Goal: Task Accomplishment & Management: Complete application form

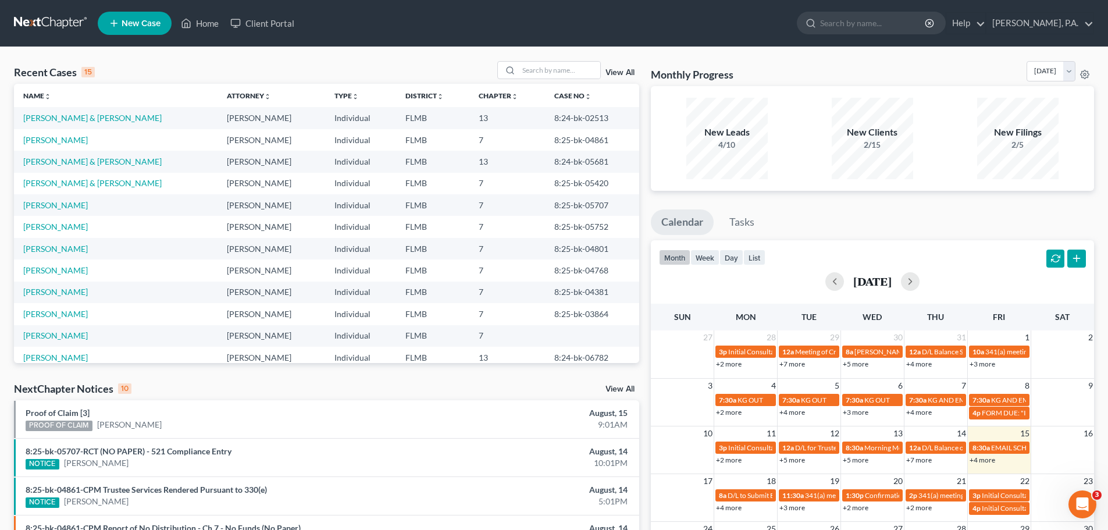
click at [126, 12] on link "New Case" at bounding box center [135, 23] width 74 height 23
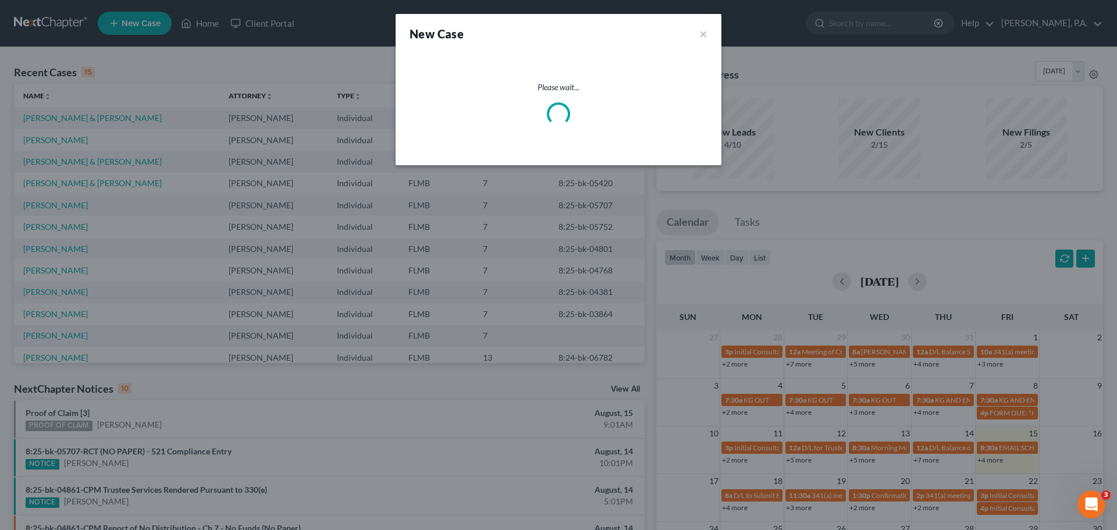
select select "15"
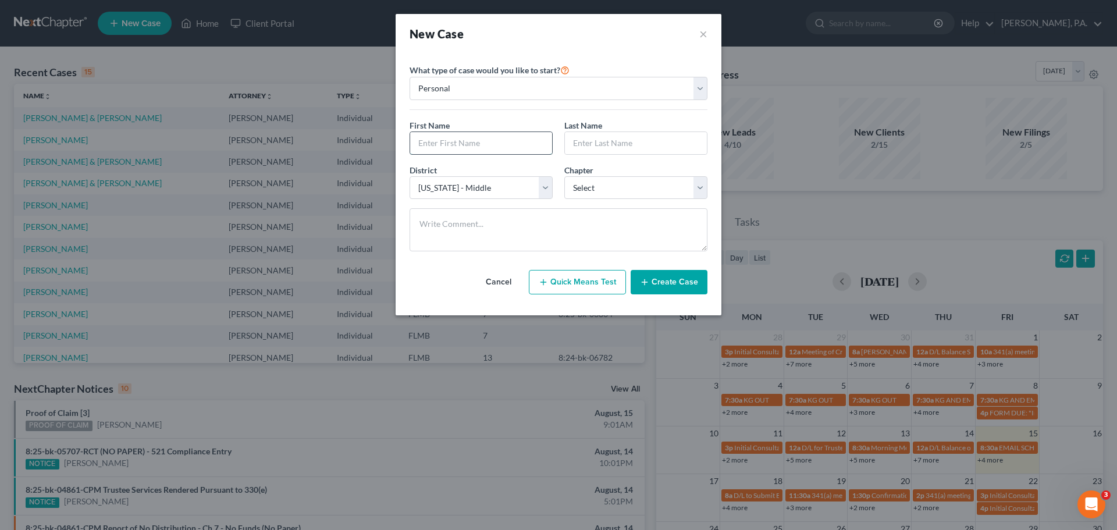
click at [469, 150] on input "text" at bounding box center [481, 143] width 142 height 22
type input "[PERSON_NAME]"
click at [650, 192] on select "Select 7 11 12 13" at bounding box center [635, 187] width 143 height 23
select select "0"
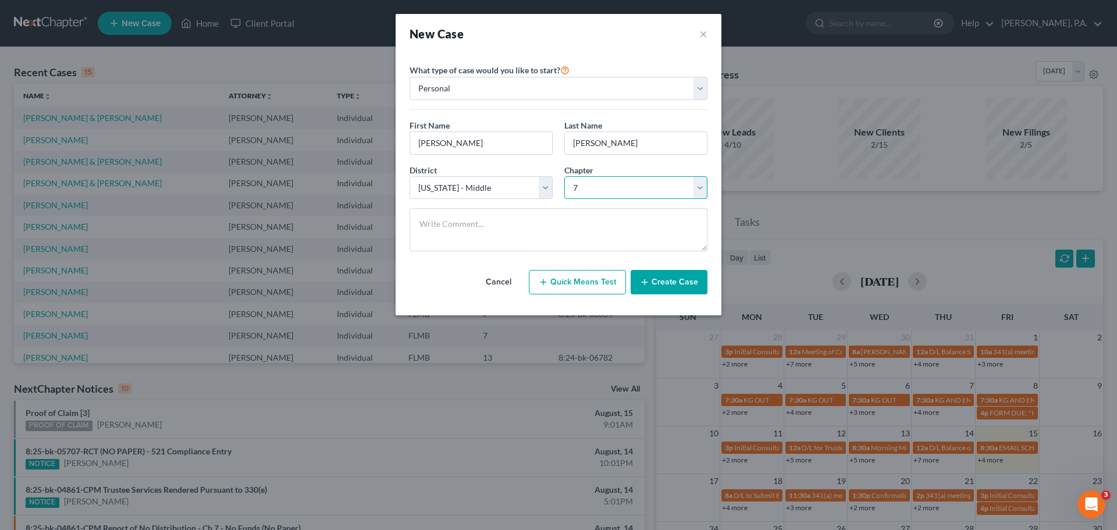
click at [564, 176] on select "Select 7 11 12 13" at bounding box center [635, 187] width 143 height 23
click at [659, 286] on button "Create Case" at bounding box center [668, 282] width 77 height 24
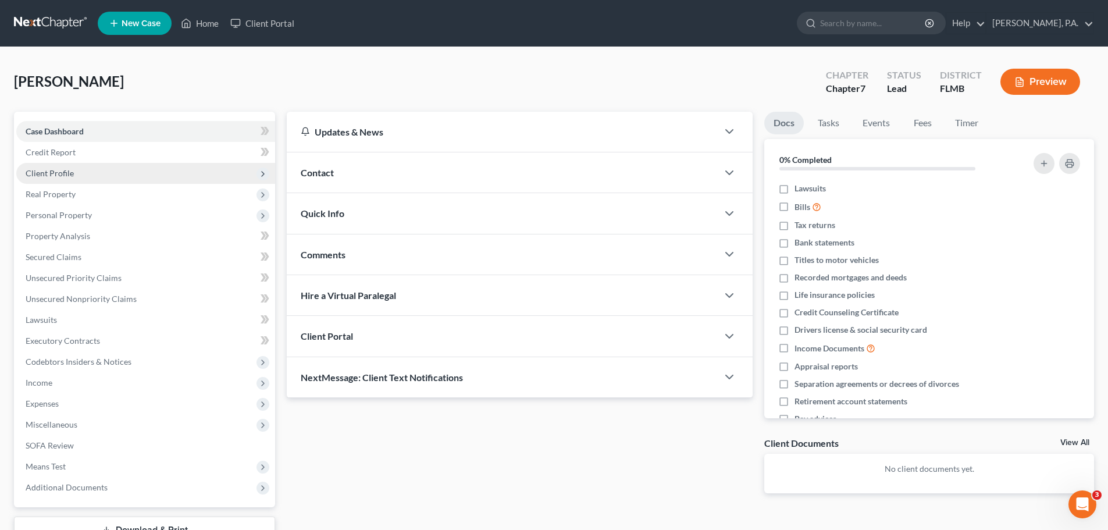
click at [128, 177] on span "Client Profile" at bounding box center [145, 173] width 259 height 21
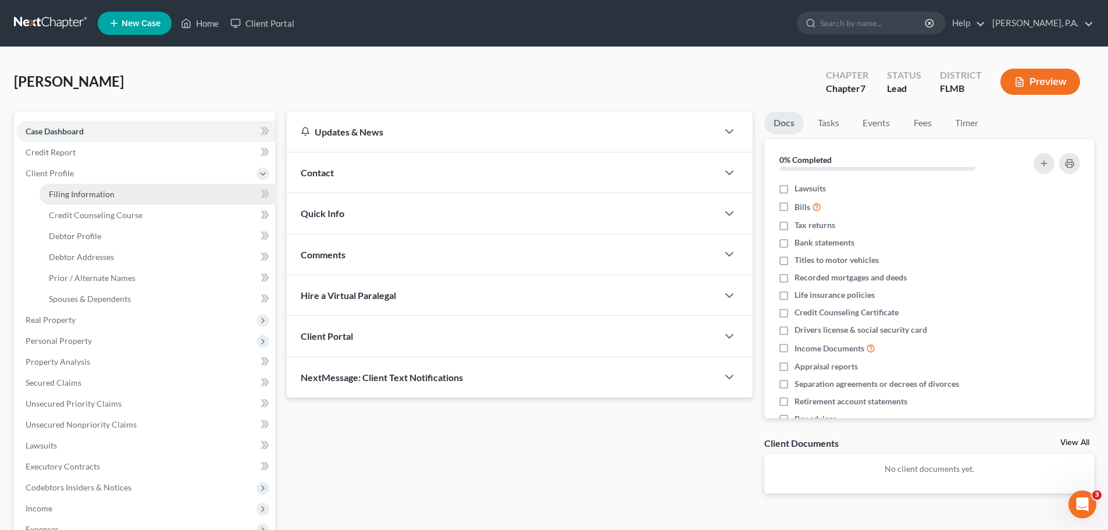
click at [95, 198] on span "Filing Information" at bounding box center [82, 194] width 66 height 10
select select "1"
select select "0"
select select "15"
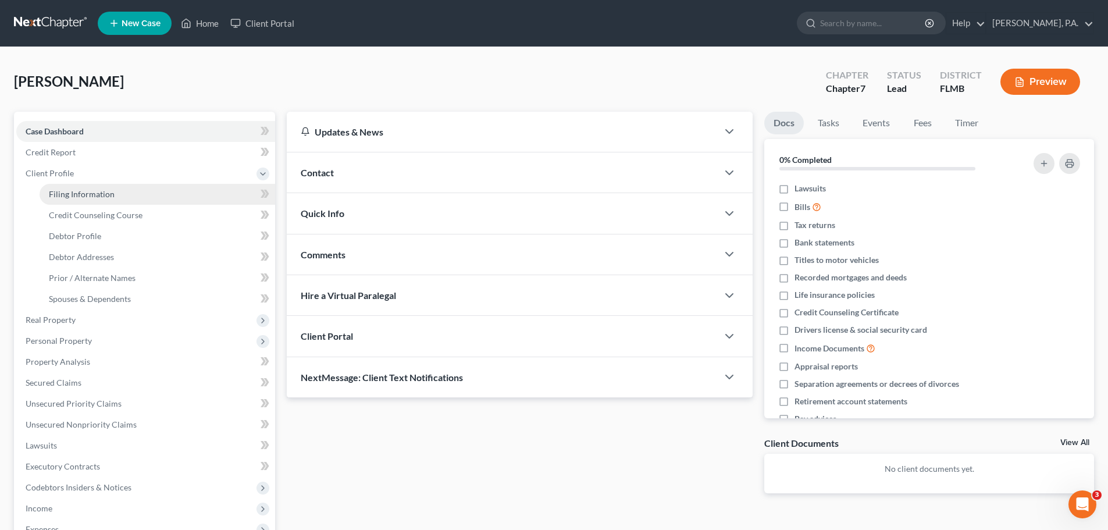
select select "0"
select select "9"
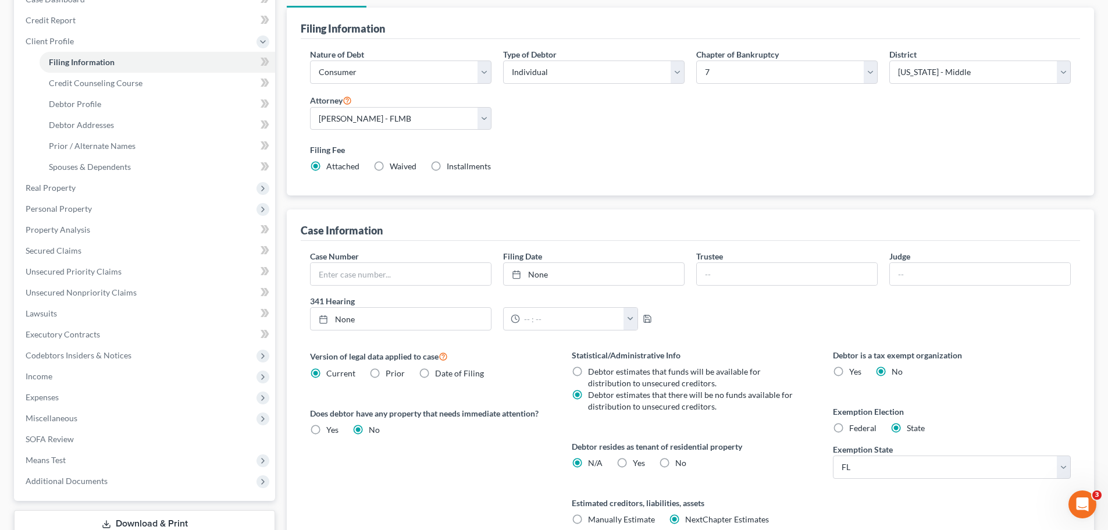
scroll to position [233, 0]
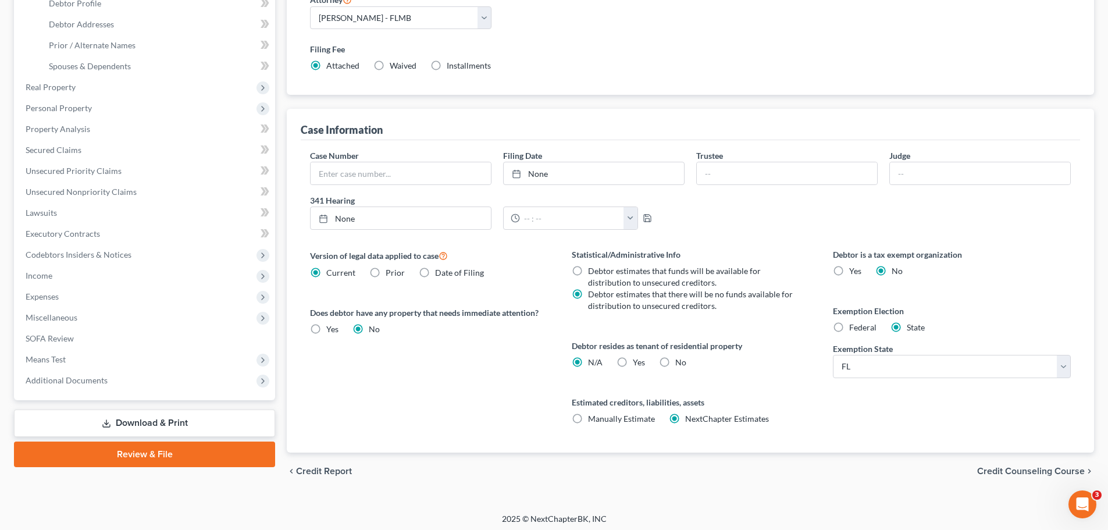
click at [1039, 469] on span "Credit Counseling Course" at bounding box center [1031, 470] width 108 height 9
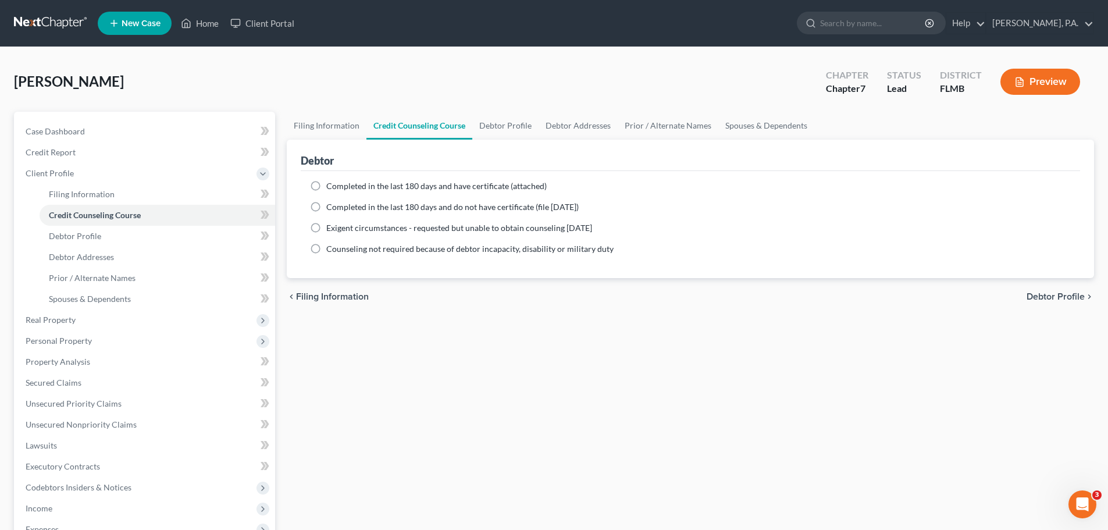
click at [1048, 299] on span "Debtor Profile" at bounding box center [1055, 296] width 58 height 9
select select "0"
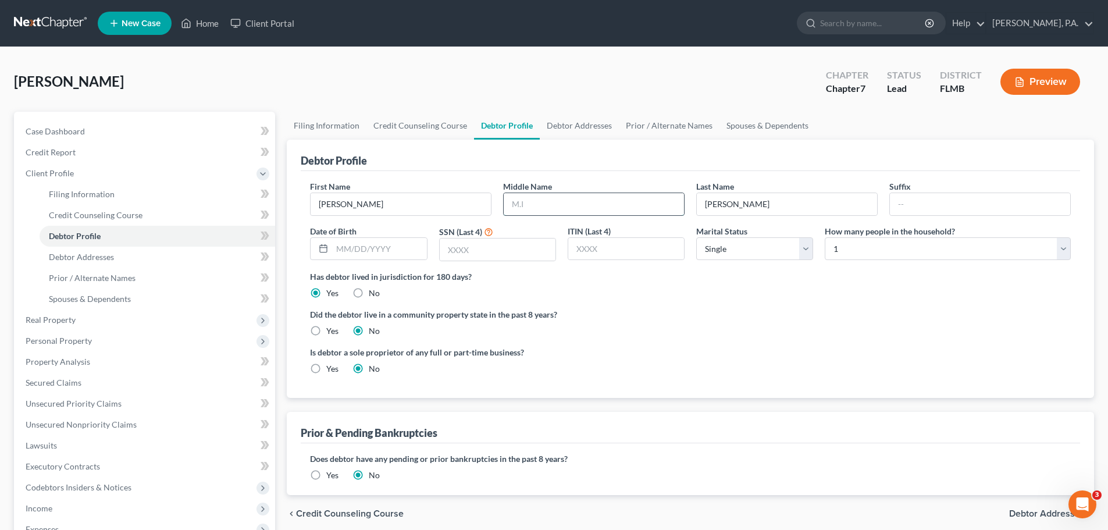
drag, startPoint x: 561, startPoint y: 208, endPoint x: 570, endPoint y: 209, distance: 9.3
click at [561, 208] on input "text" at bounding box center [594, 204] width 180 height 22
type input "[PERSON_NAME]"
click at [369, 250] on input "text" at bounding box center [379, 249] width 94 height 22
type input "[DATE]"
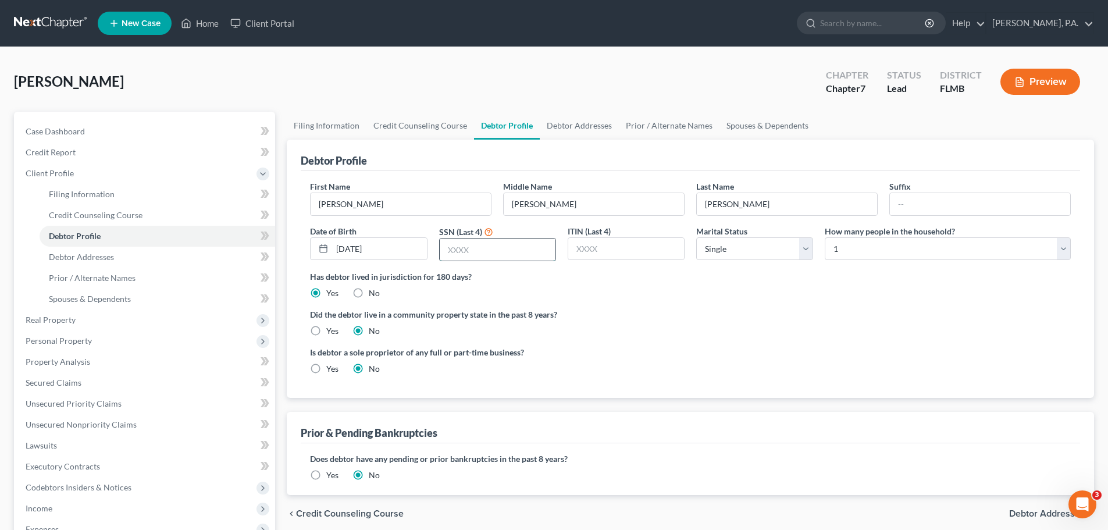
click at [535, 253] on input "text" at bounding box center [498, 249] width 116 height 22
type input "8117"
click at [623, 251] on input "text" at bounding box center [626, 249] width 116 height 22
click at [733, 249] on select "Select Single Married Separated Divorced Widowed" at bounding box center [754, 248] width 117 height 23
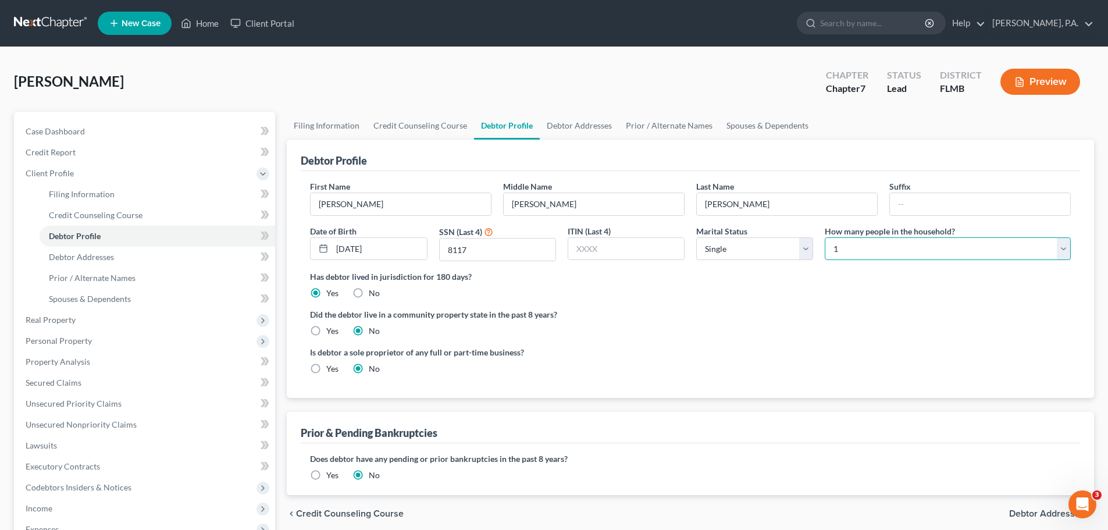
click at [852, 251] on select "Select 1 2 3 4 5 6 7 8 9 10 11 12 13 14 15 16 17 18 19 20" at bounding box center [948, 248] width 246 height 23
select select "4"
click at [825, 237] on select "Select 1 2 3 4 5 6 7 8 9 10 11 12 13 14 15 16 17 18 19 20" at bounding box center [948, 248] width 246 height 23
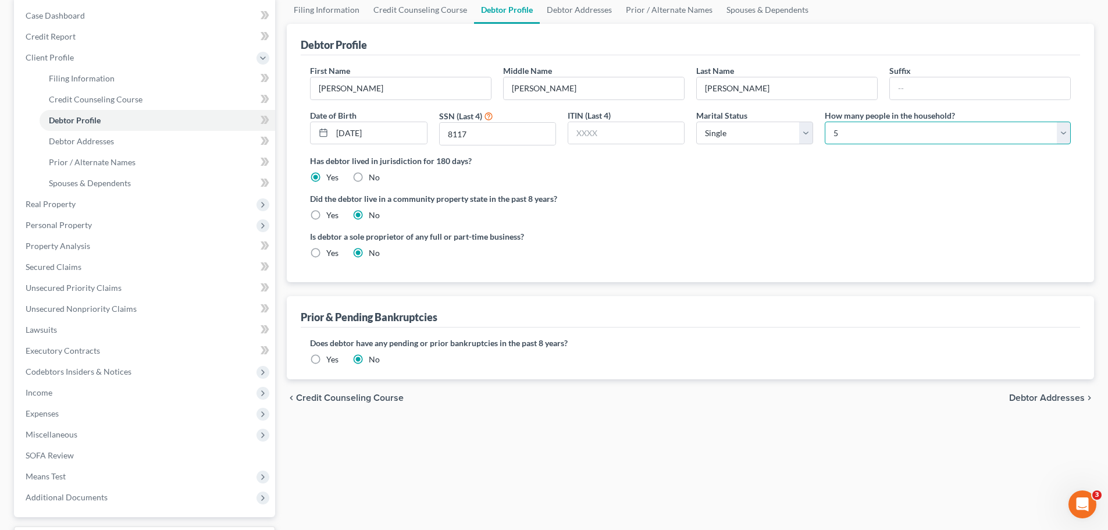
scroll to position [116, 0]
click at [1050, 394] on span "Debtor Addresses" at bounding box center [1047, 397] width 76 height 9
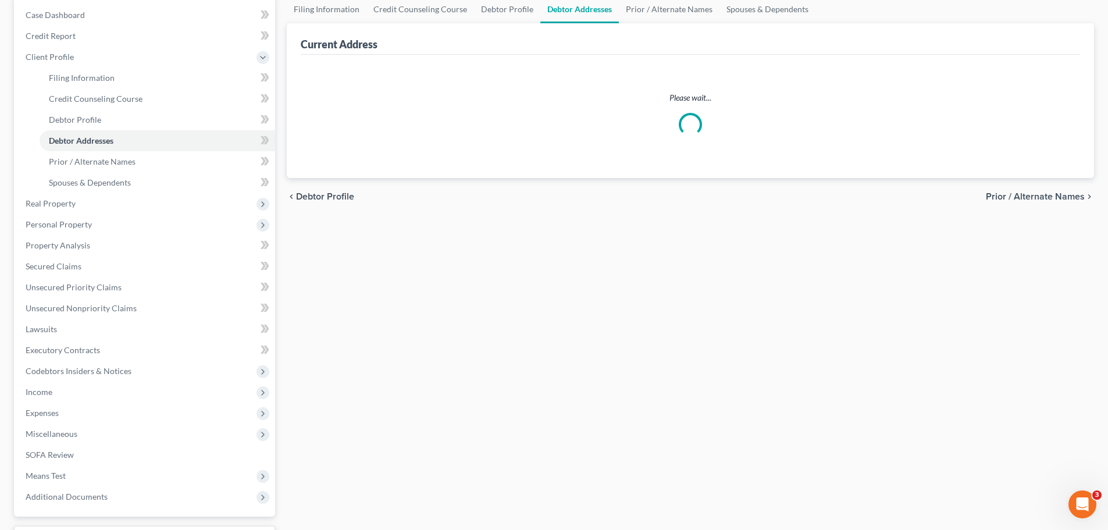
scroll to position [11, 0]
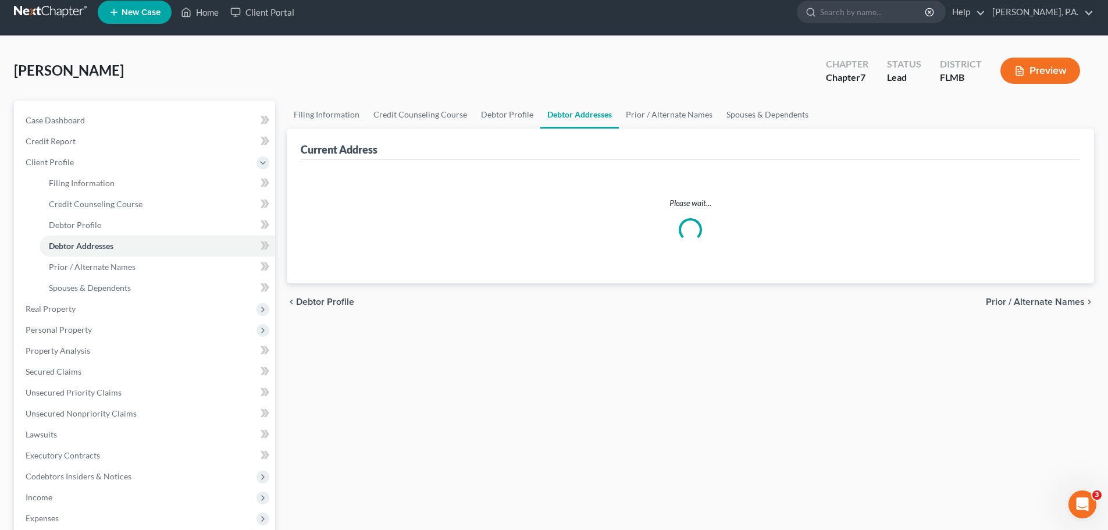
select select "0"
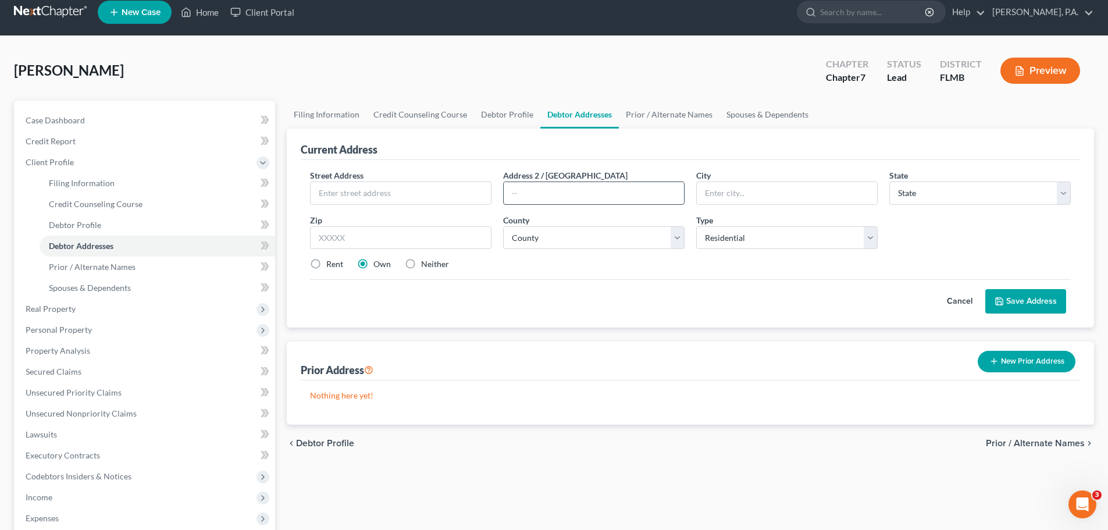
scroll to position [0, 0]
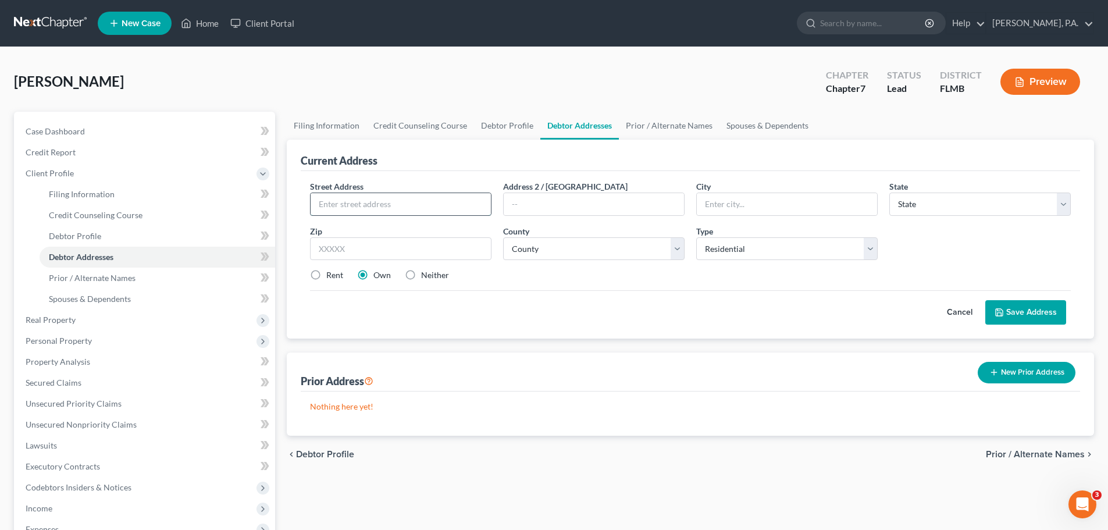
click at [415, 205] on input "text" at bounding box center [401, 204] width 180 height 22
type input "[STREET_ADDRESS]"
type input "Lakeland"
select select "9"
type input "33813"
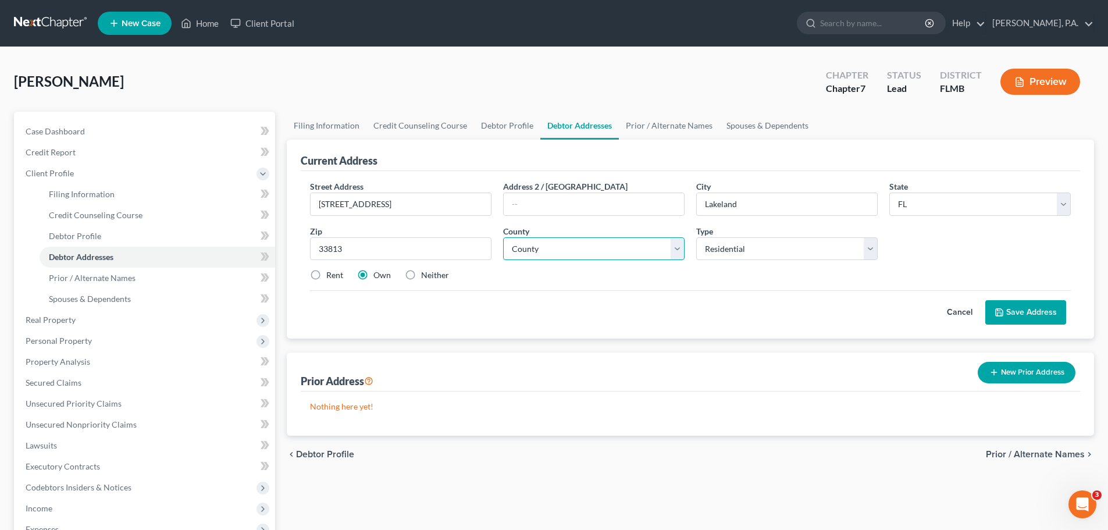
click at [566, 256] on select "County [GEOGRAPHIC_DATA] [GEOGRAPHIC_DATA] [GEOGRAPHIC_DATA] [GEOGRAPHIC_DATA] …" at bounding box center [593, 248] width 181 height 23
select select "52"
click at [571, 280] on div "Rent Own Neither" at bounding box center [690, 275] width 772 height 12
click at [1018, 312] on button "Save Address" at bounding box center [1025, 312] width 81 height 24
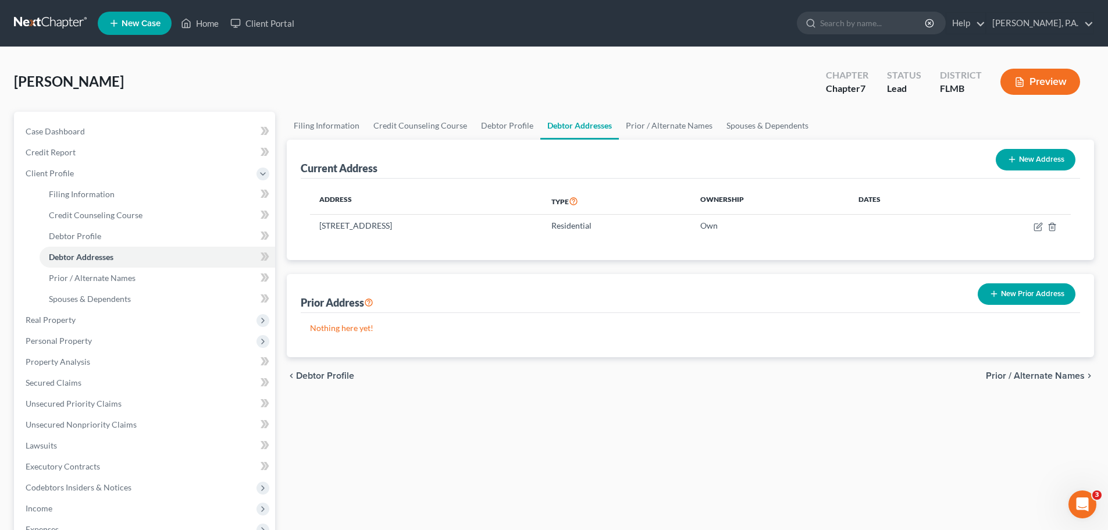
click at [1079, 377] on span "Prior / Alternate Names" at bounding box center [1035, 375] width 99 height 9
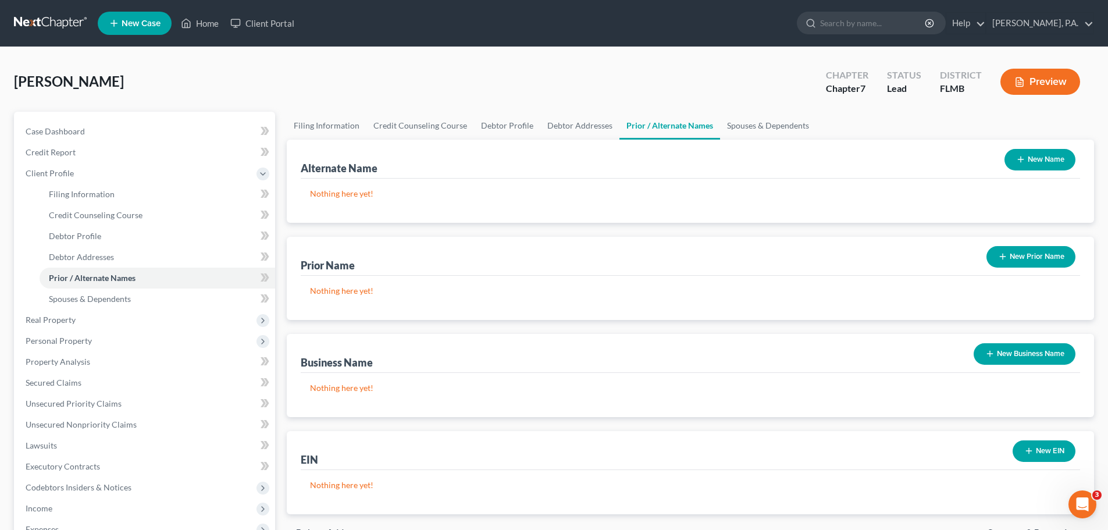
click at [1041, 254] on button "New Prior Name" at bounding box center [1030, 257] width 89 height 22
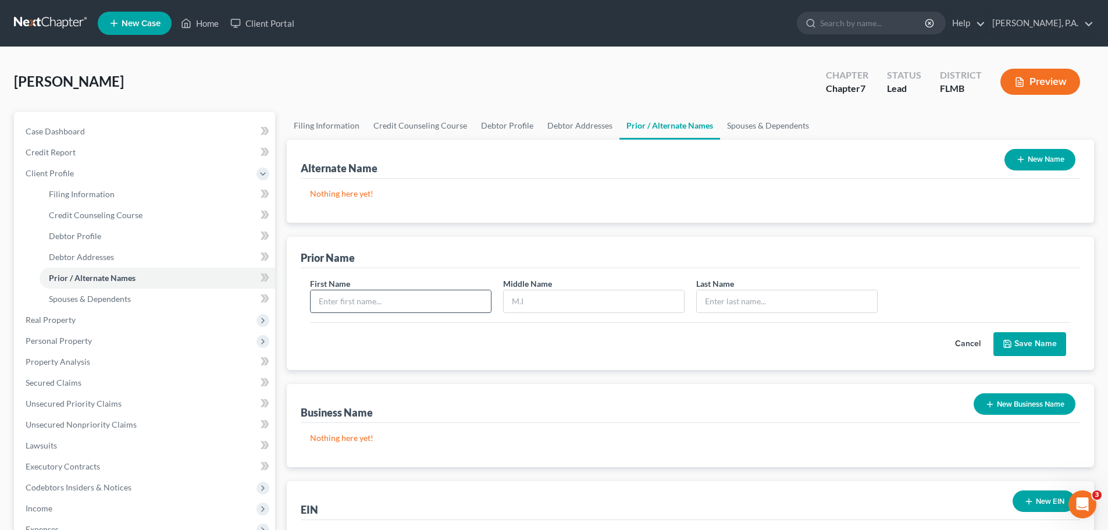
click at [423, 304] on input "text" at bounding box center [401, 301] width 180 height 22
type input "[PERSON_NAME]"
click at [1050, 348] on button "Save Name" at bounding box center [1029, 344] width 73 height 24
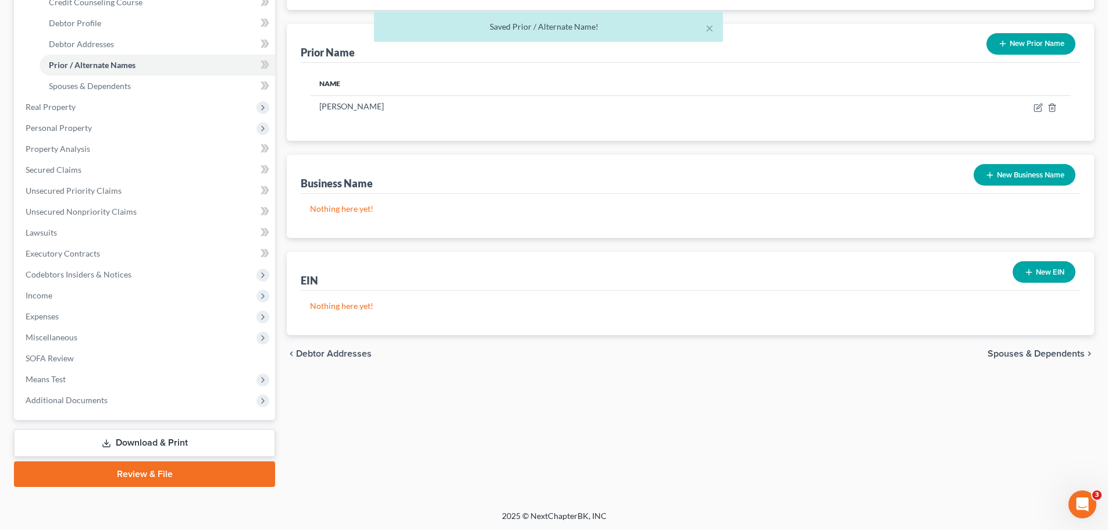
scroll to position [214, 0]
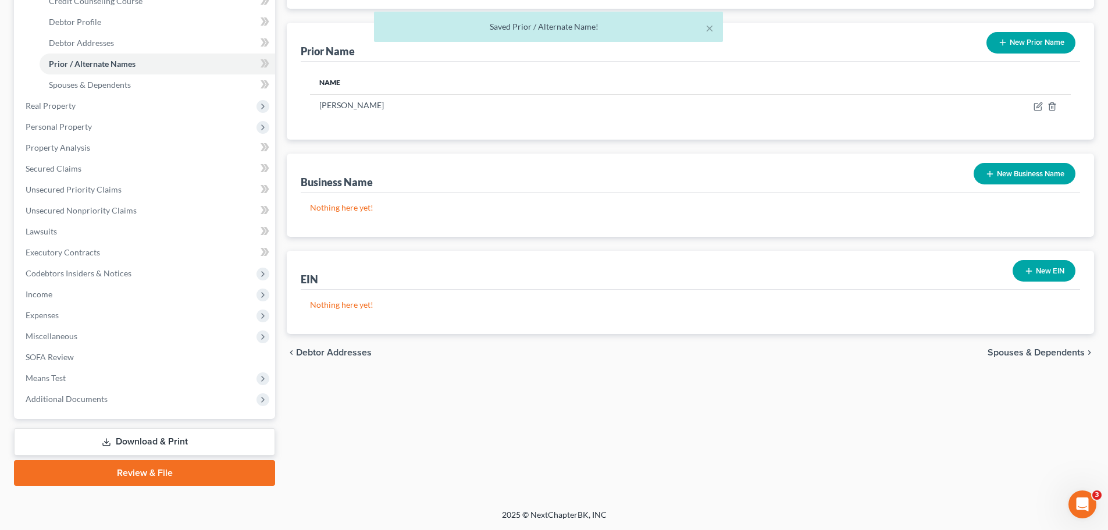
click at [1026, 351] on span "Spouses & Dependents" at bounding box center [1035, 352] width 97 height 9
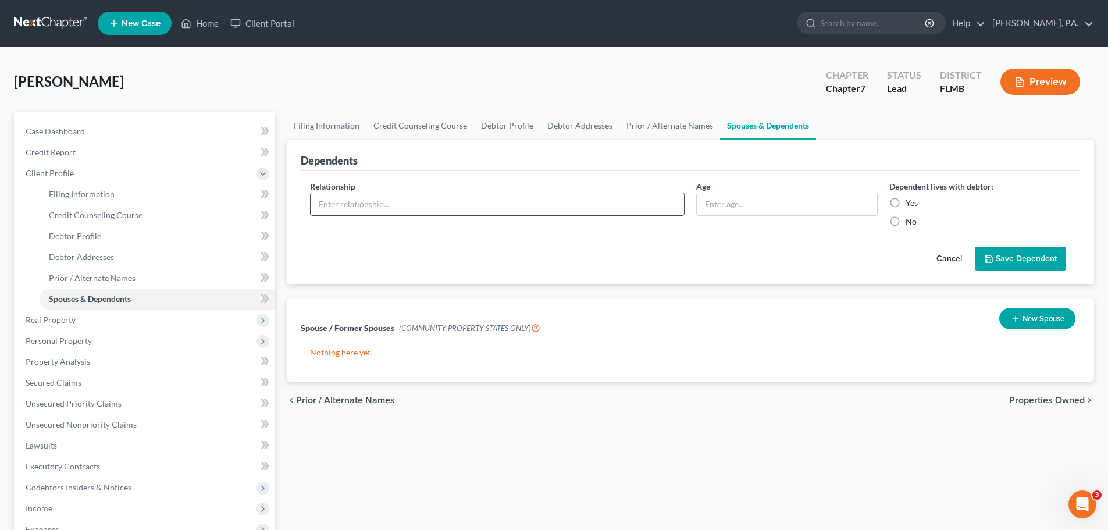
click at [512, 206] on input "text" at bounding box center [497, 204] width 373 height 22
type input "Son"
click at [789, 206] on input "text" at bounding box center [787, 204] width 180 height 22
type input "19"
click at [910, 198] on label "Yes" at bounding box center [911, 203] width 12 height 12
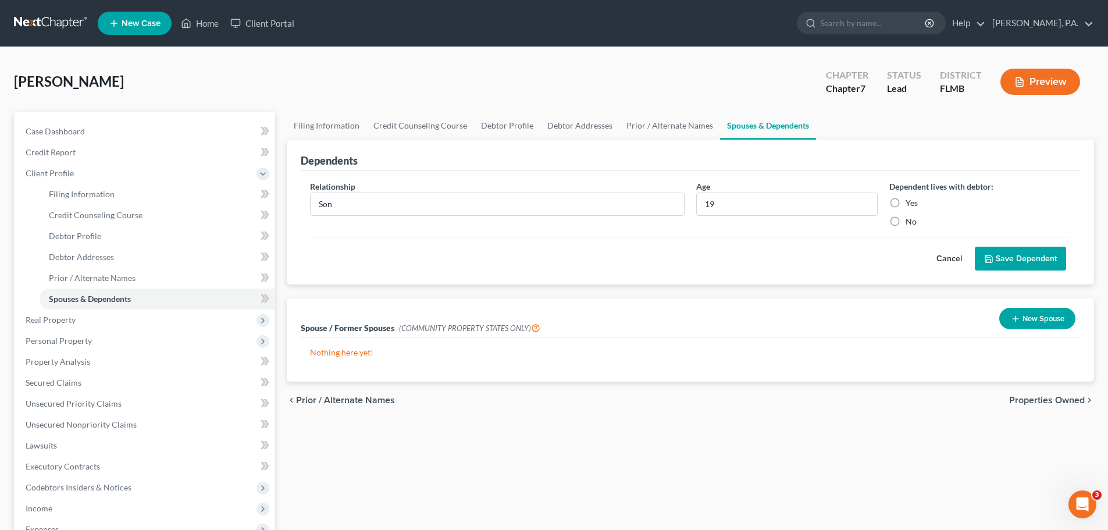
click at [910, 198] on input "Yes" at bounding box center [914, 201] width 8 height 8
radio input "true"
click at [1000, 260] on button "Save Dependent" at bounding box center [1020, 259] width 91 height 24
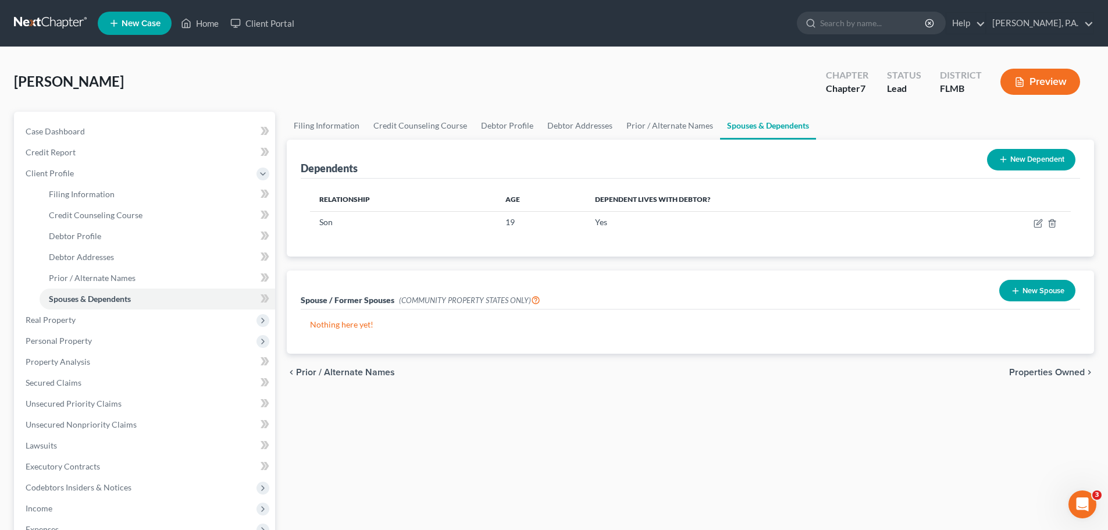
click at [1042, 162] on button "New Dependent" at bounding box center [1031, 160] width 88 height 22
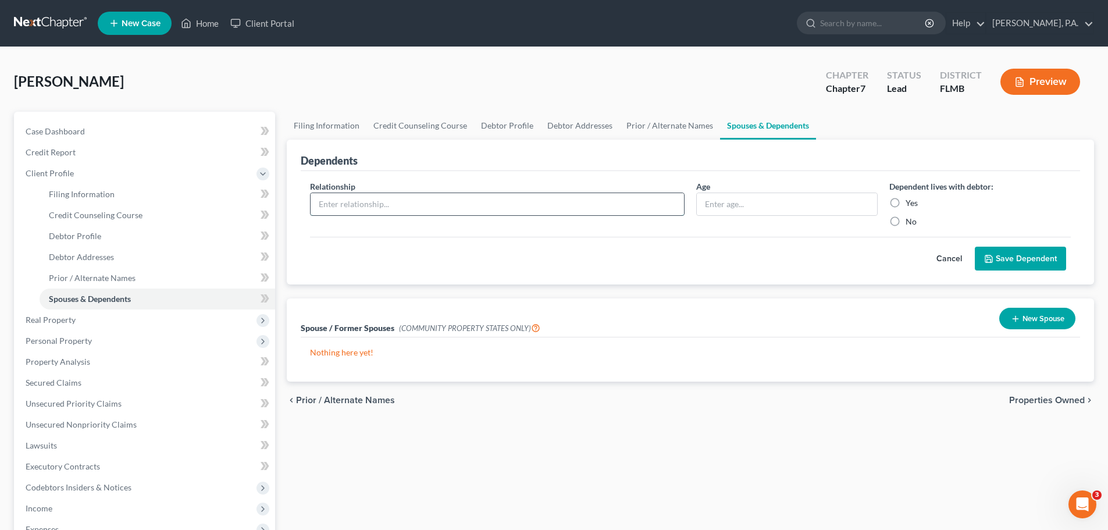
click at [507, 197] on input "text" at bounding box center [497, 204] width 373 height 22
type input "Grandson"
type input "12"
click at [914, 204] on label "Yes" at bounding box center [911, 203] width 12 height 12
click at [914, 204] on input "Yes" at bounding box center [914, 201] width 8 height 8
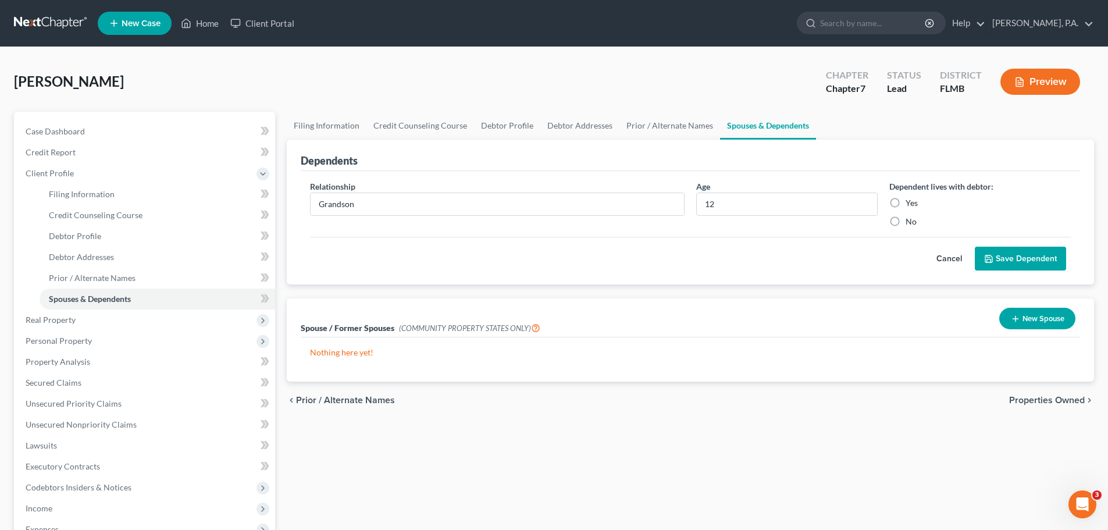
radio input "true"
click at [1017, 258] on button "Save Dependent" at bounding box center [1020, 259] width 91 height 24
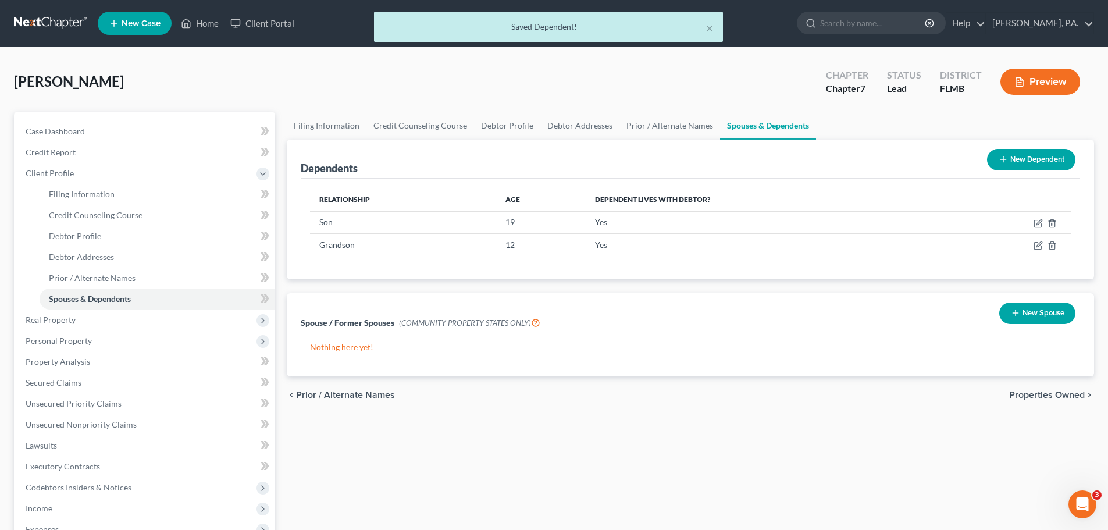
click at [1038, 162] on button "New Dependent" at bounding box center [1031, 160] width 88 height 22
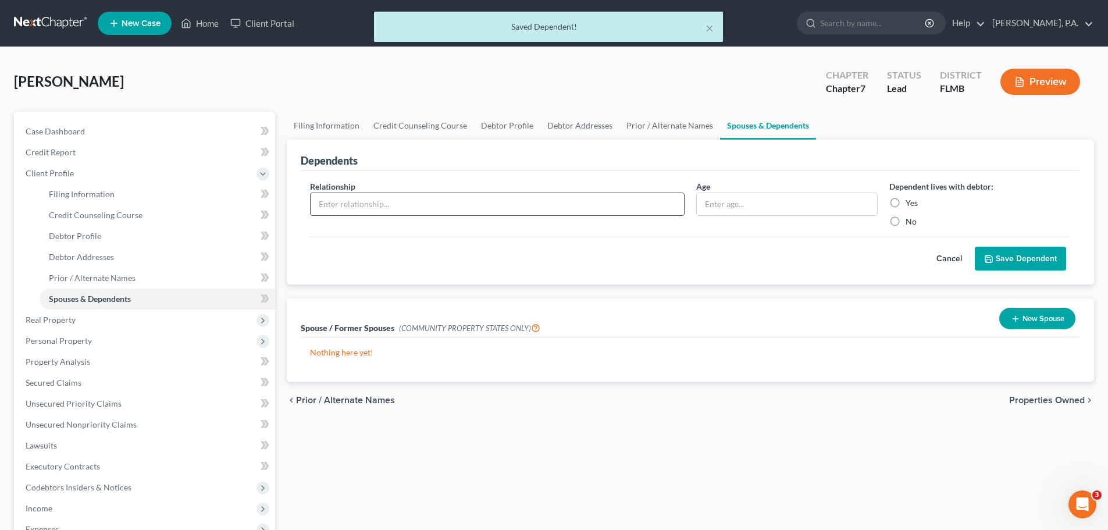
click at [498, 202] on input "text" at bounding box center [497, 204] width 373 height 22
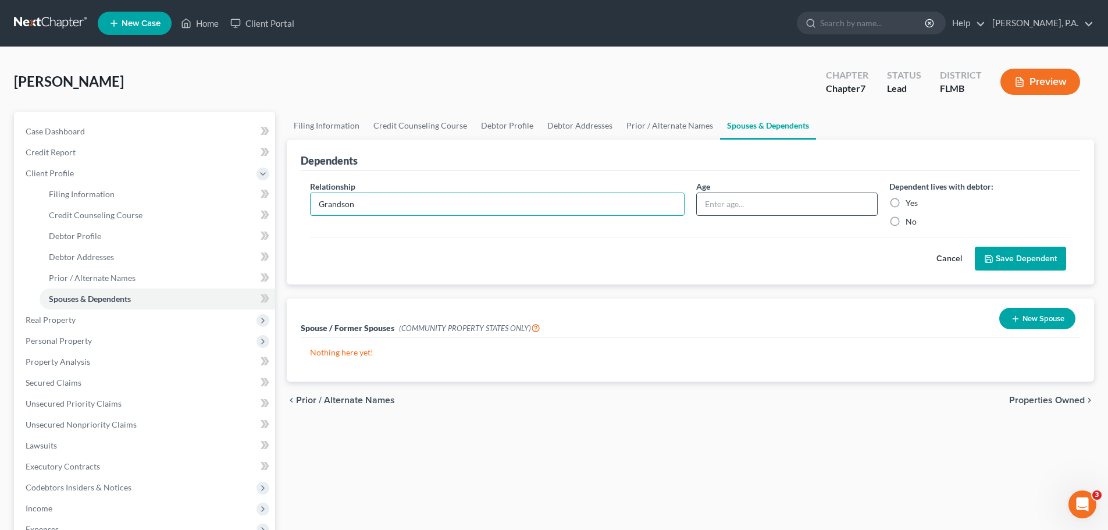
type input "Grandson"
click at [730, 209] on input "text" at bounding box center [787, 204] width 180 height 22
type input "7"
click at [915, 206] on label "Yes" at bounding box center [911, 203] width 12 height 12
click at [915, 205] on input "Yes" at bounding box center [914, 201] width 8 height 8
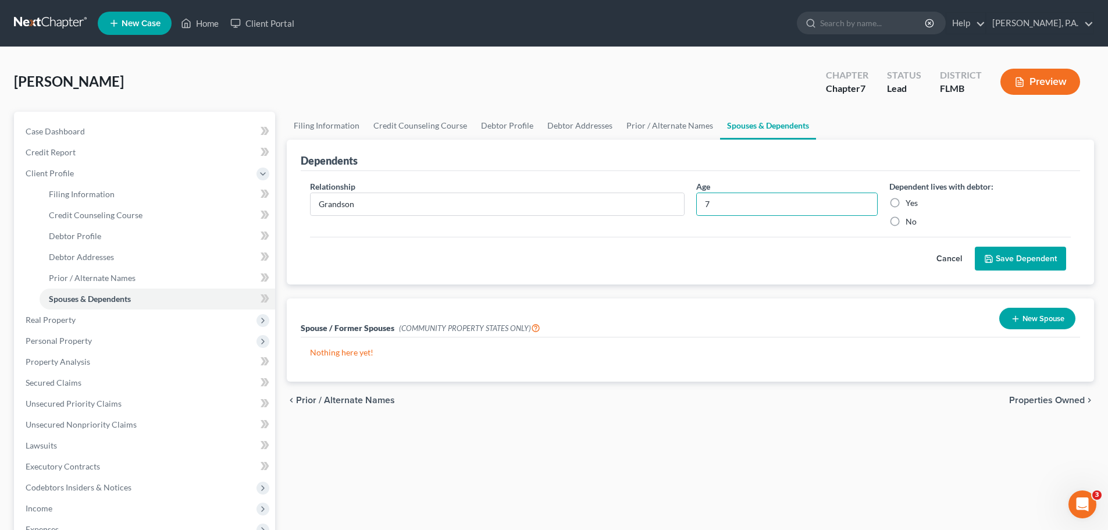
radio input "true"
click at [1032, 262] on button "Save Dependent" at bounding box center [1020, 259] width 91 height 24
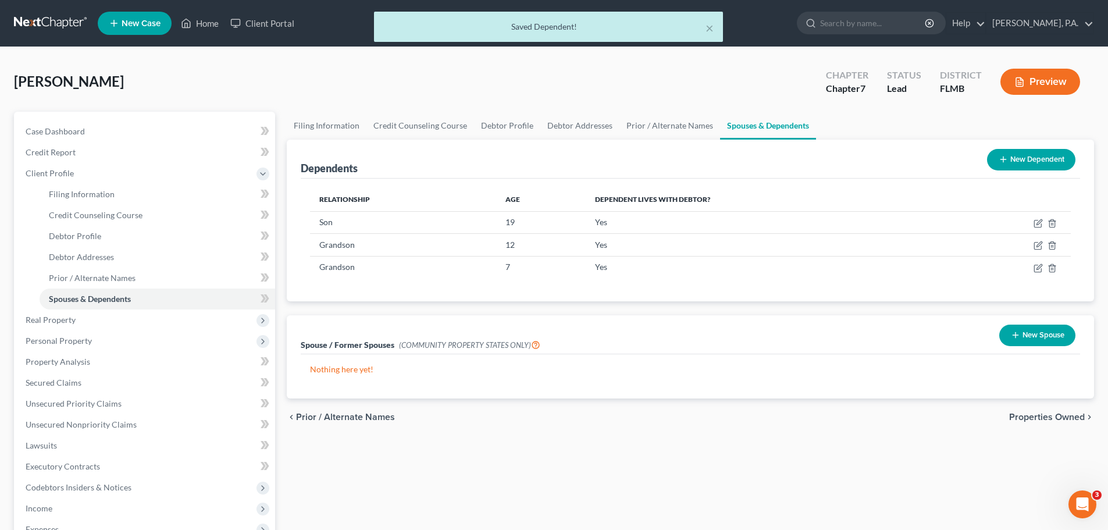
click at [1017, 156] on button "New Dependent" at bounding box center [1031, 160] width 88 height 22
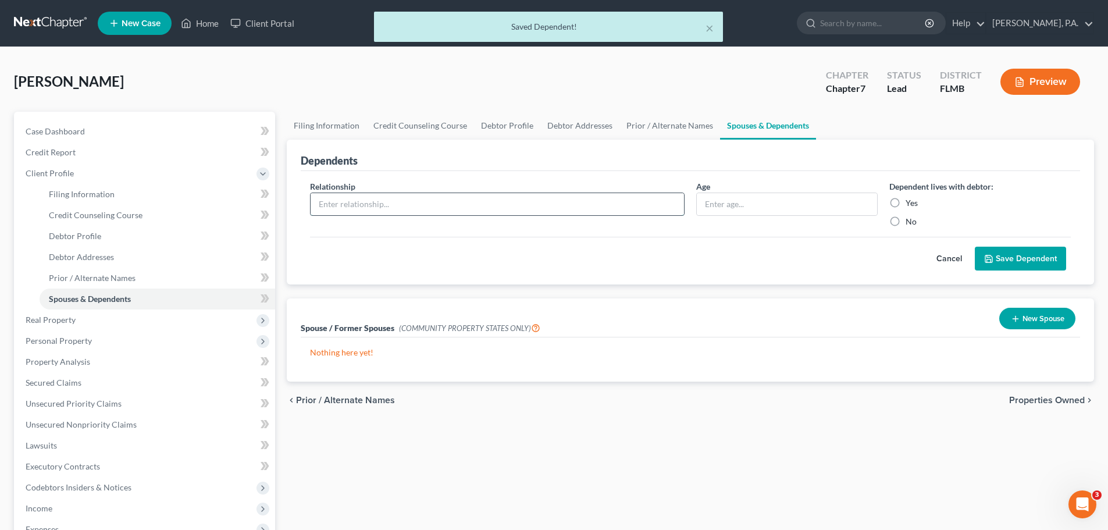
click at [390, 209] on input "text" at bounding box center [497, 204] width 373 height 22
type input "Granddaughter"
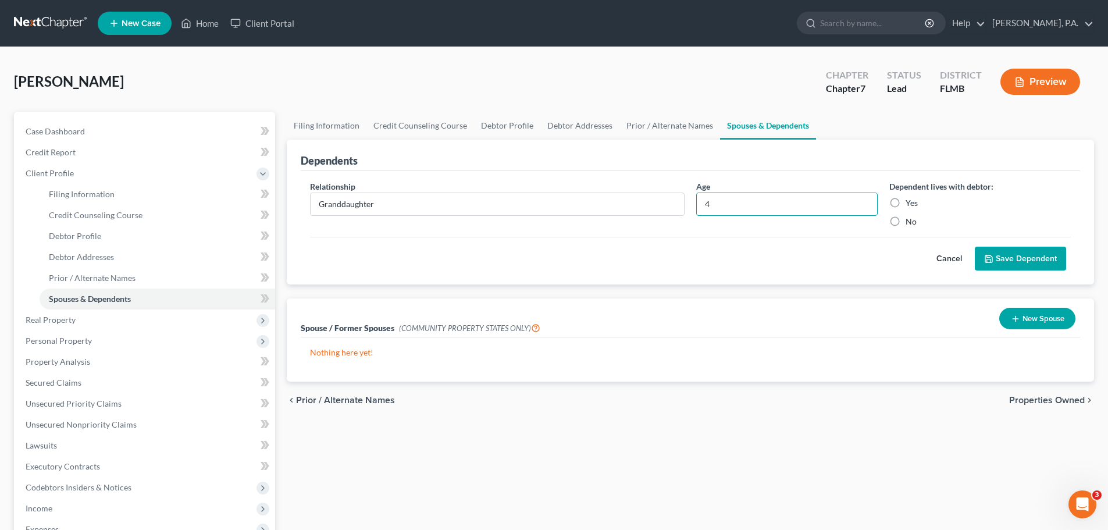
type input "4"
click at [908, 199] on label "Yes" at bounding box center [911, 203] width 12 height 12
click at [910, 199] on input "Yes" at bounding box center [914, 201] width 8 height 8
radio input "true"
click at [1011, 253] on button "Save Dependent" at bounding box center [1020, 259] width 91 height 24
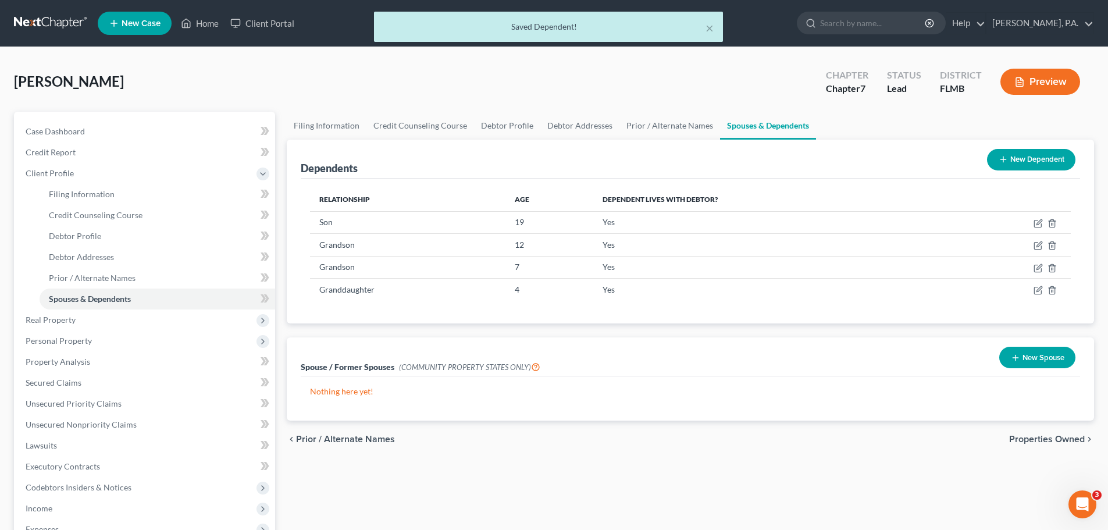
click at [1054, 437] on span "Properties Owned" at bounding box center [1047, 438] width 76 height 9
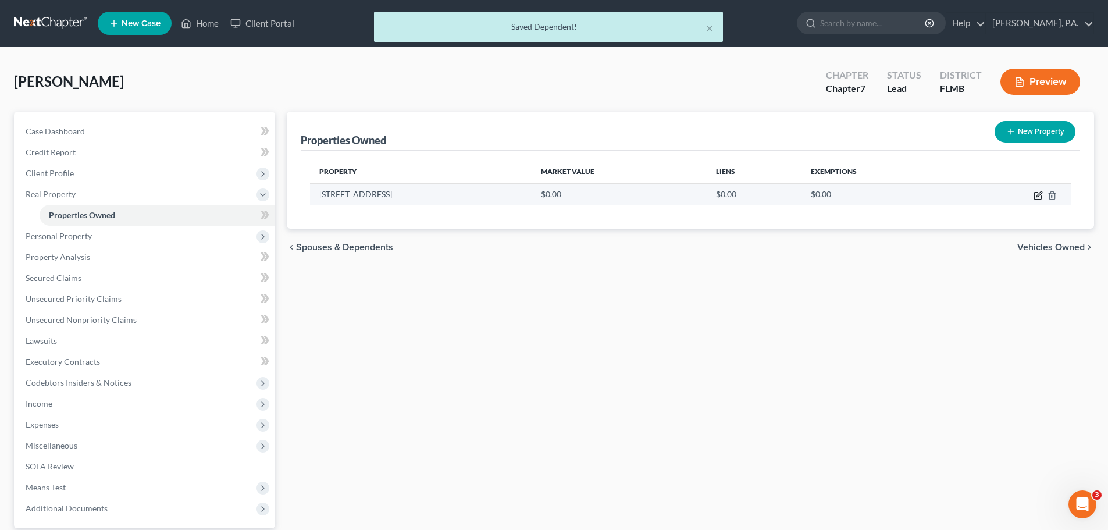
click at [1039, 193] on icon "button" at bounding box center [1038, 193] width 5 height 5
select select "9"
select select "52"
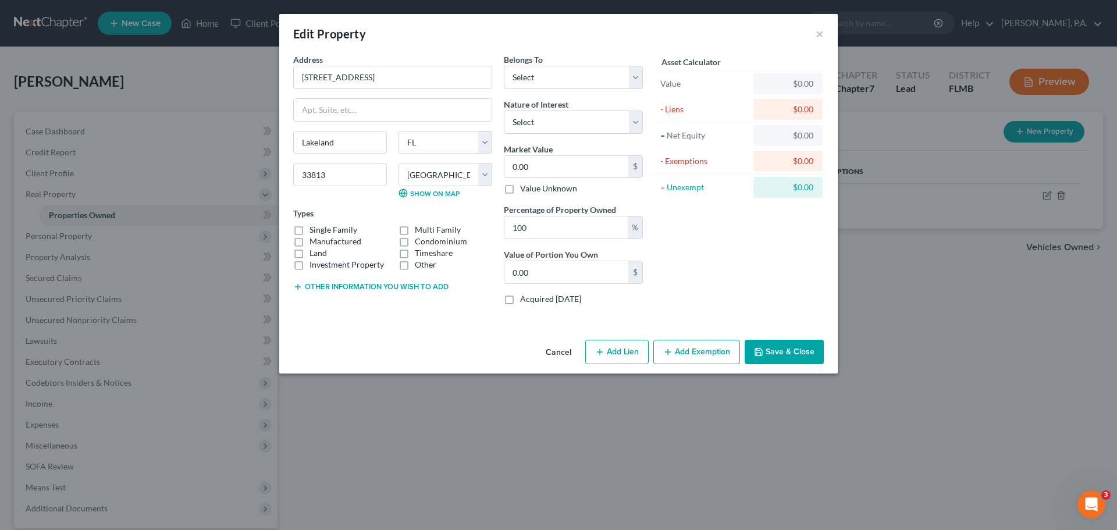
click at [343, 230] on label "Single Family" at bounding box center [333, 230] width 48 height 12
click at [322, 230] on input "Single Family" at bounding box center [318, 228] width 8 height 8
checkbox input "true"
click at [570, 75] on select "Select Debtor 1 Only Debtor 2 Only Debtor 1 And Debtor 2 Only At Least One Of T…" at bounding box center [573, 77] width 139 height 23
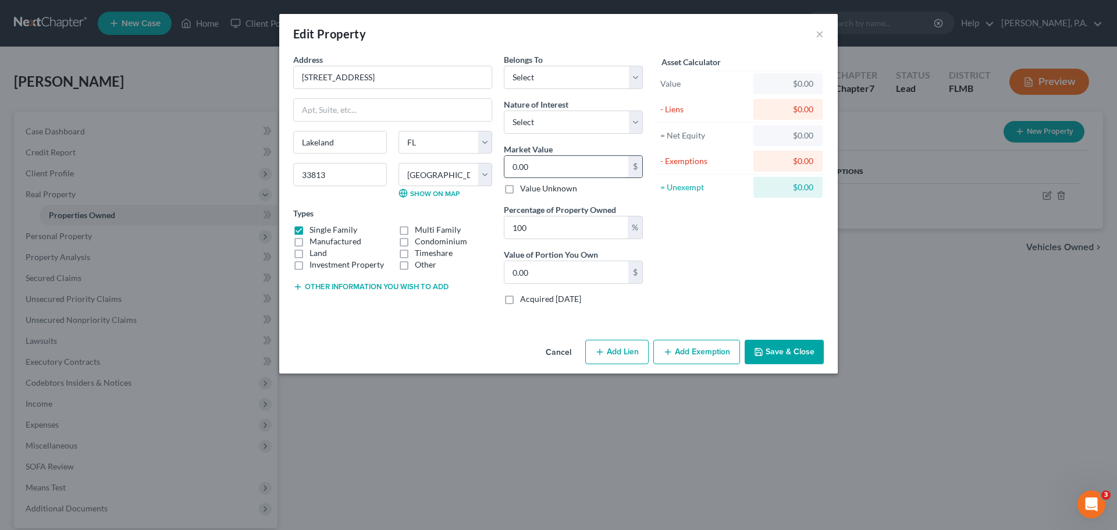
click at [559, 163] on input "0.00" at bounding box center [566, 167] width 124 height 22
click at [566, 163] on input "0.00" at bounding box center [566, 167] width 124 height 22
type input "0."
type input "0"
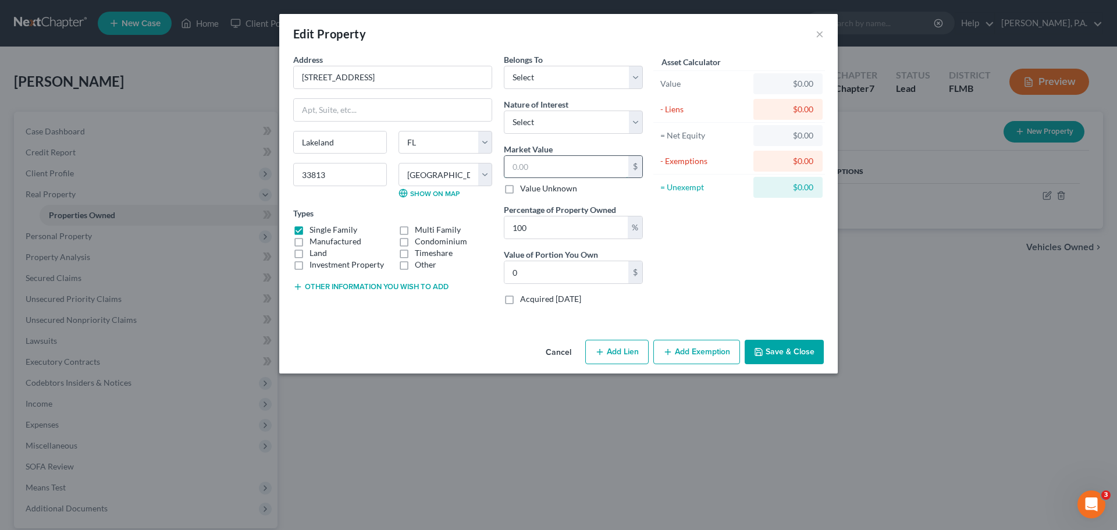
type input "5"
type input "5.00"
type input "50"
type input "50.00"
type input "506"
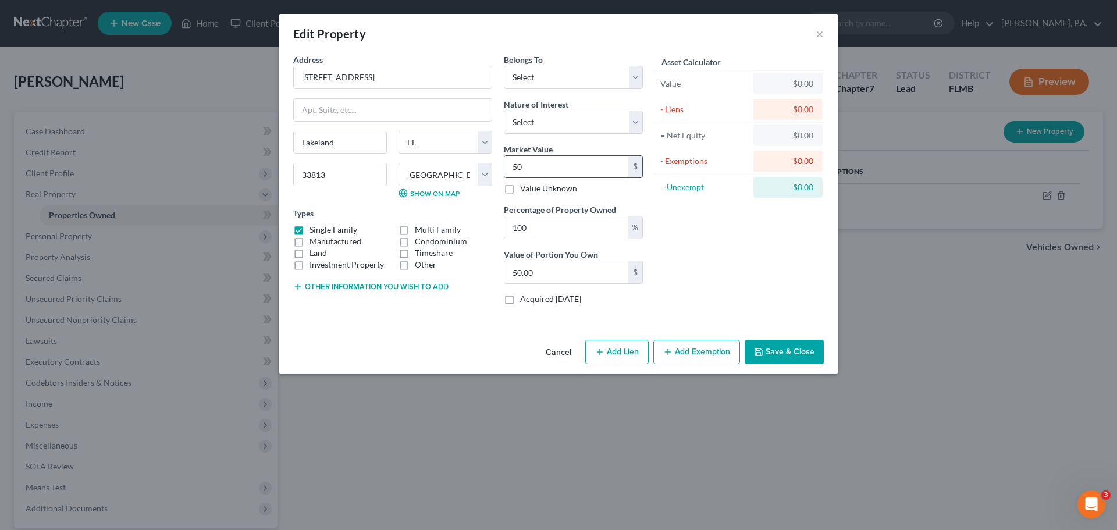
type input "506.00"
type input "5067"
type input "5,067.00"
type input "5,0670"
type input "50,670.00"
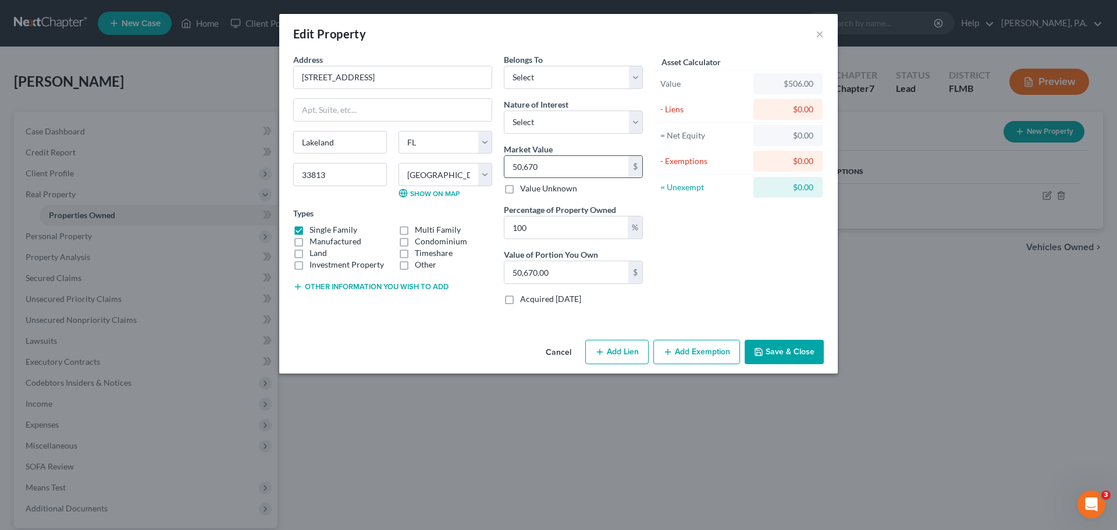
type input "50,6700"
type input "506,700.00"
click at [783, 349] on button "Save & Close" at bounding box center [783, 352] width 79 height 24
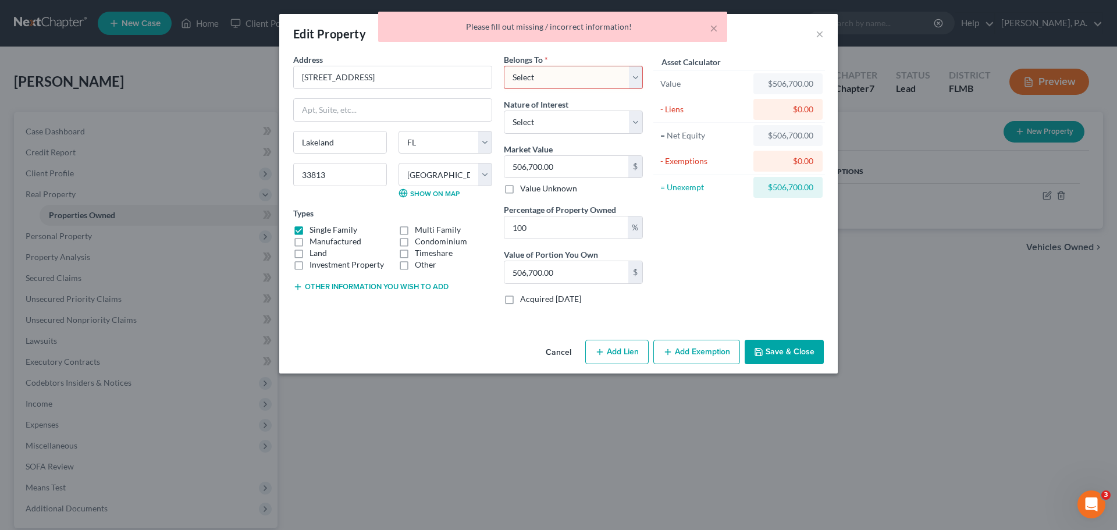
click at [534, 77] on select "Select Debtor 1 Only Debtor 2 Only Debtor 1 And Debtor 2 Only At Least One Of T…" at bounding box center [573, 77] width 139 height 23
select select "0"
click at [504, 66] on select "Select Debtor 1 Only Debtor 2 Only Debtor 1 And Debtor 2 Only At Least One Of T…" at bounding box center [573, 77] width 139 height 23
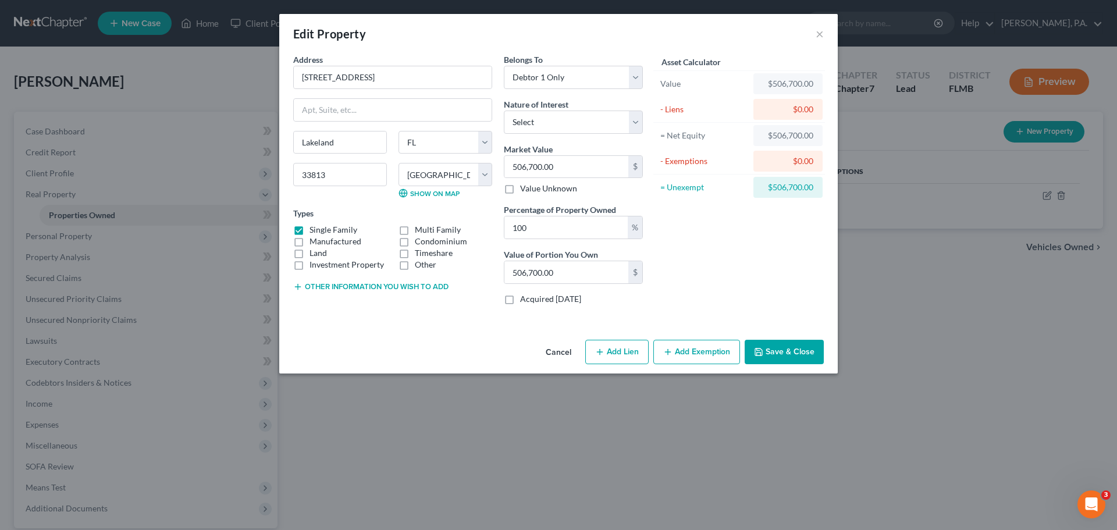
click at [812, 363] on button "Save & Close" at bounding box center [783, 352] width 79 height 24
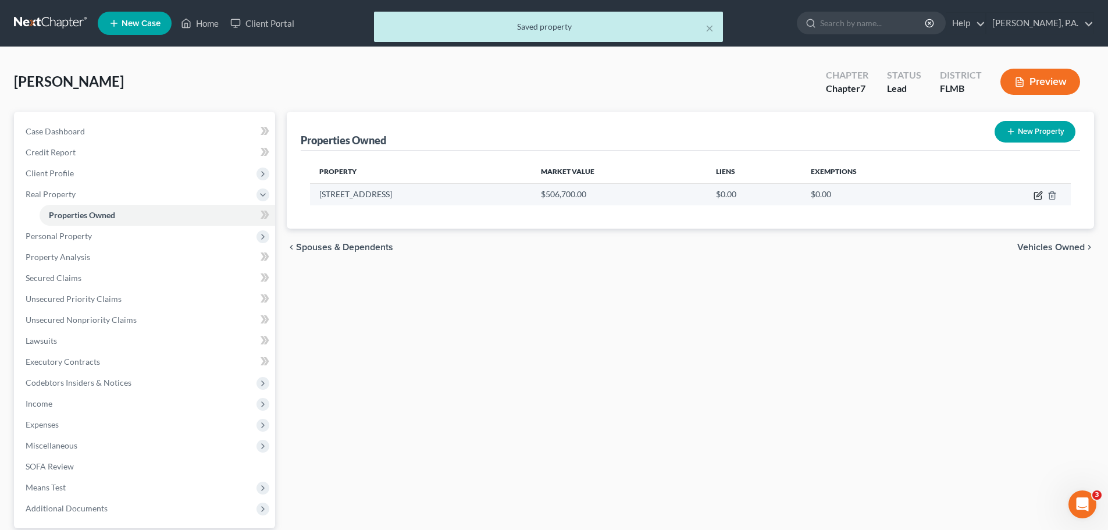
click at [1037, 198] on icon "button" at bounding box center [1037, 195] width 9 height 9
select select "9"
select select "52"
select select "0"
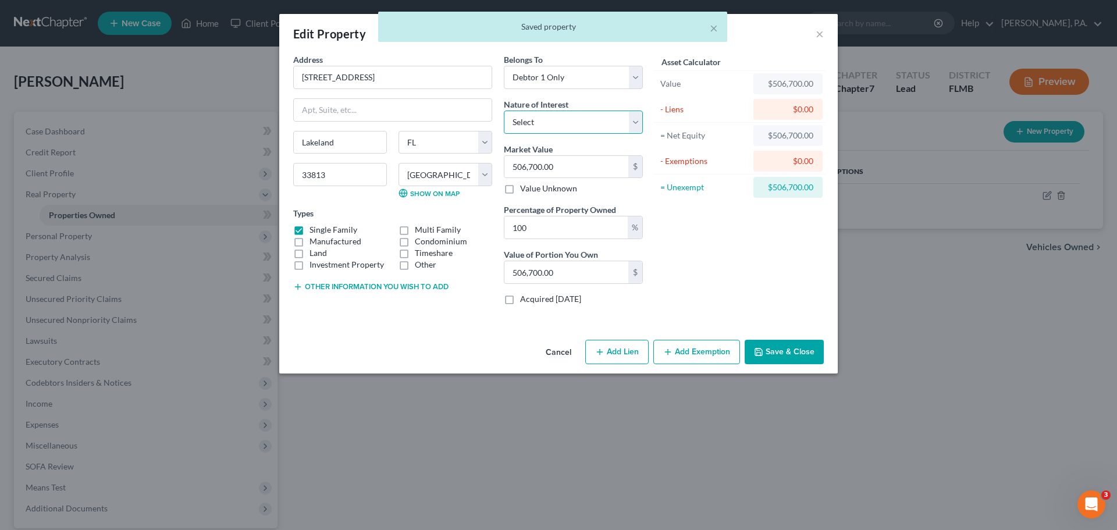
click at [583, 118] on select "Select Fee Simple Joint Tenant Life Estate Equitable Interest Future Interest T…" at bounding box center [573, 121] width 139 height 23
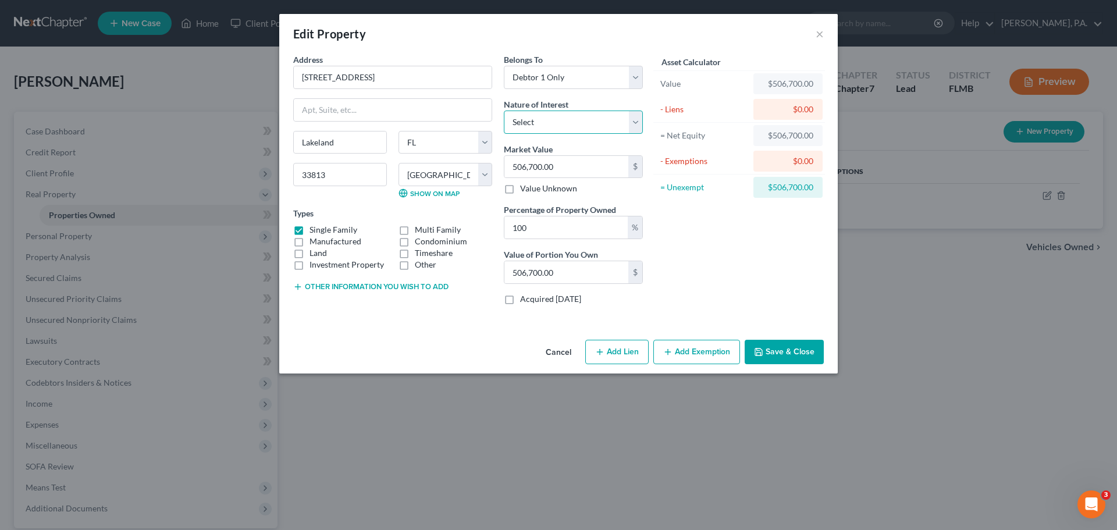
select select "0"
click at [504, 110] on select "Select Fee Simple Joint Tenant Life Estate Equitable Interest Future Interest T…" at bounding box center [573, 121] width 139 height 23
click at [798, 353] on button "Save & Close" at bounding box center [783, 352] width 79 height 24
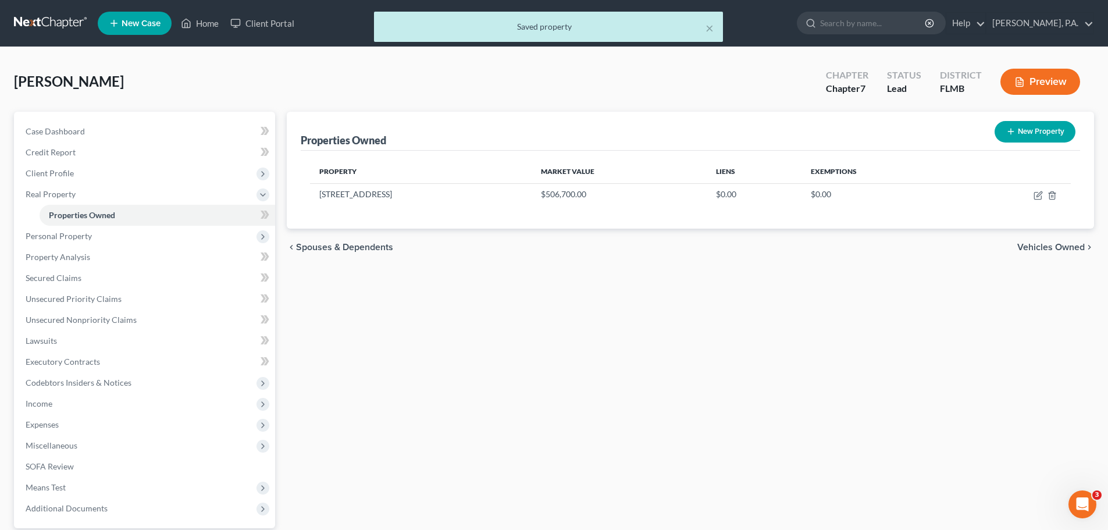
click at [1066, 242] on span "Vehicles Owned" at bounding box center [1050, 246] width 67 height 9
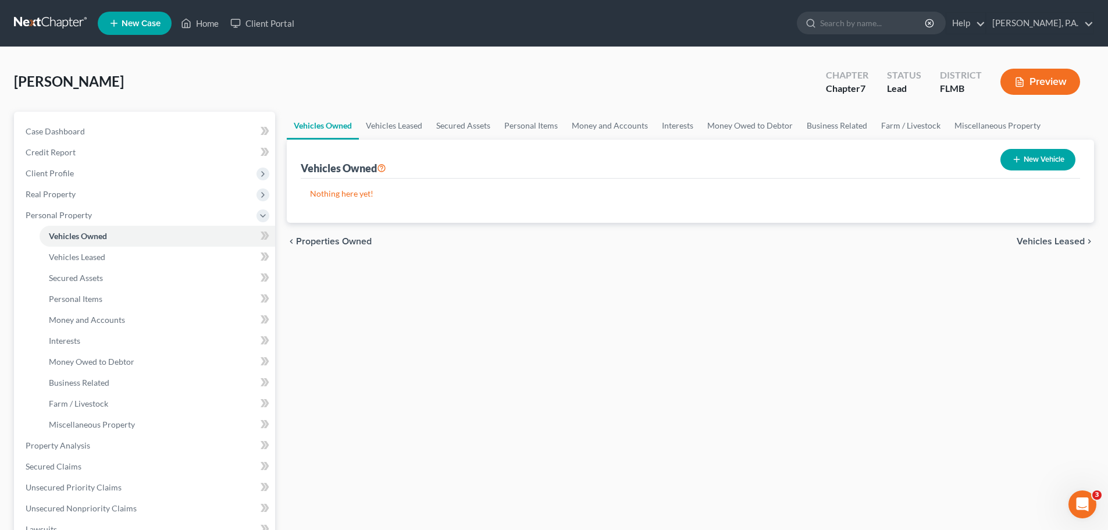
click at [1040, 161] on button "New Vehicle" at bounding box center [1037, 160] width 75 height 22
select select "0"
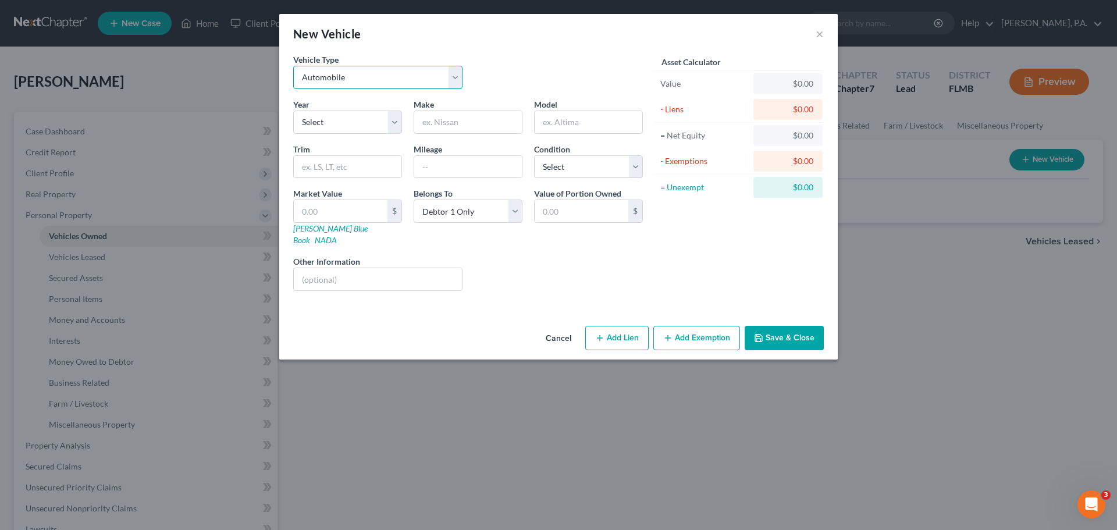
click at [403, 83] on select "Select Automobile Truck Trailer Watercraft Aircraft Motor Home Atv Other Vehicle" at bounding box center [377, 77] width 169 height 23
click at [350, 133] on select "Select 2026 2025 2024 2023 2022 2021 2020 2019 2018 2017 2016 2015 2014 2013 20…" at bounding box center [347, 121] width 109 height 23
select select "9"
click at [293, 110] on select "Select 2026 2025 2024 2023 2022 2021 2020 2019 2018 2017 2016 2015 2014 2013 20…" at bounding box center [347, 121] width 109 height 23
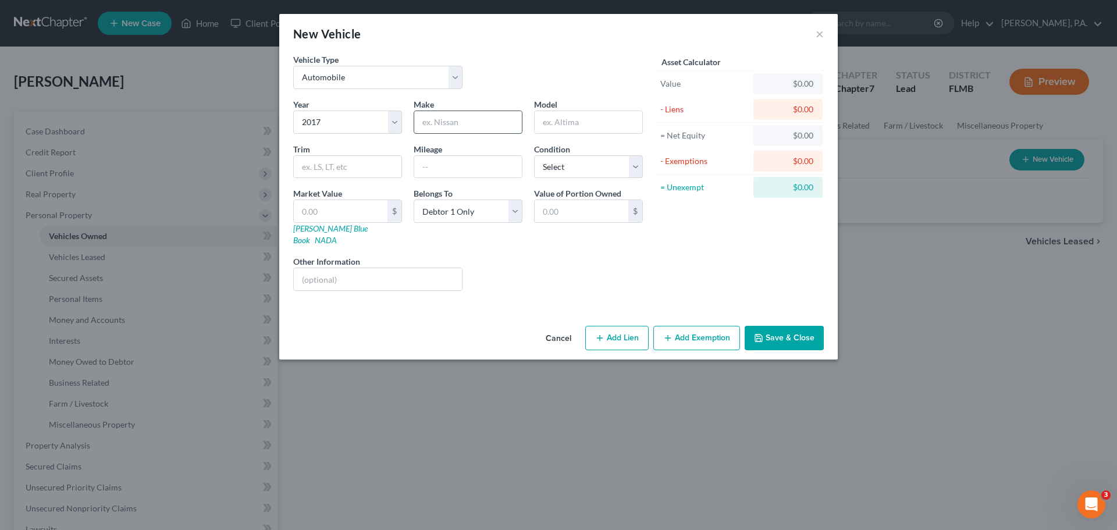
click at [487, 123] on input "text" at bounding box center [468, 122] width 108 height 22
type input "Kia"
type input "Sorento"
type input "LX Sport Utility 4D"
click at [443, 184] on div "Year Select 2026 2025 2024 2023 2022 2021 2020 2019 2018 2017 2016 2015 2014 20…" at bounding box center [467, 199] width 361 height 202
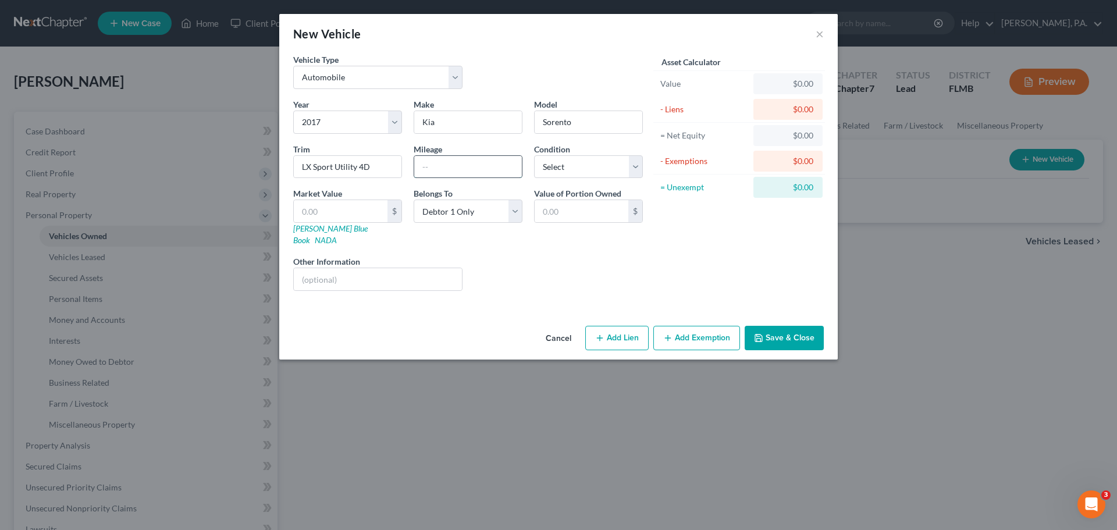
click at [443, 173] on input "text" at bounding box center [468, 167] width 108 height 22
click at [484, 162] on input "text" at bounding box center [468, 167] width 108 height 22
type input "106,623"
click at [585, 165] on select "Select Excellent Very Good Good Fair Poor" at bounding box center [588, 166] width 109 height 23
select select "3"
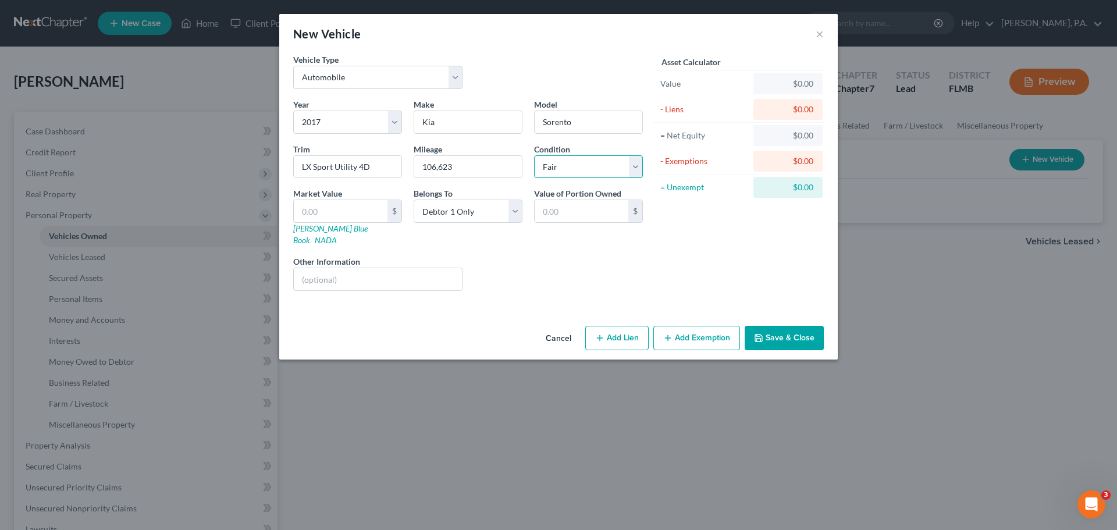
click at [534, 155] on select "Select Excellent Very Good Good Fair Poor" at bounding box center [588, 166] width 109 height 23
click at [363, 212] on input "text" at bounding box center [341, 211] width 94 height 22
type input "7"
type input "7.00"
type input "73"
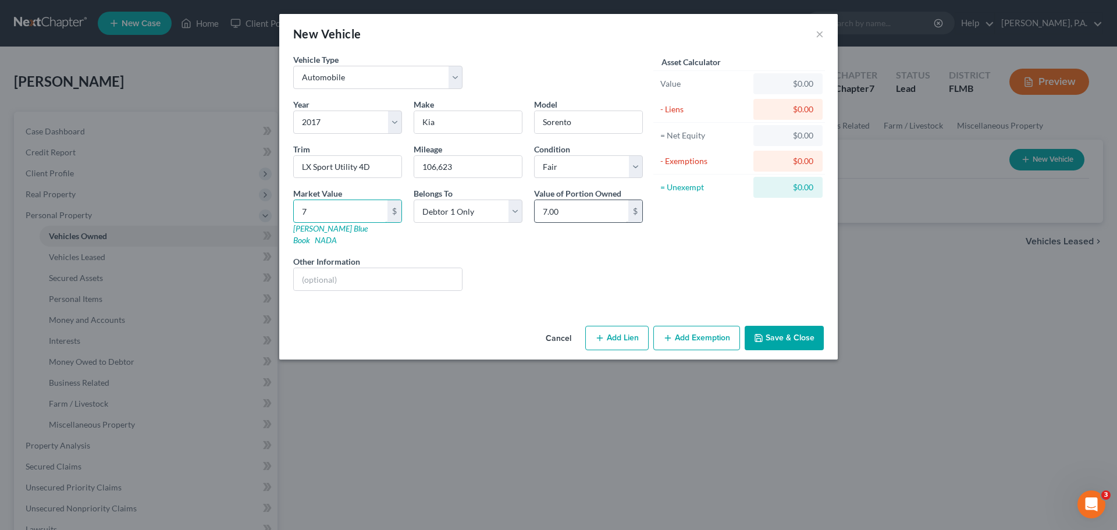
type input "73.00"
type input "734"
type input "734.00"
type input "7343"
type input "7,343.00"
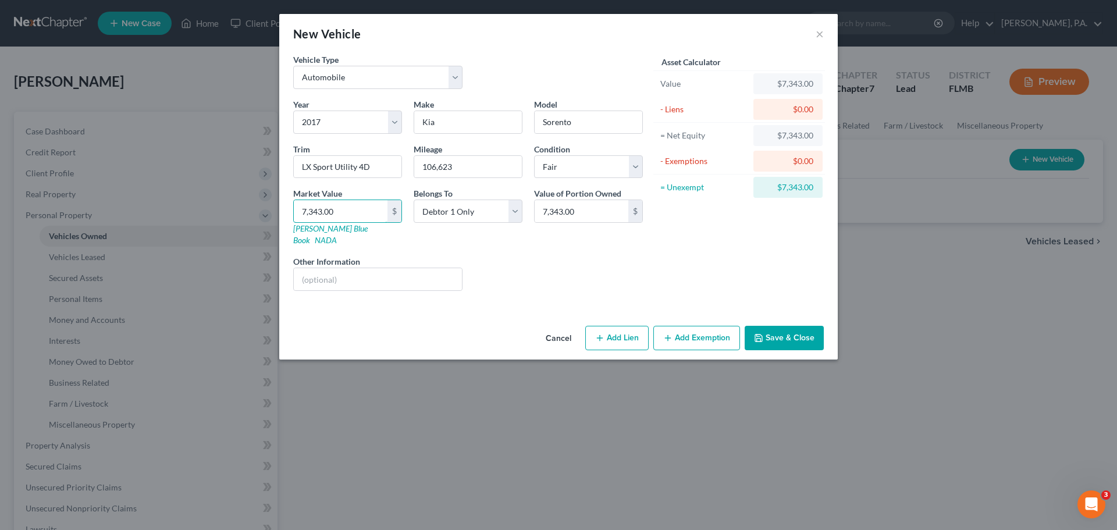
type input "7,343.00"
click at [803, 330] on button "Save & Close" at bounding box center [783, 338] width 79 height 24
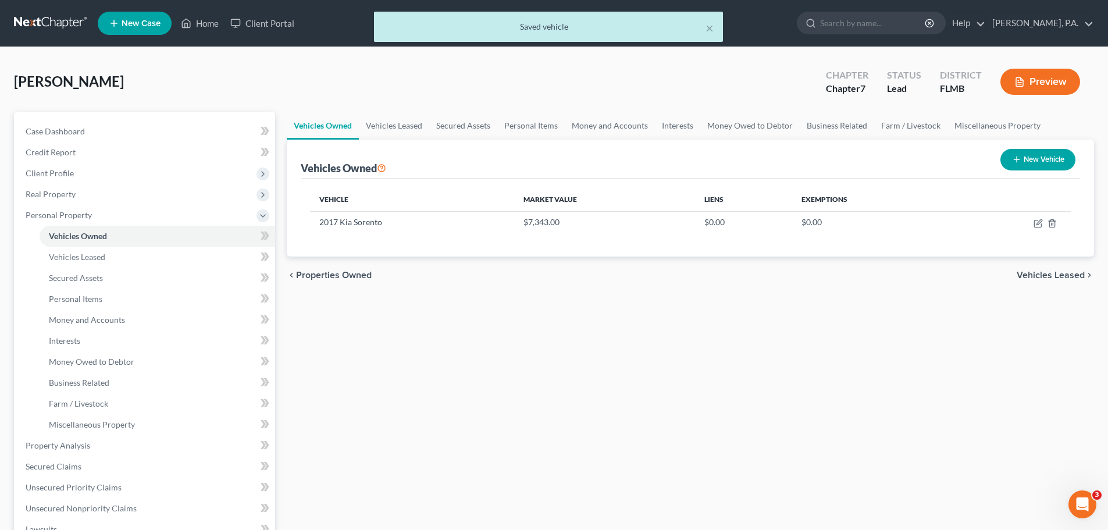
click at [1046, 276] on span "Vehicles Leased" at bounding box center [1051, 274] width 68 height 9
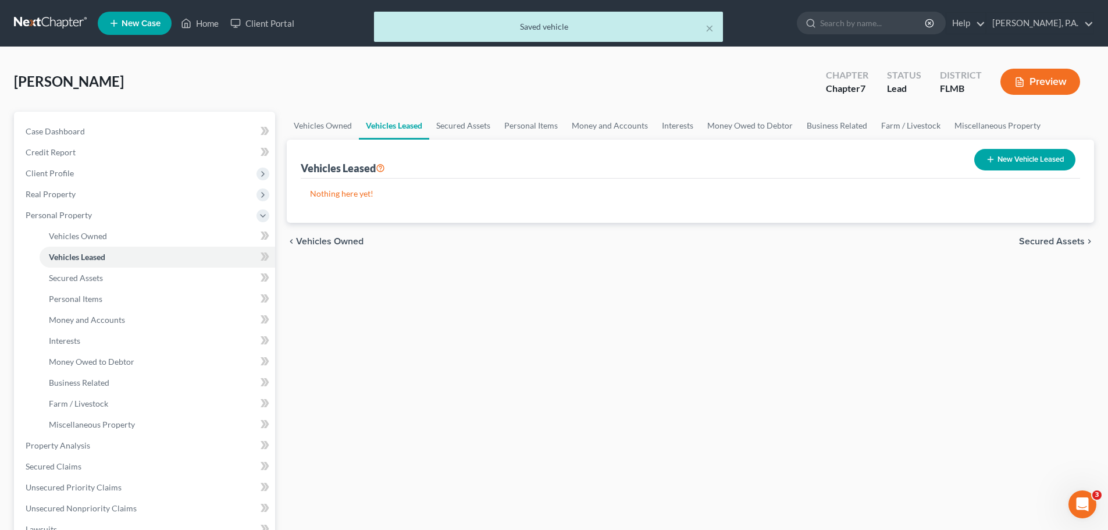
click at [1048, 238] on span "Secured Assets" at bounding box center [1052, 241] width 66 height 9
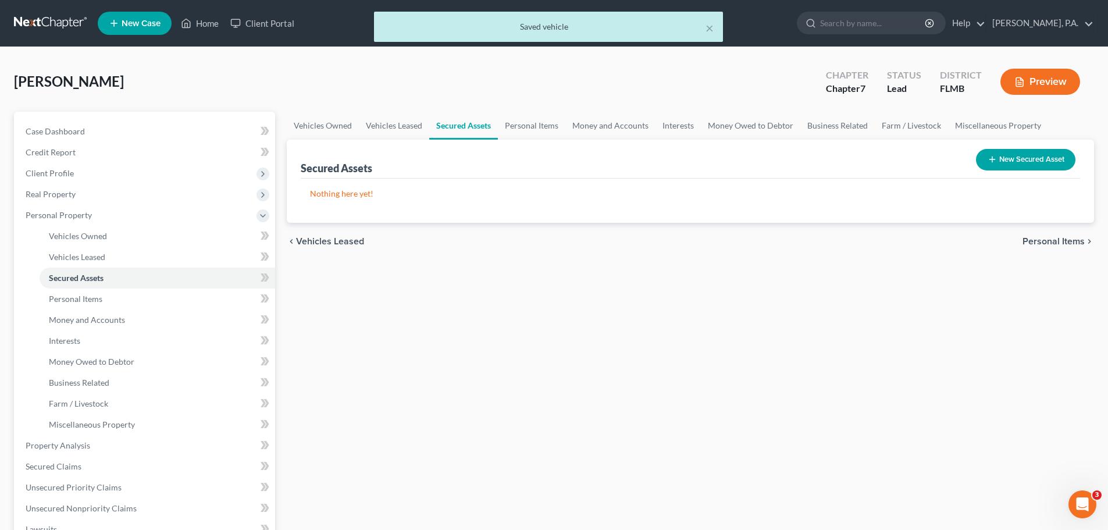
click at [1032, 244] on span "Personal Items" at bounding box center [1053, 241] width 62 height 9
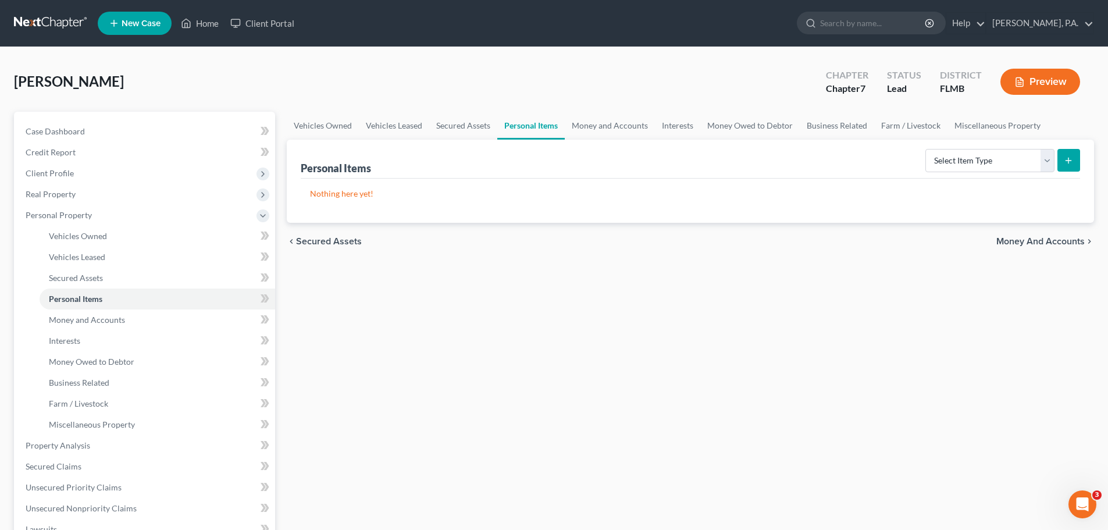
click at [1064, 244] on span "Money and Accounts" at bounding box center [1040, 241] width 88 height 9
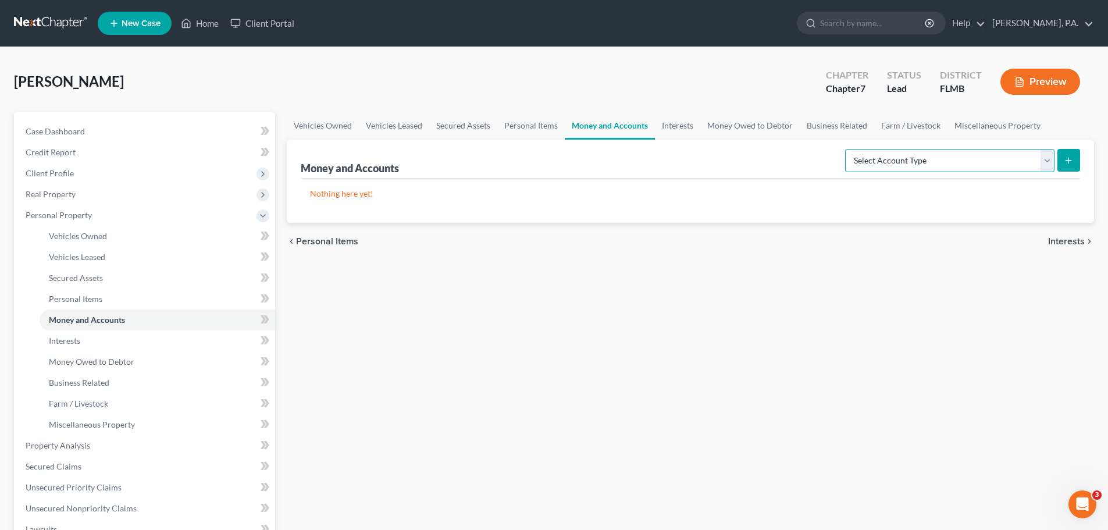
click at [920, 164] on select "Select Account Type Brokerage Cash on Hand Certificates of Deposit Checking Acc…" at bounding box center [949, 160] width 209 height 23
select select "checking"
click at [847, 149] on select "Select Account Type Brokerage Cash on Hand Certificates of Deposit Checking Acc…" at bounding box center [949, 160] width 209 height 23
click at [1064, 159] on icon "submit" at bounding box center [1068, 160] width 9 height 9
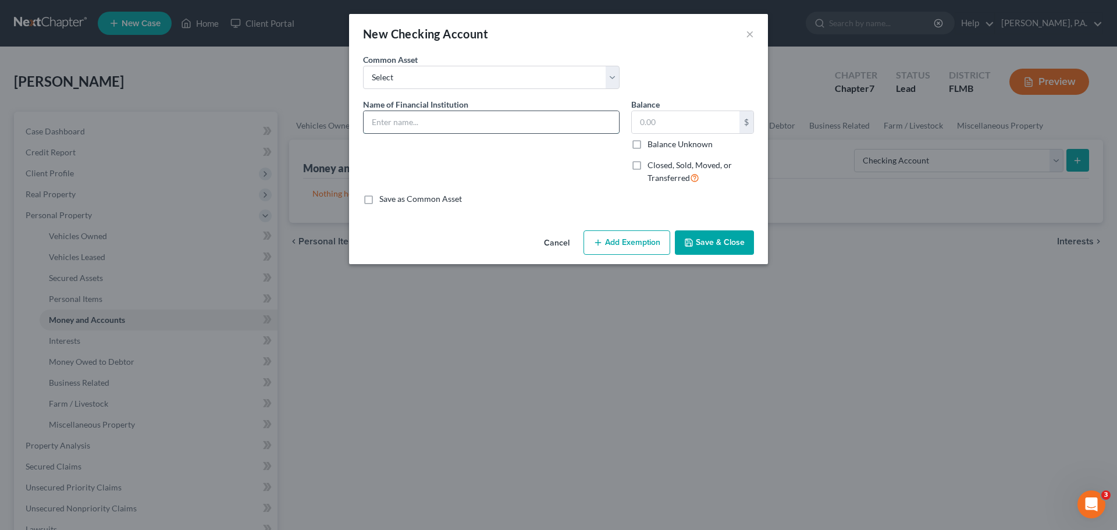
click at [509, 133] on input "text" at bounding box center [490, 122] width 255 height 22
type input "Chase #1592"
click at [736, 245] on button "Save & Close" at bounding box center [714, 242] width 79 height 24
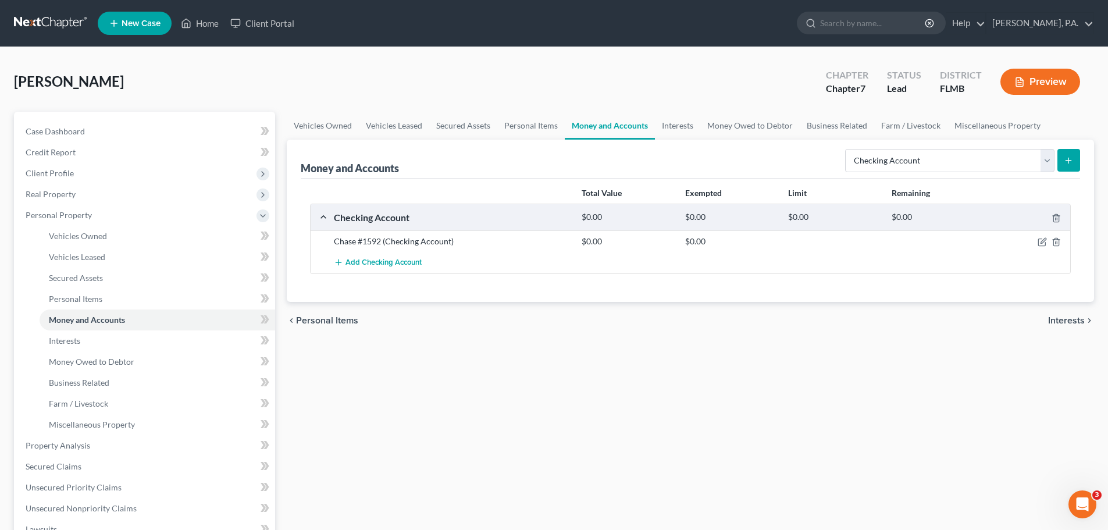
click at [1068, 163] on line "submit" at bounding box center [1068, 160] width 0 height 5
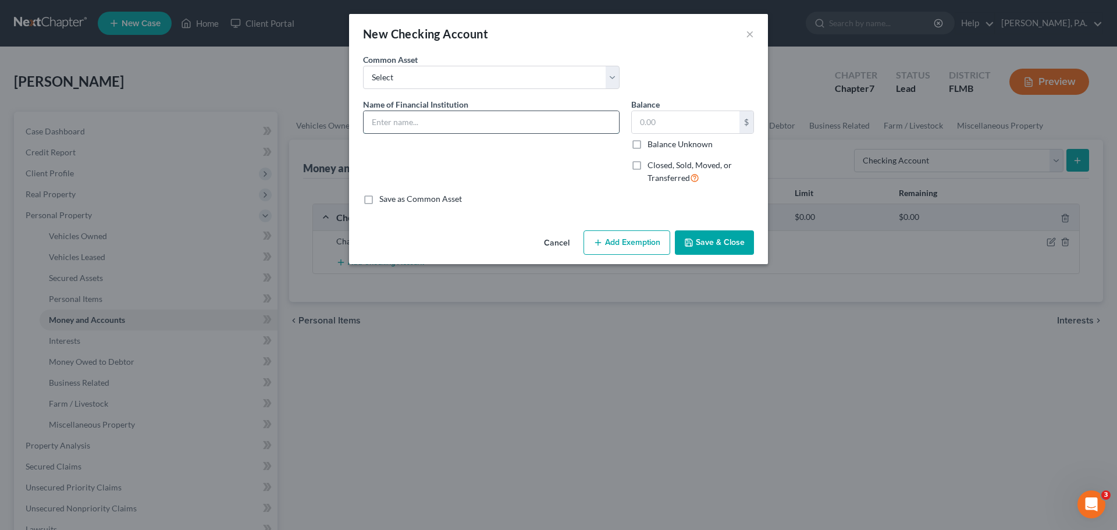
click at [401, 120] on input "text" at bounding box center [490, 122] width 255 height 22
type input "Bank of America #0397"
click at [722, 236] on button "Save & Close" at bounding box center [714, 242] width 79 height 24
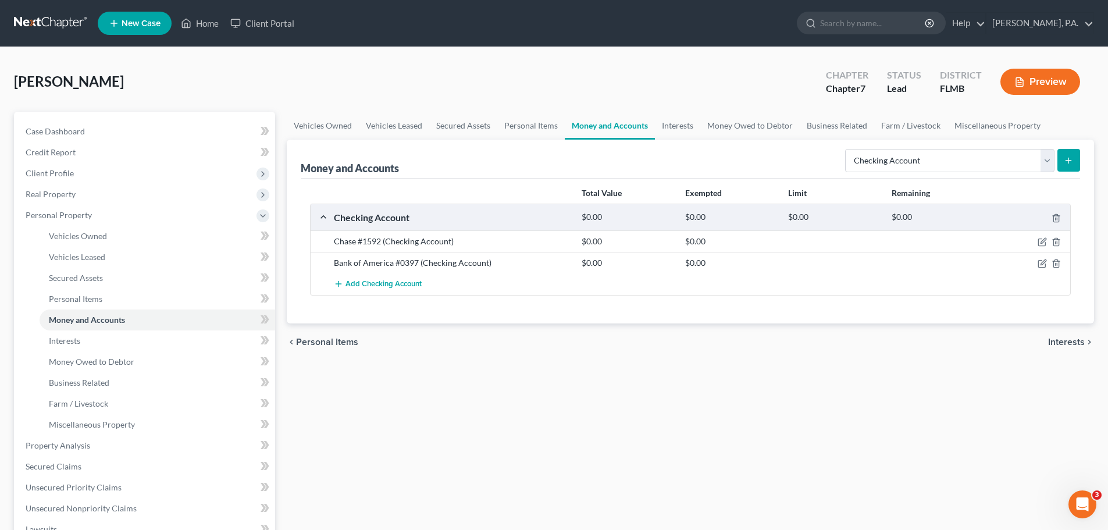
click at [1061, 156] on button "submit" at bounding box center [1068, 160] width 23 height 23
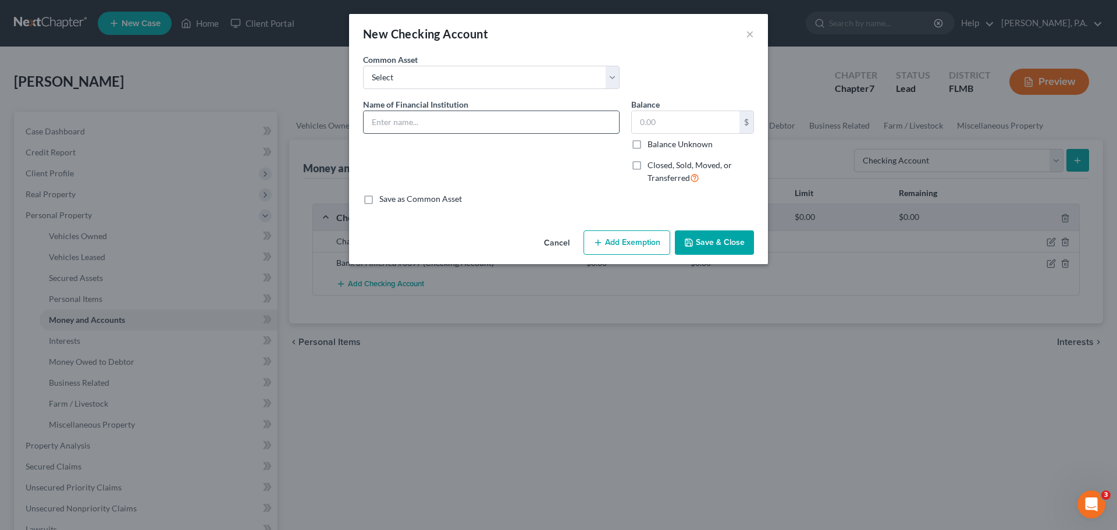
click at [386, 129] on input "text" at bounding box center [490, 122] width 255 height 22
type input "Bank of America #1316"
click at [729, 247] on button "Save & Close" at bounding box center [714, 242] width 79 height 24
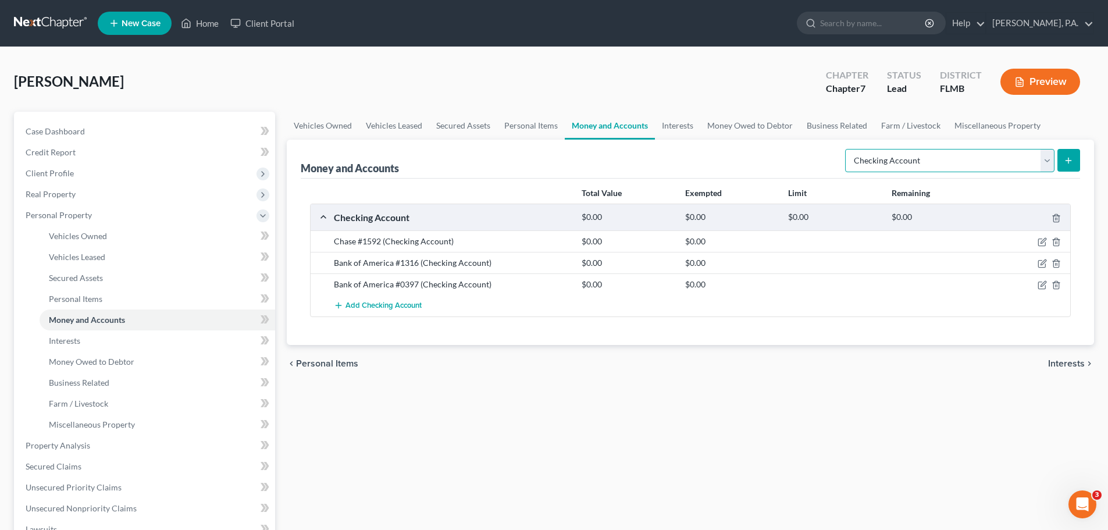
click at [1005, 166] on select "Select Account Type Brokerage Cash on Hand Certificates of Deposit Checking Acc…" at bounding box center [949, 160] width 209 height 23
select select "savings"
click at [847, 149] on select "Select Account Type Brokerage Cash on Hand Certificates of Deposit Checking Acc…" at bounding box center [949, 160] width 209 height 23
click at [1076, 167] on button "submit" at bounding box center [1068, 160] width 23 height 23
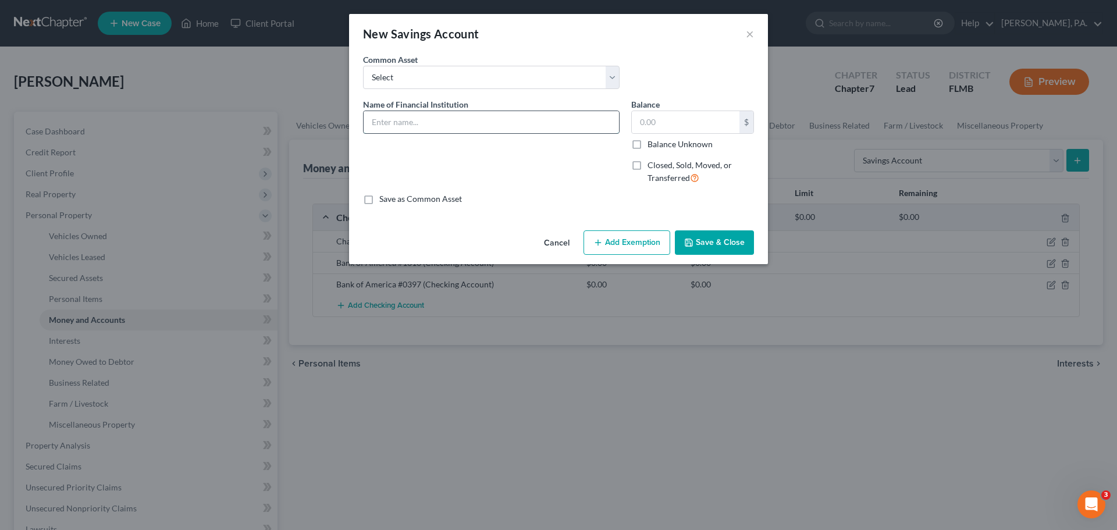
click at [431, 120] on input "text" at bounding box center [490, 122] width 255 height 22
type input "Bank of America #7623"
click at [715, 229] on div "Cancel Add Exemption Save & Close" at bounding box center [558, 245] width 419 height 38
click at [714, 241] on button "Save & Close" at bounding box center [714, 242] width 79 height 24
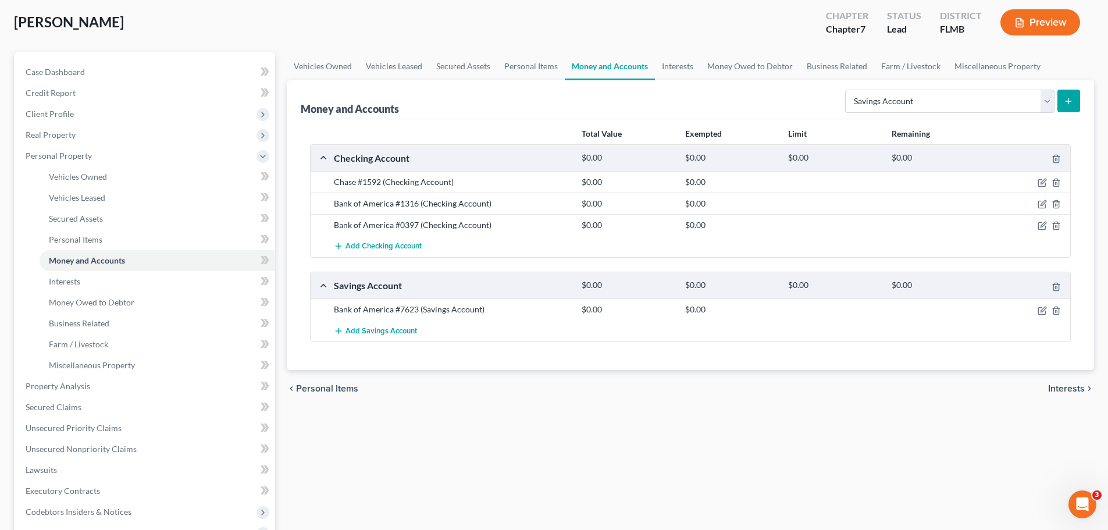
scroll to position [116, 0]
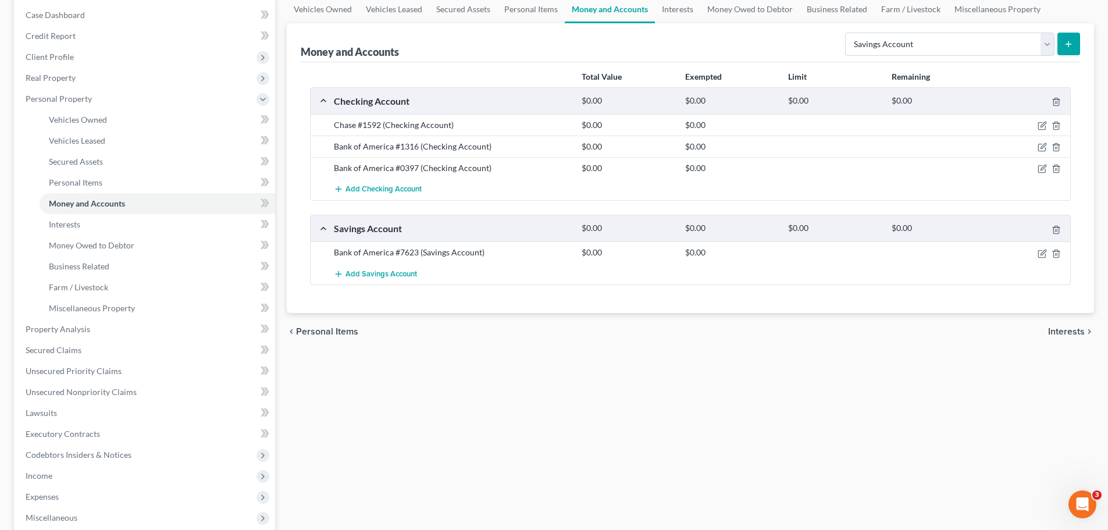
click at [1067, 331] on span "Interests" at bounding box center [1066, 331] width 37 height 9
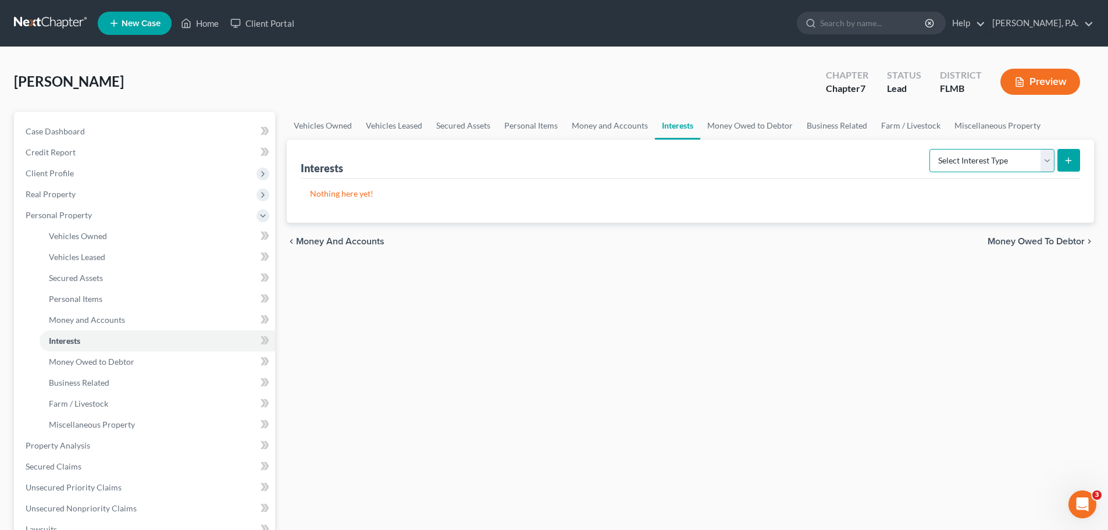
click at [1008, 161] on select "Select Interest Type 401K Annuity Bond Education IRA Government Bond Government…" at bounding box center [991, 160] width 125 height 23
click at [952, 165] on select "Select Interest Type 401K Annuity Bond Education IRA Government Bond Government…" at bounding box center [991, 160] width 125 height 23
select select "401k"
click at [930, 149] on select "Select Interest Type 401K Annuity Bond Education IRA Government Bond Government…" at bounding box center [991, 160] width 125 height 23
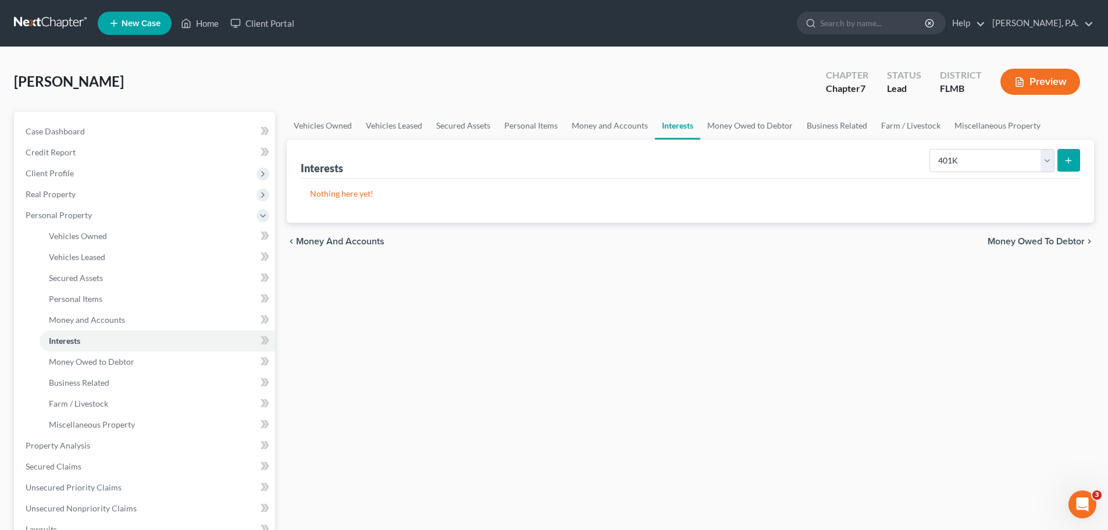
click at [1071, 159] on icon "submit" at bounding box center [1068, 160] width 9 height 9
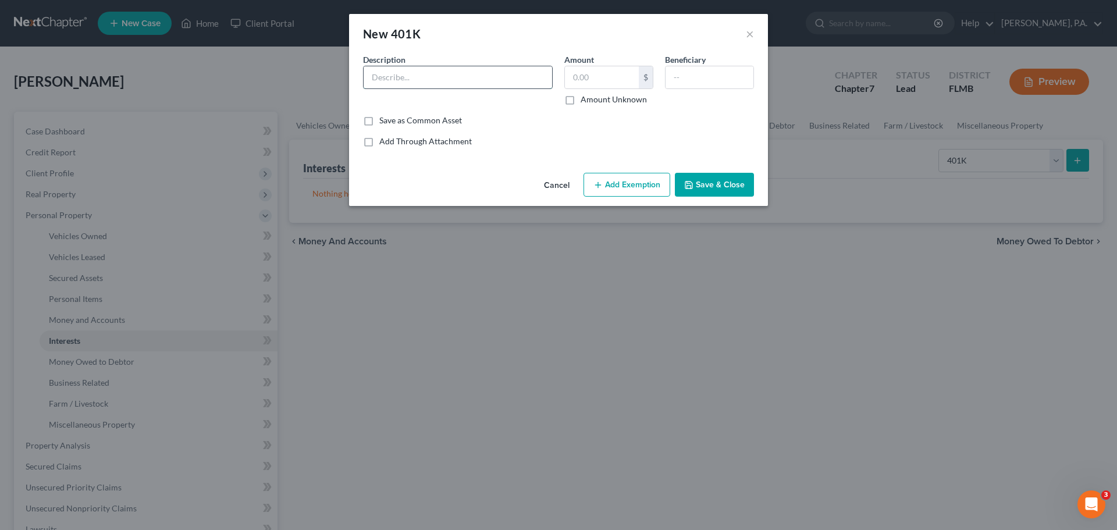
click at [384, 79] on input "text" at bounding box center [457, 77] width 188 height 22
type input "[PERSON_NAME] Corebridge 401(k)"
click at [602, 80] on input "text" at bounding box center [602, 77] width 74 height 22
type input "145,089.70"
click at [732, 191] on button "Save & Close" at bounding box center [714, 185] width 79 height 24
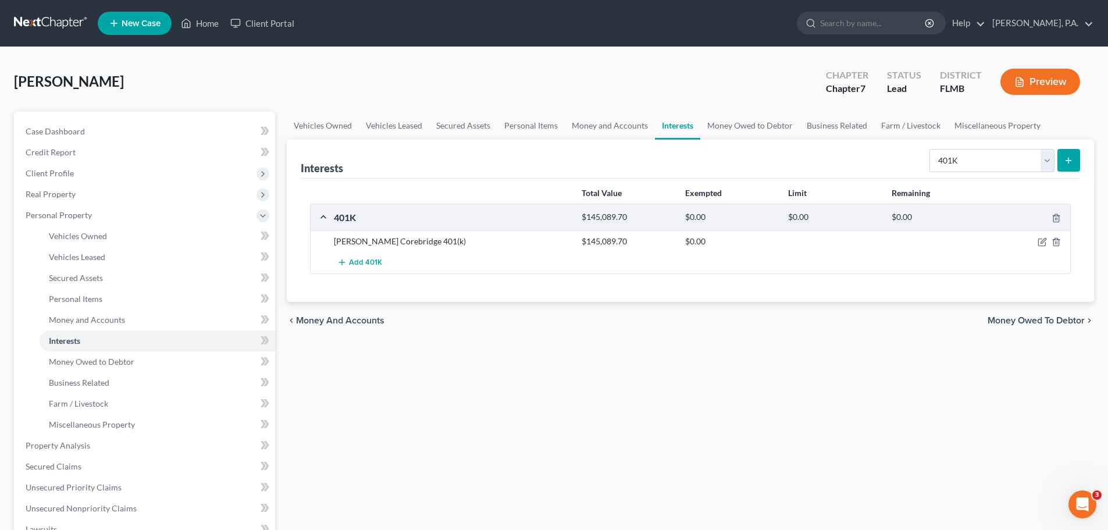
click at [1039, 321] on span "Money Owed to Debtor" at bounding box center [1035, 320] width 97 height 9
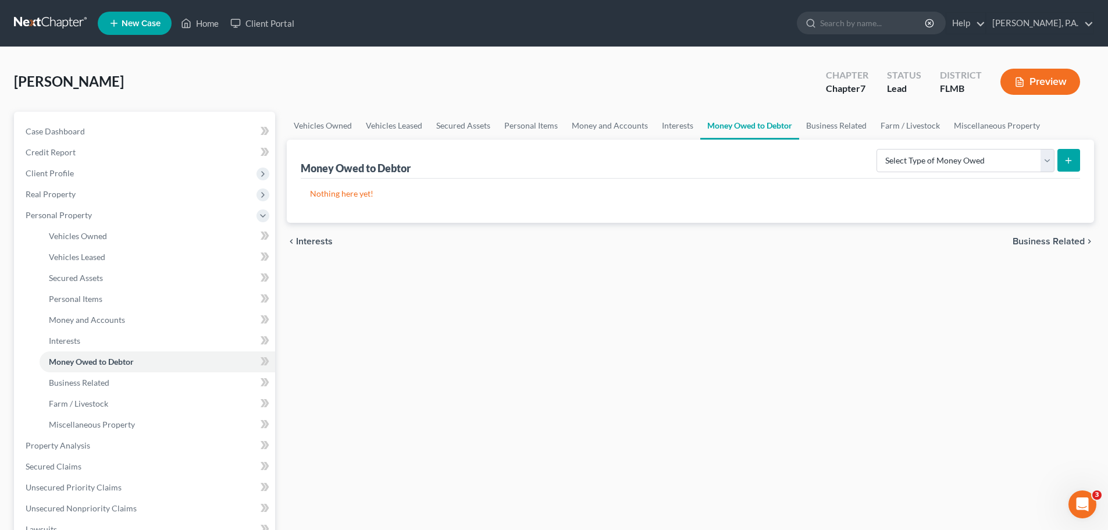
click at [1065, 248] on div "chevron_left Interests Business Related chevron_right" at bounding box center [690, 241] width 807 height 37
click at [1064, 243] on span "Business Related" at bounding box center [1048, 241] width 72 height 9
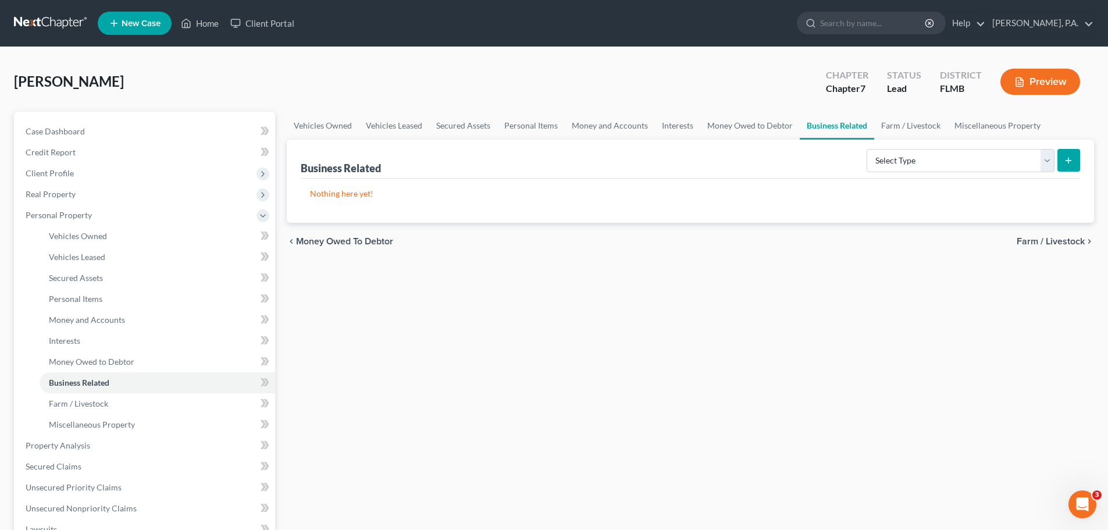
click at [1047, 241] on span "Farm / Livestock" at bounding box center [1051, 241] width 68 height 9
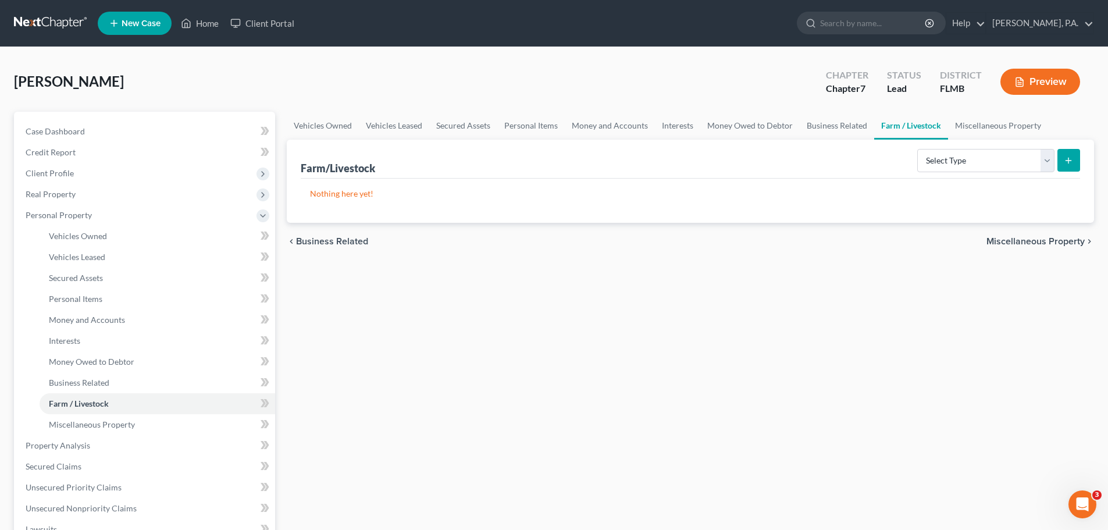
click at [1047, 240] on span "Miscellaneous Property" at bounding box center [1035, 241] width 98 height 9
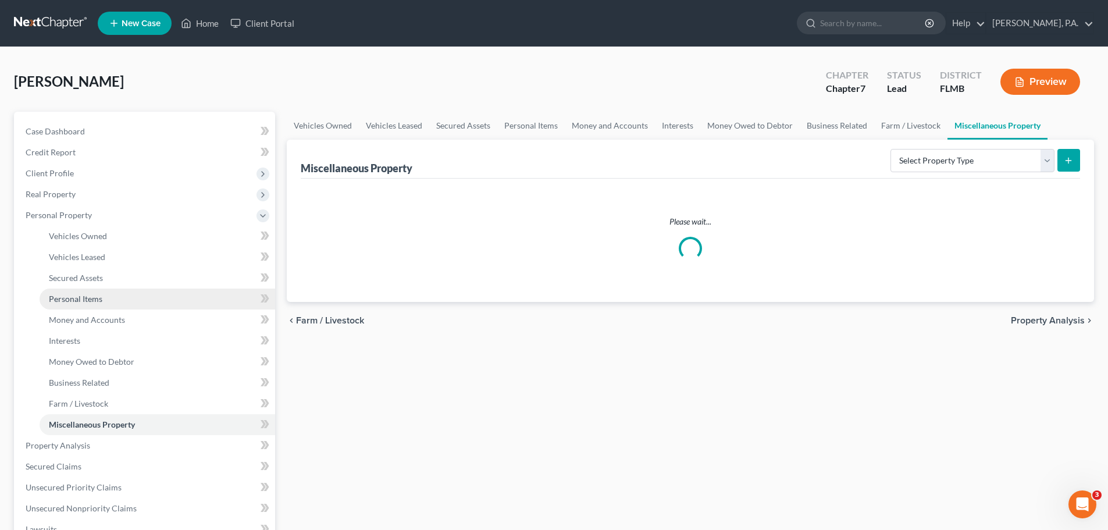
click at [118, 303] on link "Personal Items" at bounding box center [158, 298] width 236 height 21
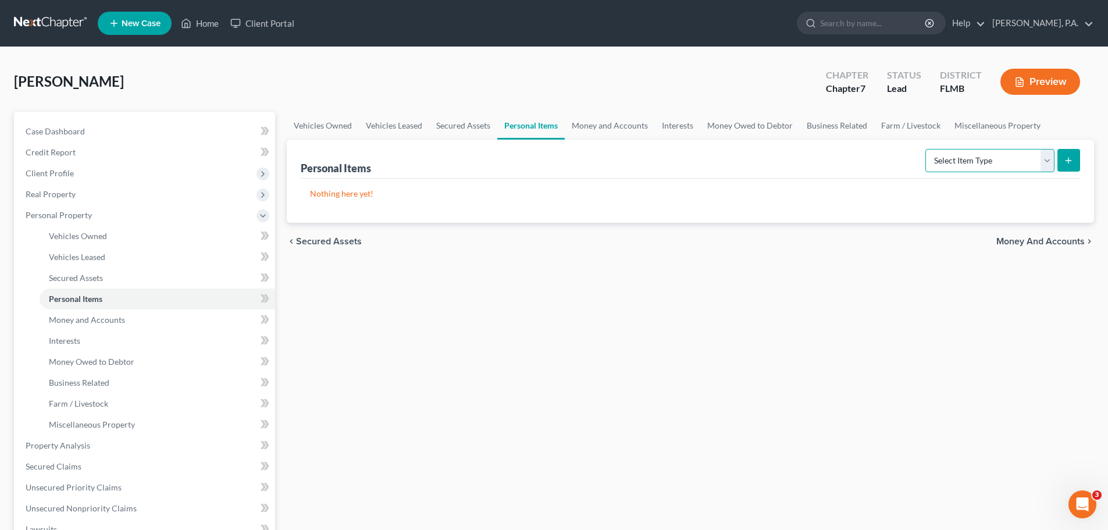
click at [1014, 161] on select "Select Item Type Clothing Collectibles Of Value Electronics Firearms Household …" at bounding box center [989, 160] width 129 height 23
select select "pets"
click at [926, 149] on select "Select Item Type Clothing Collectibles Of Value Electronics Firearms Household …" at bounding box center [989, 160] width 129 height 23
click at [1074, 156] on button "submit" at bounding box center [1068, 160] width 23 height 23
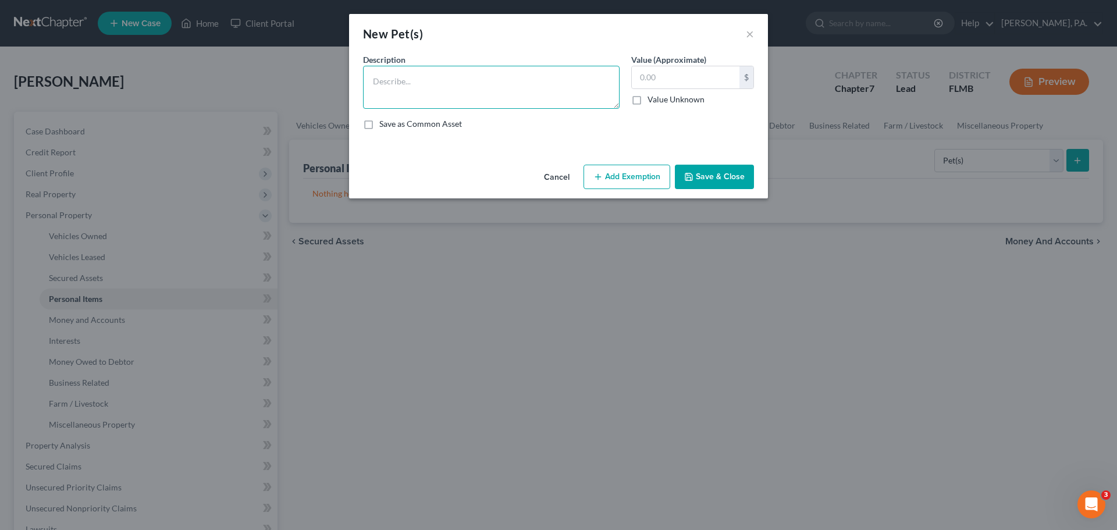
click at [452, 99] on textarea at bounding box center [491, 87] width 256 height 43
type textarea "2 dogs"
click at [744, 170] on button "Save & Close" at bounding box center [714, 177] width 79 height 24
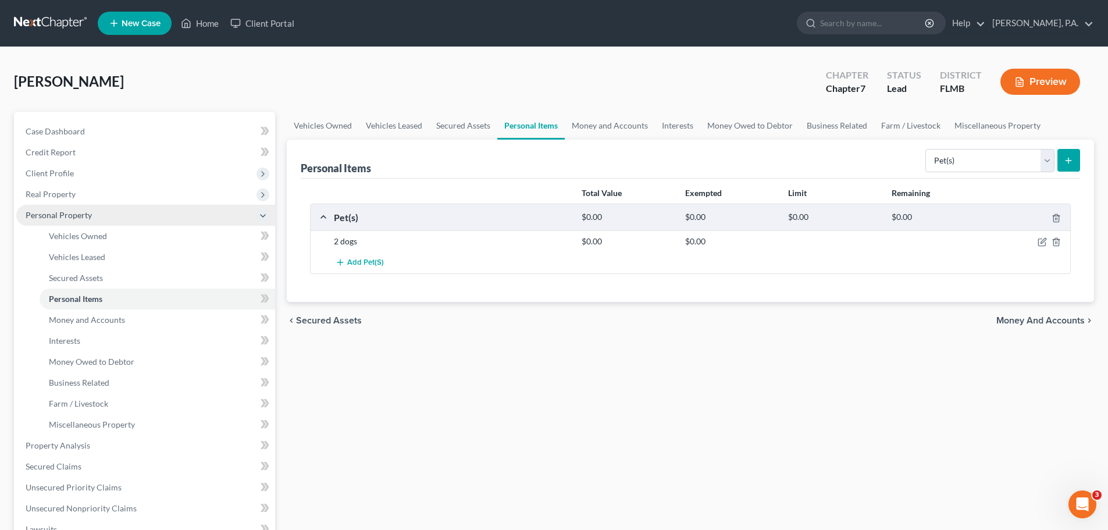
click at [141, 207] on span "Personal Property" at bounding box center [145, 215] width 259 height 21
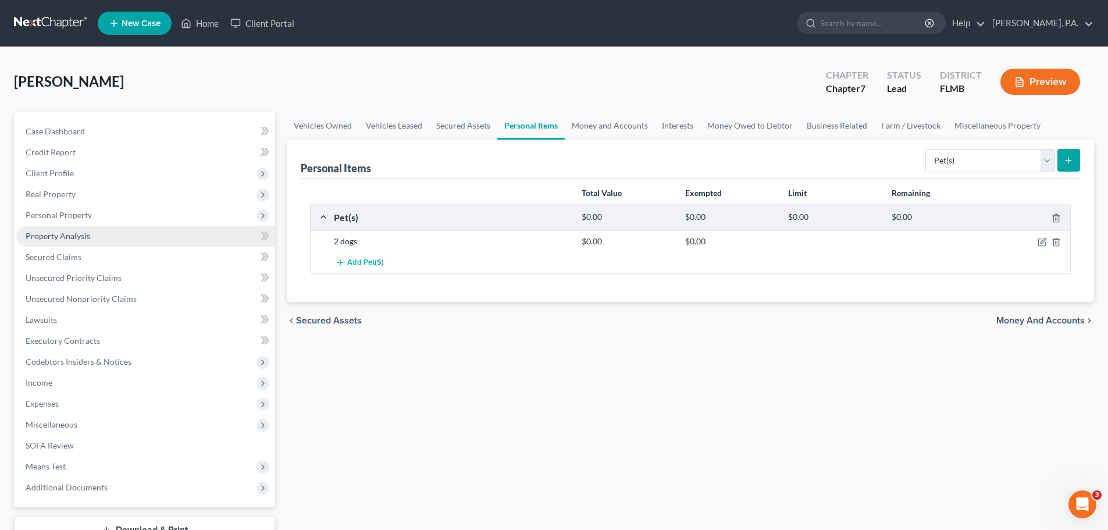
click at [133, 245] on link "Property Analysis" at bounding box center [145, 236] width 259 height 21
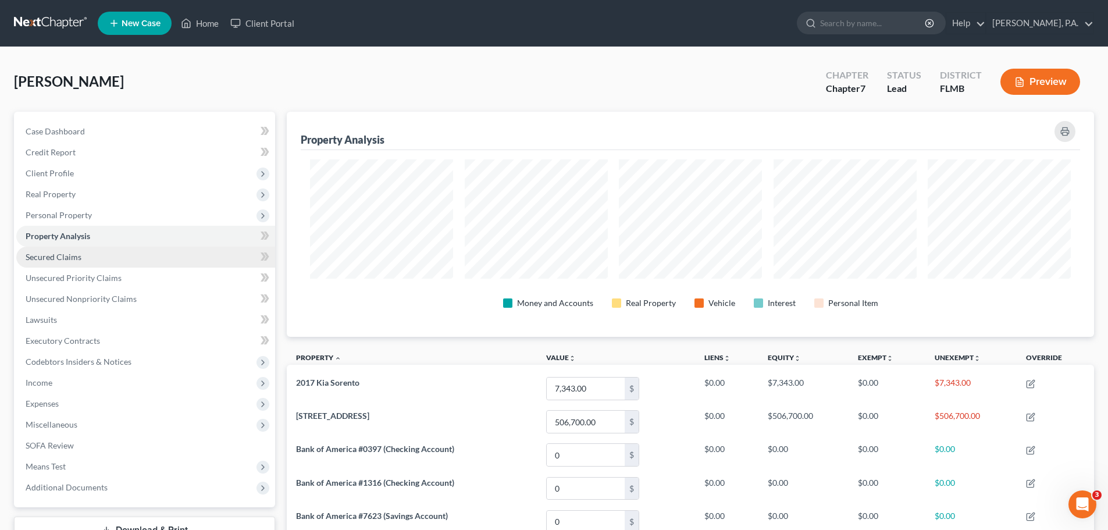
scroll to position [225, 807]
click at [131, 255] on link "Secured Claims" at bounding box center [145, 257] width 259 height 21
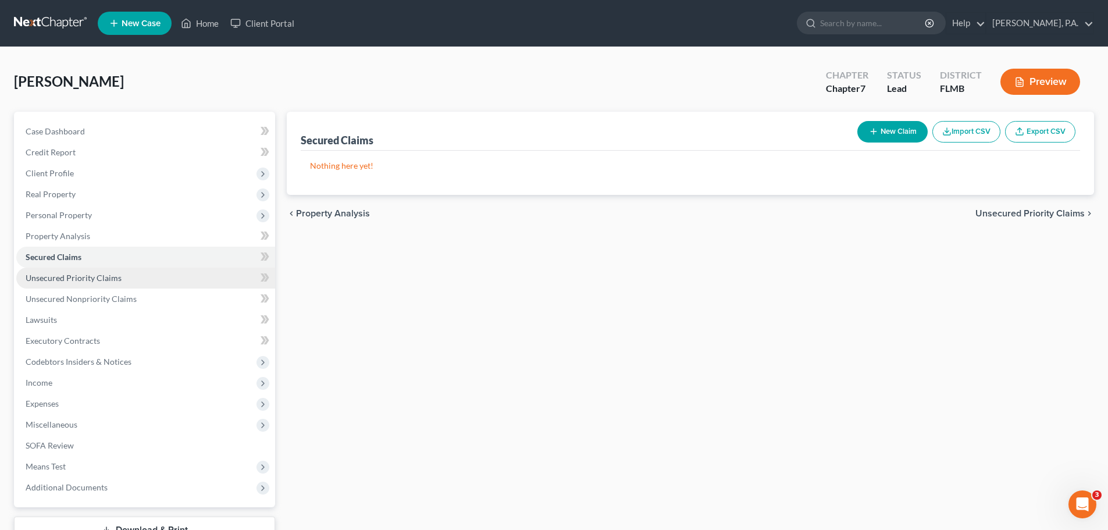
click at [136, 279] on link "Unsecured Priority Claims" at bounding box center [145, 278] width 259 height 21
click at [129, 247] on link "Secured Claims" at bounding box center [145, 257] width 259 height 21
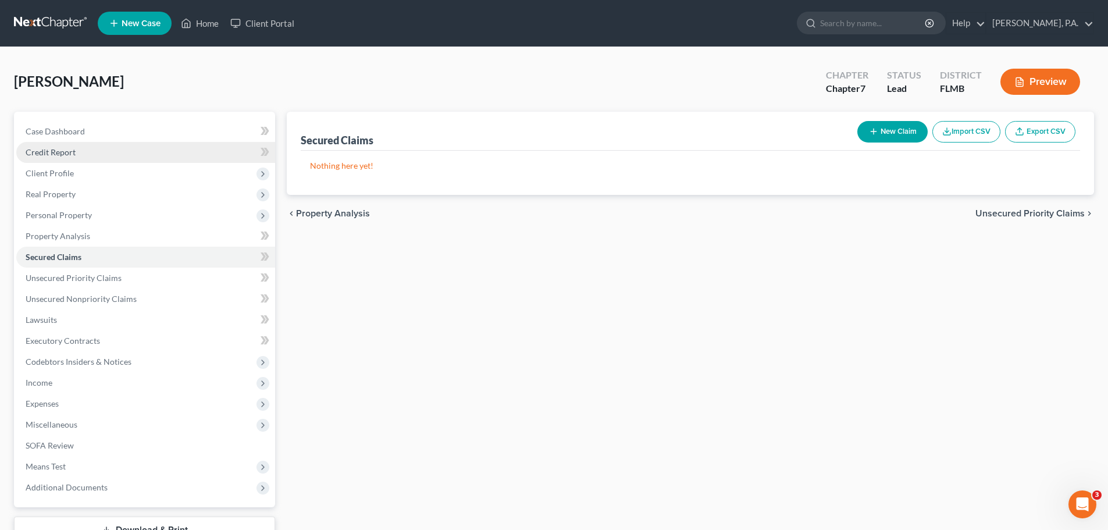
click at [108, 151] on link "Credit Report" at bounding box center [145, 152] width 259 height 21
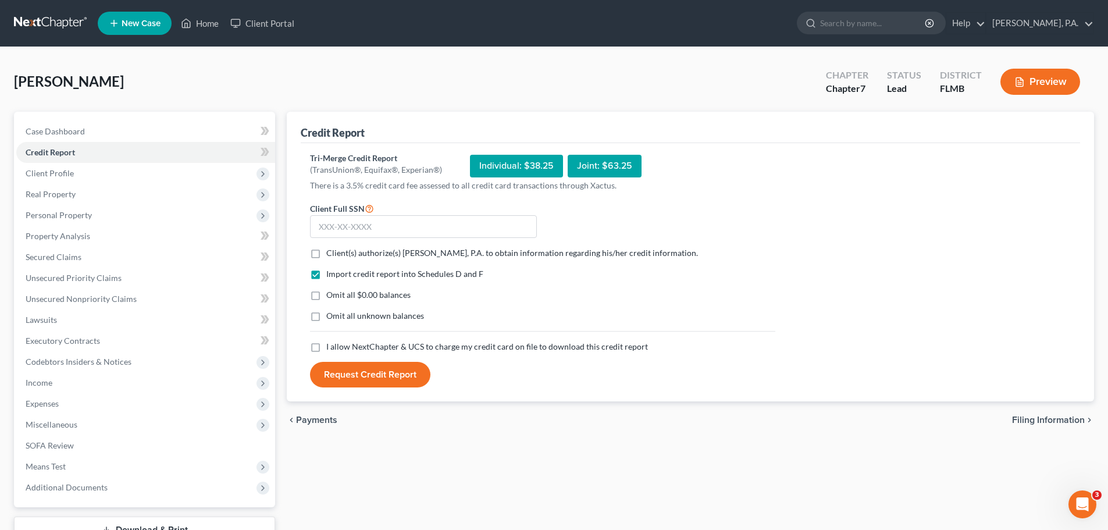
click at [326, 253] on label "Client(s) authorize(s) [PERSON_NAME], P.A. to obtain information regarding his/…" at bounding box center [512, 253] width 372 height 12
click at [331, 253] on input "Client(s) authorize(s) [PERSON_NAME], P.A. to obtain information regarding his/…" at bounding box center [335, 251] width 8 height 8
checkbox input "true"
click at [326, 294] on label "Omit all $0.00 balances" at bounding box center [368, 295] width 84 height 12
click at [331, 294] on input "Omit all $0.00 balances" at bounding box center [335, 293] width 8 height 8
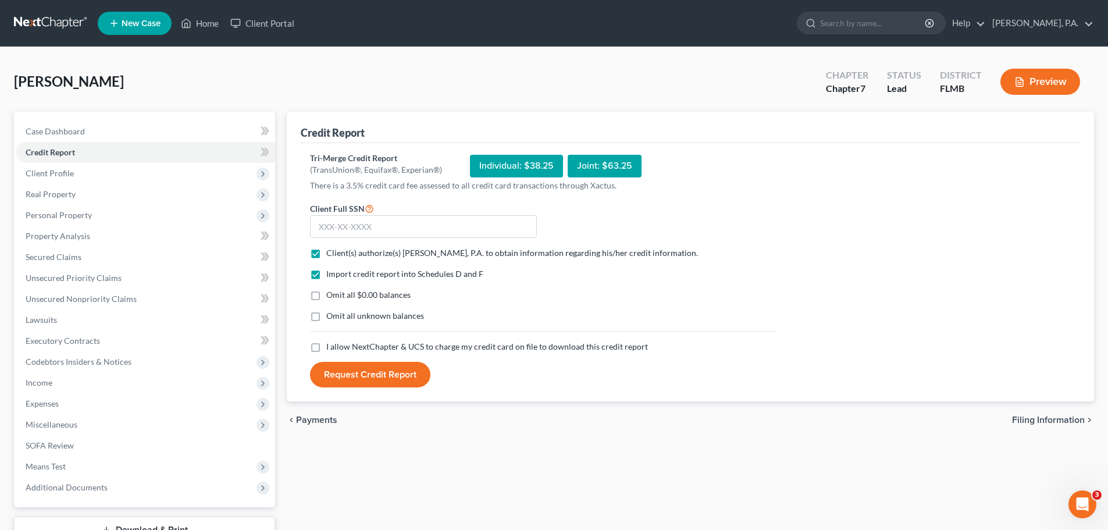
checkbox input "true"
click at [326, 350] on label "I allow NextChapter & UCS to charge my credit card on file to download this cre…" at bounding box center [487, 347] width 322 height 12
click at [331, 348] on input "I allow NextChapter & UCS to charge my credit card on file to download this cre…" at bounding box center [335, 345] width 8 height 8
checkbox input "true"
click at [350, 232] on input "text" at bounding box center [423, 226] width 227 height 23
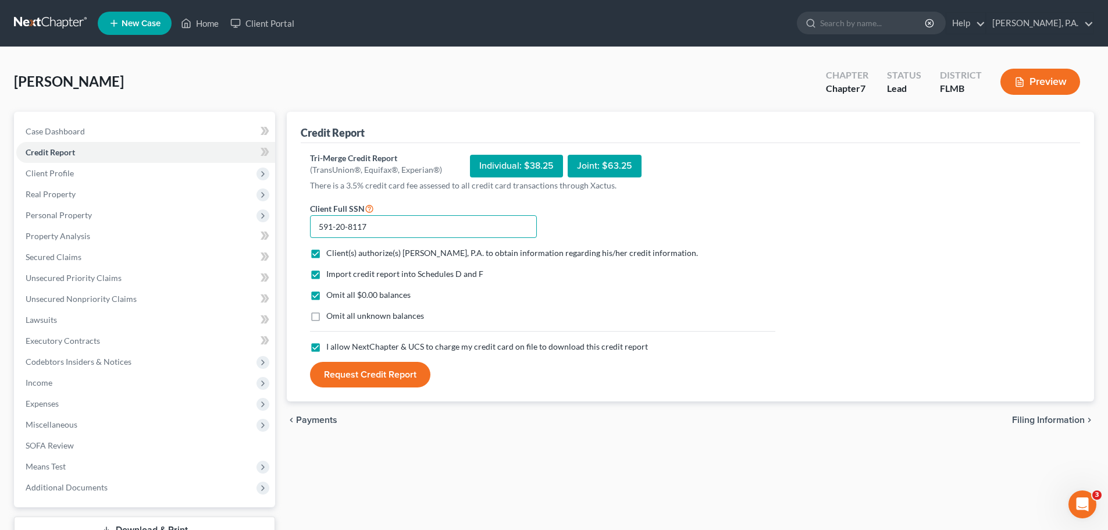
type input "591-20-8117"
click at [405, 366] on button "Request Credit Report" at bounding box center [370, 375] width 120 height 26
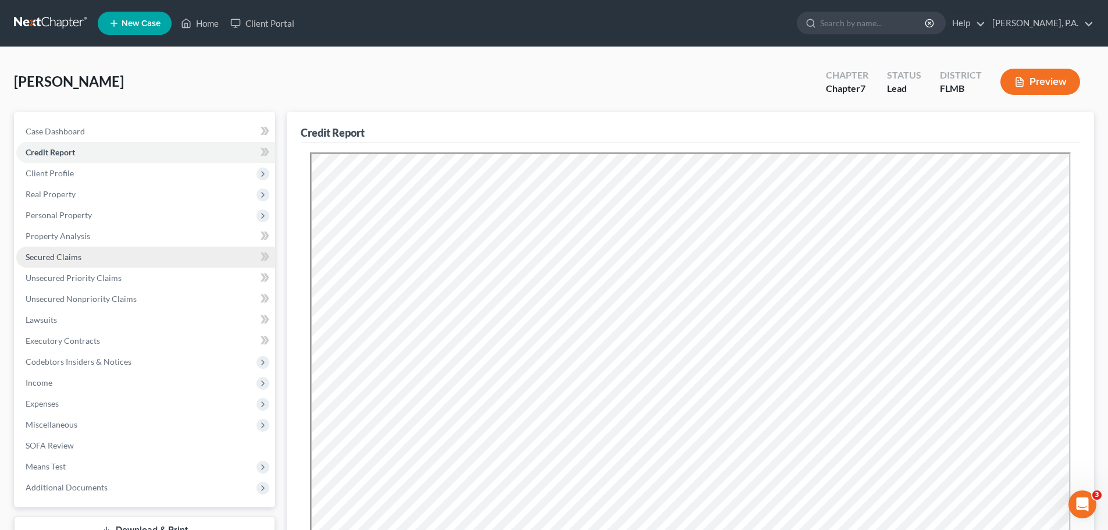
click at [109, 257] on link "Secured Claims" at bounding box center [145, 257] width 259 height 21
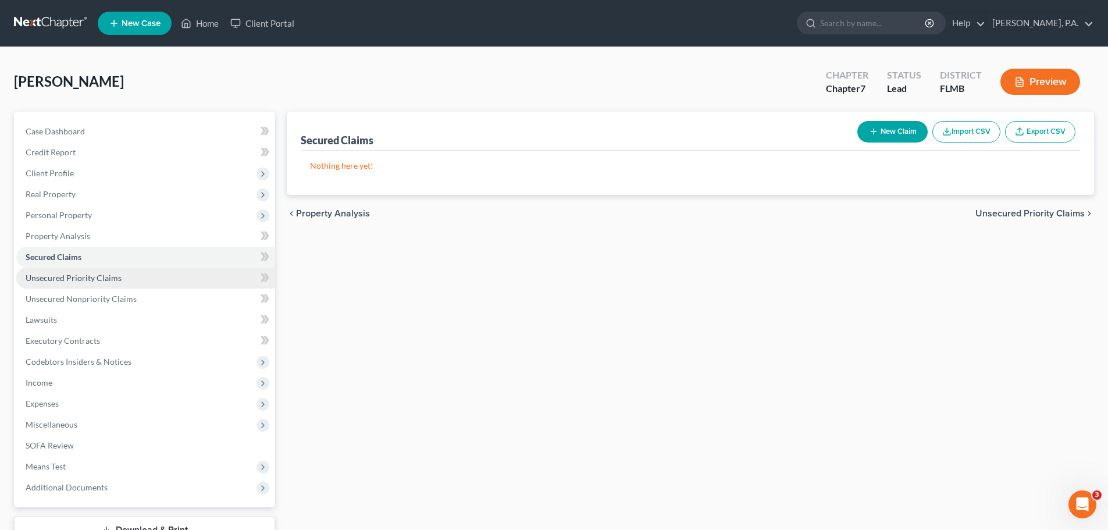
click at [100, 279] on span "Unsecured Priority Claims" at bounding box center [74, 278] width 96 height 10
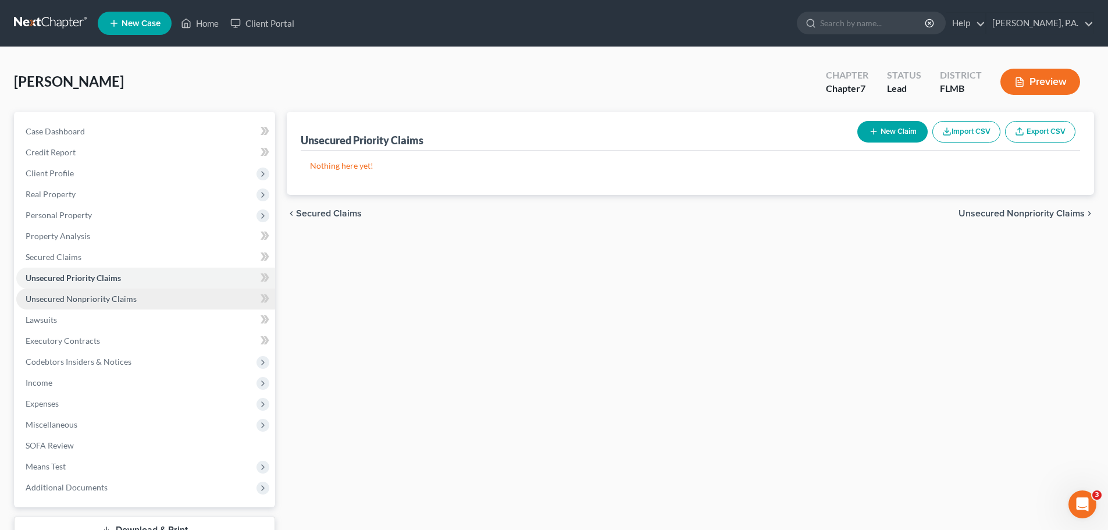
click at [120, 294] on span "Unsecured Nonpriority Claims" at bounding box center [81, 299] width 111 height 10
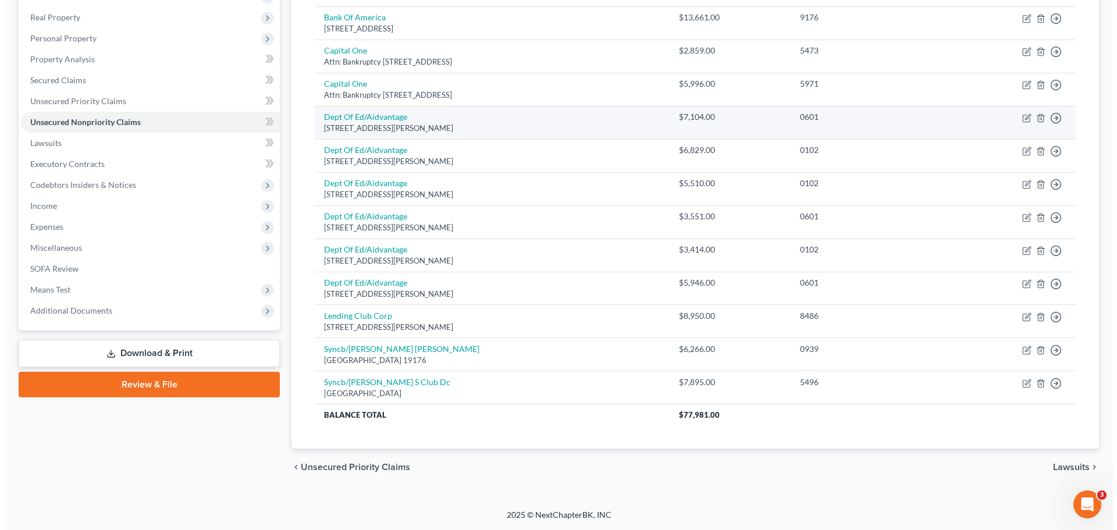
scroll to position [119, 0]
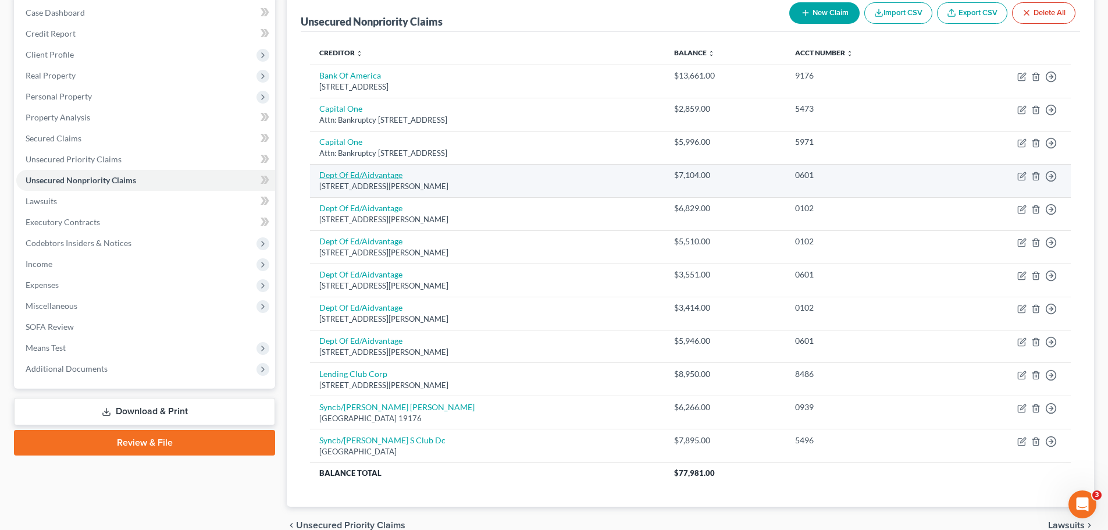
click at [379, 176] on link "Dept Of Ed/Aidvantage" at bounding box center [360, 175] width 83 height 10
select select "48"
select select "17"
select select "0"
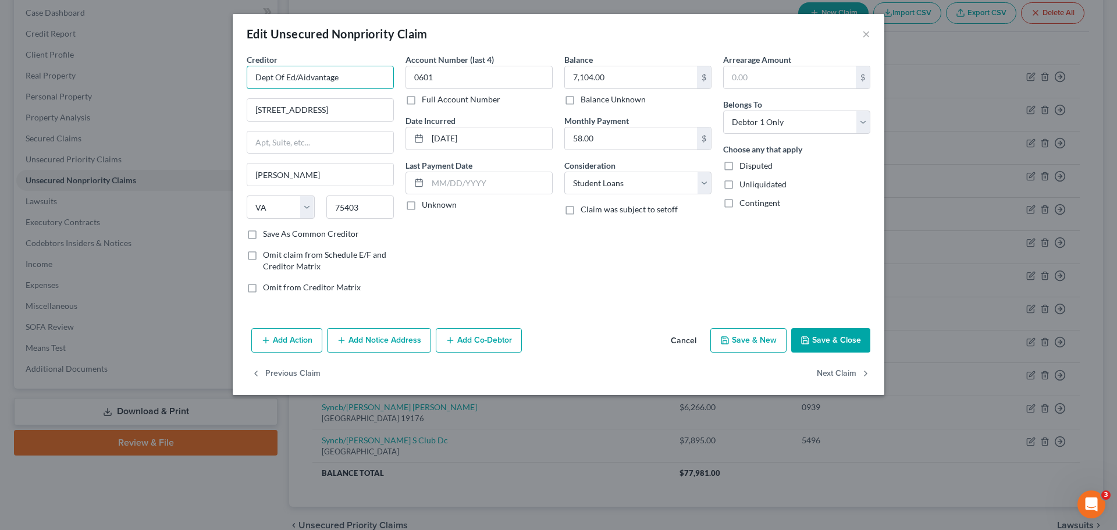
click at [358, 73] on input "Dept Of Ed/Aidvantage" at bounding box center [320, 77] width 147 height 23
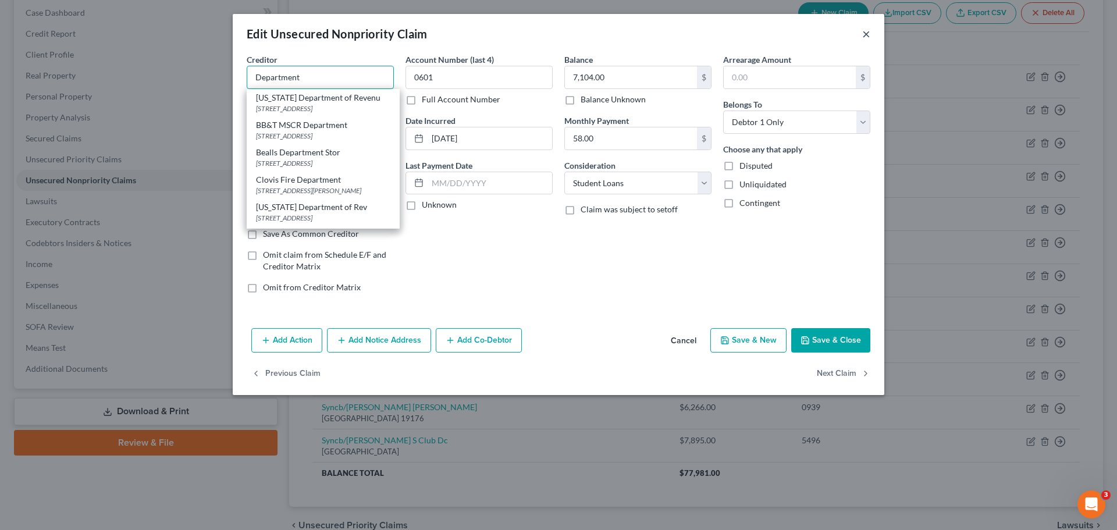
type input "Department"
click at [867, 34] on button "×" at bounding box center [866, 34] width 8 height 14
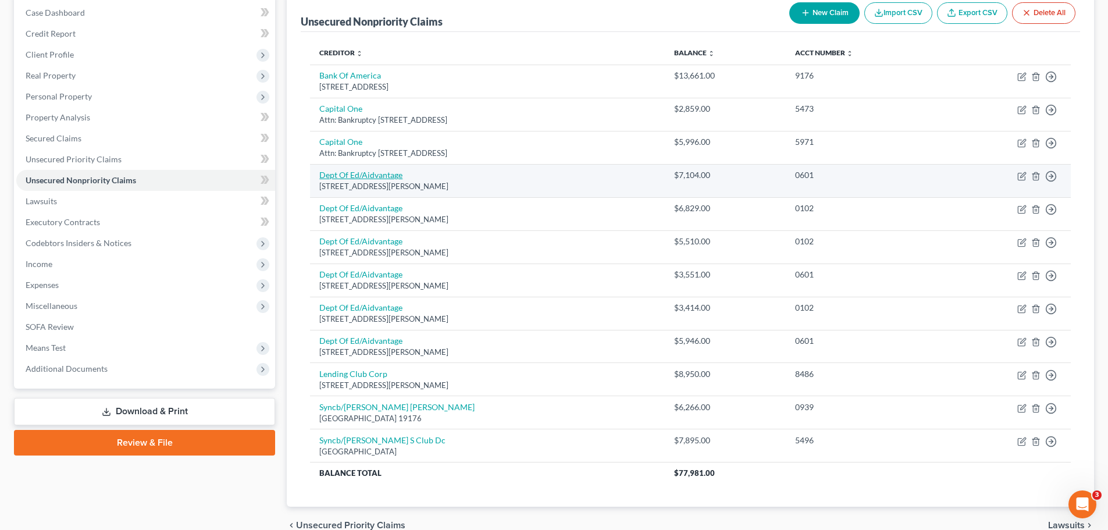
click at [353, 177] on link "Dept Of Ed/Aidvantage" at bounding box center [360, 175] width 83 height 10
select select "48"
select select "17"
select select "0"
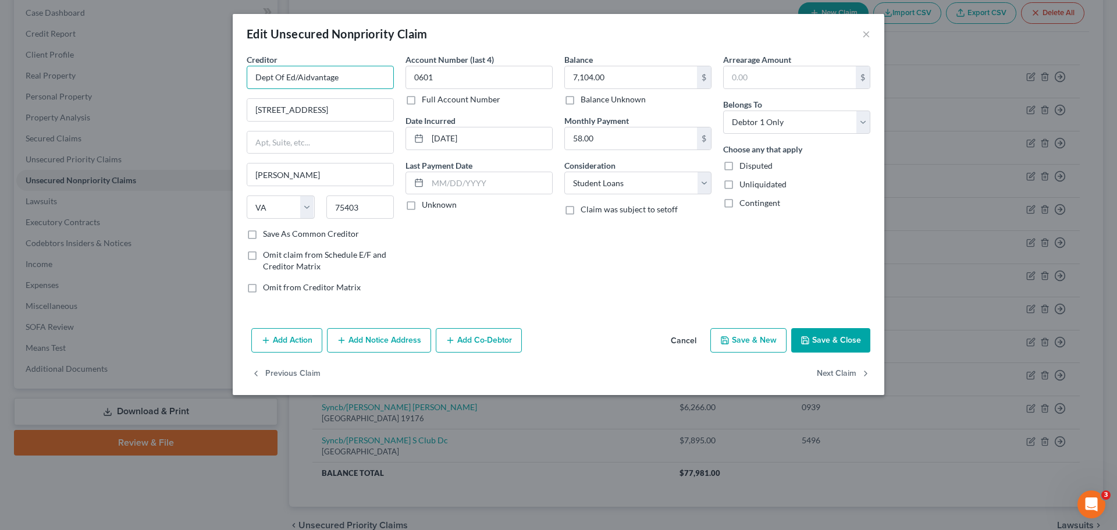
click at [373, 81] on input "Dept Of Ed/Aidvantage" at bounding box center [320, 77] width 147 height 23
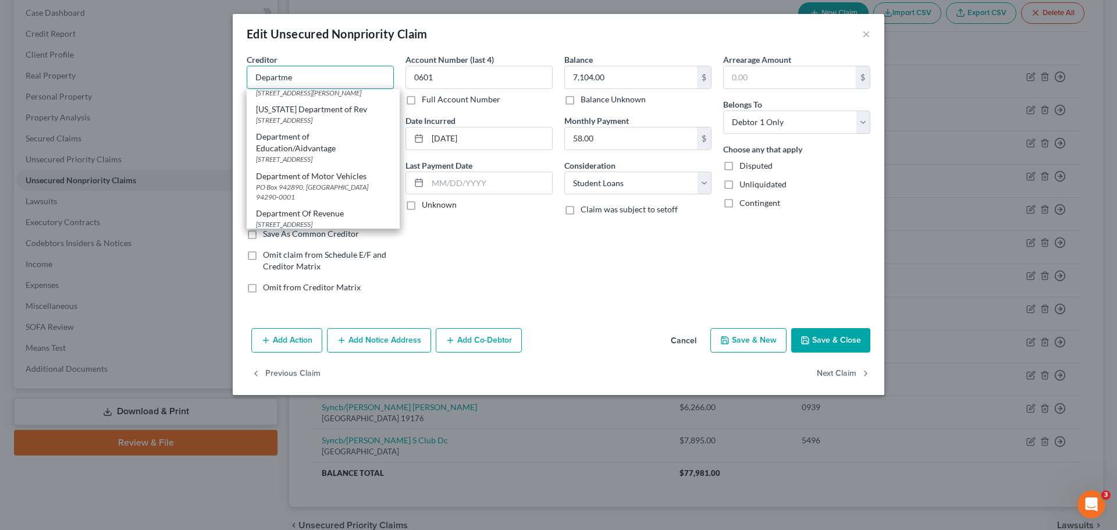
scroll to position [116, 0]
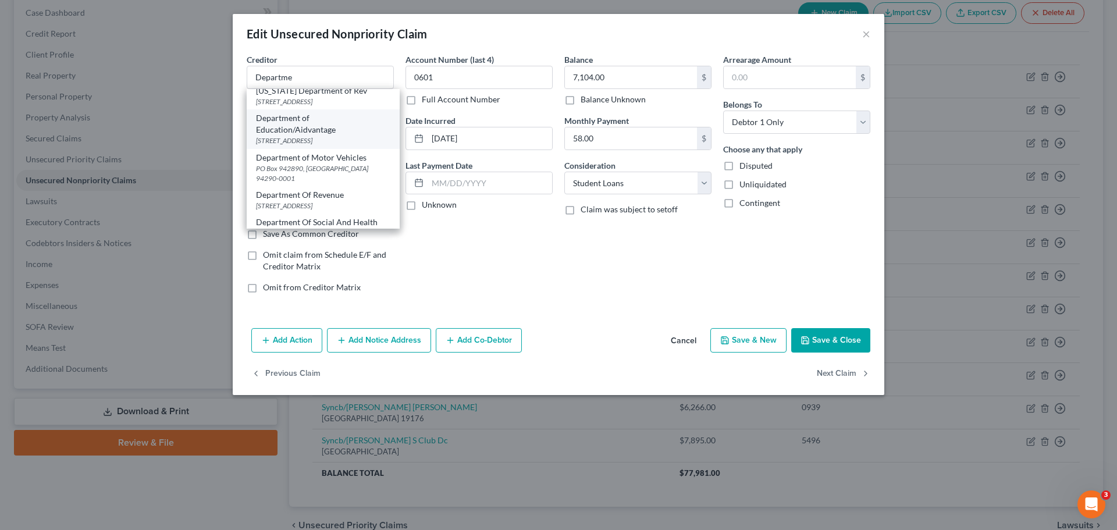
click at [359, 145] on div "[STREET_ADDRESS]" at bounding box center [323, 140] width 134 height 10
type input "Department of Education/Aidvantage"
type input "PO Box 300001"
type input "[GEOGRAPHIC_DATA]"
select select "45"
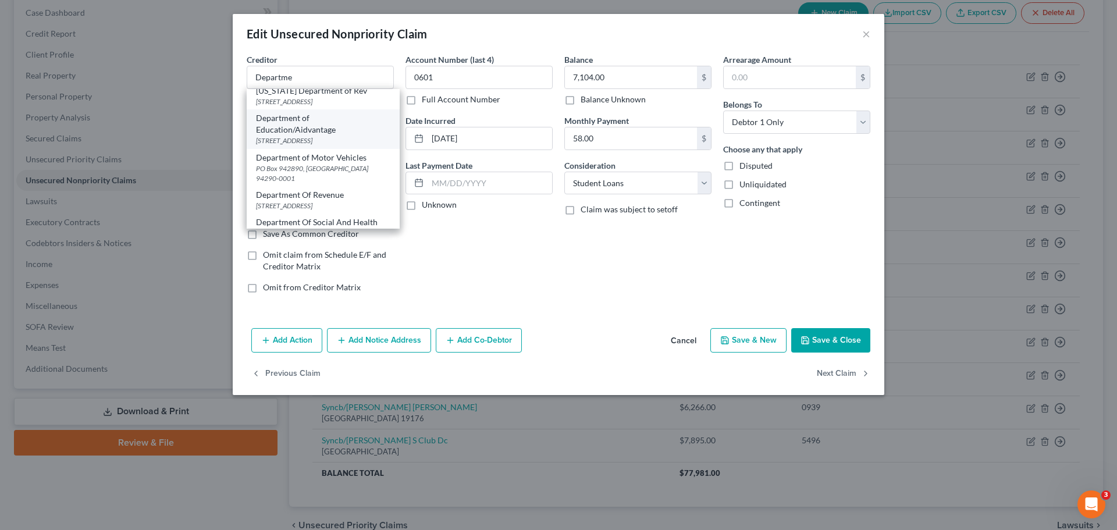
type input "75403-3001"
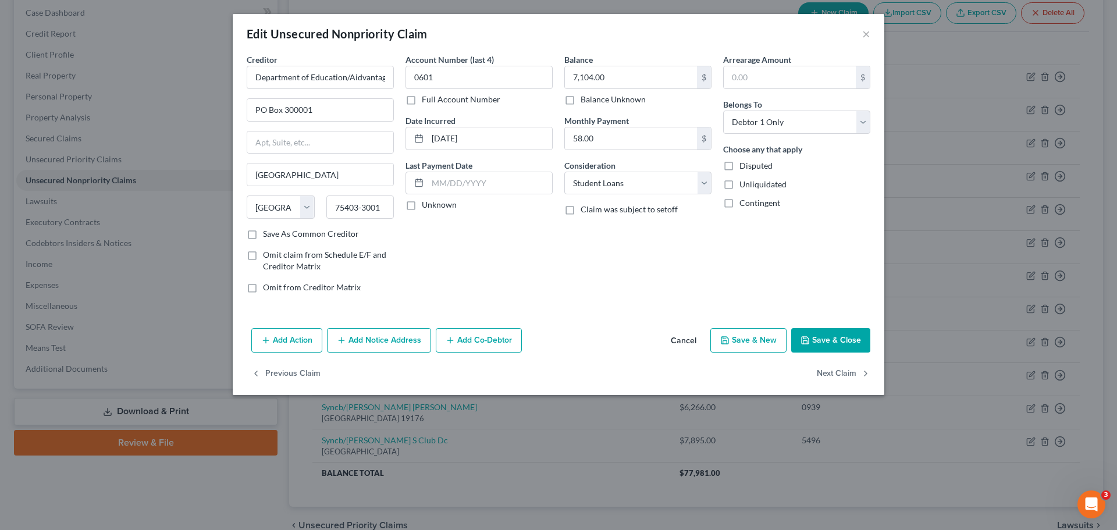
scroll to position [0, 0]
click at [833, 336] on button "Save & Close" at bounding box center [830, 340] width 79 height 24
type input "0"
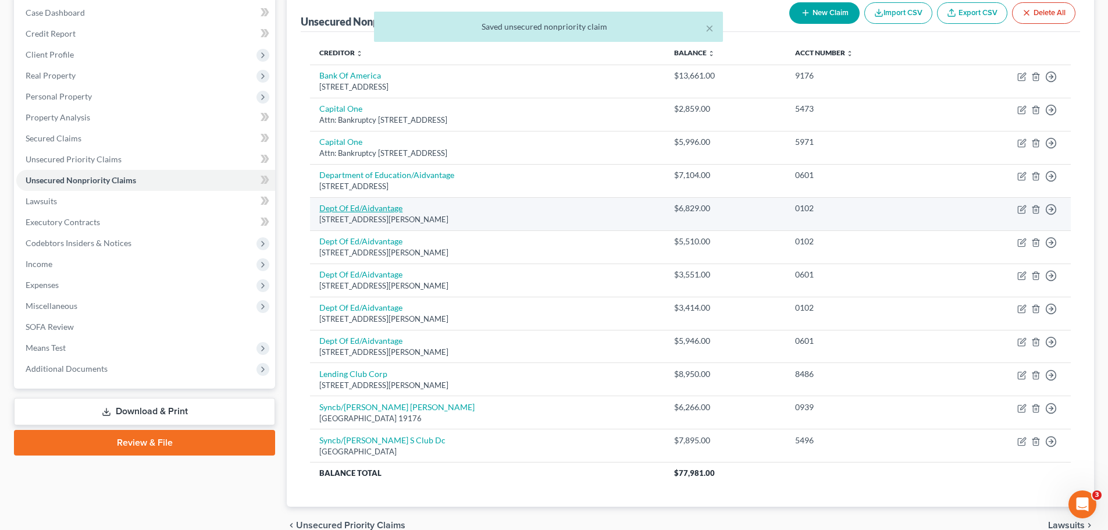
click at [373, 206] on link "Dept Of Ed/Aidvantage" at bounding box center [360, 208] width 83 height 10
select select "48"
select select "17"
select select "0"
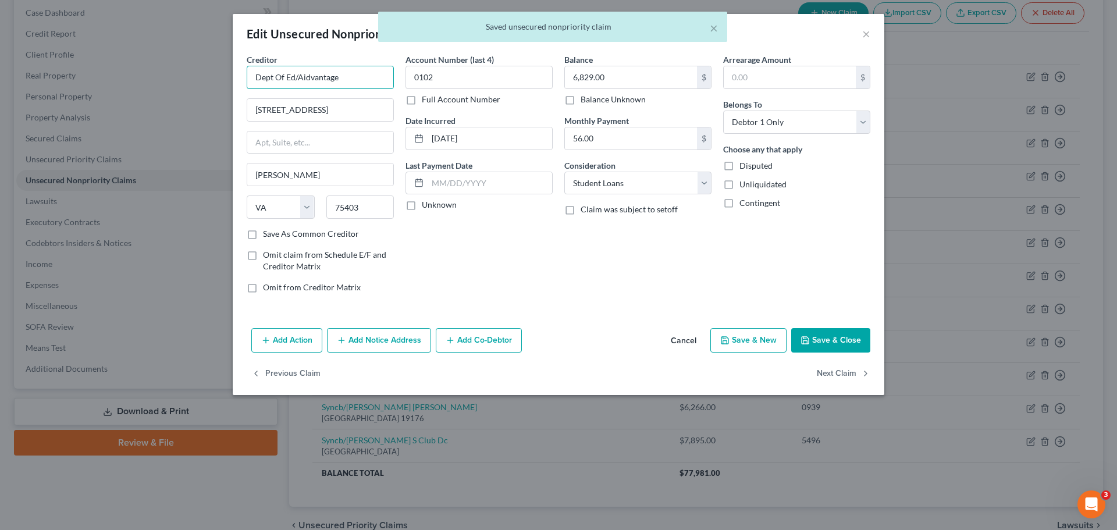
click at [372, 76] on input "Dept Of Ed/Aidvantage" at bounding box center [320, 77] width 147 height 23
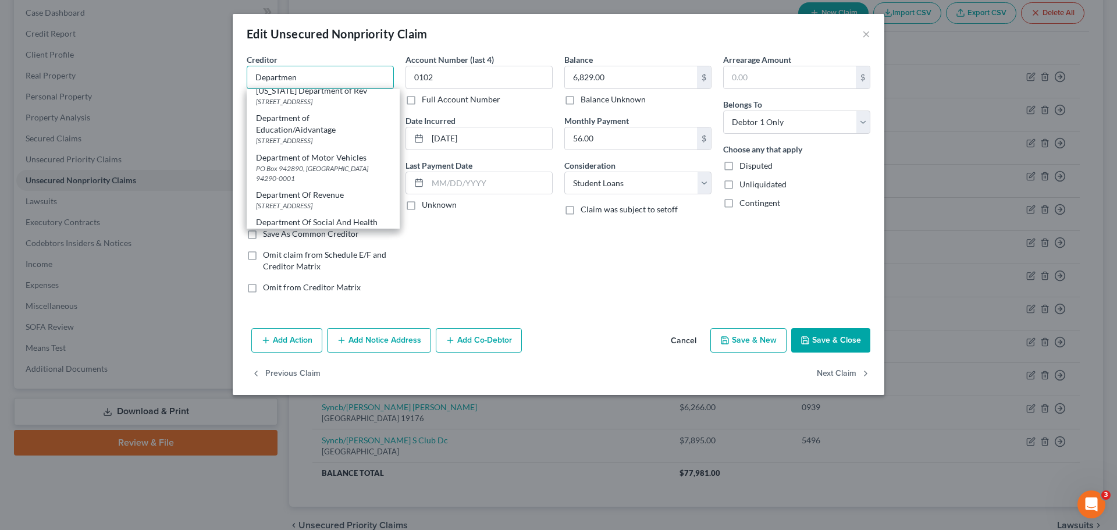
scroll to position [174, 0]
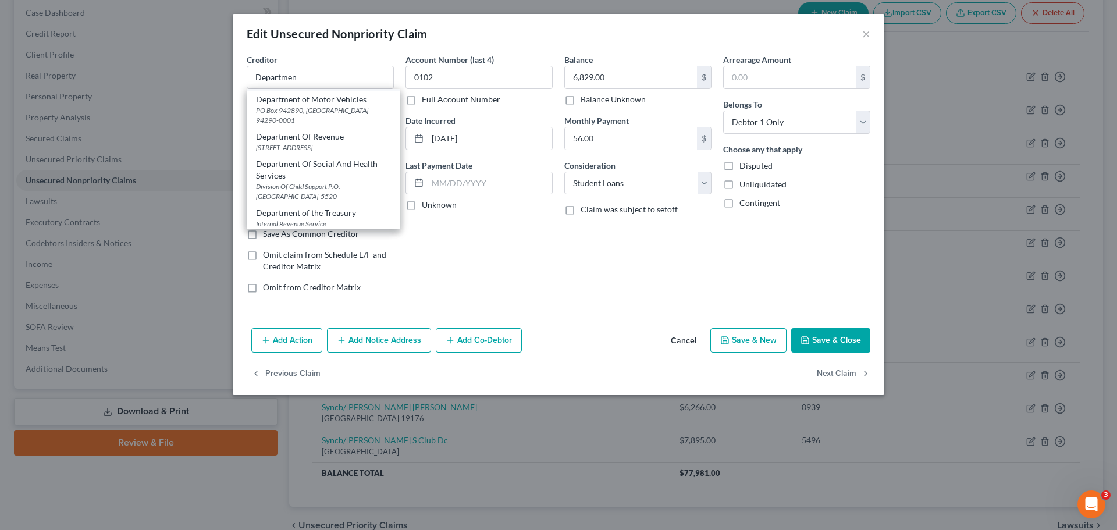
click at [311, 87] on div "[STREET_ADDRESS]" at bounding box center [323, 82] width 134 height 10
type input "Department of Education/Aidvantage"
type input "PO Box 300001"
type input "[GEOGRAPHIC_DATA]"
select select "45"
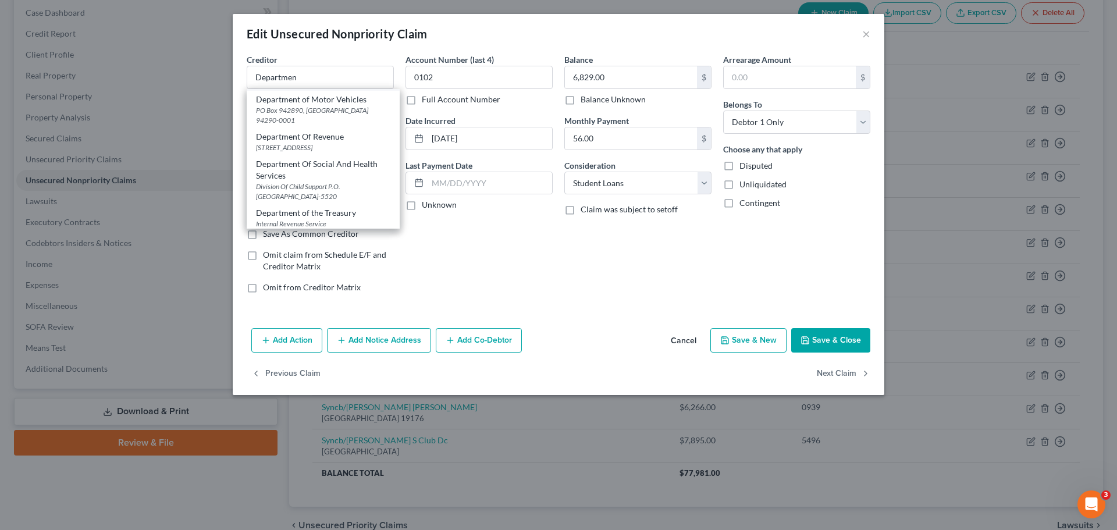
type input "75403-3001"
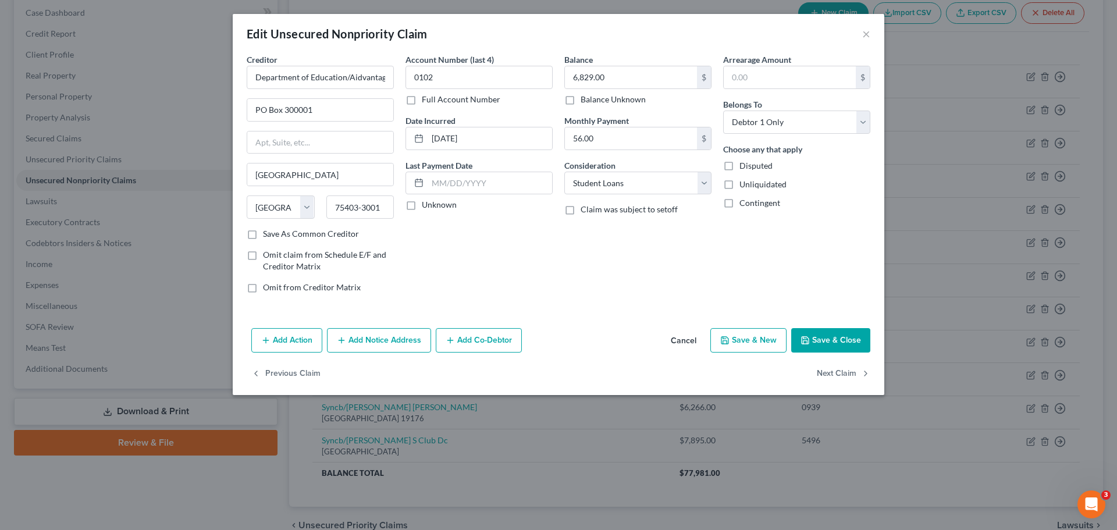
click at [809, 342] on icon "button" at bounding box center [804, 340] width 9 height 9
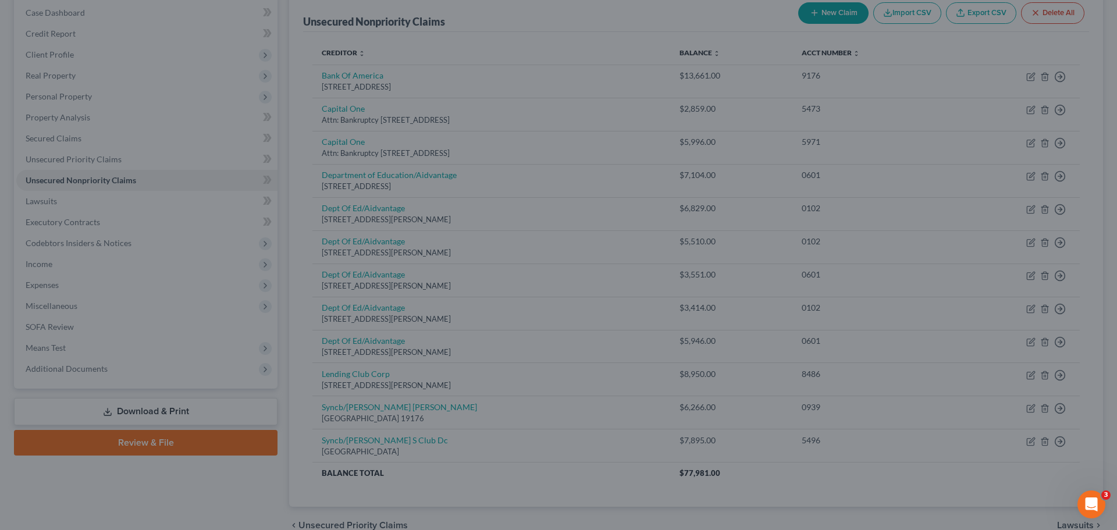
type input "0"
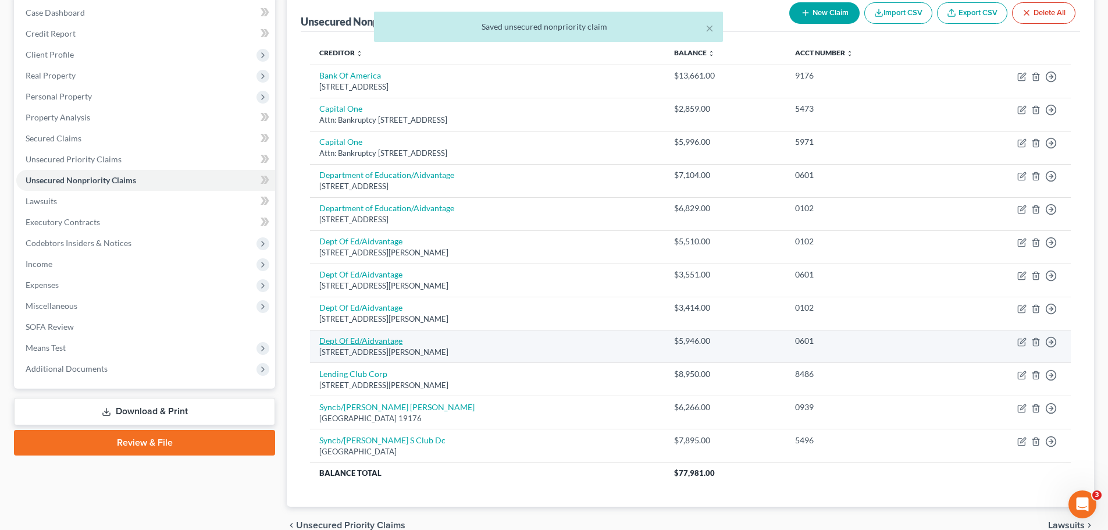
click at [340, 341] on link "Dept Of Ed/Aidvantage" at bounding box center [360, 341] width 83 height 10
select select "48"
select select "17"
select select "0"
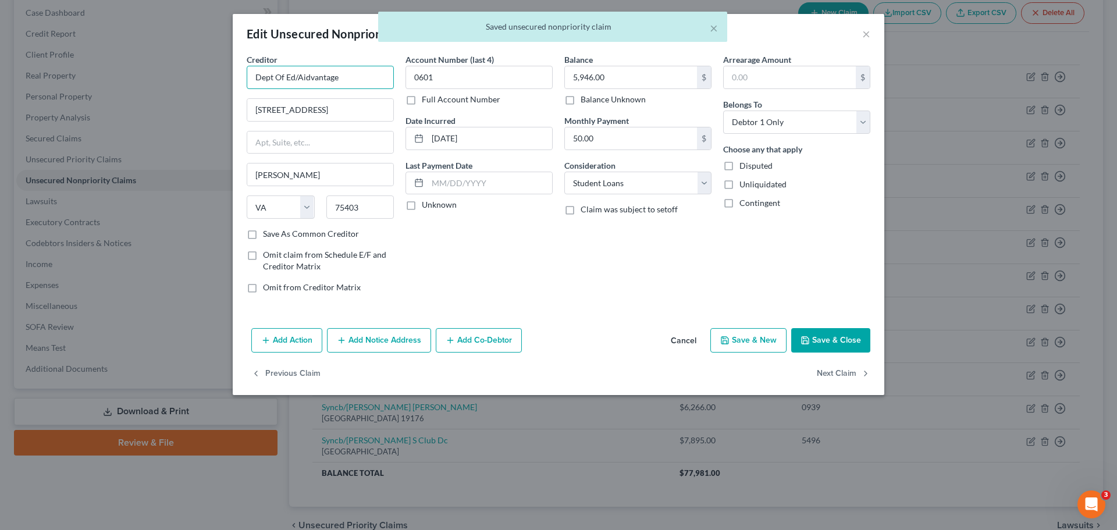
click at [363, 83] on input "Dept Of Ed/Aidvantage" at bounding box center [320, 77] width 147 height 23
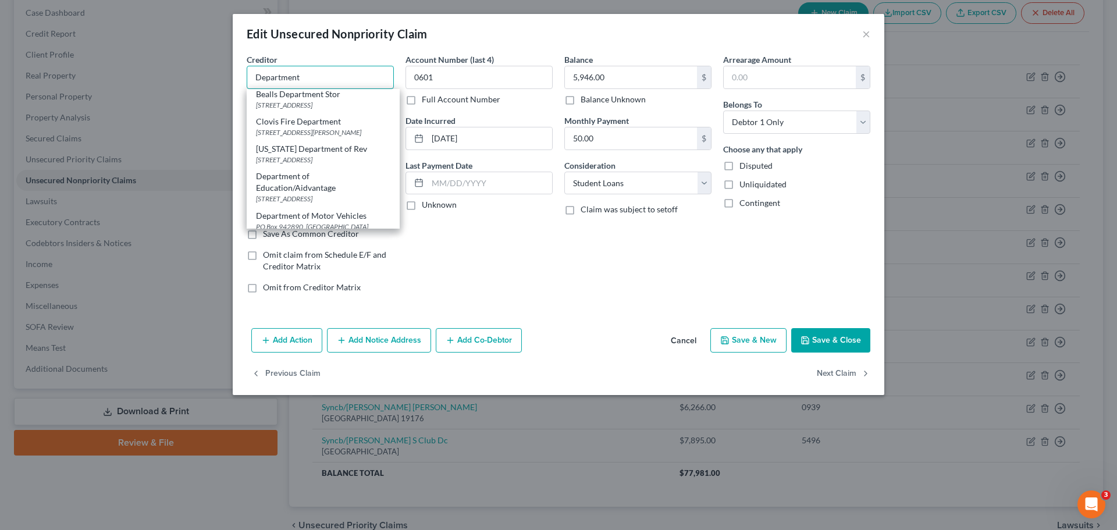
scroll to position [116, 0]
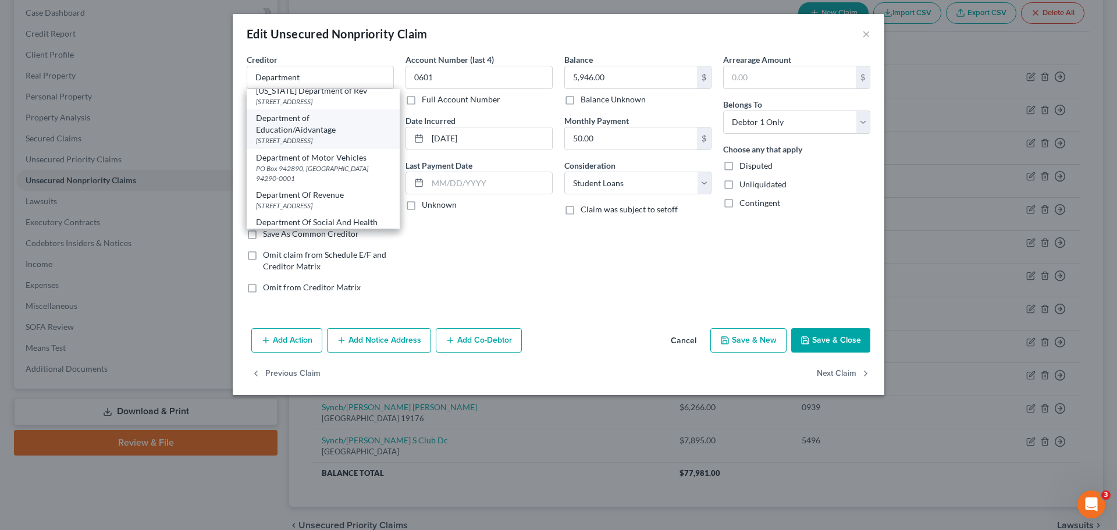
click at [343, 135] on div "Department of Education/Aidvantage" at bounding box center [323, 123] width 134 height 23
type input "Department of Education/Aidvantage"
type input "PO Box 300001"
type input "[GEOGRAPHIC_DATA]"
select select "45"
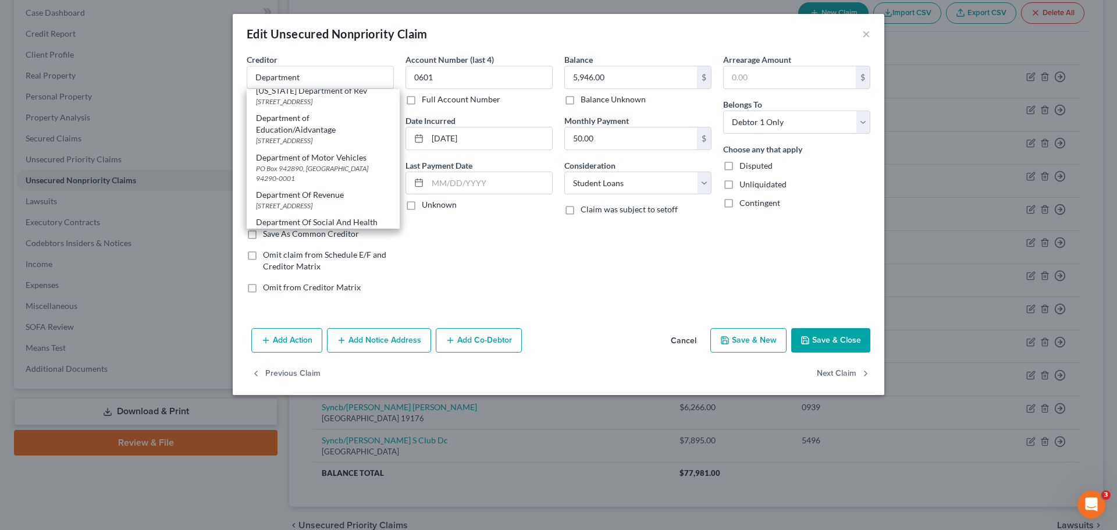
type input "75403-3001"
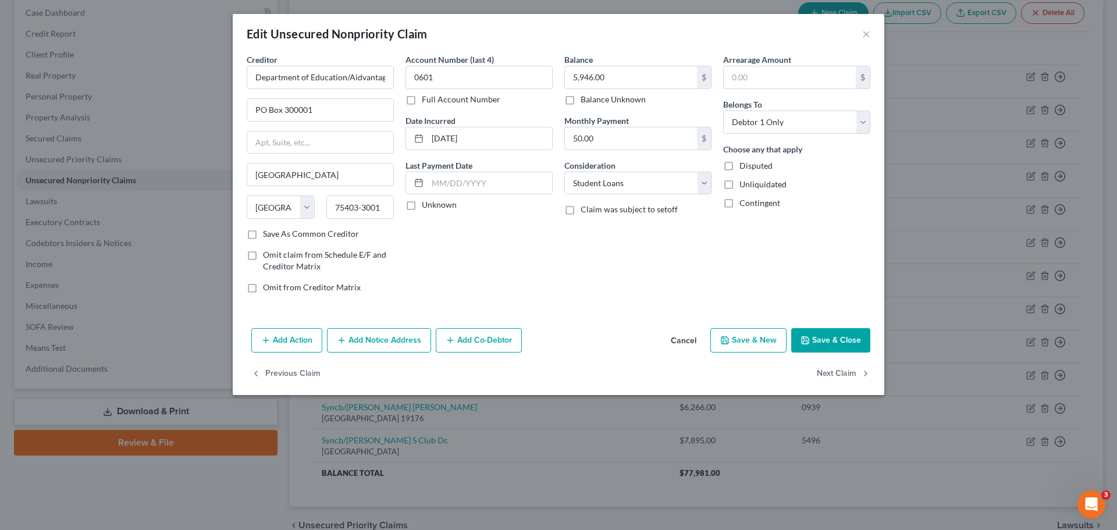
scroll to position [0, 0]
click at [843, 344] on button "Save & Close" at bounding box center [830, 340] width 79 height 24
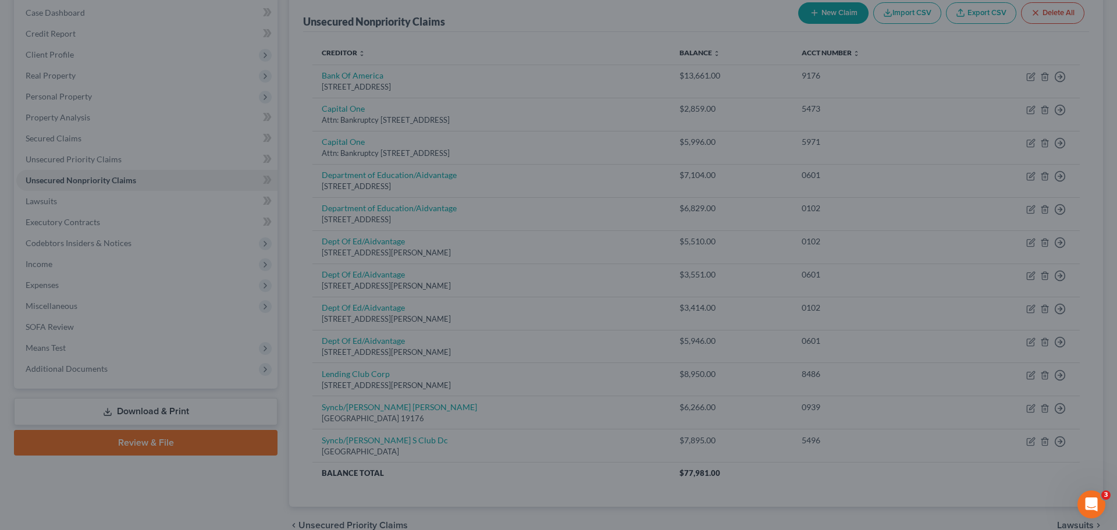
type input "0"
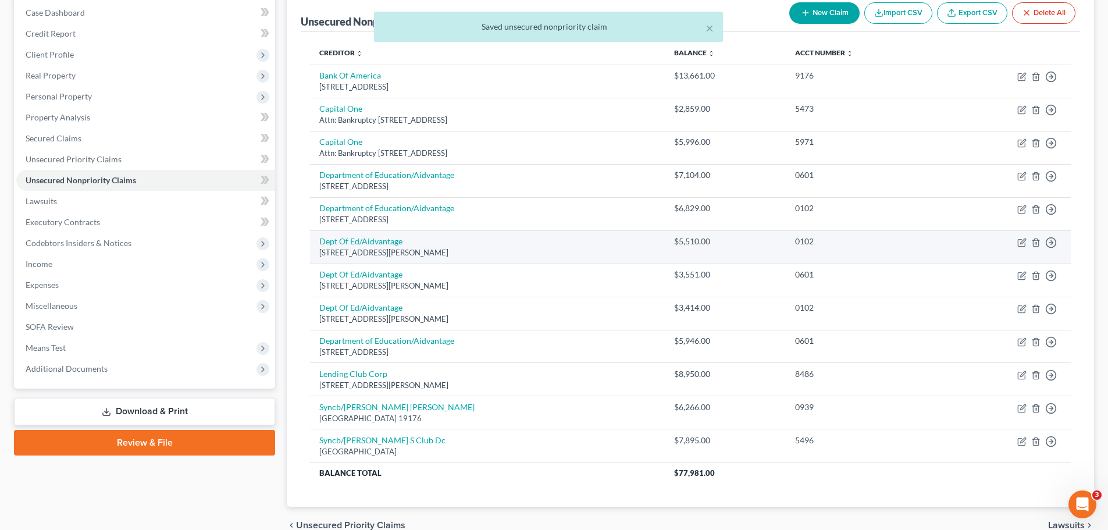
click at [347, 247] on td "Dept Of Ed/Aidvantage [STREET_ADDRESS][PERSON_NAME]" at bounding box center [487, 246] width 355 height 33
click at [347, 244] on link "Dept Of Ed/Aidvantage" at bounding box center [360, 241] width 83 height 10
select select "48"
select select "17"
select select "0"
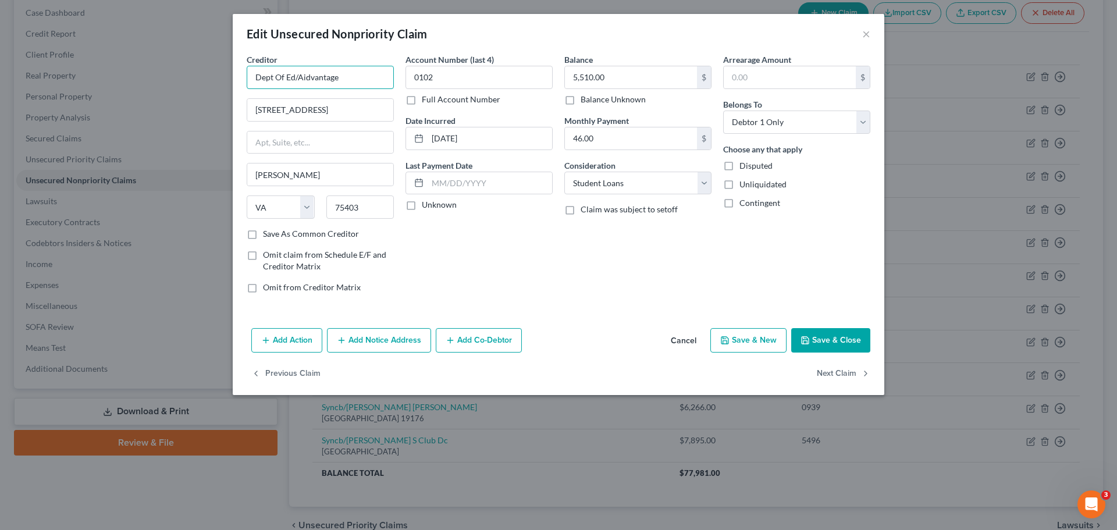
click at [375, 77] on input "Dept Of Ed/Aidvantage" at bounding box center [320, 77] width 147 height 23
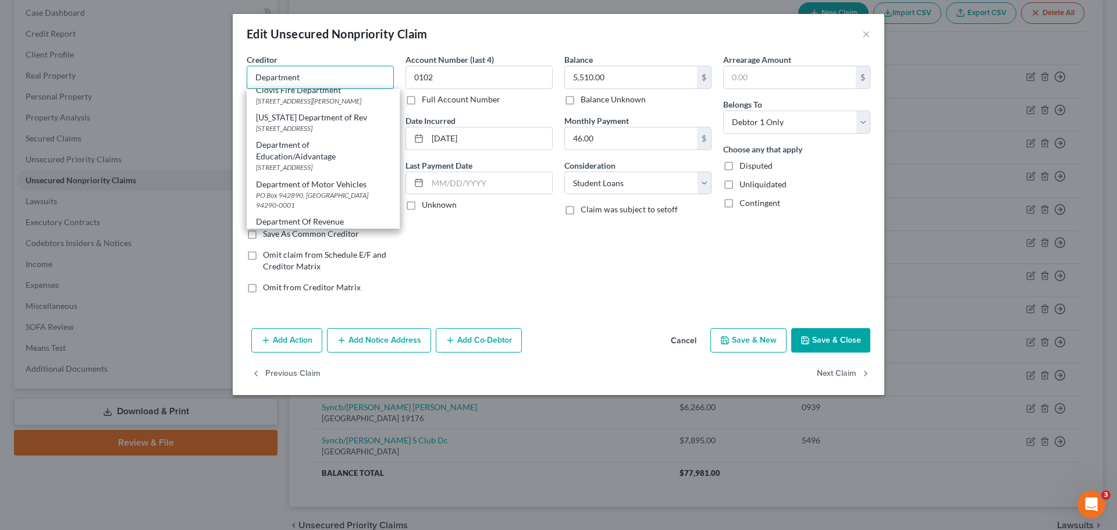
scroll to position [116, 0]
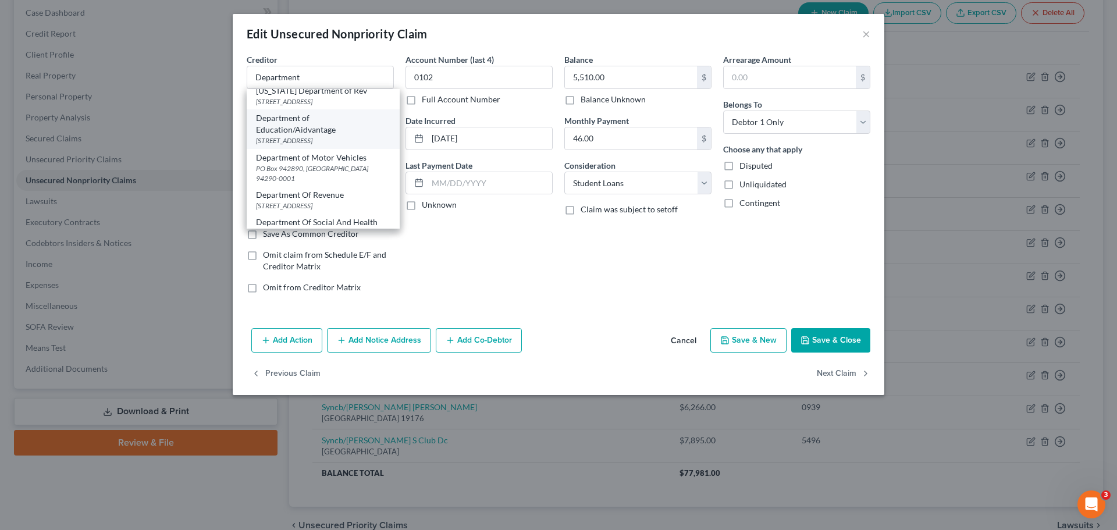
click at [348, 135] on div "Department of Education/Aidvantage" at bounding box center [323, 123] width 134 height 23
type input "Department of Education/Aidvantage"
type input "PO Box 300001"
type input "[GEOGRAPHIC_DATA]"
select select "45"
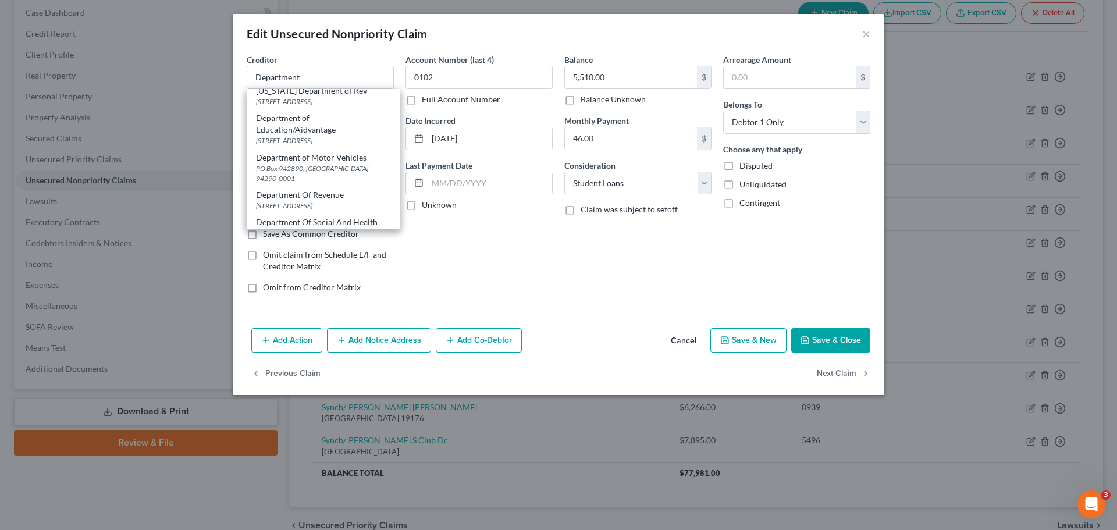
type input "75403-3001"
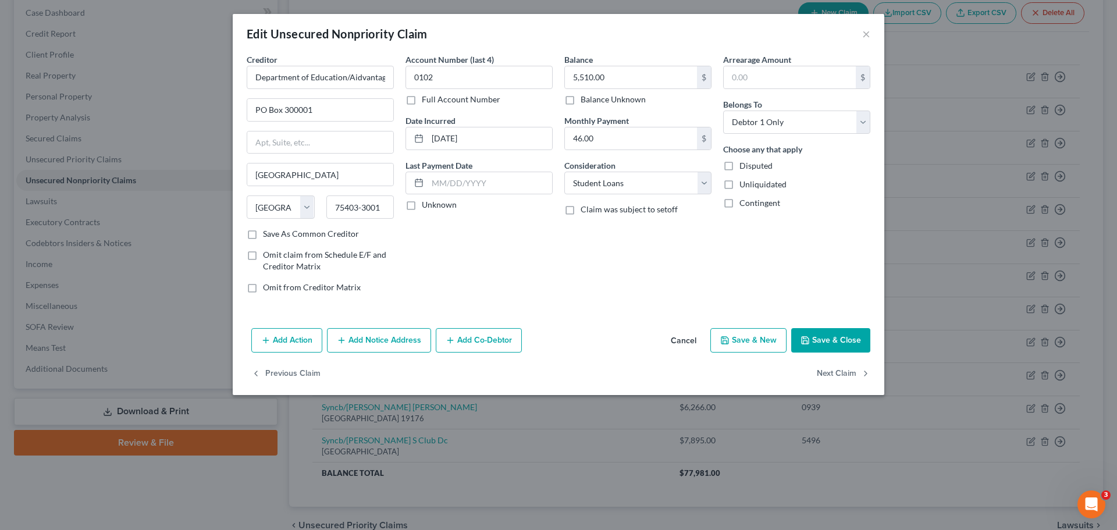
click at [828, 334] on button "Save & Close" at bounding box center [830, 340] width 79 height 24
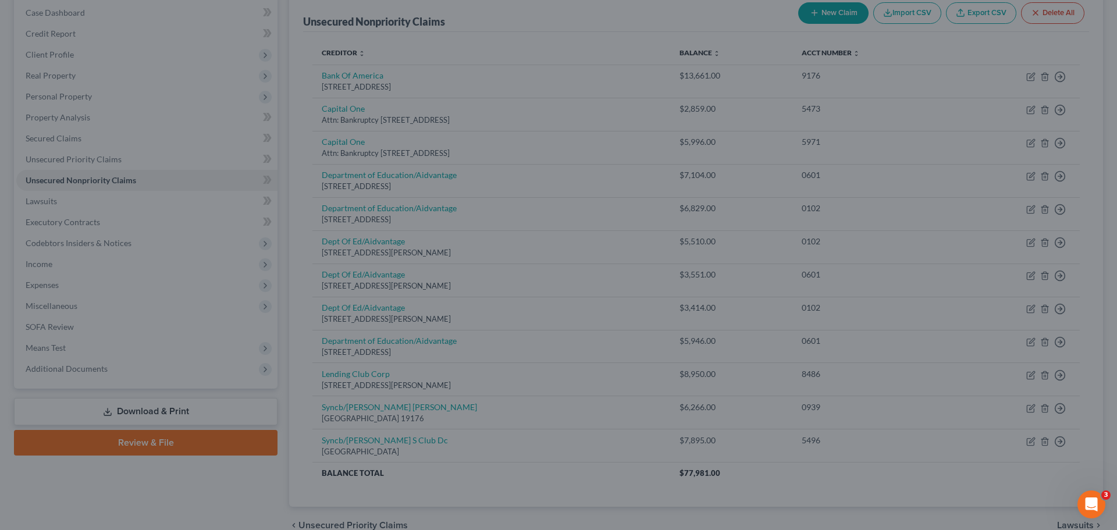
type input "0"
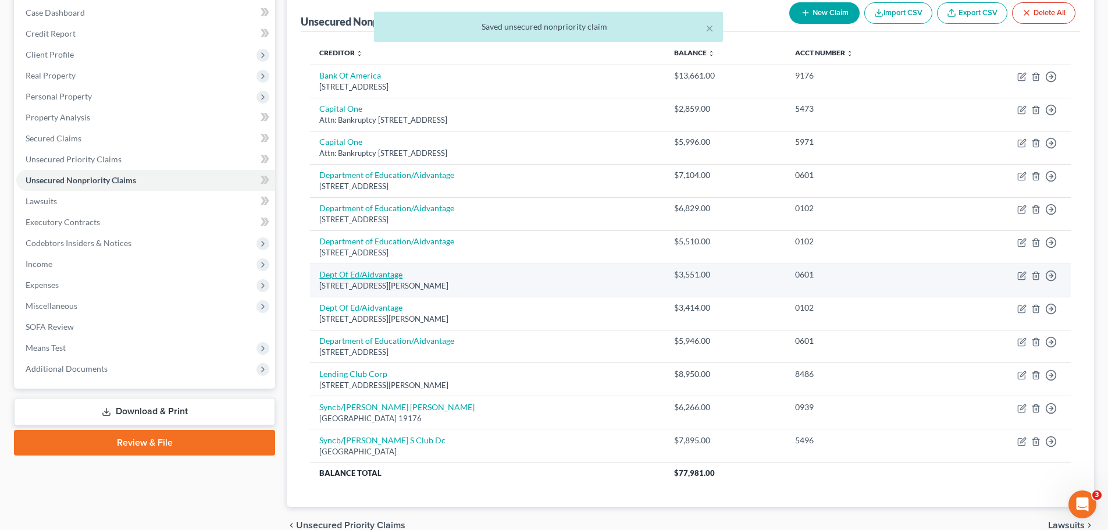
click at [339, 273] on link "Dept Of Ed/Aidvantage" at bounding box center [360, 274] width 83 height 10
select select "48"
select select "17"
select select "0"
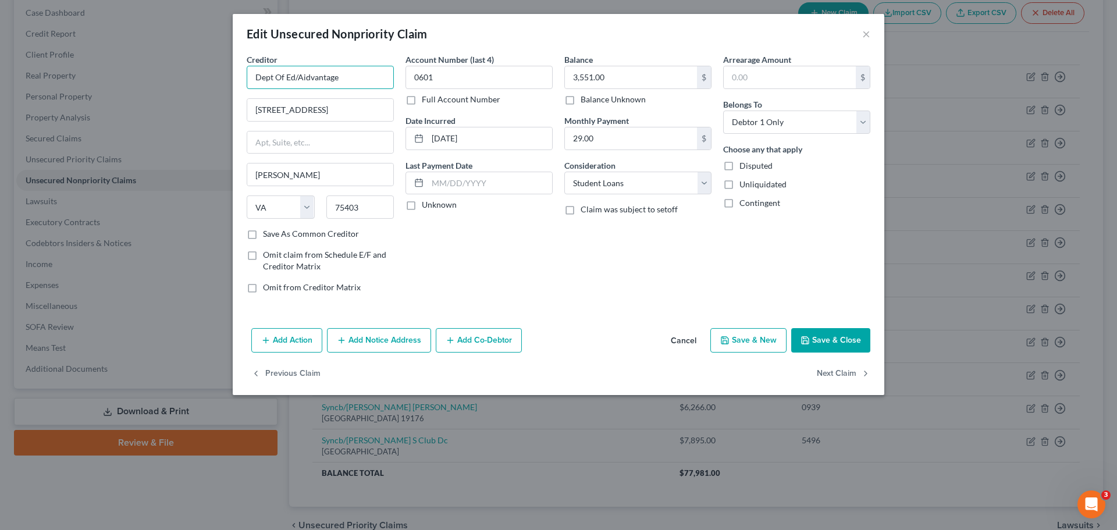
click at [343, 76] on input "Dept Of Ed/Aidvantage" at bounding box center [320, 77] width 147 height 23
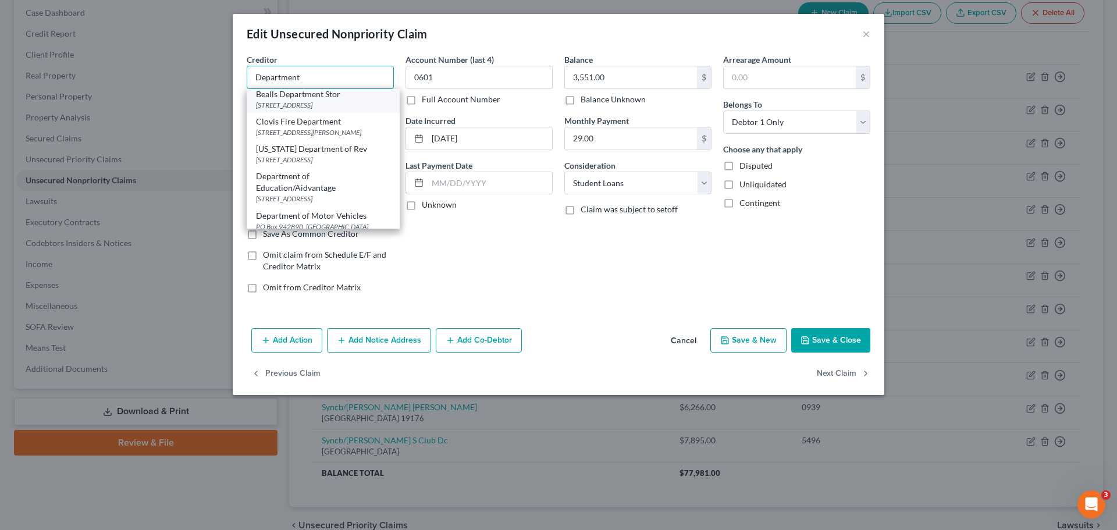
scroll to position [116, 0]
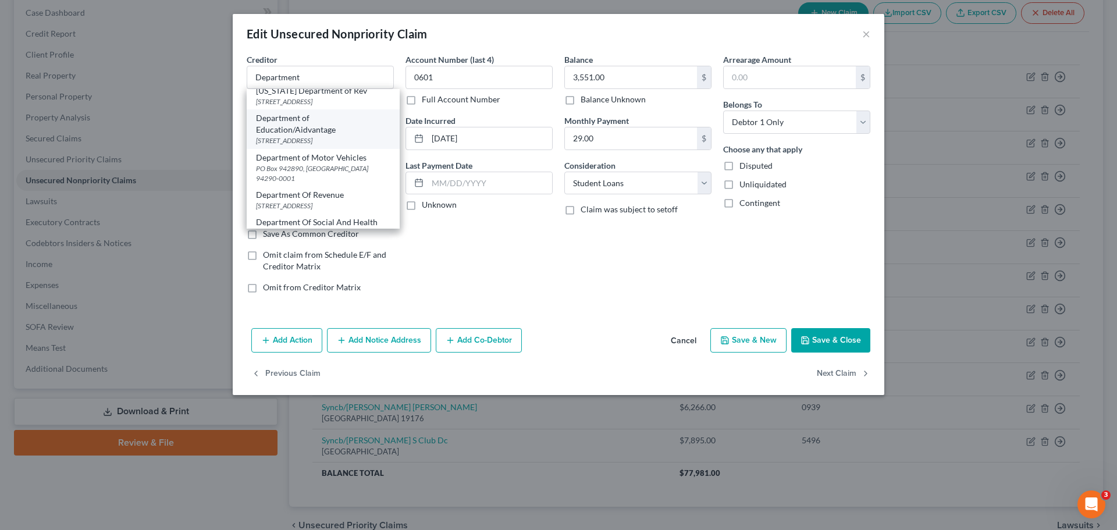
click at [343, 145] on div "[STREET_ADDRESS]" at bounding box center [323, 140] width 134 height 10
type input "Department of Education/Aidvantage"
type input "PO Box 300001"
type input "[GEOGRAPHIC_DATA]"
select select "45"
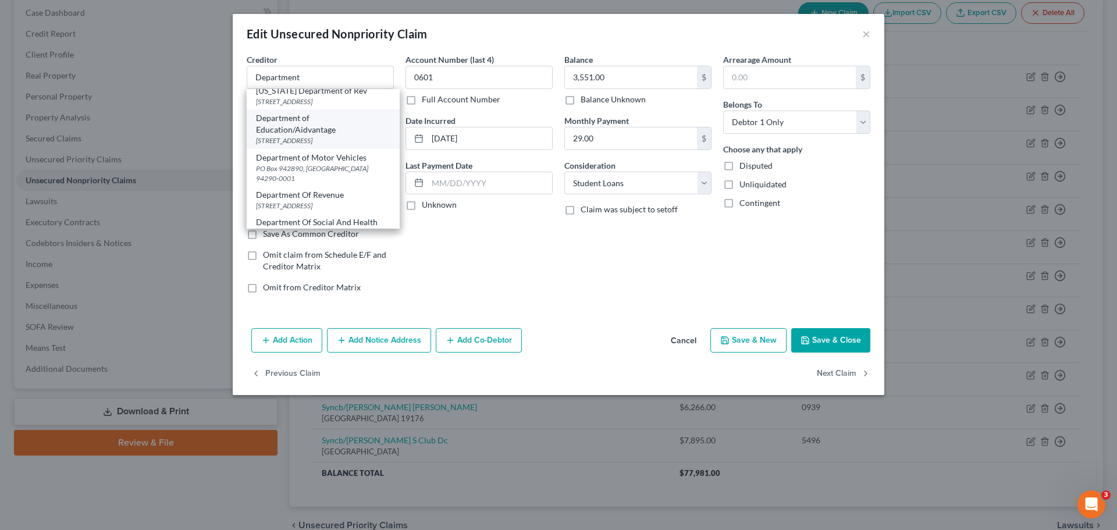
type input "75403-3001"
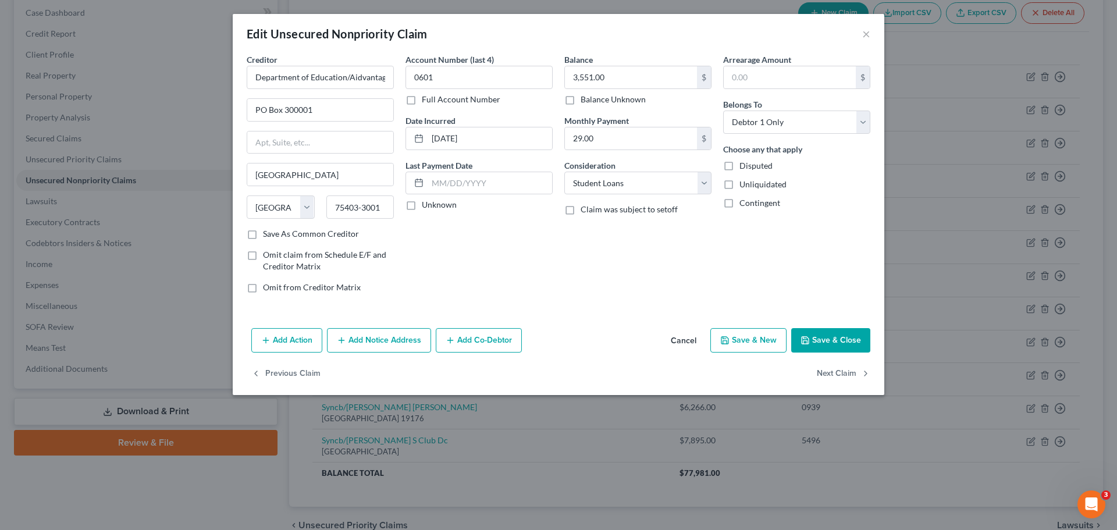
scroll to position [0, 0]
click at [843, 344] on button "Save & Close" at bounding box center [830, 340] width 79 height 24
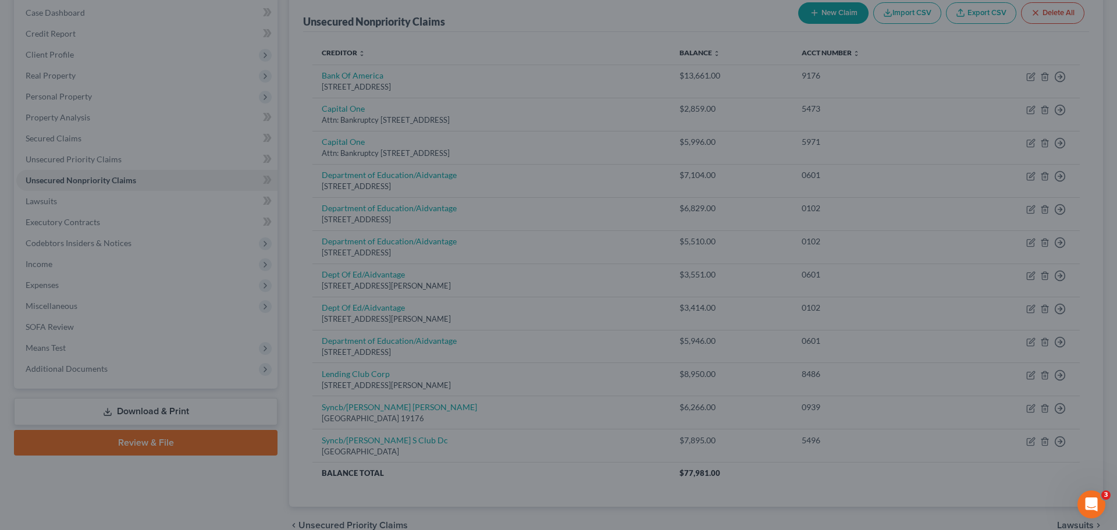
type input "0"
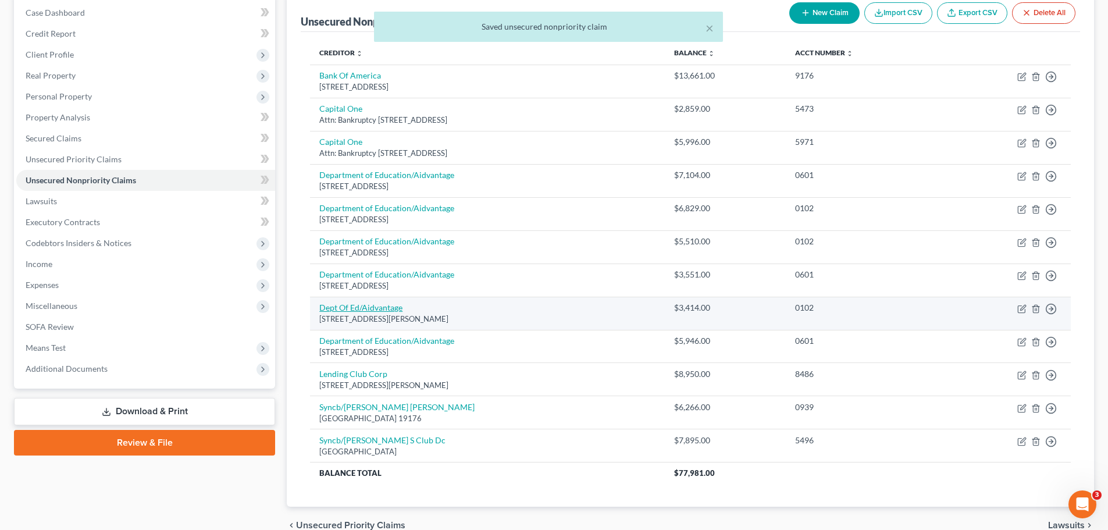
click at [376, 309] on link "Dept Of Ed/Aidvantage" at bounding box center [360, 307] width 83 height 10
select select "48"
select select "17"
select select "0"
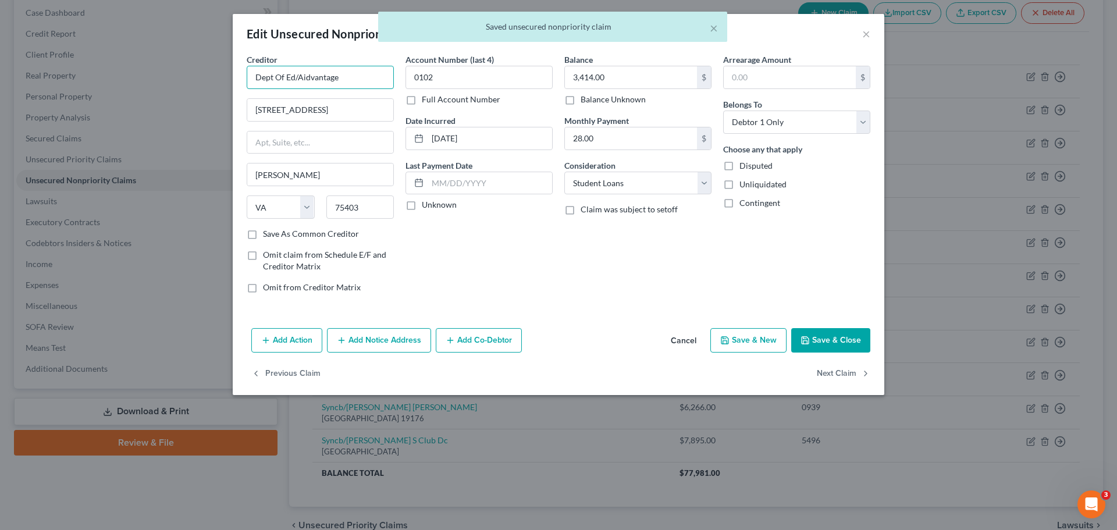
click at [348, 76] on input "Dept Of Ed/Aidvantage" at bounding box center [320, 77] width 147 height 23
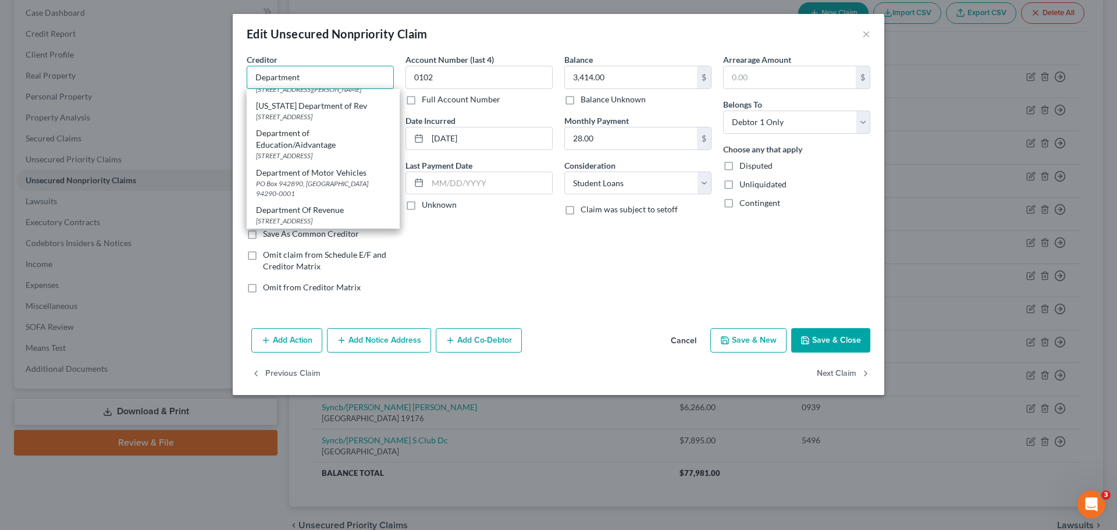
scroll to position [116, 0]
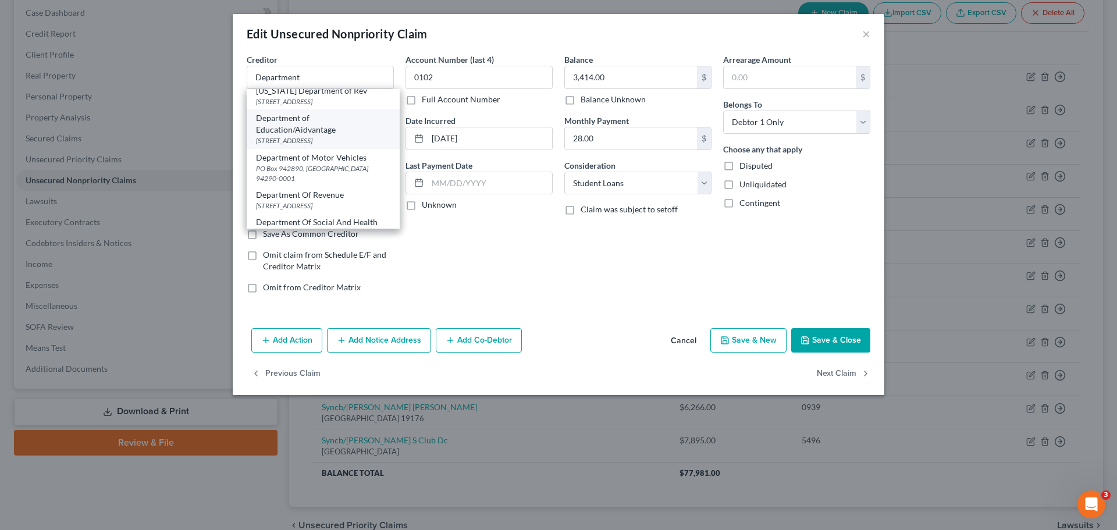
click at [349, 145] on div "[STREET_ADDRESS]" at bounding box center [323, 140] width 134 height 10
type input "Department of Education/Aidvantage"
type input "PO Box 300001"
type input "[GEOGRAPHIC_DATA]"
select select "45"
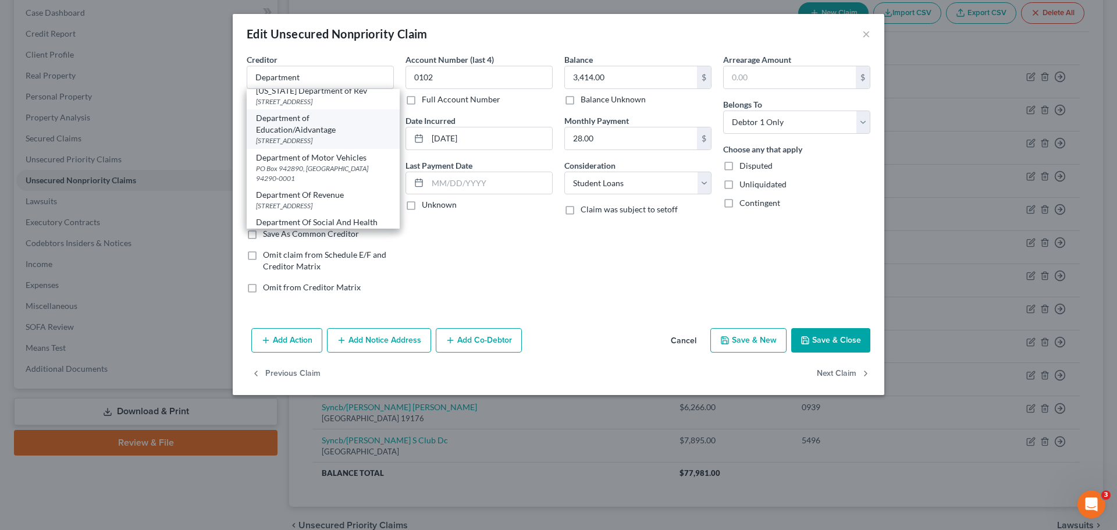
type input "75403-3001"
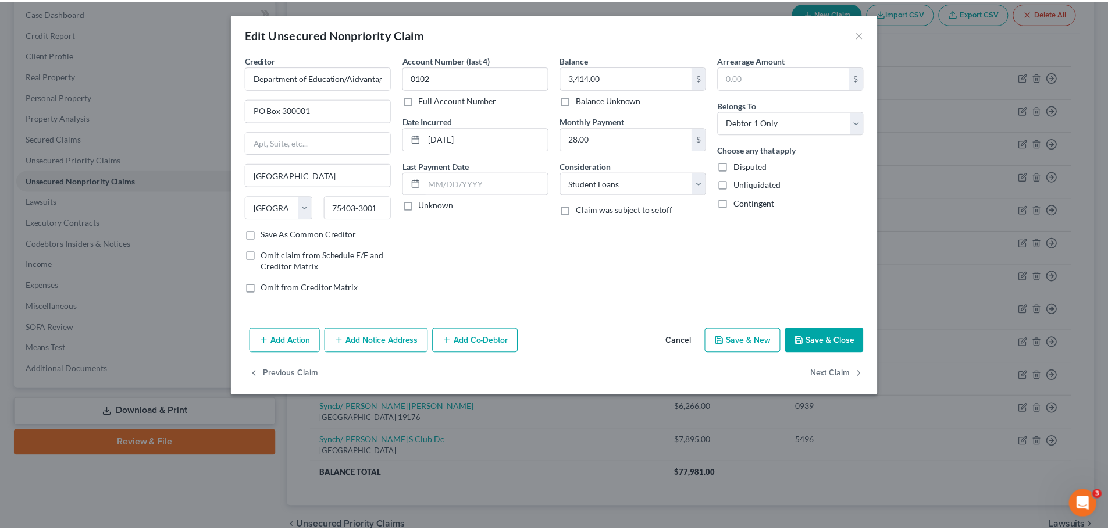
scroll to position [0, 0]
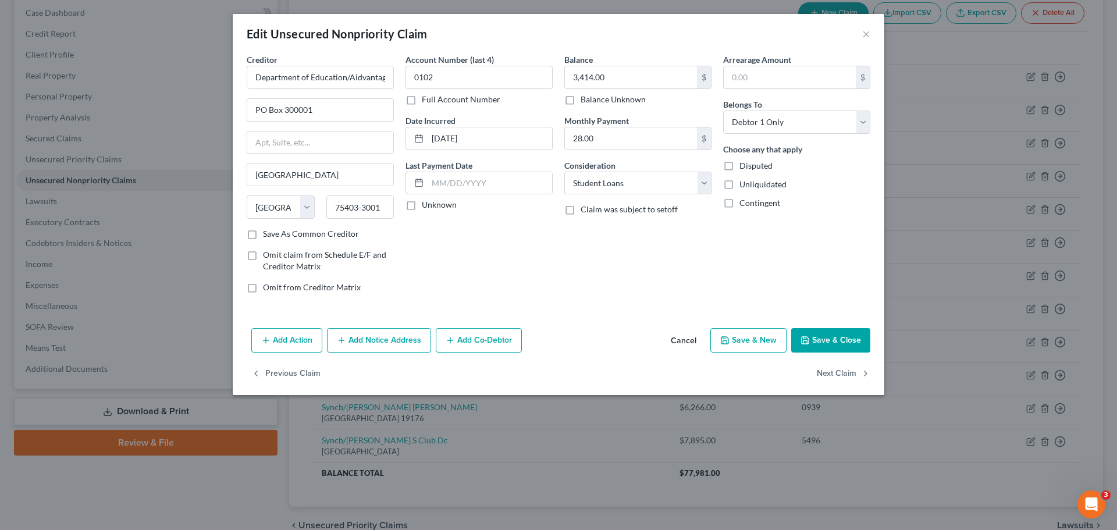
click at [844, 332] on button "Save & Close" at bounding box center [830, 340] width 79 height 24
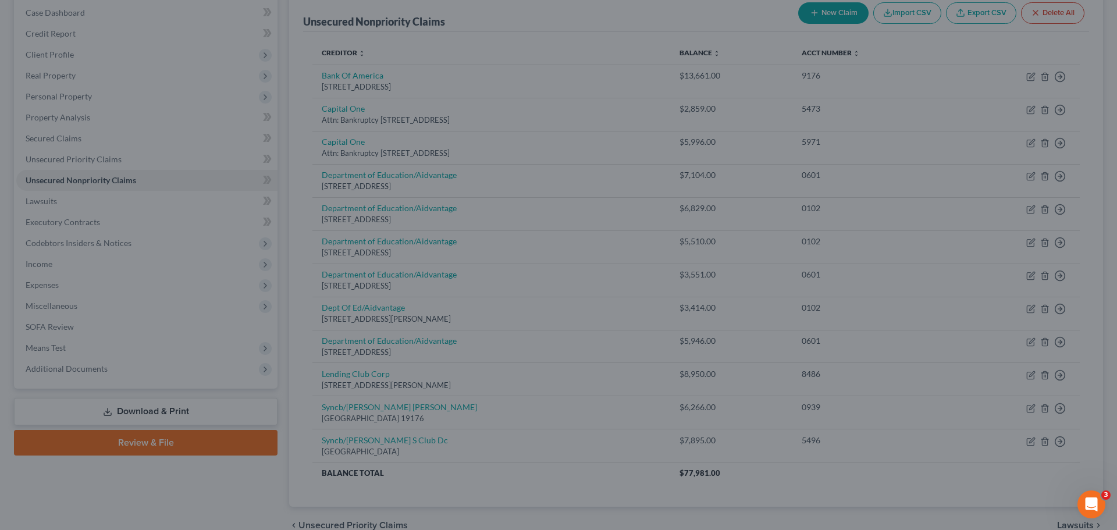
type input "0"
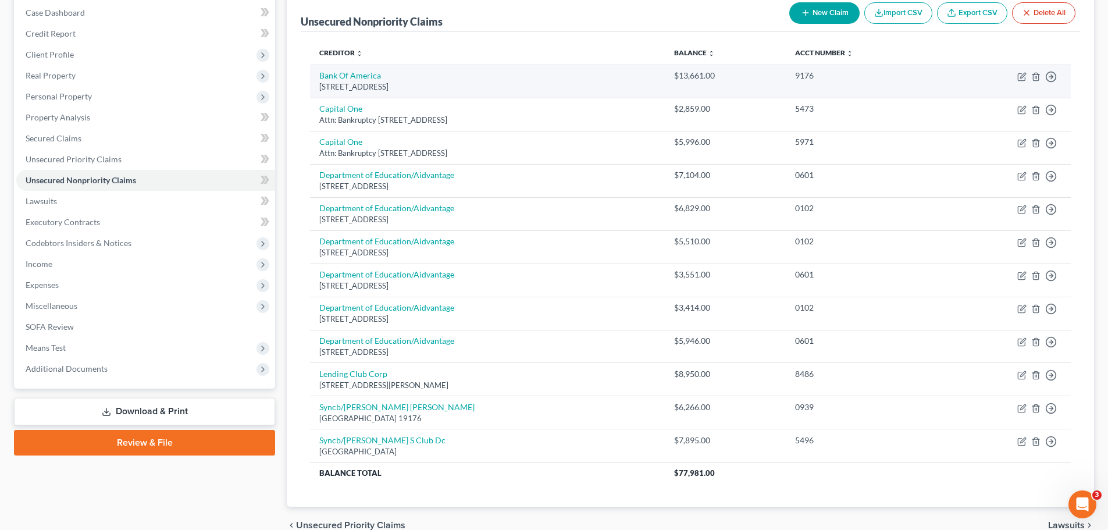
click at [354, 69] on td "Bank Of [GEOGRAPHIC_DATA][STREET_ADDRESS]" at bounding box center [487, 81] width 355 height 33
click at [355, 80] on link "Bank Of America" at bounding box center [350, 75] width 62 height 10
select select "45"
select select "2"
select select "0"
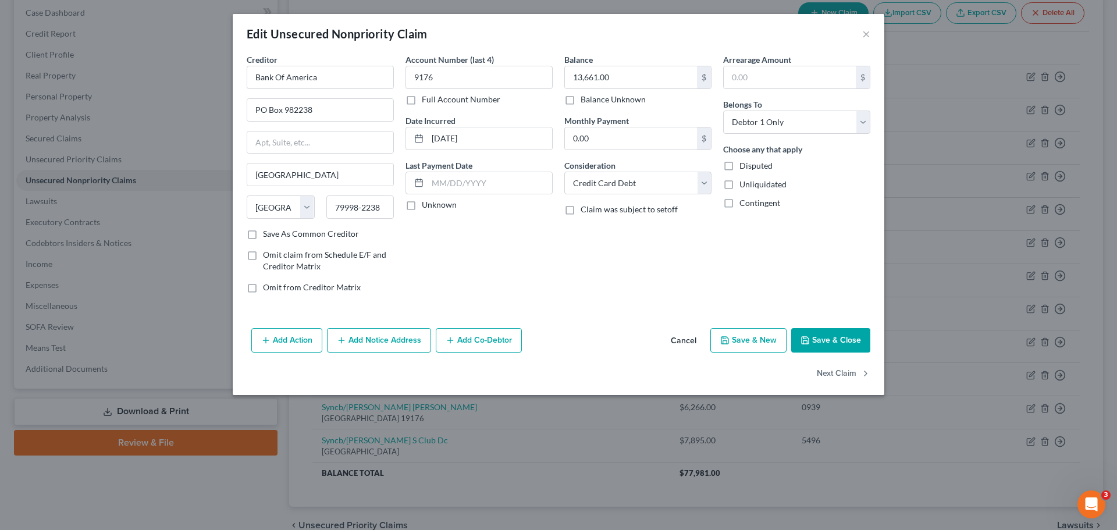
click at [833, 339] on button "Save & Close" at bounding box center [830, 340] width 79 height 24
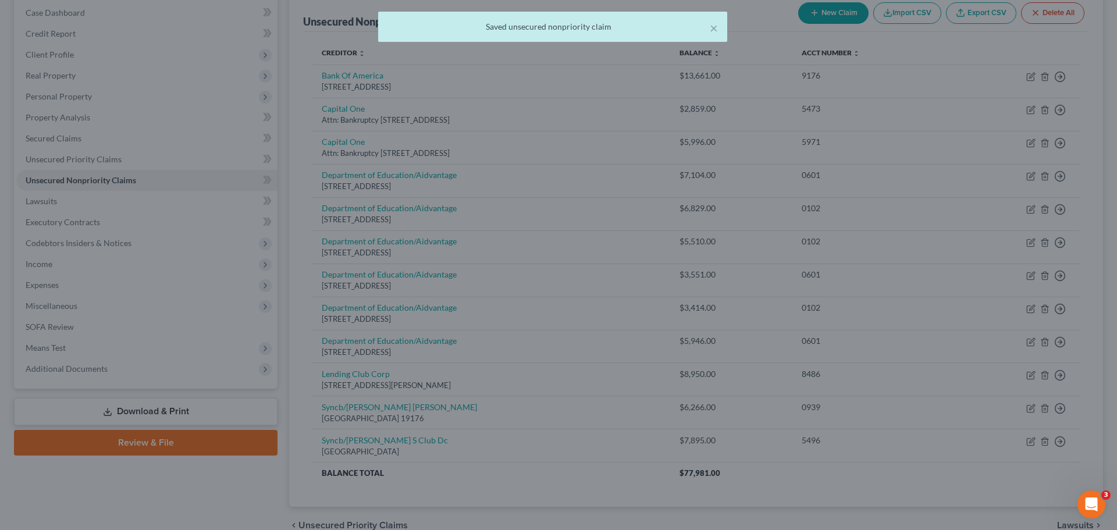
type input "0"
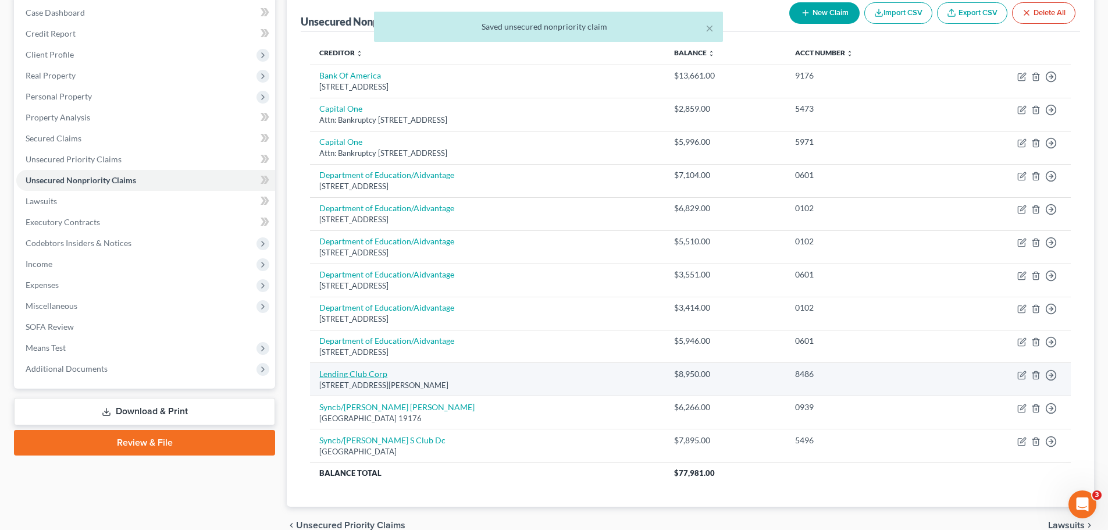
click at [351, 372] on link "Lending Club Corp" at bounding box center [353, 374] width 68 height 10
select select "4"
select select "0"
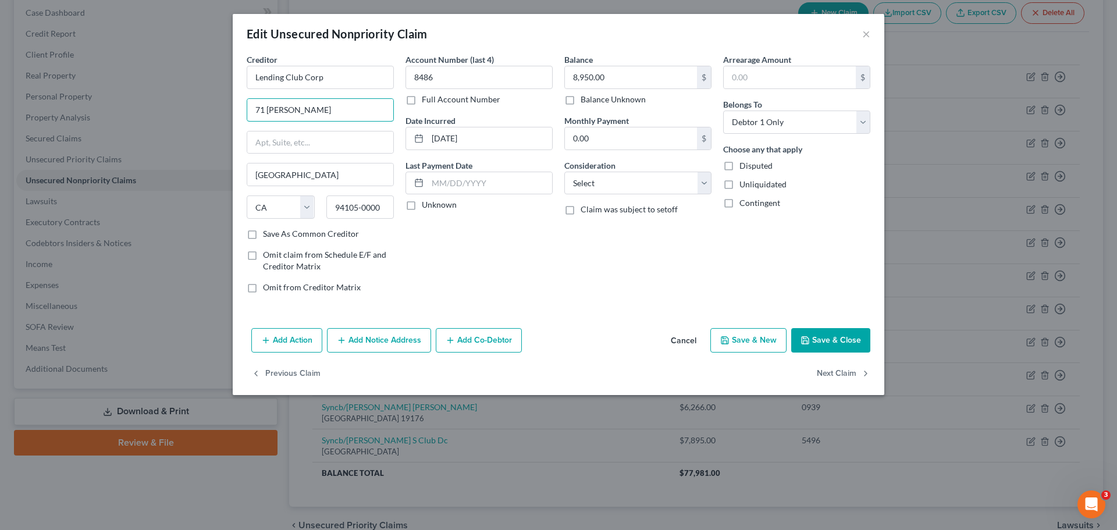
drag, startPoint x: 319, startPoint y: 112, endPoint x: 176, endPoint y: 110, distance: 143.6
click at [176, 110] on div "Edit Unsecured Nonpriority Claim × Creditor * Lending Club Corp 71 [PERSON_NAME…" at bounding box center [558, 265] width 1117 height 530
drag, startPoint x: 331, startPoint y: 183, endPoint x: 228, endPoint y: 167, distance: 104.8
click at [224, 178] on div "Edit Unsecured Nonpriority Claim × Creditor * Lending Club Corp [GEOGRAPHIC_DAT…" at bounding box center [558, 265] width 1117 height 530
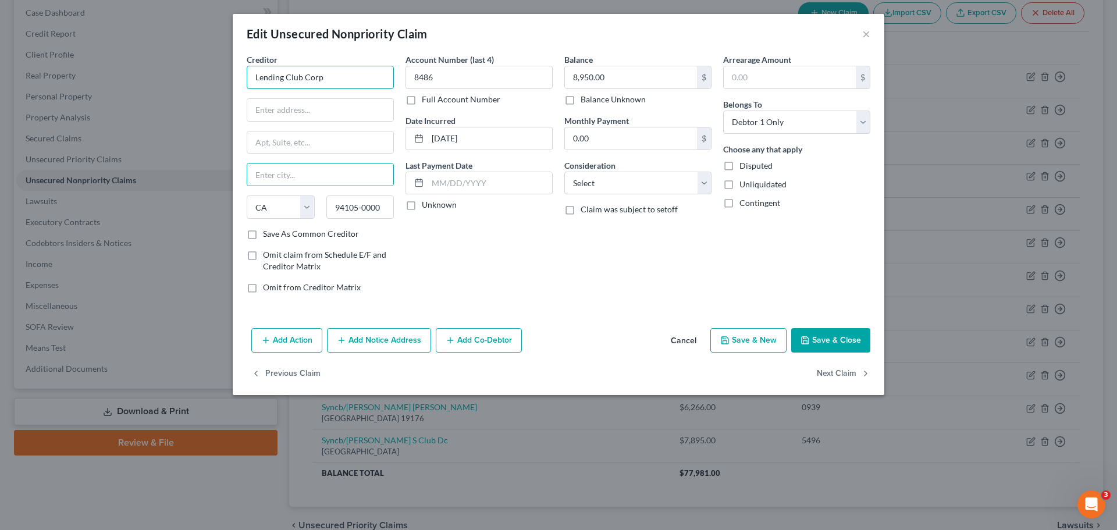
click at [375, 82] on input "Lending Club Corp" at bounding box center [320, 77] width 147 height 23
type input "LendingClub Bank, N.A."
type input "[PERSON_NAME] 884268"
click at [327, 183] on input "text" at bounding box center [320, 174] width 146 height 22
type input "[GEOGRAPHIC_DATA]"
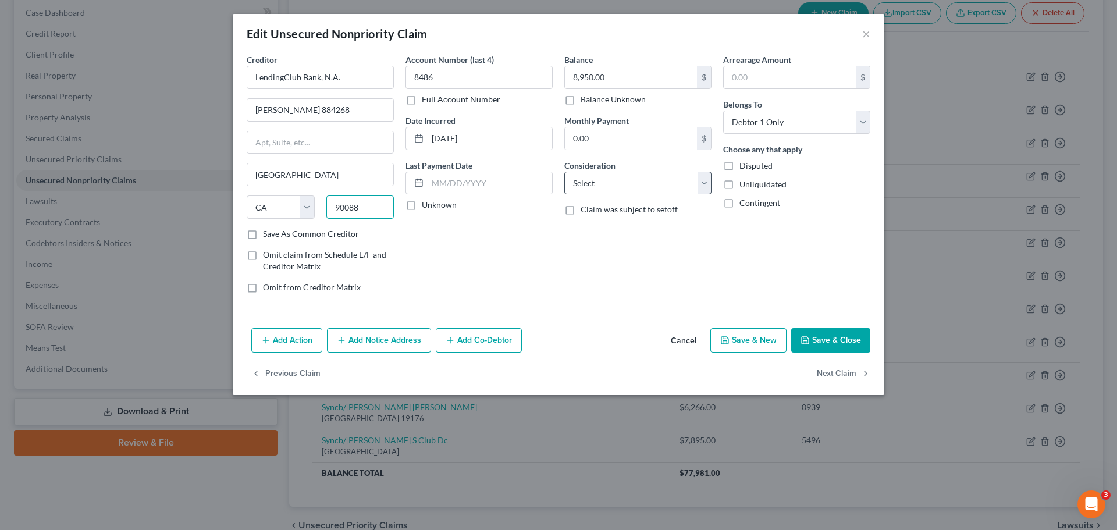
type input "90088"
click at [620, 180] on select "Select Cable / Satellite Services Collection Agency Credit Card Debt Debt Couns…" at bounding box center [637, 183] width 147 height 23
select select "10"
click at [564, 172] on select "Select Cable / Satellite Services Collection Agency Credit Card Debt Debt Couns…" at bounding box center [637, 183] width 147 height 23
click at [834, 331] on button "Save & Close" at bounding box center [830, 340] width 79 height 24
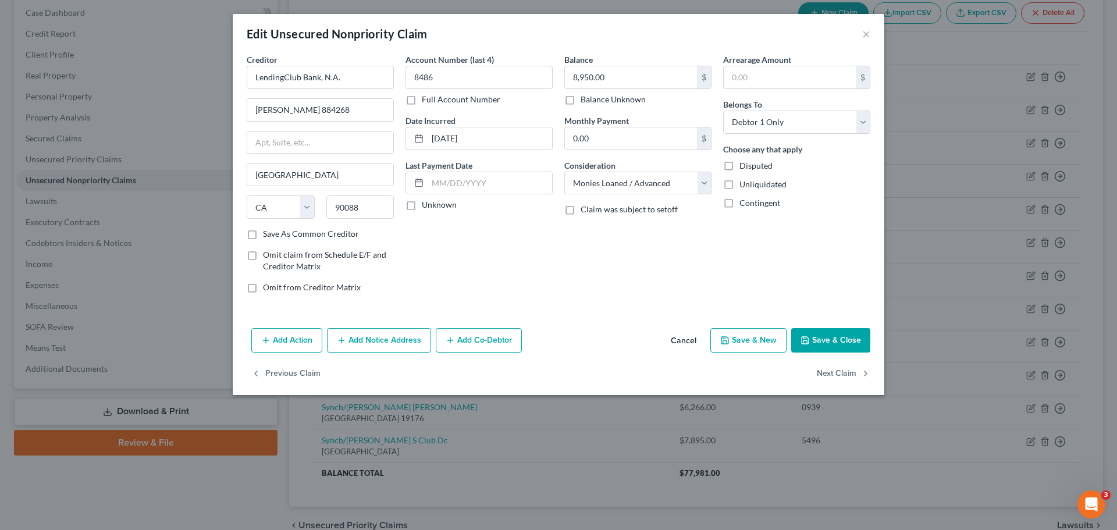
type input "0"
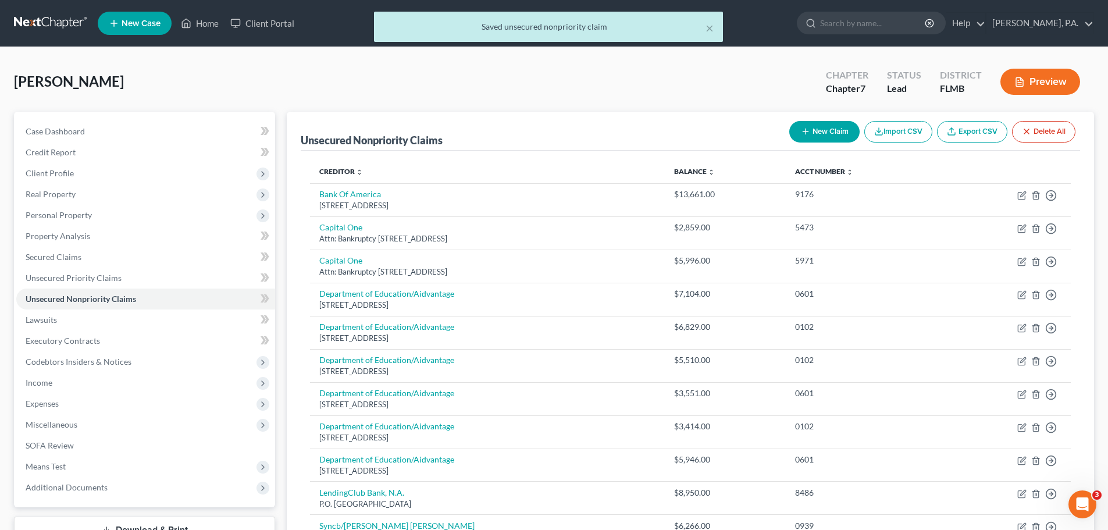
click at [1079, 19] on div "× Saved unsecured nonpriority claim" at bounding box center [548, 30] width 1108 height 36
click at [709, 31] on button "×" at bounding box center [709, 28] width 8 height 14
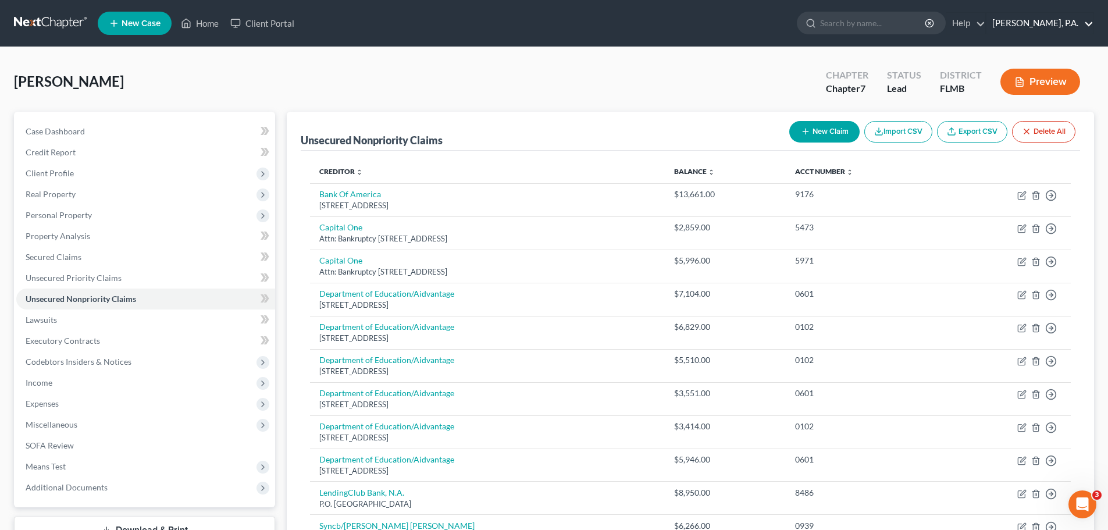
click at [1057, 26] on link "[PERSON_NAME], P.A." at bounding box center [1039, 23] width 107 height 21
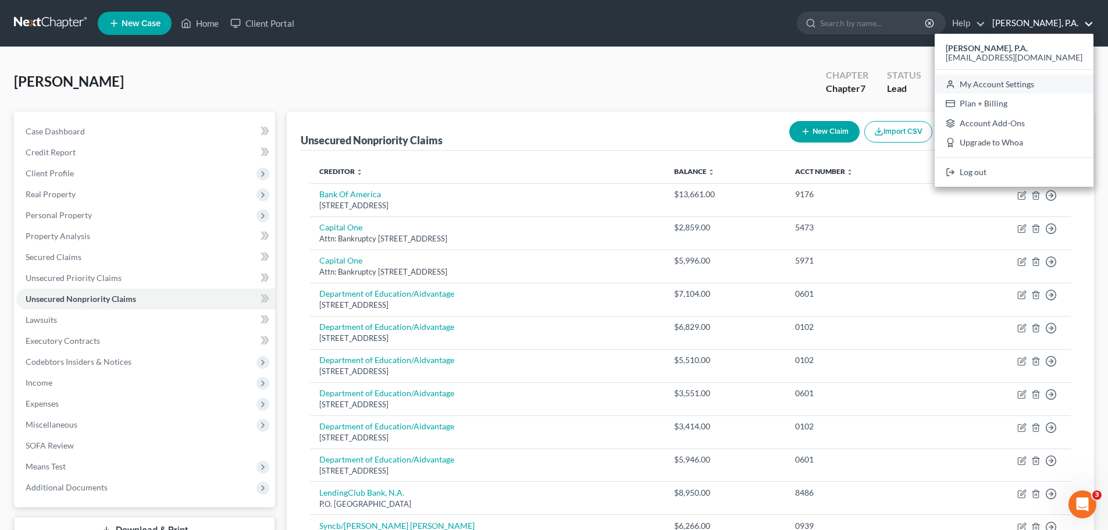
click at [1054, 89] on link "My Account Settings" at bounding box center [1014, 84] width 159 height 20
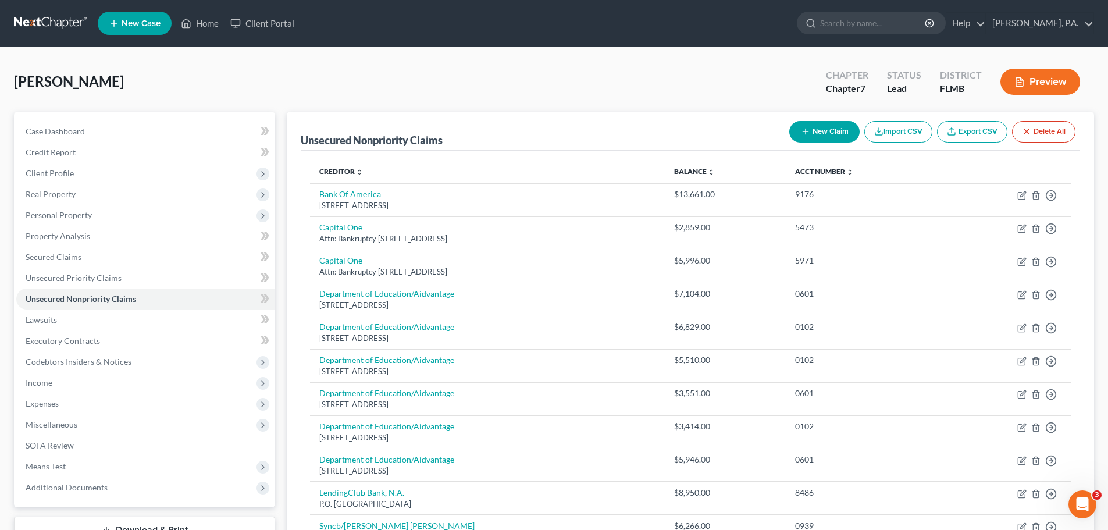
select select "15"
select select "24"
select select "9"
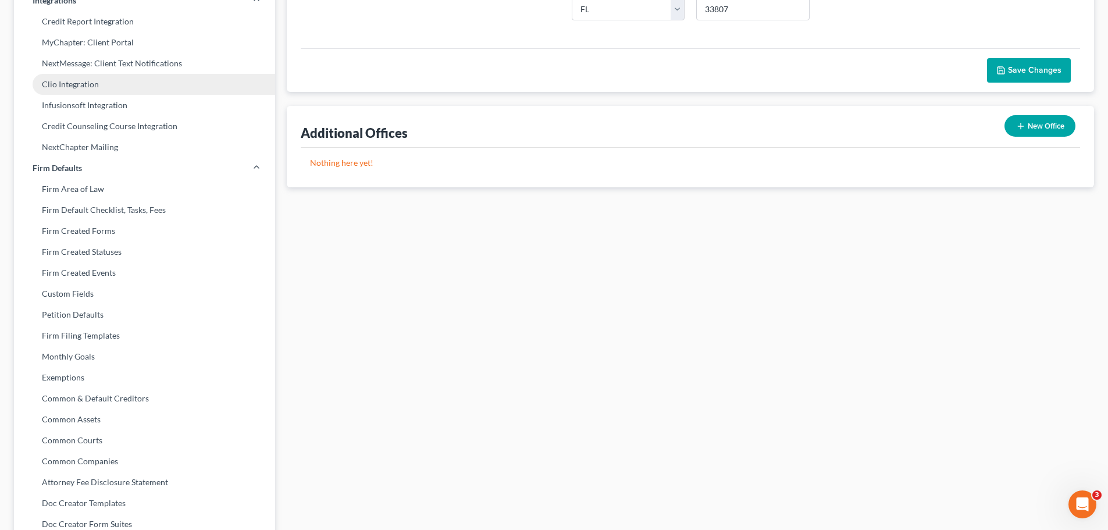
scroll to position [291, 0]
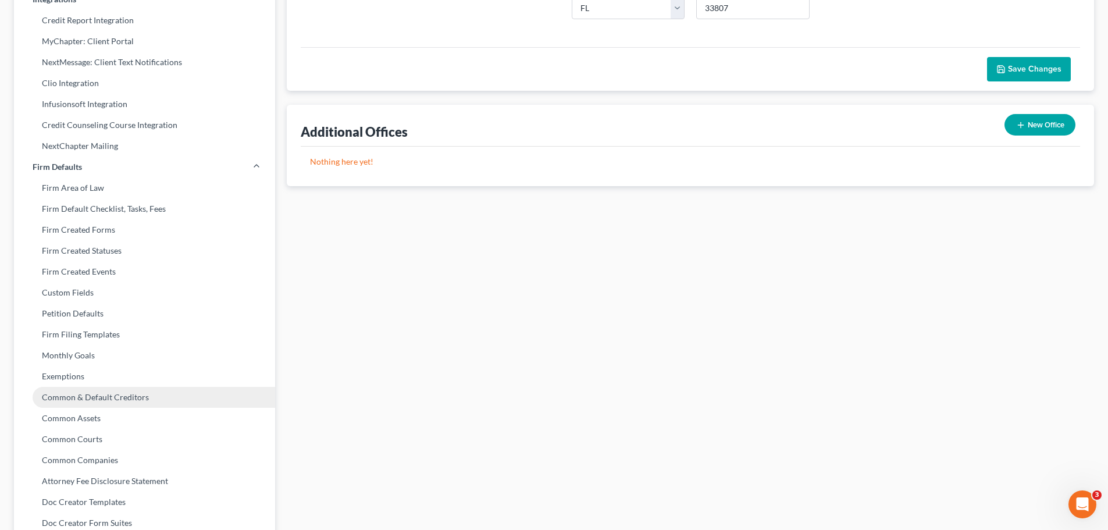
click at [158, 400] on link "Common & Default Creditors" at bounding box center [144, 397] width 261 height 21
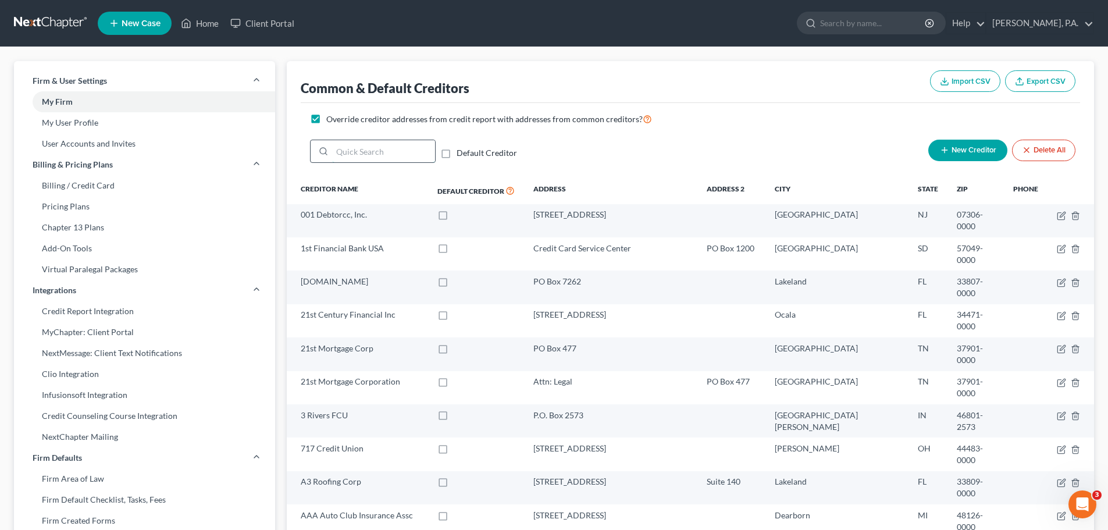
click at [366, 156] on input "search" at bounding box center [383, 151] width 103 height 22
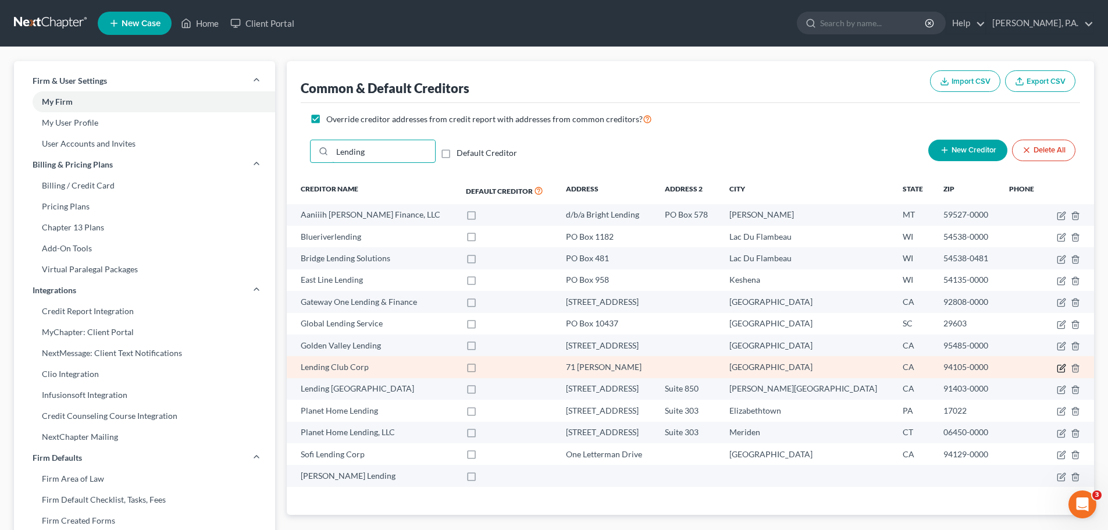
type input "Lending"
click at [1061, 370] on icon "button" at bounding box center [1061, 367] width 9 height 9
select select "4"
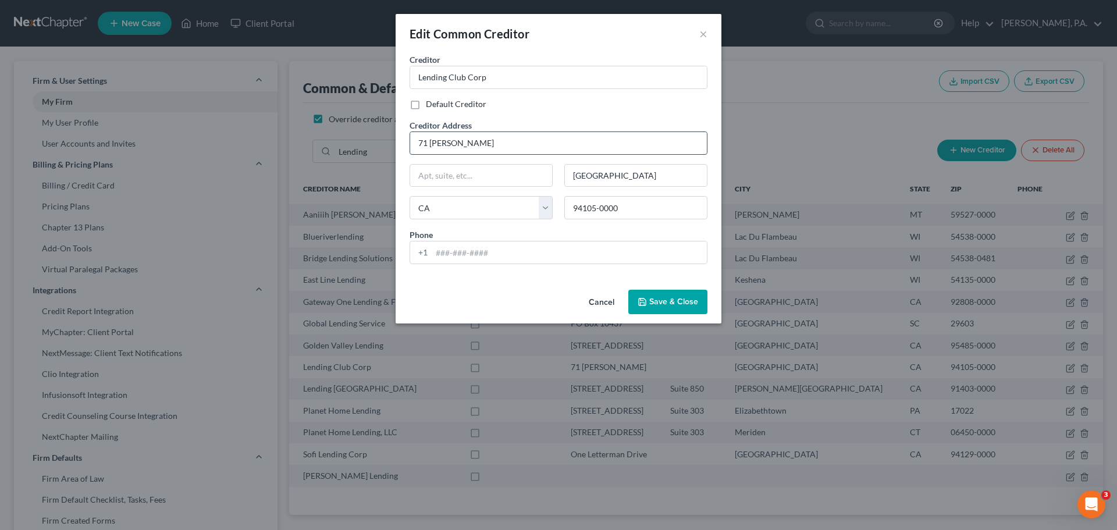
click at [550, 143] on input "71 [PERSON_NAME]" at bounding box center [558, 143] width 297 height 22
type input "71 [PERSON_NAME] (BAD ADDRESS)"
click at [665, 302] on span "Save & Close" at bounding box center [673, 302] width 49 height 10
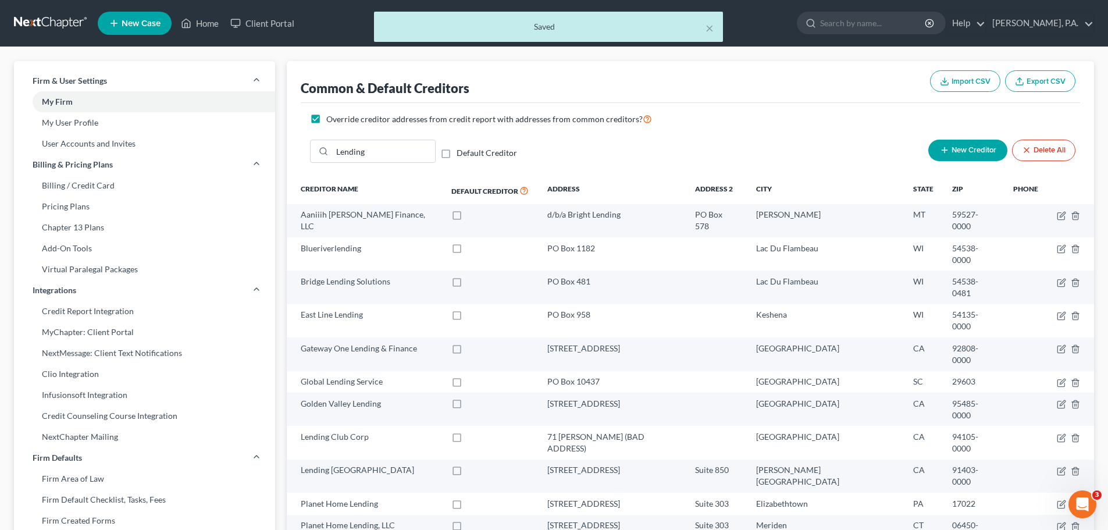
click at [975, 148] on span "New Creditor" at bounding box center [973, 150] width 45 height 9
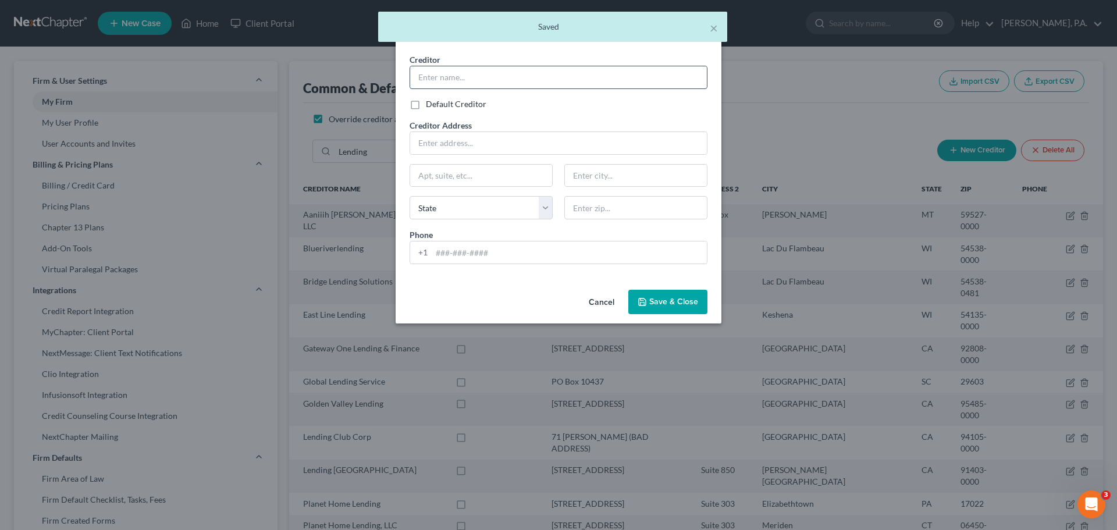
click at [506, 73] on input "text" at bounding box center [558, 77] width 297 height 22
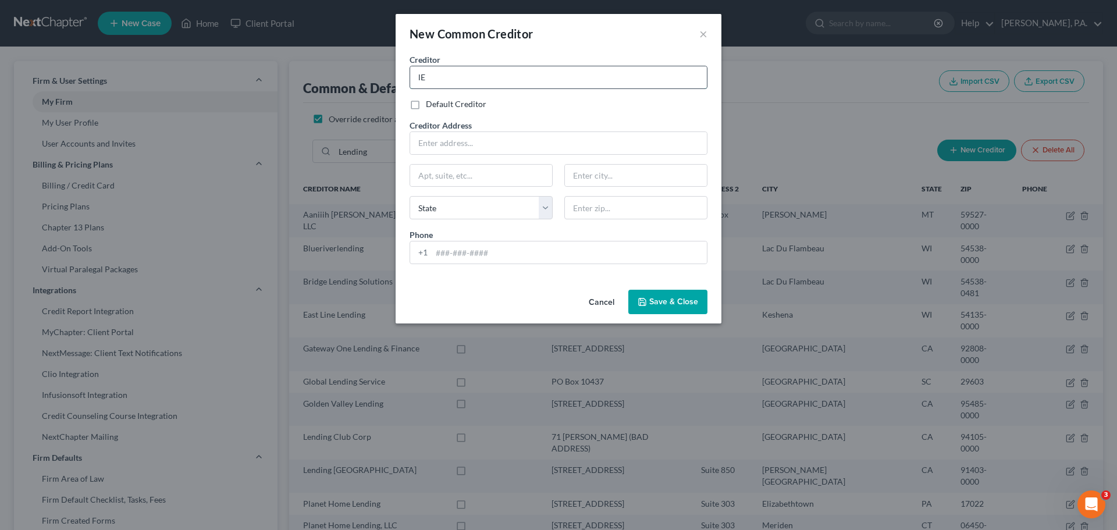
type input "l"
type input "LendingClub Bank, N.A."
click at [503, 141] on input "text" at bounding box center [558, 143] width 297 height 22
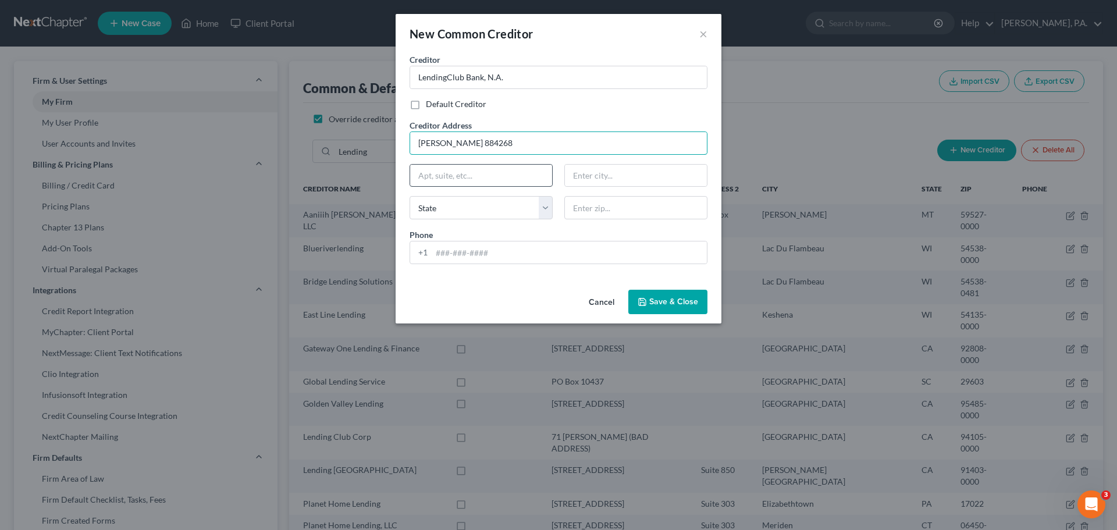
type input "[PERSON_NAME] 884268"
click at [504, 181] on input "text" at bounding box center [481, 176] width 142 height 22
click at [597, 170] on input "text" at bounding box center [636, 176] width 142 height 22
type input "[GEOGRAPHIC_DATA]"
click at [484, 209] on select "State [US_STATE] AK AR AZ CA CO CT DE DC [GEOGRAPHIC_DATA] [GEOGRAPHIC_DATA] GU…" at bounding box center [480, 207] width 143 height 23
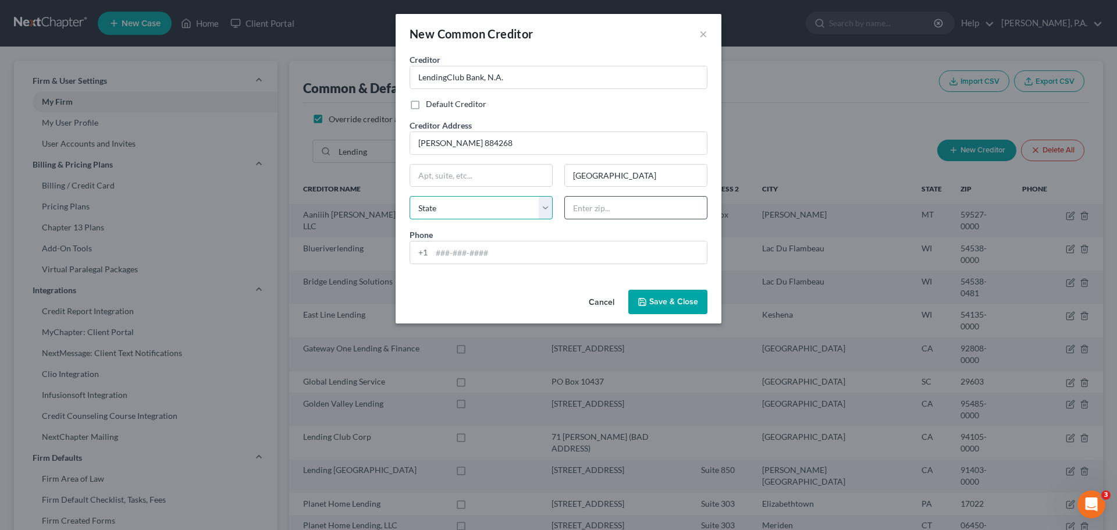
select select "4"
click at [409, 196] on select "State [US_STATE] AK AR AZ CA CO CT DE DC [GEOGRAPHIC_DATA] [GEOGRAPHIC_DATA] GU…" at bounding box center [480, 207] width 143 height 23
click at [597, 212] on input "text" at bounding box center [635, 207] width 143 height 23
type input "90088"
click at [661, 288] on div "Cancel Save & Close" at bounding box center [558, 304] width 326 height 38
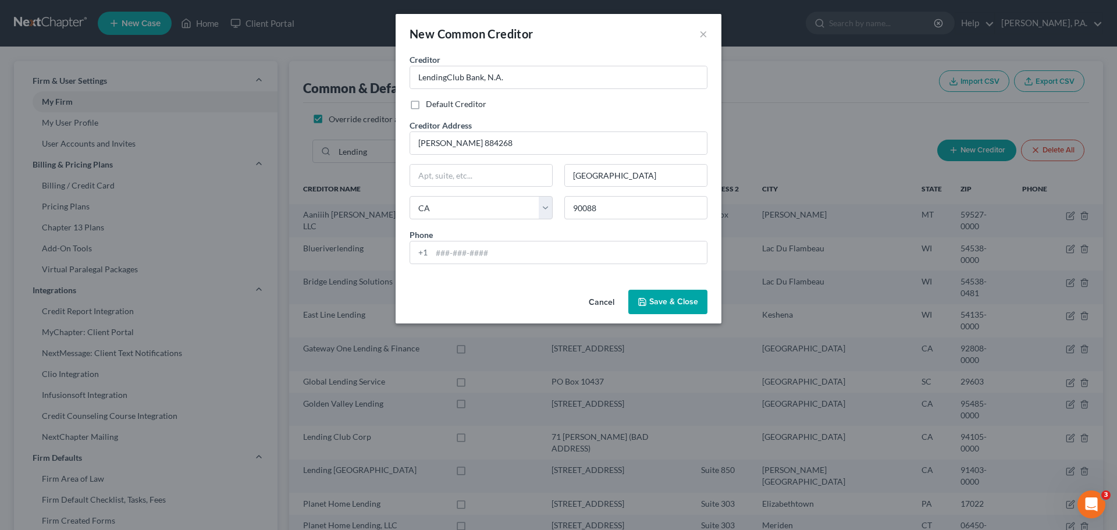
click at [668, 305] on span "Save & Close" at bounding box center [673, 302] width 49 height 10
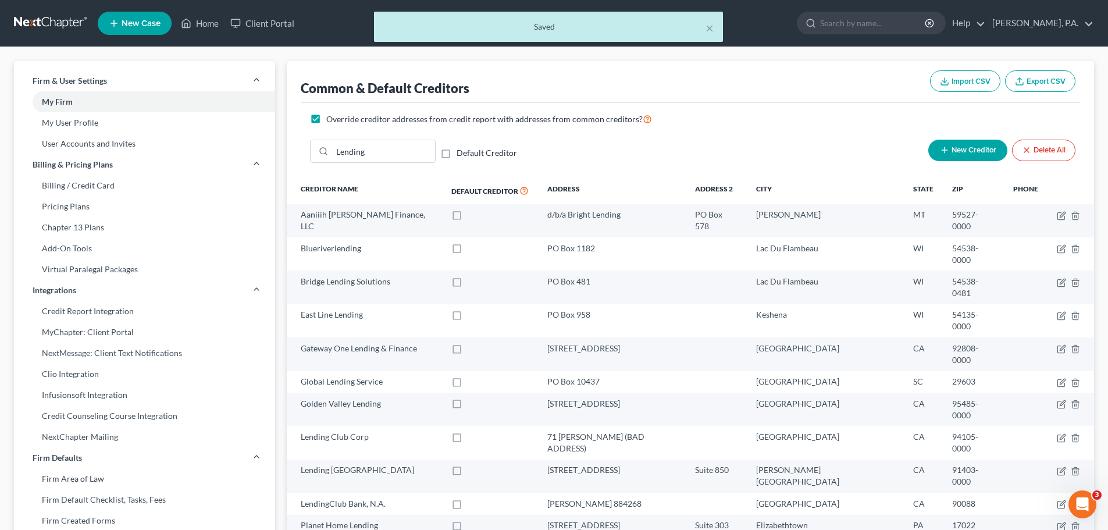
click at [194, 28] on div "× Saved" at bounding box center [548, 30] width 1108 height 36
click at [709, 28] on button "×" at bounding box center [709, 28] width 8 height 14
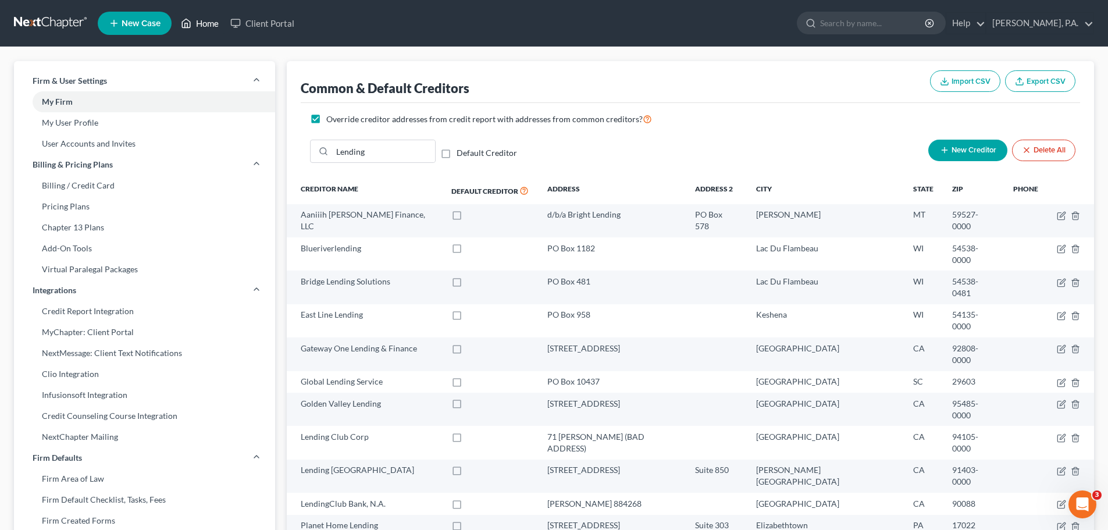
click at [208, 23] on link "Home" at bounding box center [199, 23] width 49 height 21
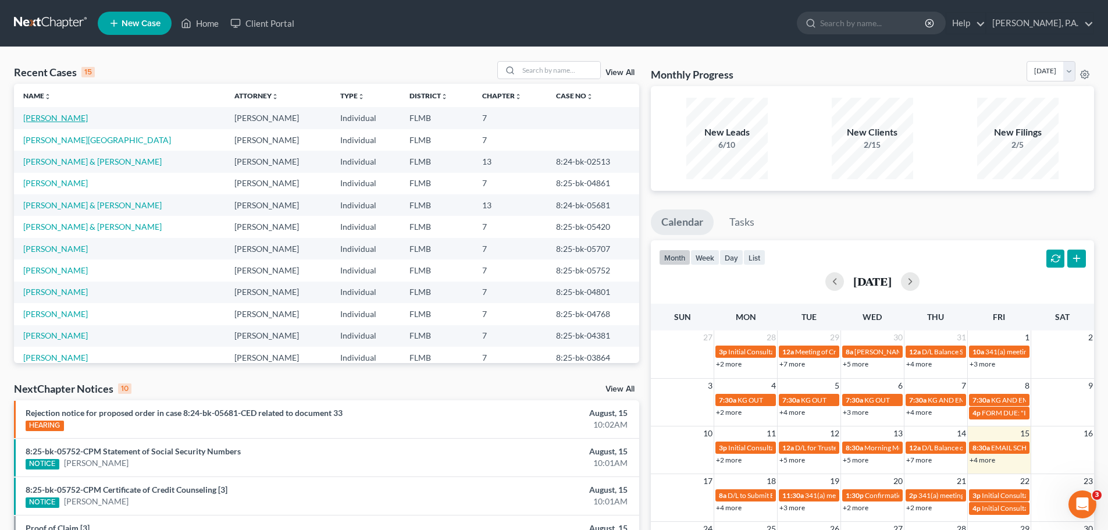
click at [68, 117] on link "[PERSON_NAME]" at bounding box center [55, 118] width 65 height 10
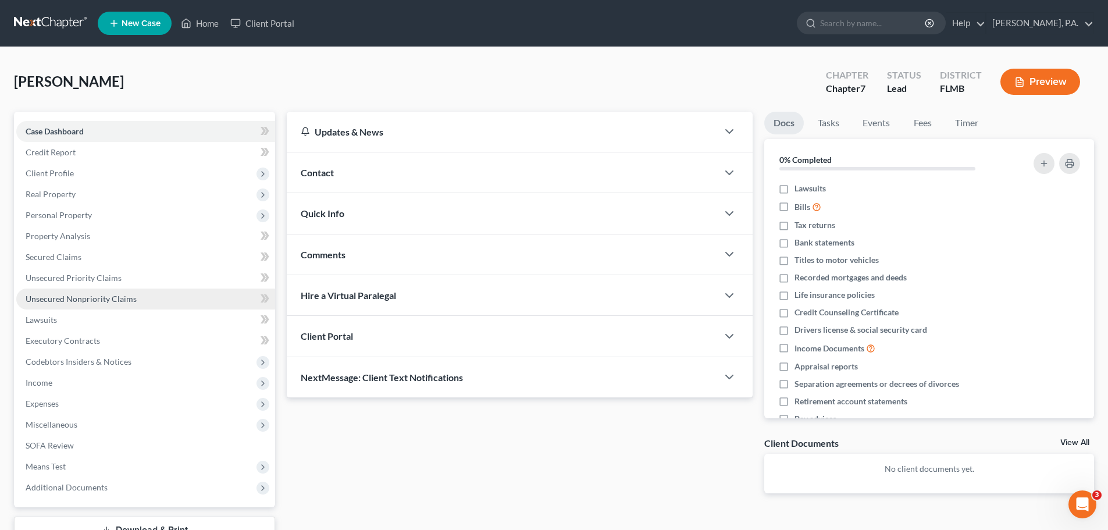
click at [142, 301] on link "Unsecured Nonpriority Claims" at bounding box center [145, 298] width 259 height 21
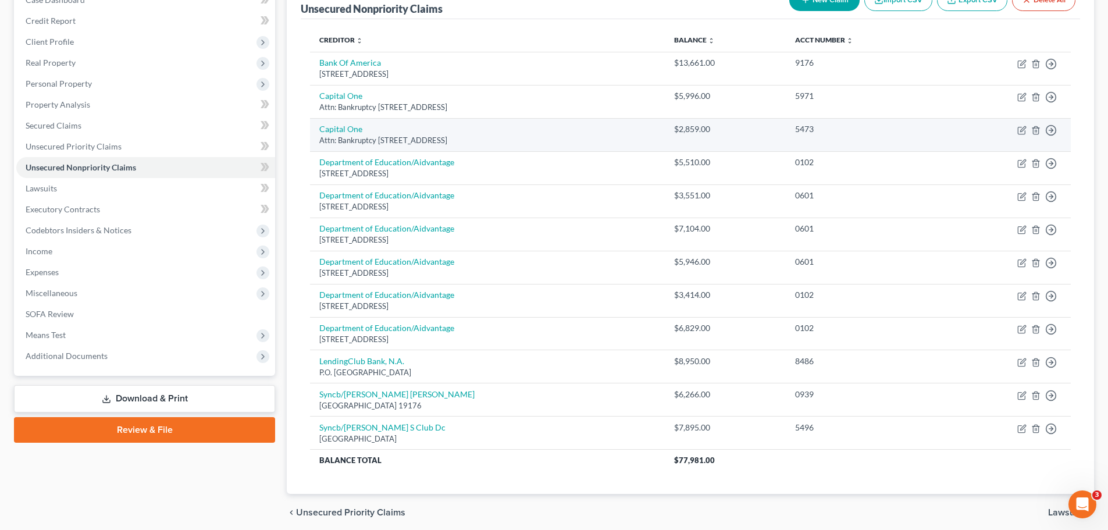
scroll to position [174, 0]
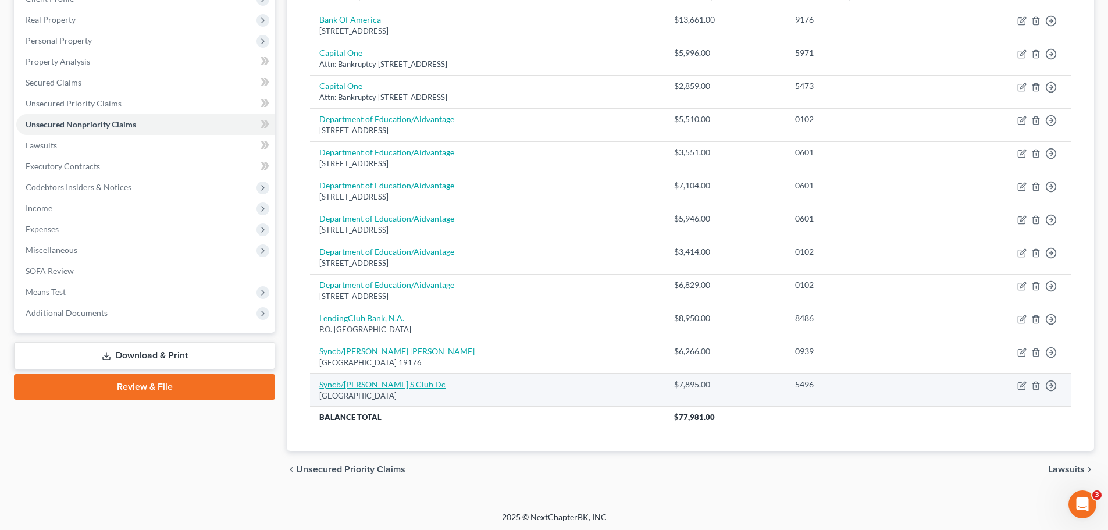
click at [349, 387] on link "Syncb/[PERSON_NAME] S Club Dc" at bounding box center [382, 384] width 126 height 10
select select "39"
select select "1"
select select "0"
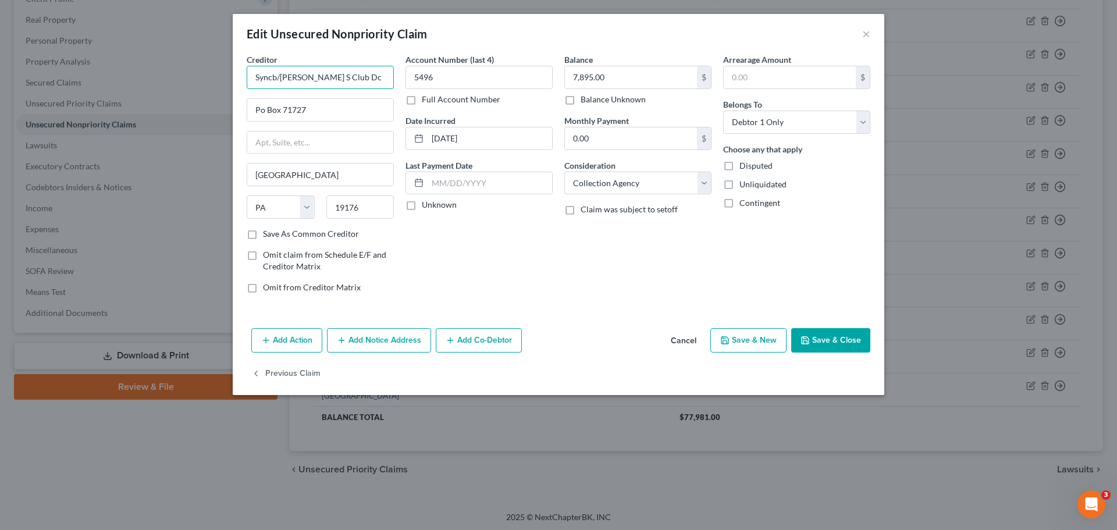
click at [354, 81] on input "Syncb/[PERSON_NAME] S Club Dc" at bounding box center [320, 77] width 147 height 23
type input "S"
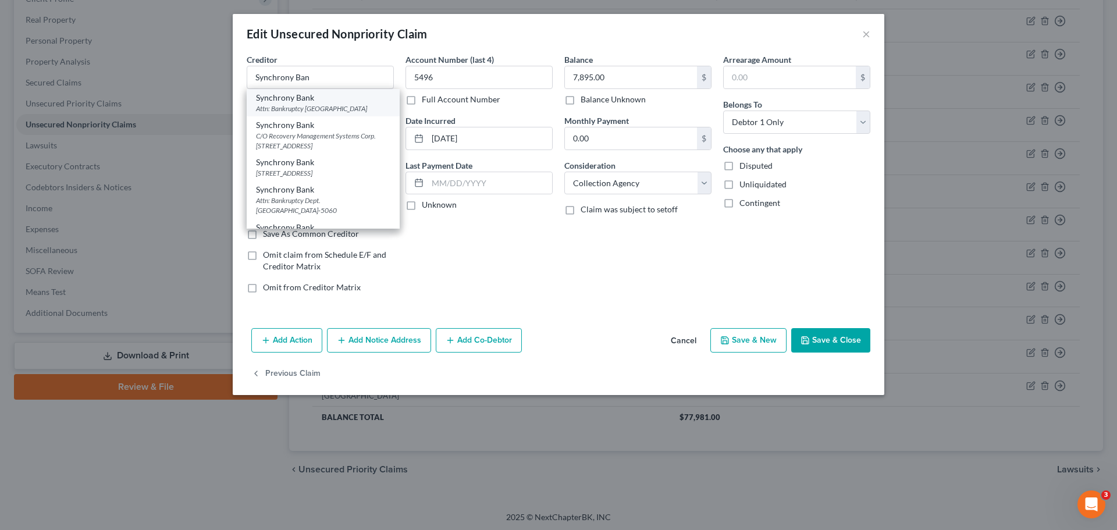
click at [328, 113] on div "Attn: Bankruptcy [GEOGRAPHIC_DATA]" at bounding box center [323, 109] width 134 height 10
type input "Synchrony Bank"
type input "Attn: Bankruptcy"
type input "PO Box 965064"
type input "Orlando"
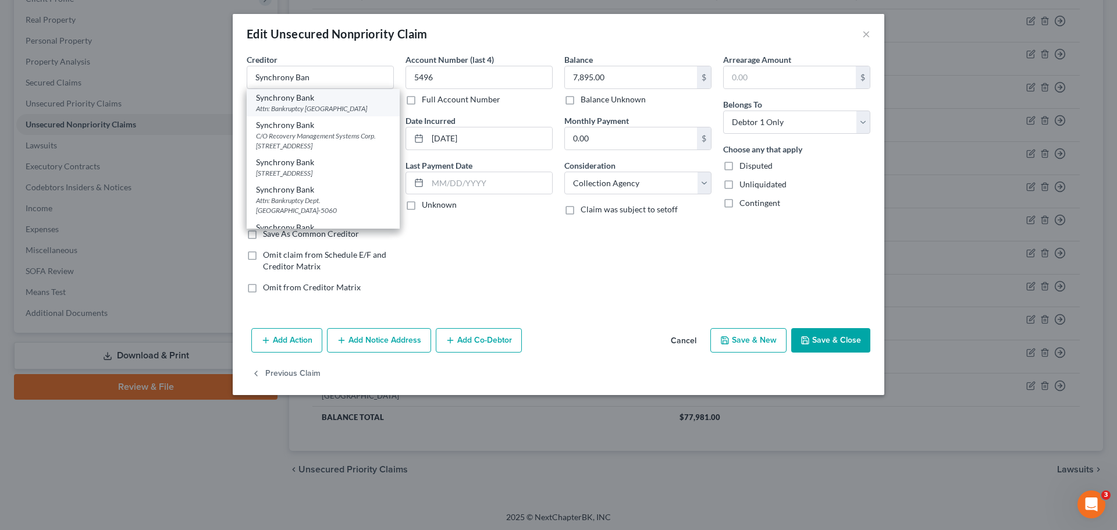
select select "9"
type input "32896"
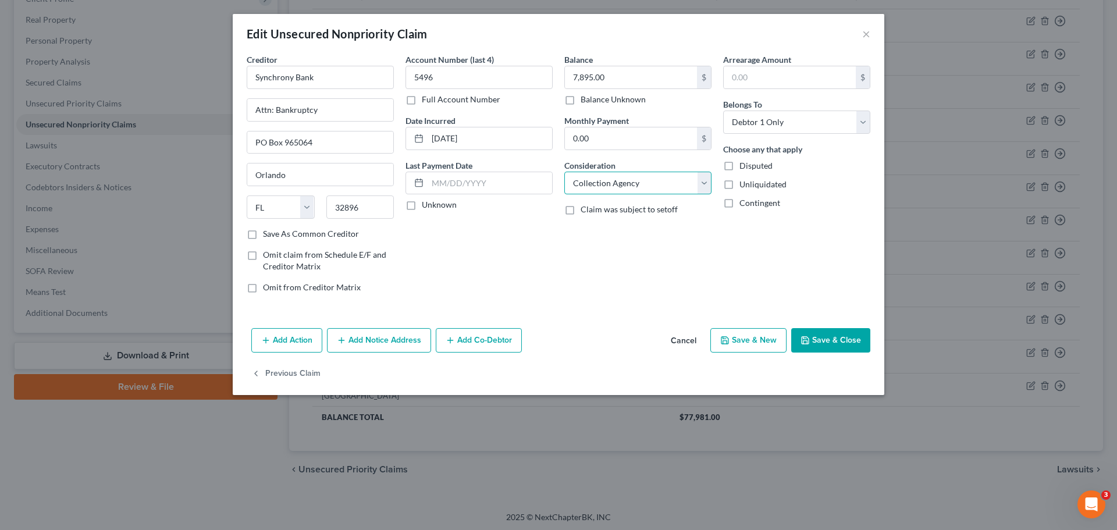
click at [616, 188] on select "Select Cable / Satellite Services Collection Agency Credit Card Debt Debt Couns…" at bounding box center [637, 183] width 147 height 23
select select "2"
click at [564, 172] on select "Select Cable / Satellite Services Collection Agency Credit Card Debt Debt Couns…" at bounding box center [637, 183] width 147 height 23
click at [834, 345] on button "Save & Close" at bounding box center [830, 340] width 79 height 24
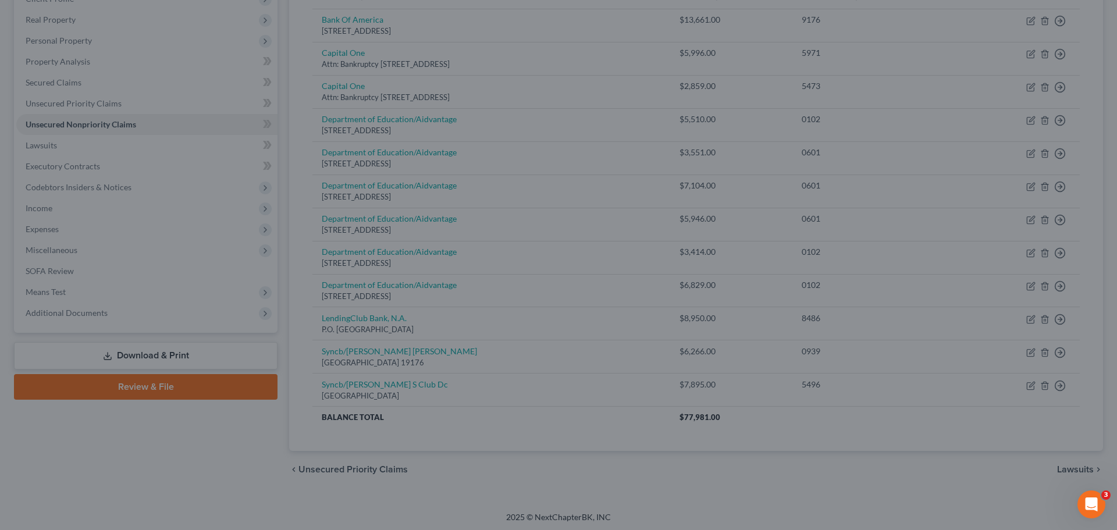
type input "0"
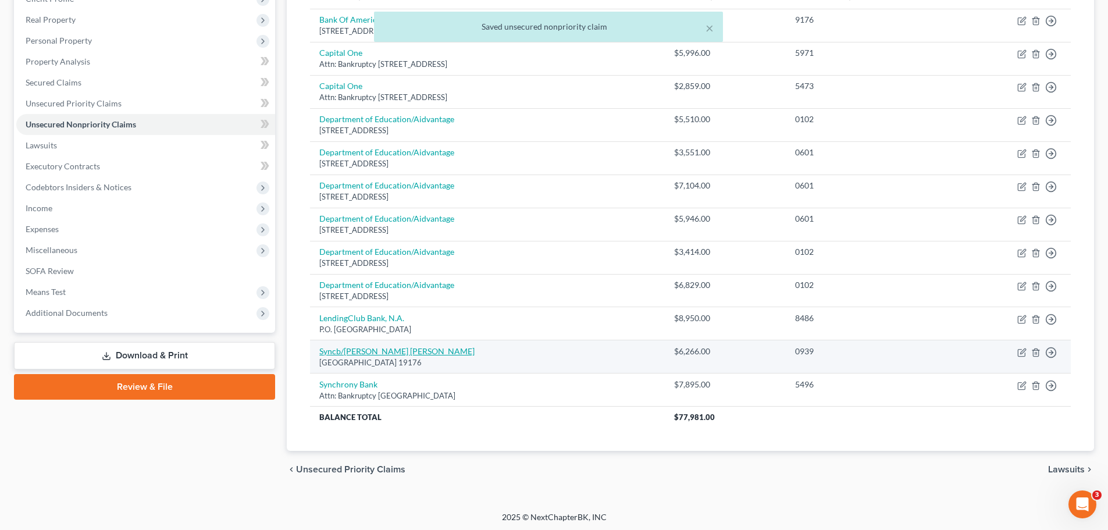
click at [356, 350] on link "Syncb/[PERSON_NAME] [PERSON_NAME]" at bounding box center [396, 351] width 155 height 10
select select "39"
select select "1"
select select "0"
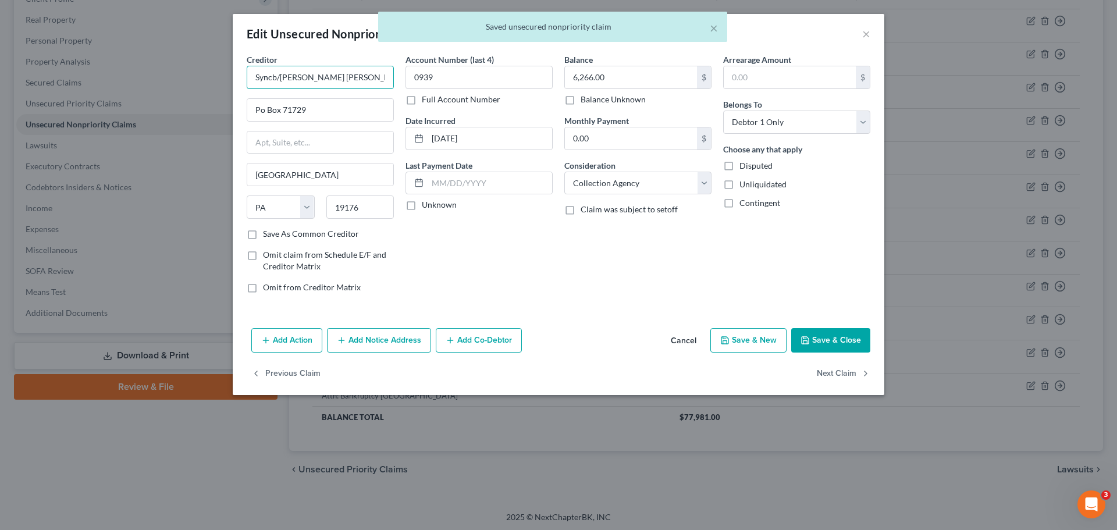
click at [371, 84] on input "Syncb/[PERSON_NAME] [PERSON_NAME]" at bounding box center [320, 77] width 147 height 23
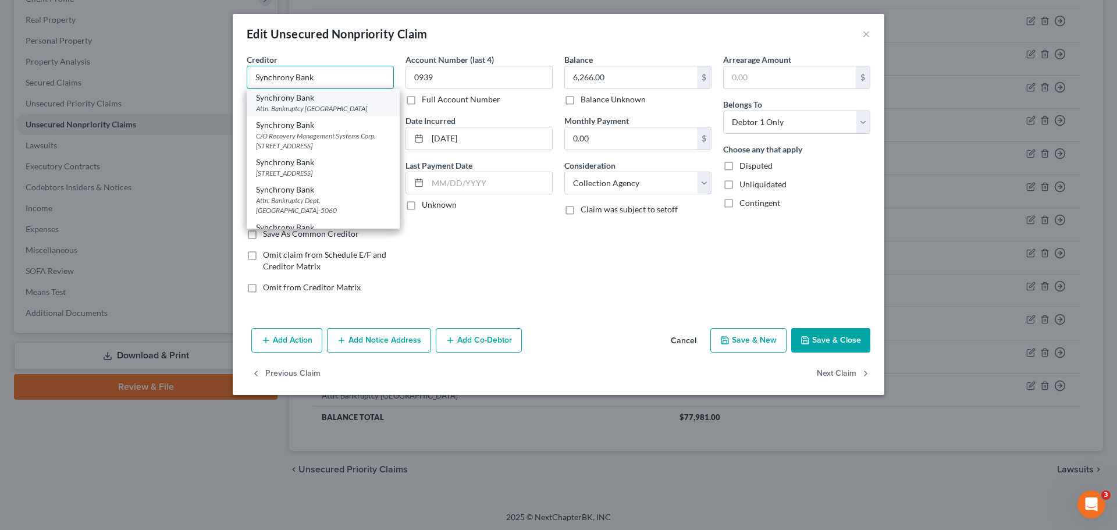
type input "Synchrony Bank"
click at [314, 106] on div "Attn: Bankruptcy [GEOGRAPHIC_DATA]" at bounding box center [323, 109] width 134 height 10
type input "Attn: Bankruptcy"
type input "PO Box 965064"
type input "Orlando"
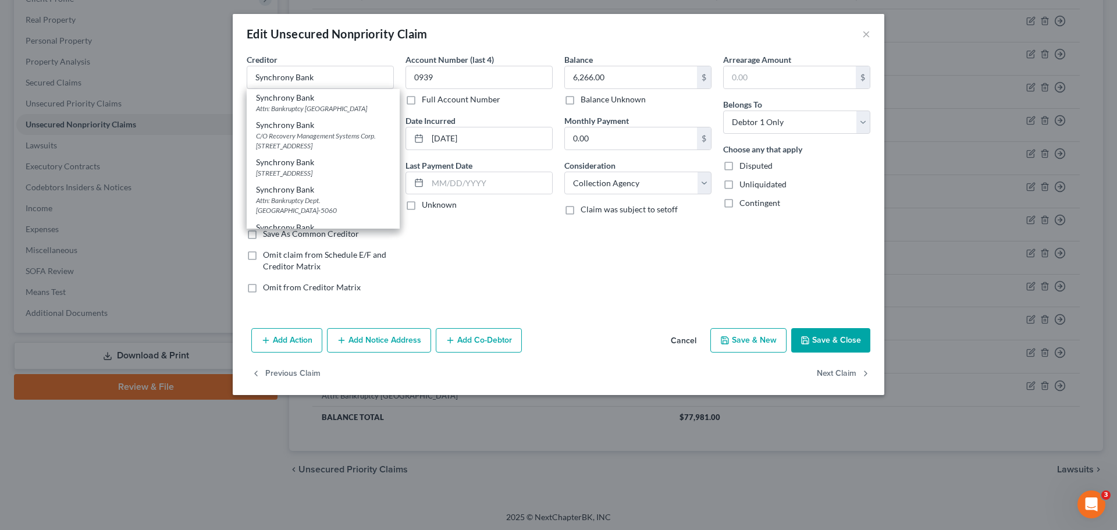
select select "9"
type input "32896"
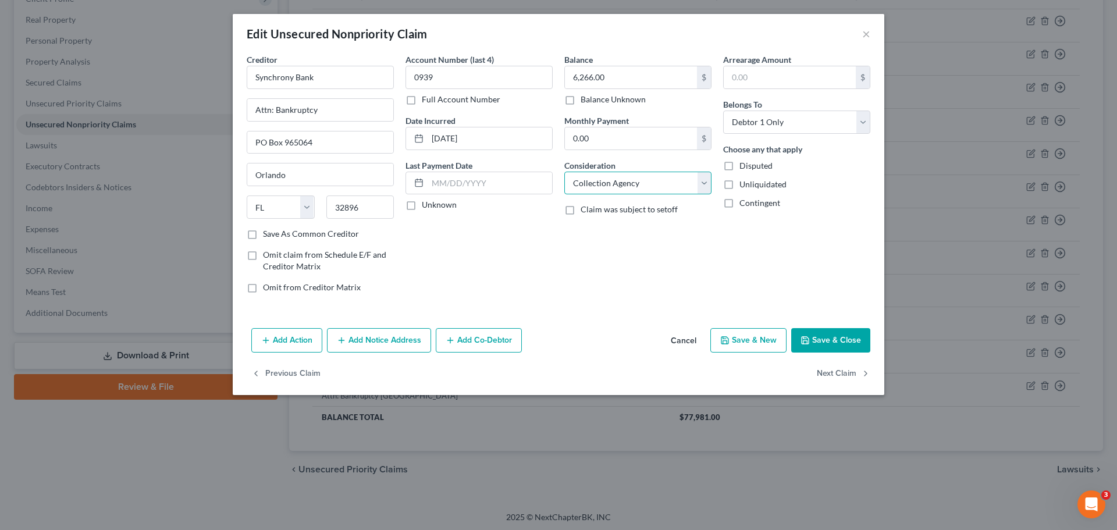
click at [673, 187] on select "Select Cable / Satellite Services Collection Agency Credit Card Debt Debt Couns…" at bounding box center [637, 183] width 147 height 23
select select "2"
click at [564, 172] on select "Select Cable / Satellite Services Collection Agency Credit Card Debt Debt Couns…" at bounding box center [637, 183] width 147 height 23
click at [814, 331] on button "Save & Close" at bounding box center [830, 340] width 79 height 24
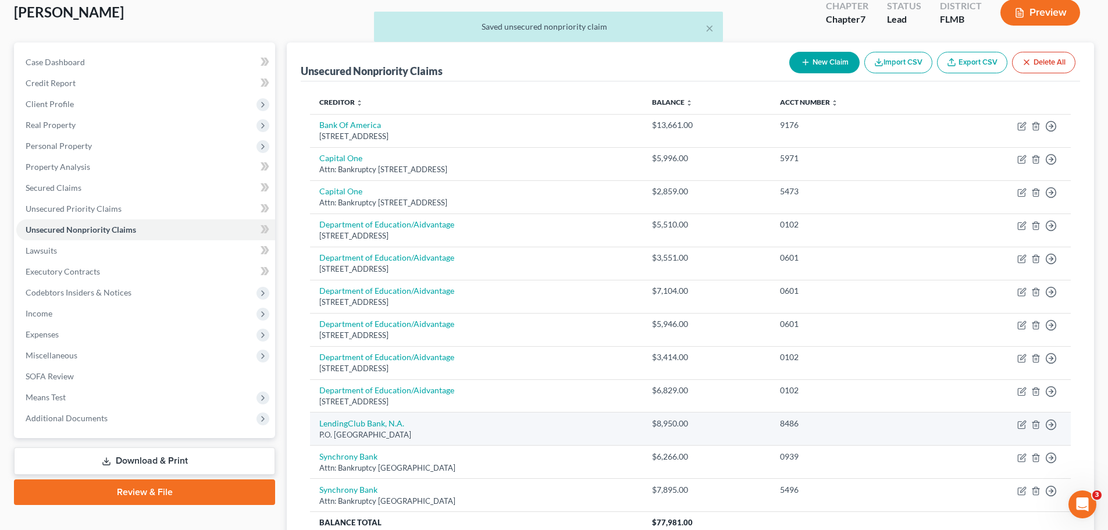
scroll to position [0, 0]
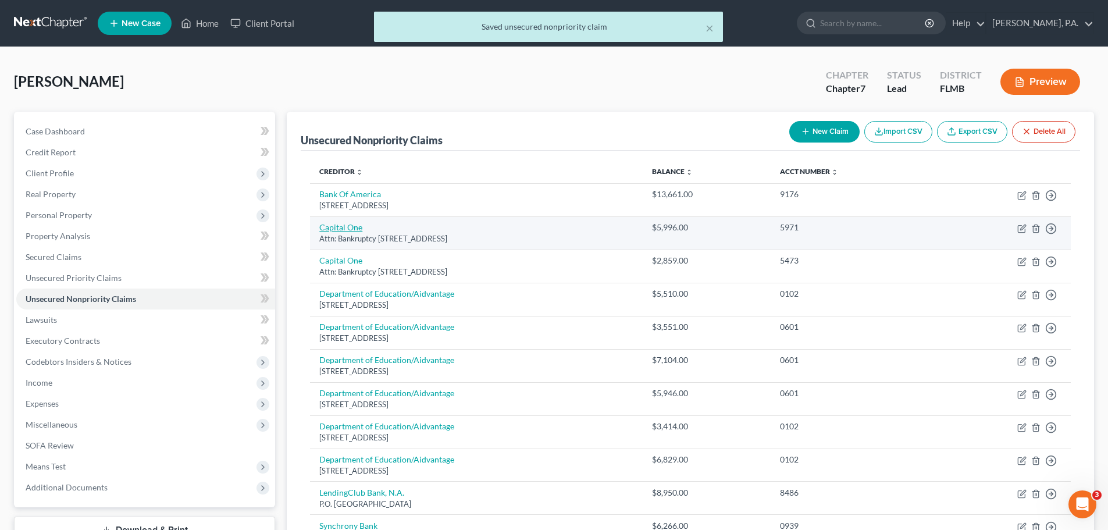
click at [343, 226] on link "Capital One" at bounding box center [340, 227] width 43 height 10
select select "46"
select select "2"
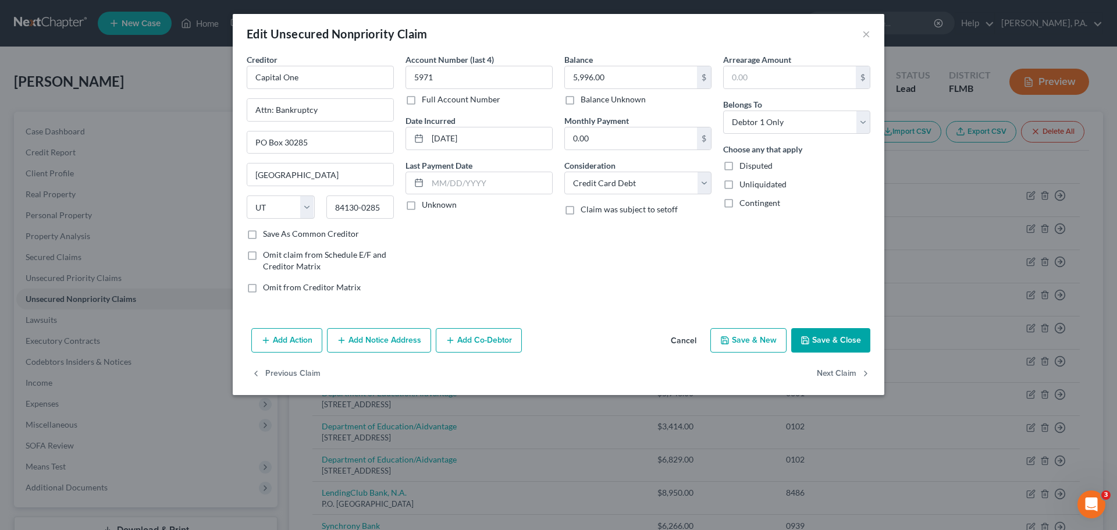
click at [857, 339] on button "Save & Close" at bounding box center [830, 340] width 79 height 24
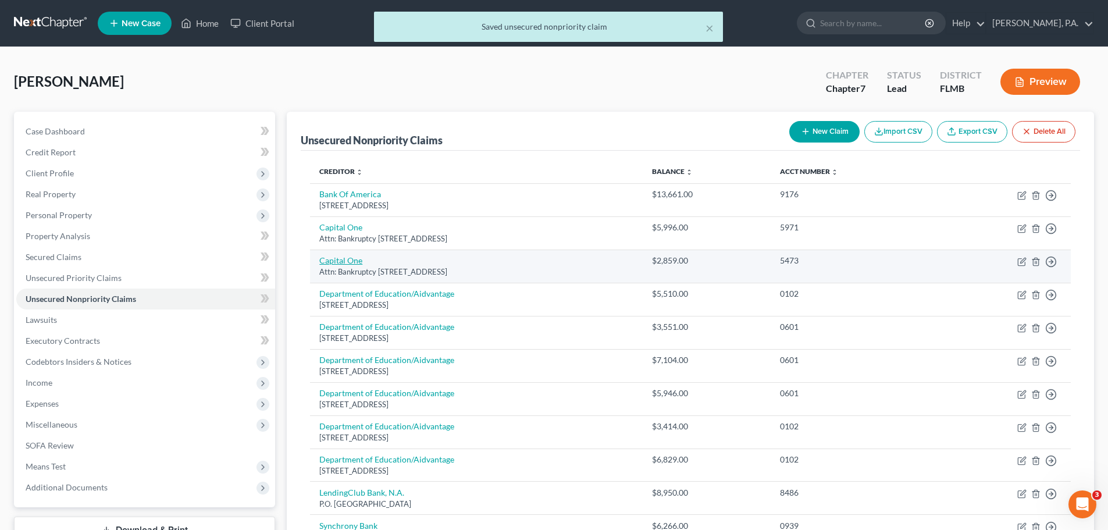
click at [340, 262] on link "Capital One" at bounding box center [340, 260] width 43 height 10
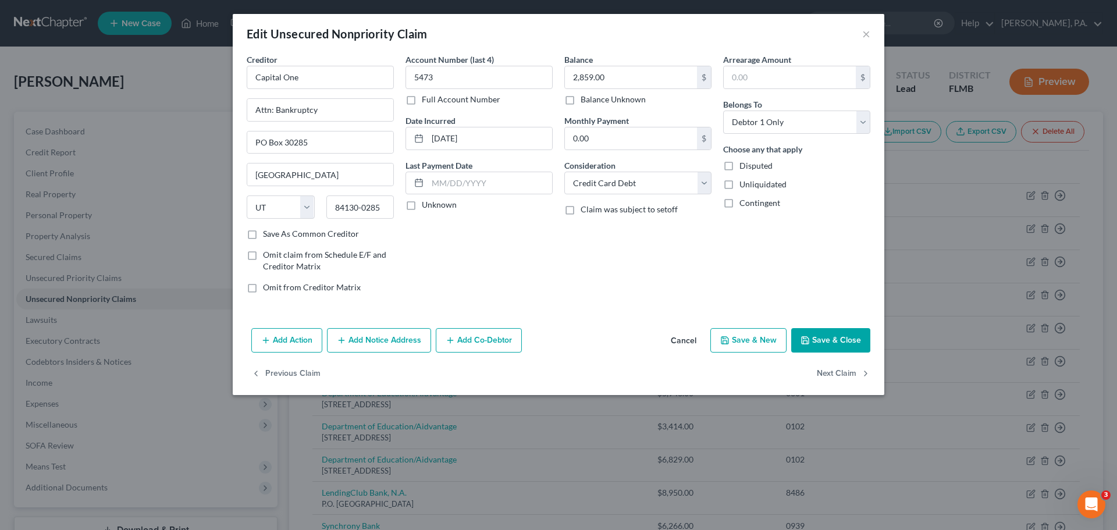
click at [830, 341] on button "Save & Close" at bounding box center [830, 340] width 79 height 24
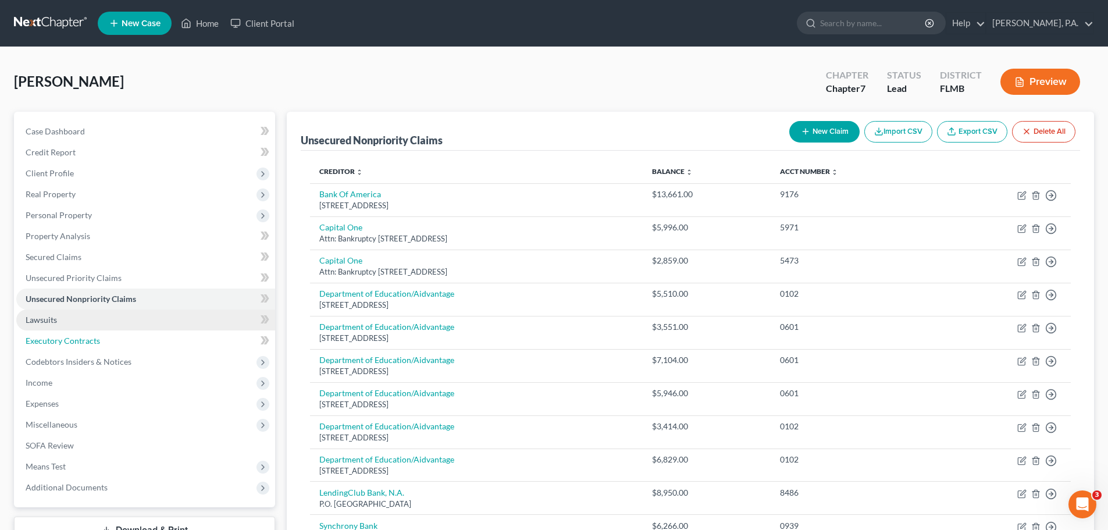
click at [76, 330] on link "Executory Contracts" at bounding box center [145, 340] width 259 height 21
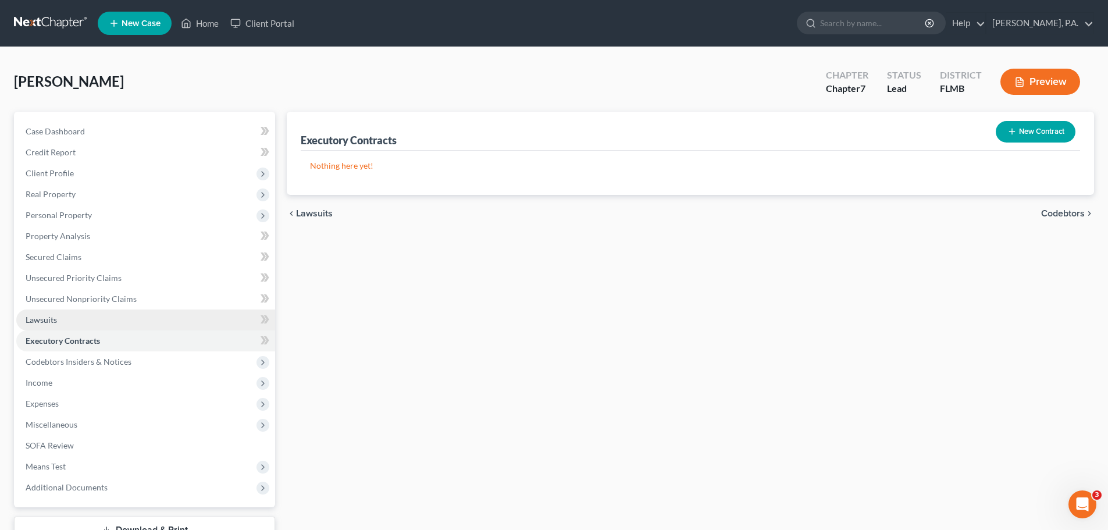
click at [76, 320] on link "Lawsuits" at bounding box center [145, 319] width 259 height 21
click at [1040, 135] on button "New Lawsuit" at bounding box center [1036, 132] width 77 height 22
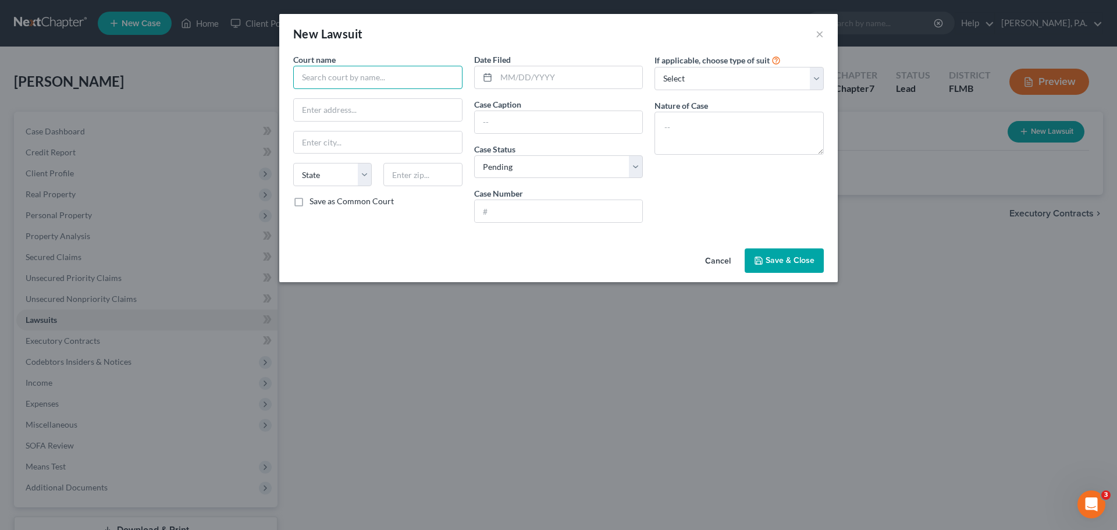
click at [369, 84] on input "text" at bounding box center [377, 77] width 169 height 23
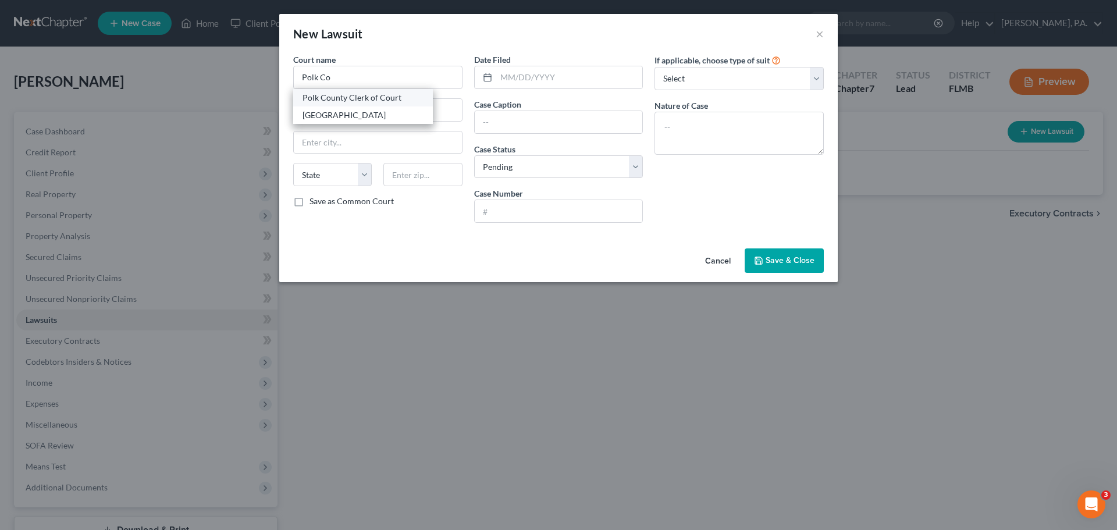
click at [367, 94] on div "Polk County Clerk of Court" at bounding box center [362, 98] width 121 height 12
click at [530, 81] on input "text" at bounding box center [569, 77] width 147 height 22
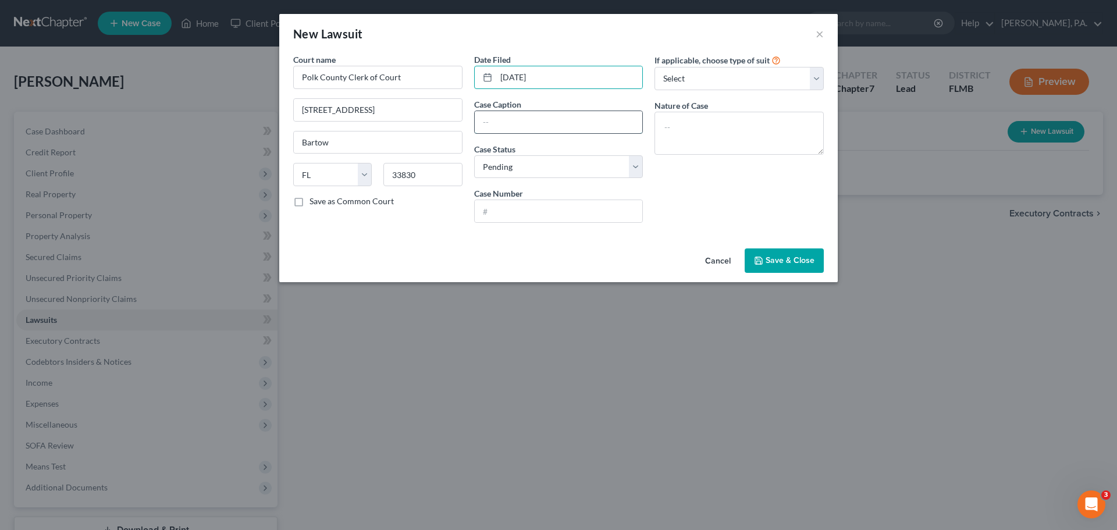
click at [508, 116] on input "text" at bounding box center [559, 122] width 168 height 22
paste input "BANK OF AMERICA, N.A. vs. [PERSON_NAME]"
click at [543, 205] on input "text" at bounding box center [559, 211] width 168 height 22
paste input "2025CC006611A000BA"
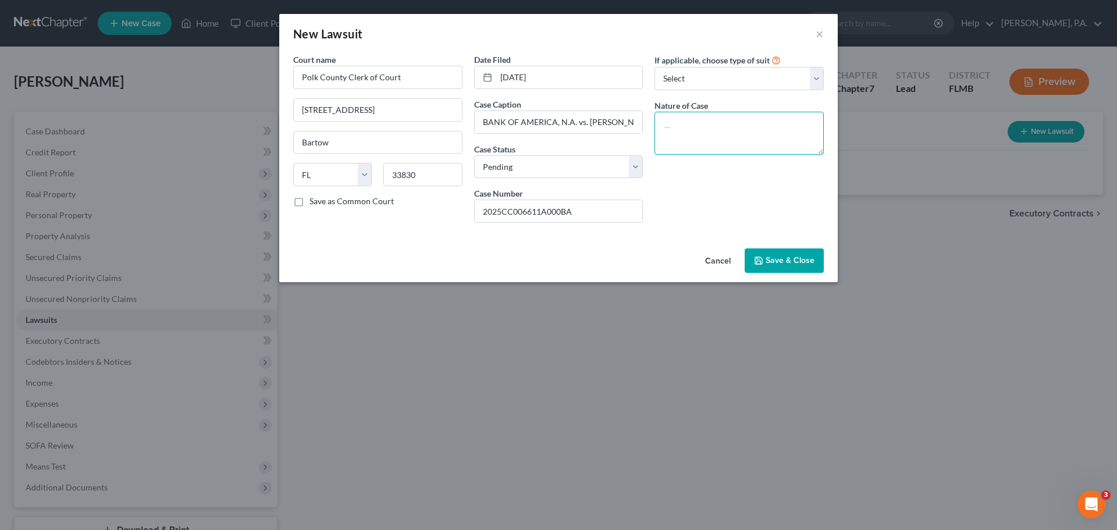
click at [696, 127] on textarea at bounding box center [738, 133] width 169 height 43
click at [787, 257] on span "Save & Close" at bounding box center [789, 260] width 49 height 10
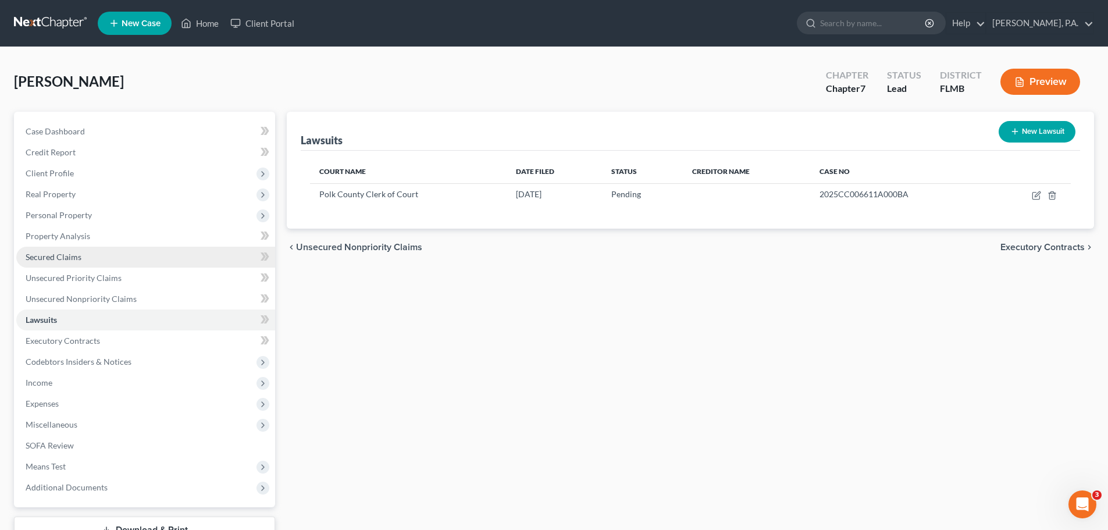
click at [142, 260] on link "Secured Claims" at bounding box center [145, 257] width 259 height 21
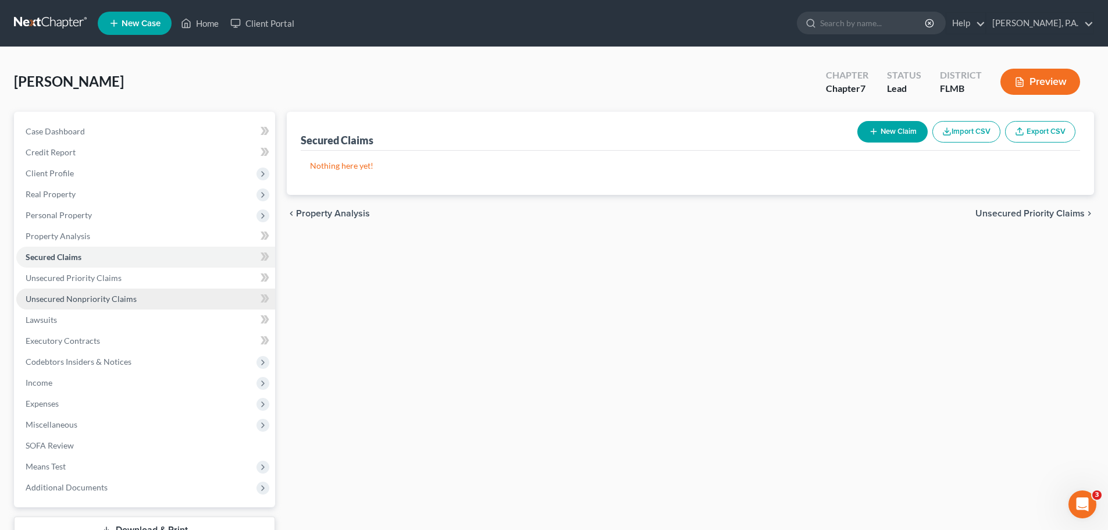
click at [138, 301] on link "Unsecured Nonpriority Claims" at bounding box center [145, 298] width 259 height 21
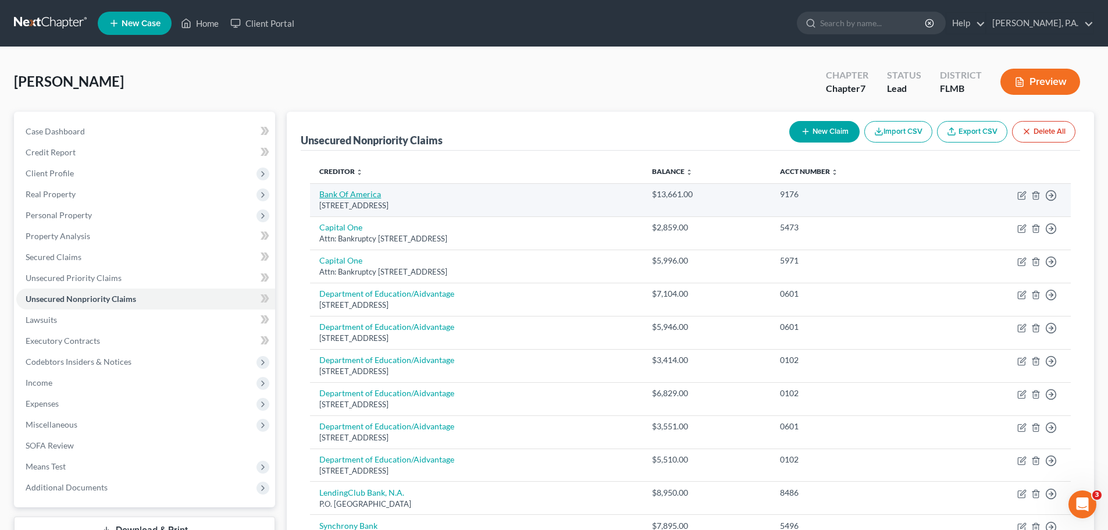
click at [365, 194] on link "Bank Of America" at bounding box center [350, 194] width 62 height 10
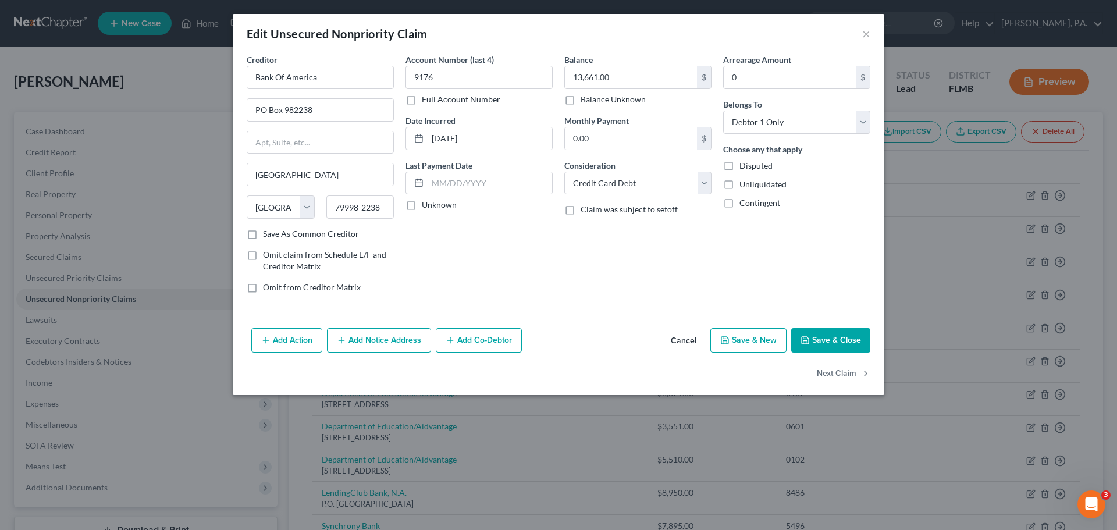
click at [383, 344] on button "Add Notice Address" at bounding box center [379, 340] width 104 height 24
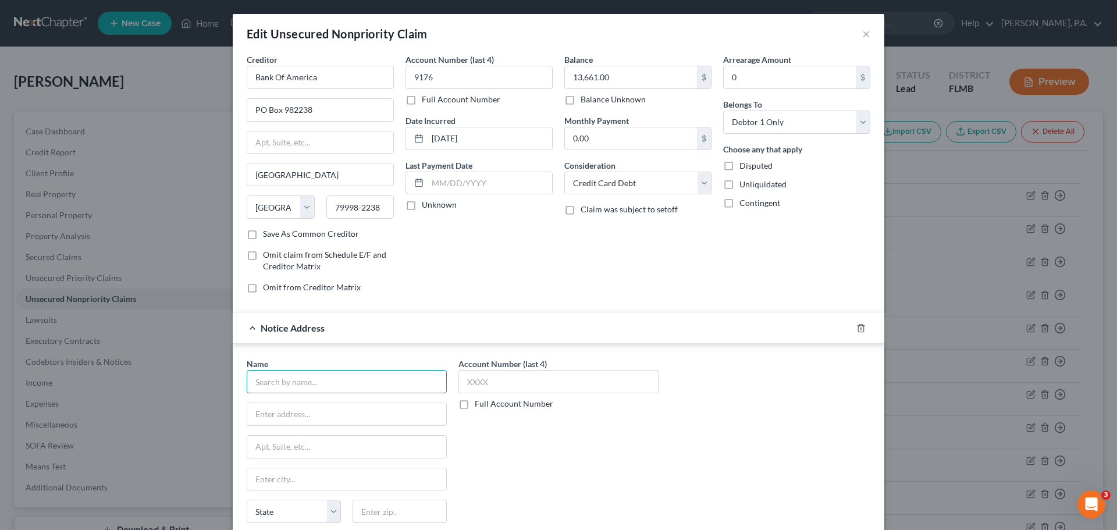
click at [361, 384] on input "text" at bounding box center [347, 381] width 200 height 23
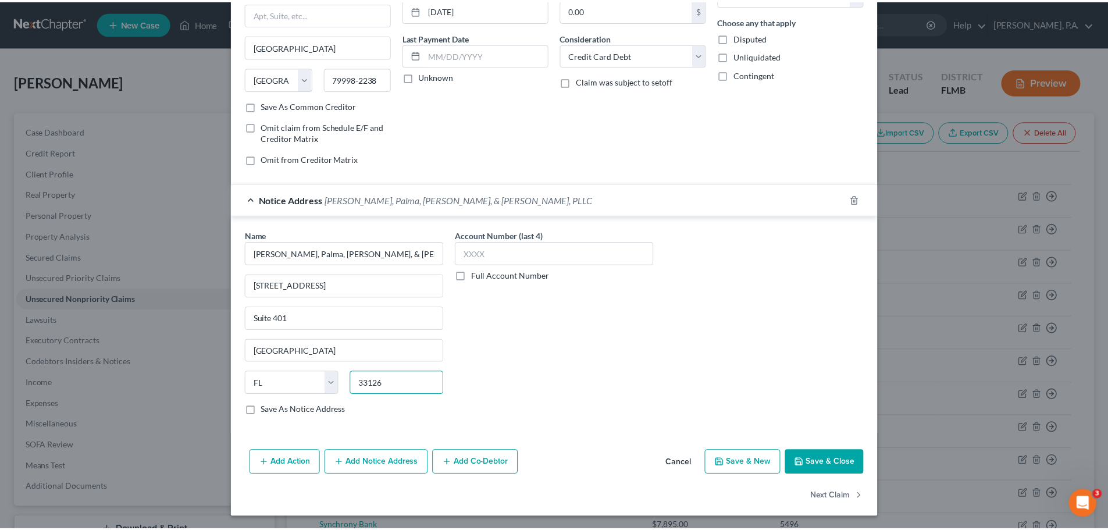
scroll to position [130, 0]
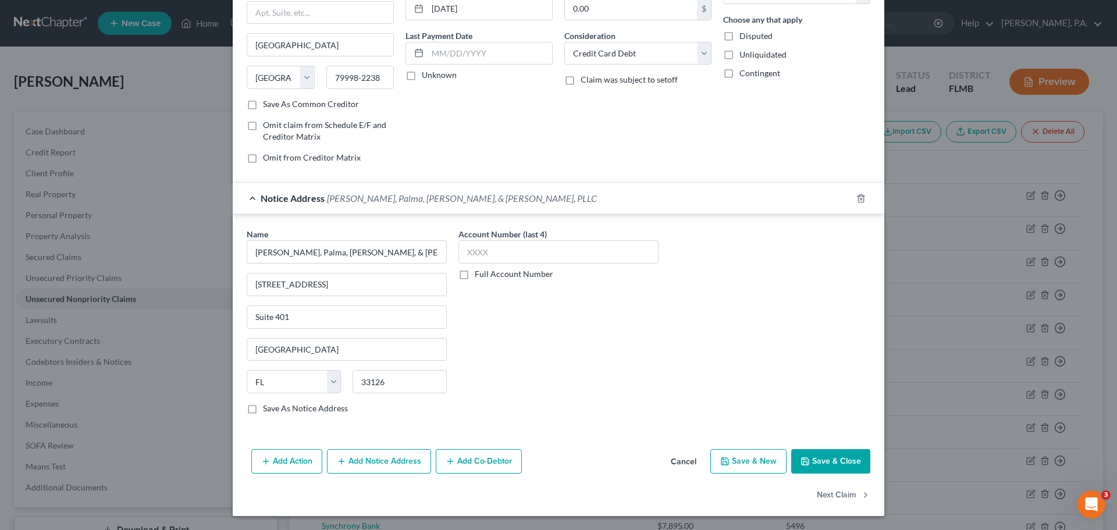
click at [853, 461] on button "Save & Close" at bounding box center [830, 461] width 79 height 24
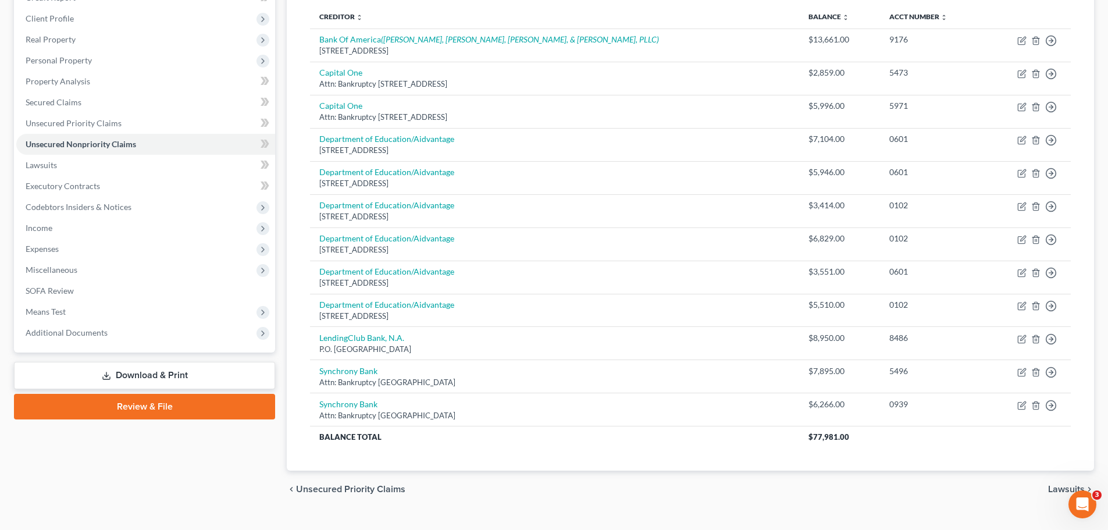
scroll to position [177, 0]
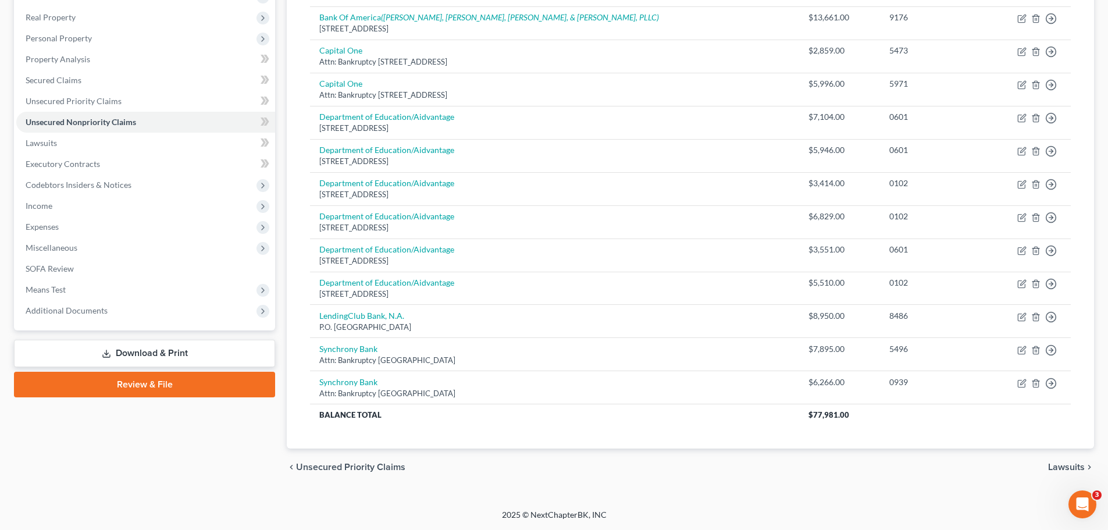
click at [1070, 464] on span "Lawsuits" at bounding box center [1066, 466] width 37 height 9
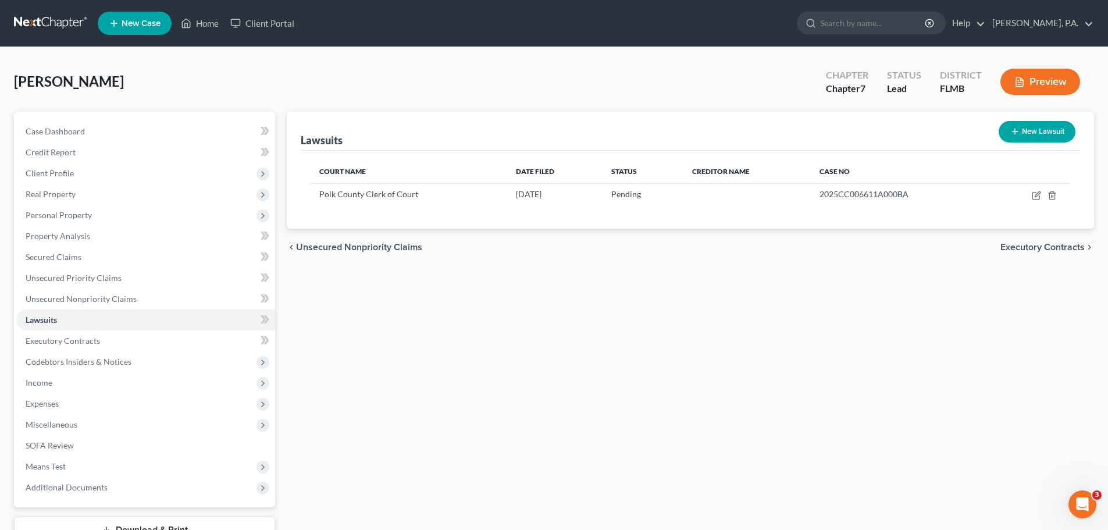
click at [1037, 127] on button "New Lawsuit" at bounding box center [1036, 132] width 77 height 22
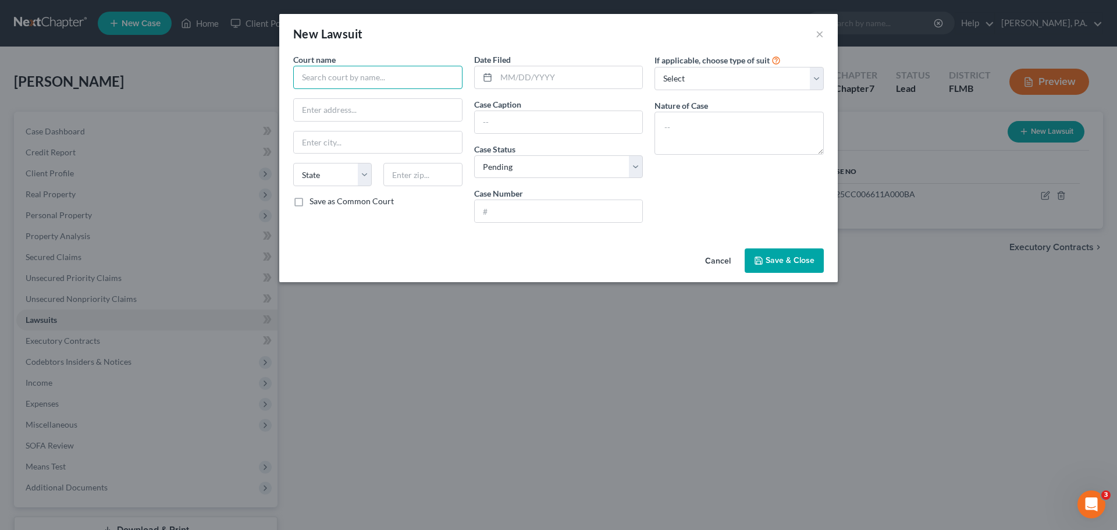
click at [407, 81] on input "text" at bounding box center [377, 77] width 169 height 23
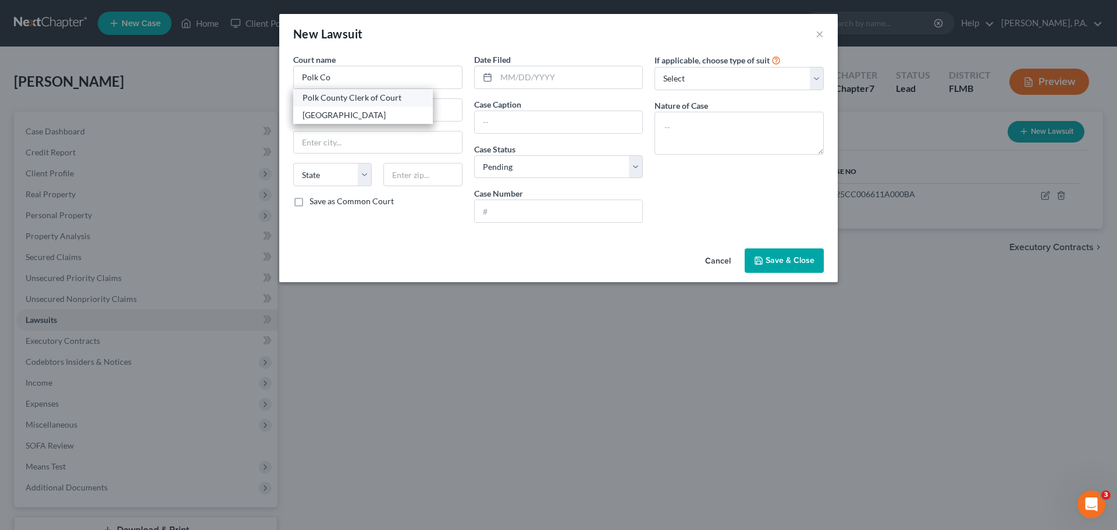
click at [375, 97] on div "Polk County Clerk of Court" at bounding box center [362, 98] width 121 height 12
click at [496, 85] on input "text" at bounding box center [569, 77] width 147 height 22
click at [544, 128] on input "text" at bounding box center [559, 122] width 168 height 22
paste input "[PERSON_NAME] vs. [PERSON_NAME] [PERSON_NAME]"
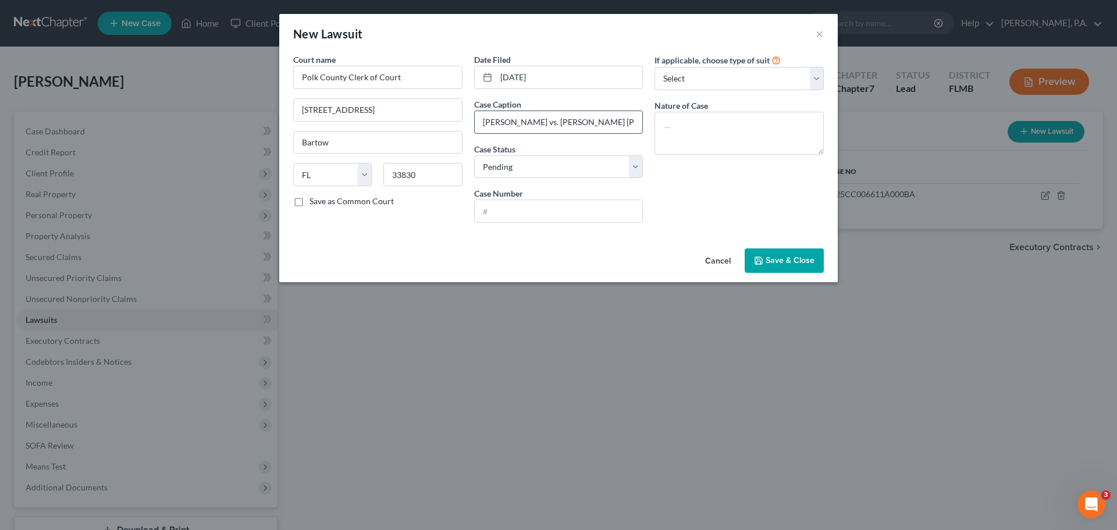
scroll to position [0, 23]
click at [516, 172] on select "Select Pending On Appeal Concluded" at bounding box center [558, 166] width 169 height 23
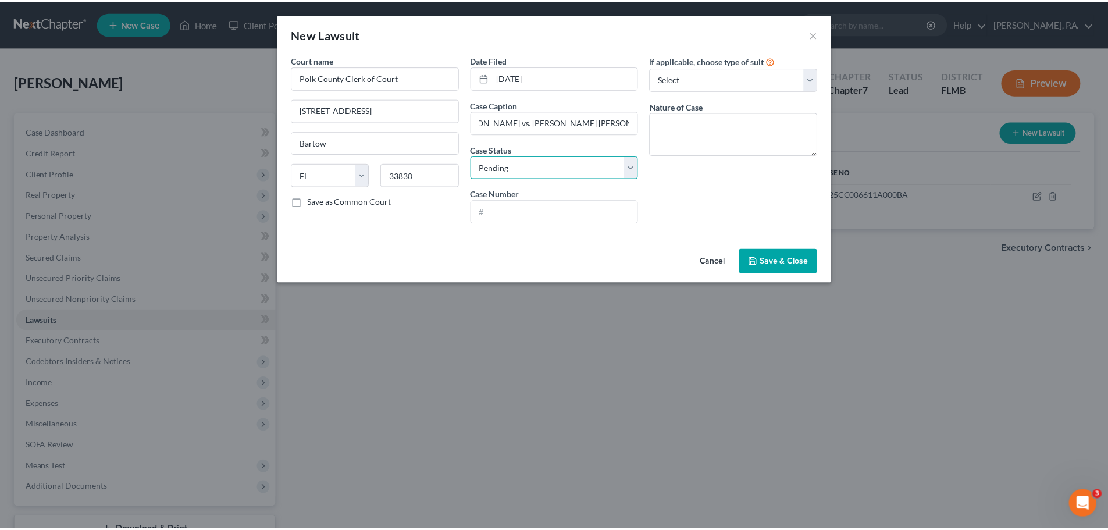
scroll to position [0, 0]
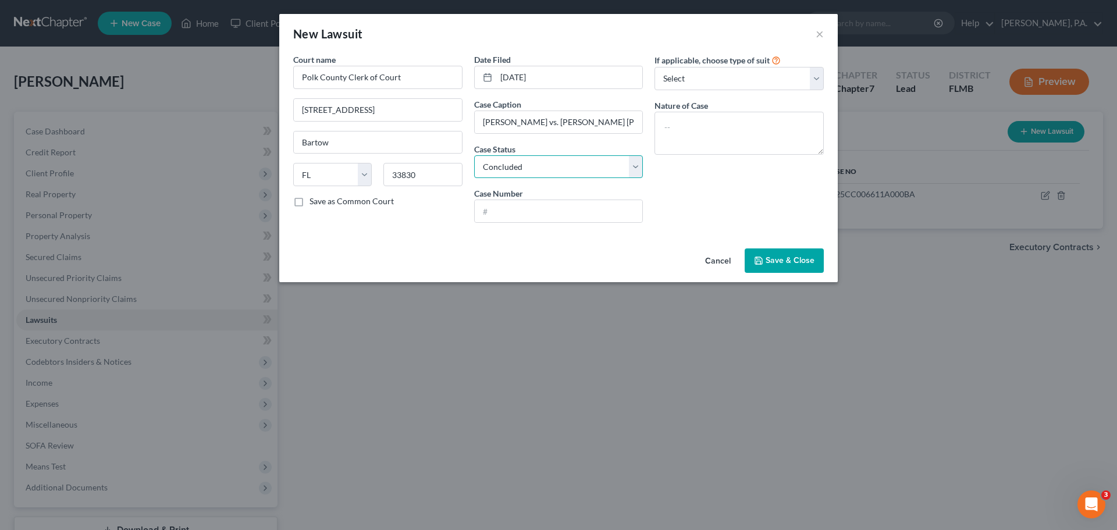
click at [474, 155] on select "Select Pending On Appeal Concluded" at bounding box center [558, 166] width 169 height 23
click at [532, 206] on input "text" at bounding box center [559, 211] width 168 height 22
paste input "2024DR005671000000"
click at [723, 142] on textarea at bounding box center [738, 133] width 169 height 43
click at [783, 255] on span "Save & Close" at bounding box center [789, 260] width 49 height 10
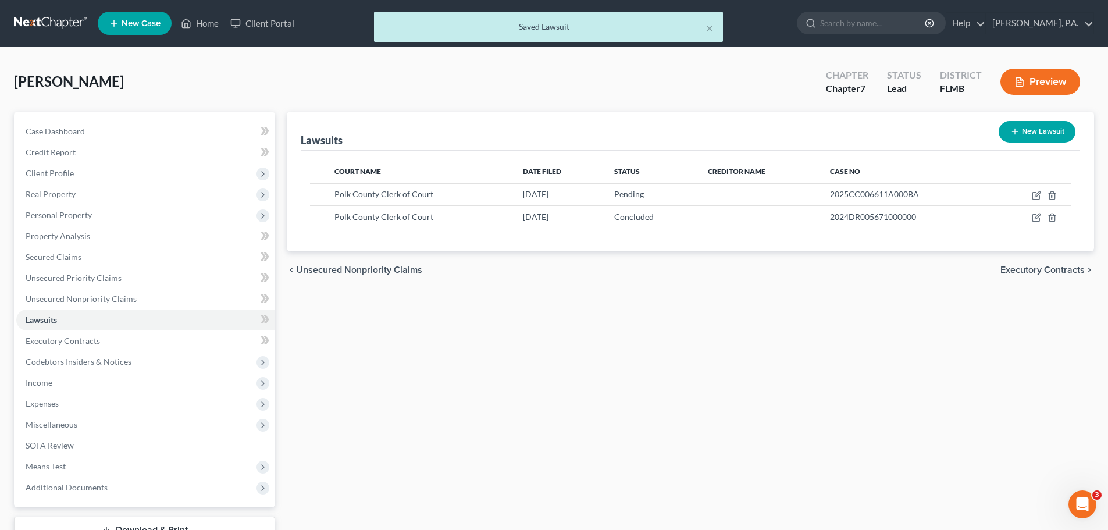
click at [1043, 271] on span "Executory Contracts" at bounding box center [1042, 269] width 84 height 9
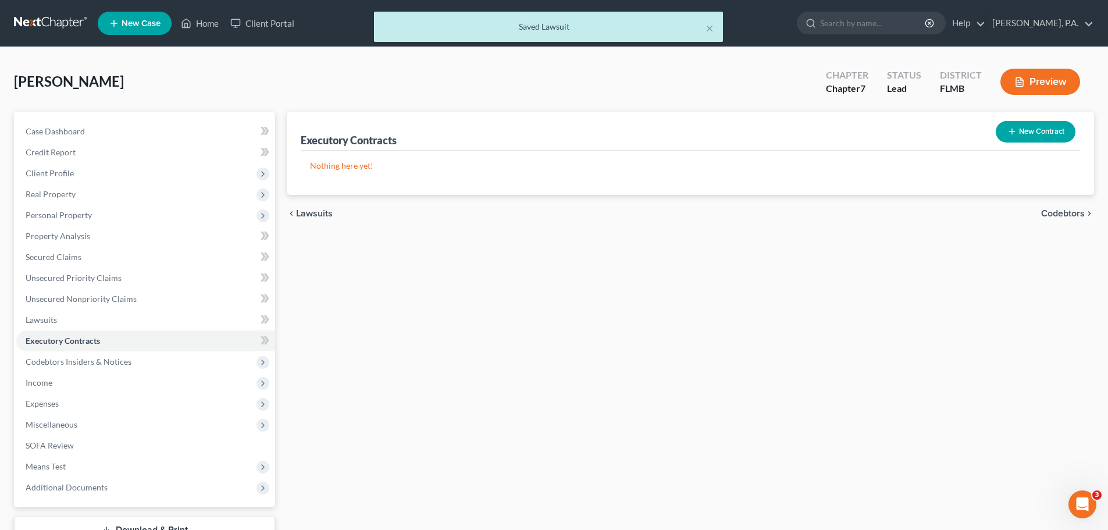
click at [1060, 217] on span "Codebtors" at bounding box center [1063, 213] width 44 height 9
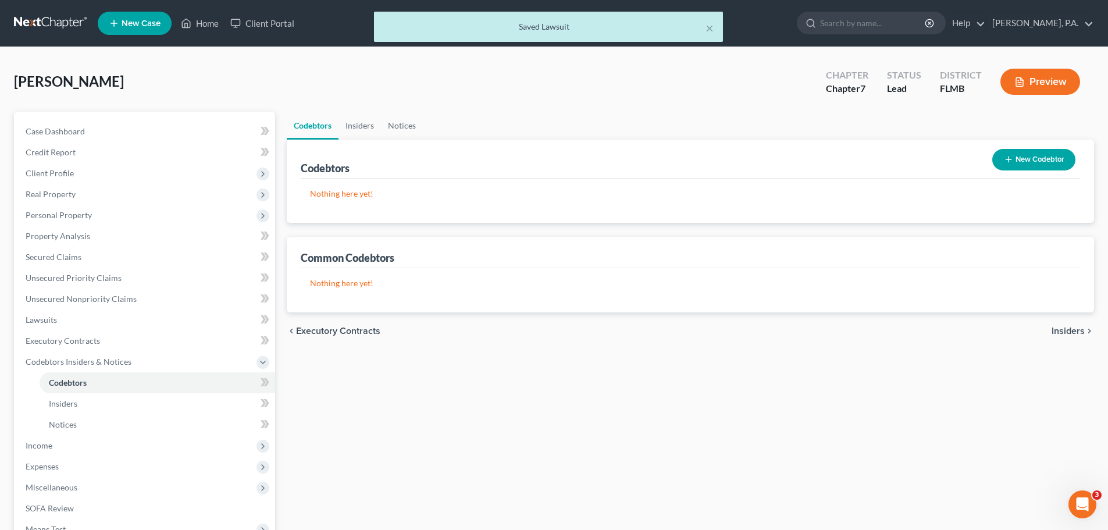
click at [1072, 329] on span "Insiders" at bounding box center [1067, 330] width 33 height 9
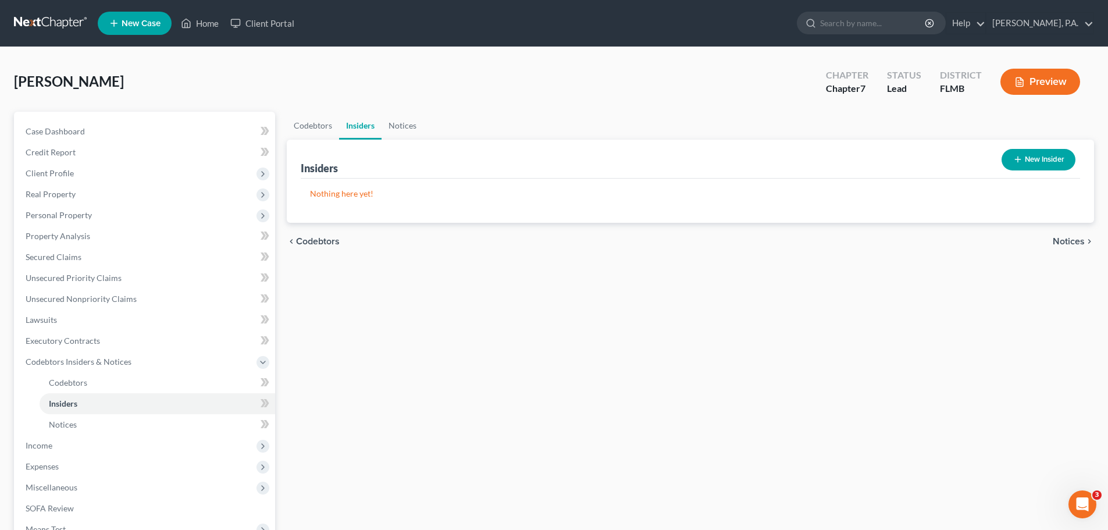
click at [1071, 245] on span "Notices" at bounding box center [1069, 241] width 32 height 9
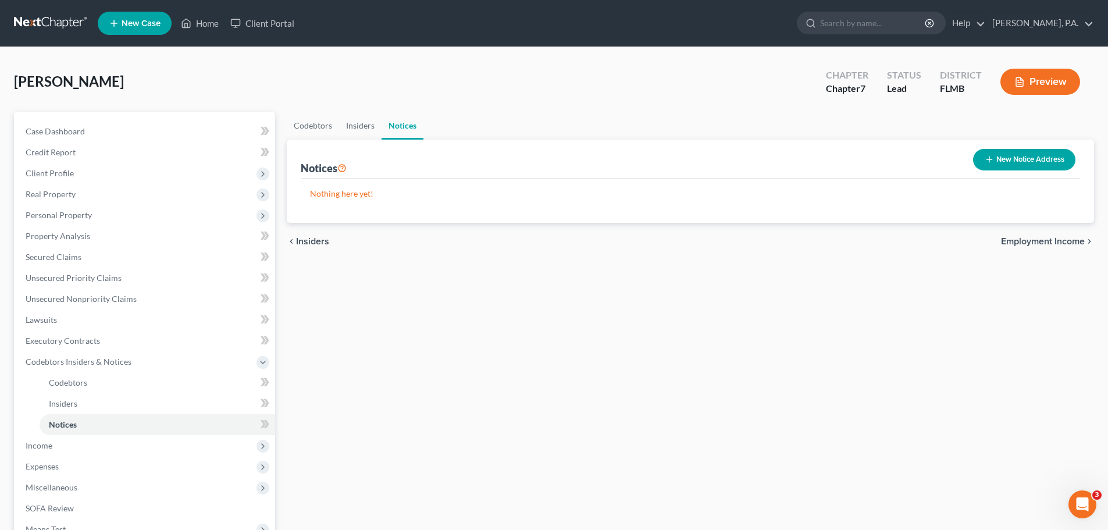
click at [1042, 241] on span "Employment Income" at bounding box center [1043, 241] width 84 height 9
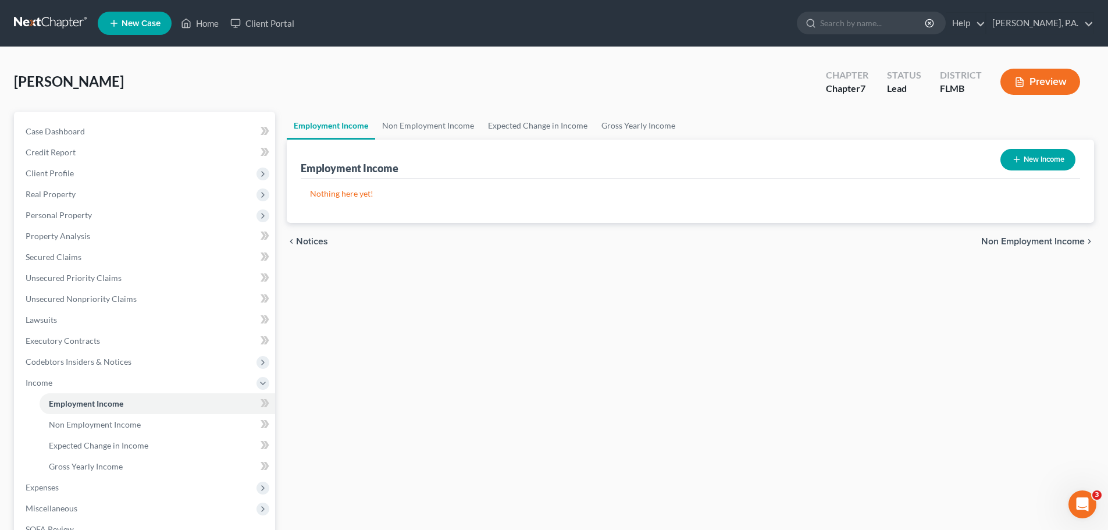
click at [1000, 237] on span "Non Employment Income" at bounding box center [1033, 241] width 104 height 9
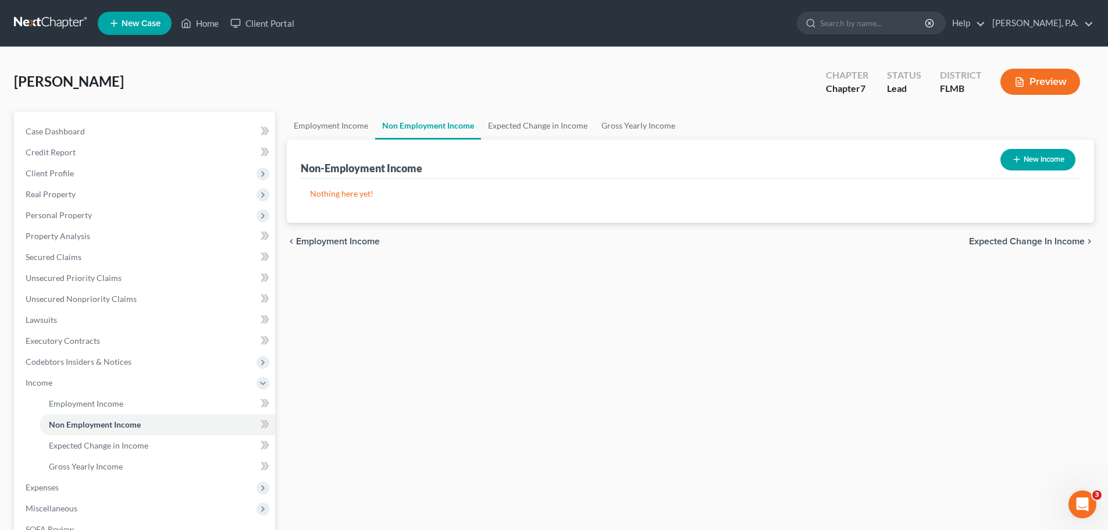
click at [1027, 243] on span "Expected Change in Income" at bounding box center [1027, 241] width 116 height 9
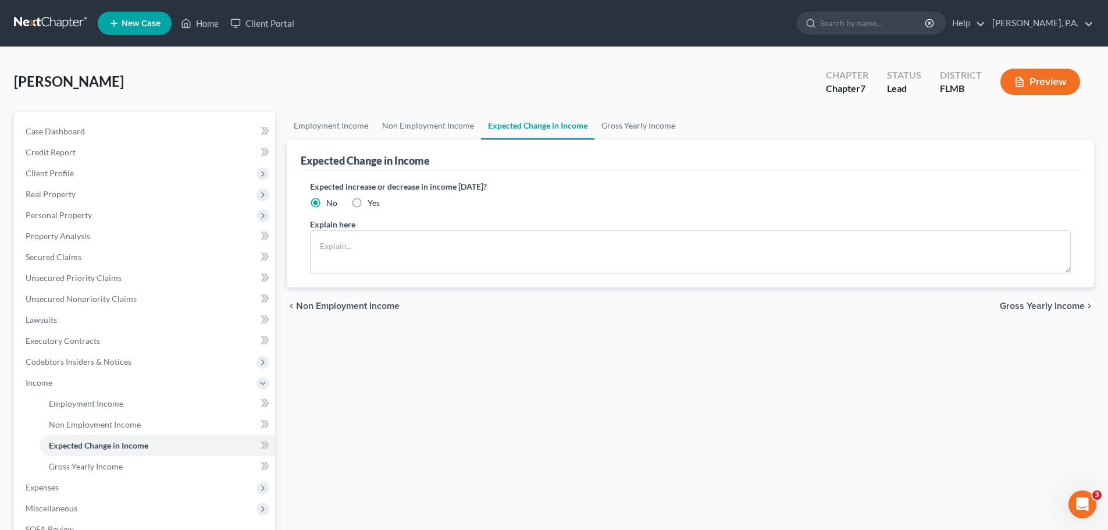
click at [1039, 308] on span "Gross Yearly Income" at bounding box center [1042, 305] width 85 height 9
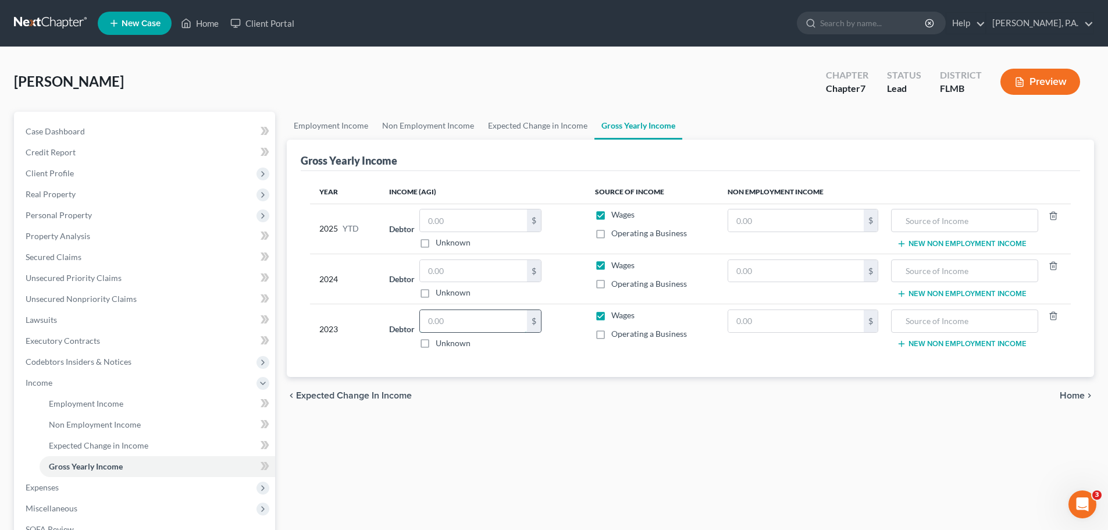
click at [459, 322] on input "text" at bounding box center [473, 321] width 107 height 22
click at [587, 410] on div "chevron_left Expected Change in Income Home chevron_right" at bounding box center [690, 395] width 807 height 37
click at [455, 276] on input "text" at bounding box center [473, 271] width 107 height 22
click at [459, 221] on input "text" at bounding box center [473, 220] width 107 height 22
click at [1064, 398] on span "Home" at bounding box center [1072, 395] width 25 height 9
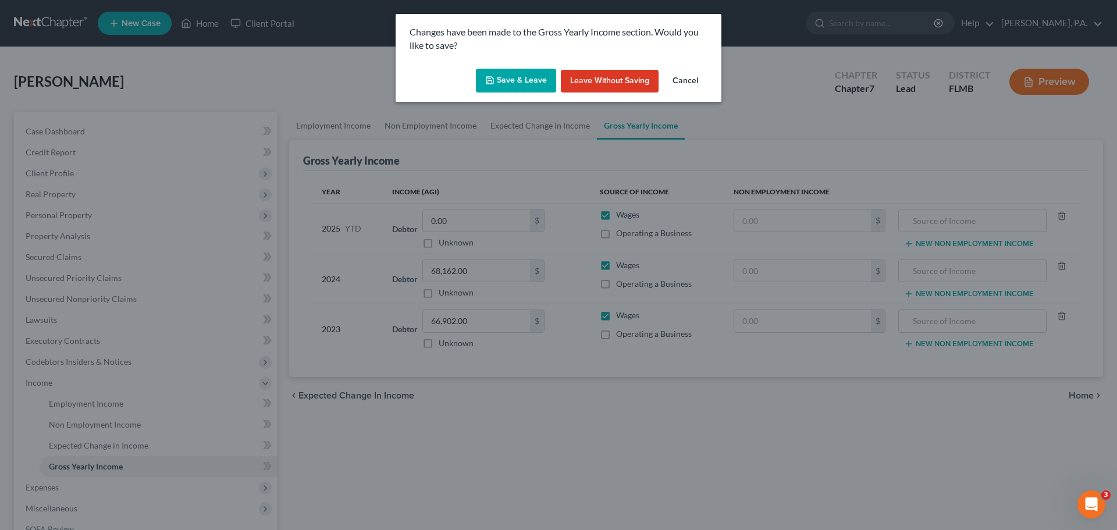
click at [530, 84] on button "Save & Leave" at bounding box center [516, 81] width 80 height 24
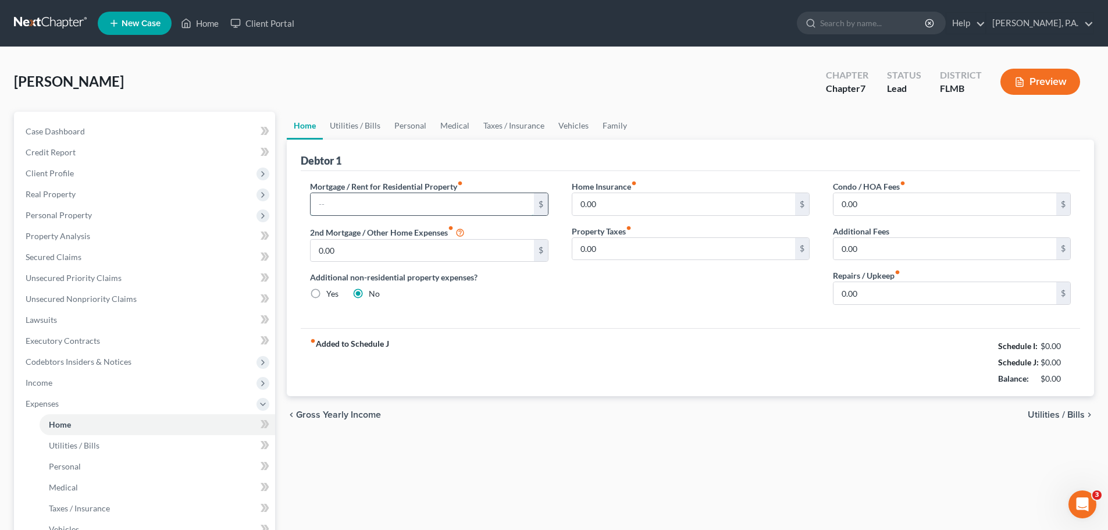
click at [432, 208] on input "text" at bounding box center [422, 204] width 223 height 22
click at [145, 408] on span "Expenses" at bounding box center [145, 403] width 259 height 21
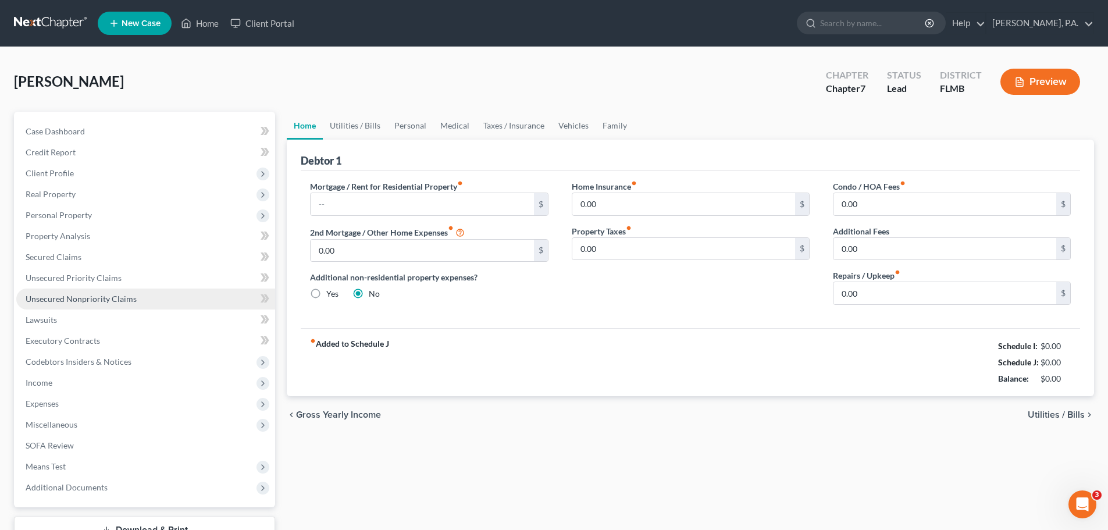
click at [136, 295] on link "Unsecured Nonpriority Claims" at bounding box center [145, 298] width 259 height 21
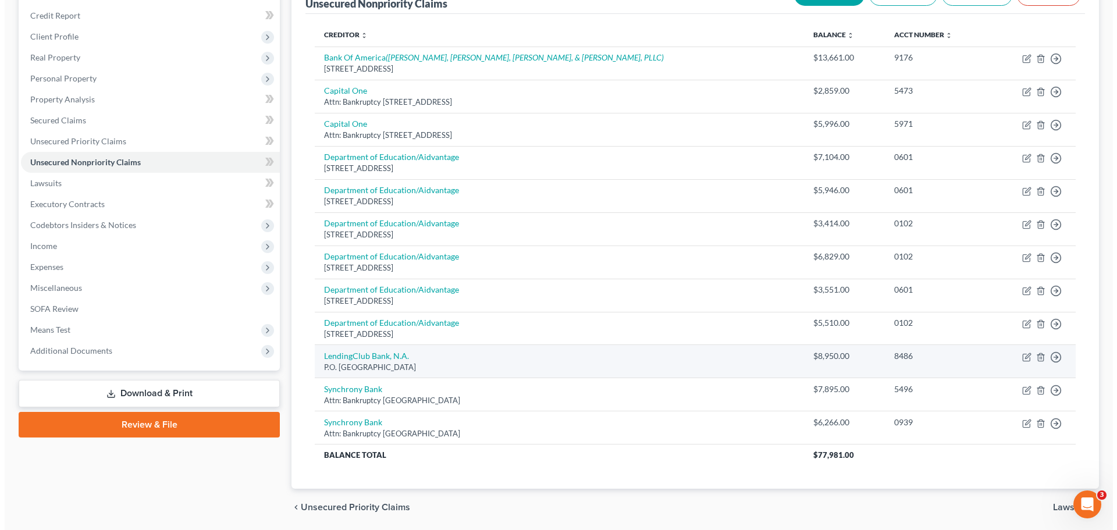
scroll to position [116, 0]
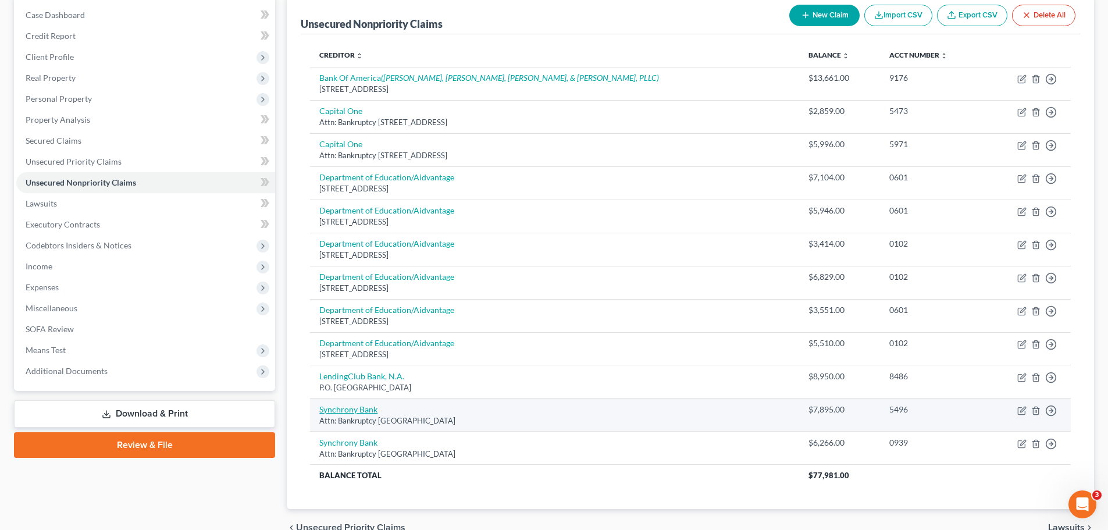
click at [339, 413] on link "Synchrony Bank" at bounding box center [348, 409] width 58 height 10
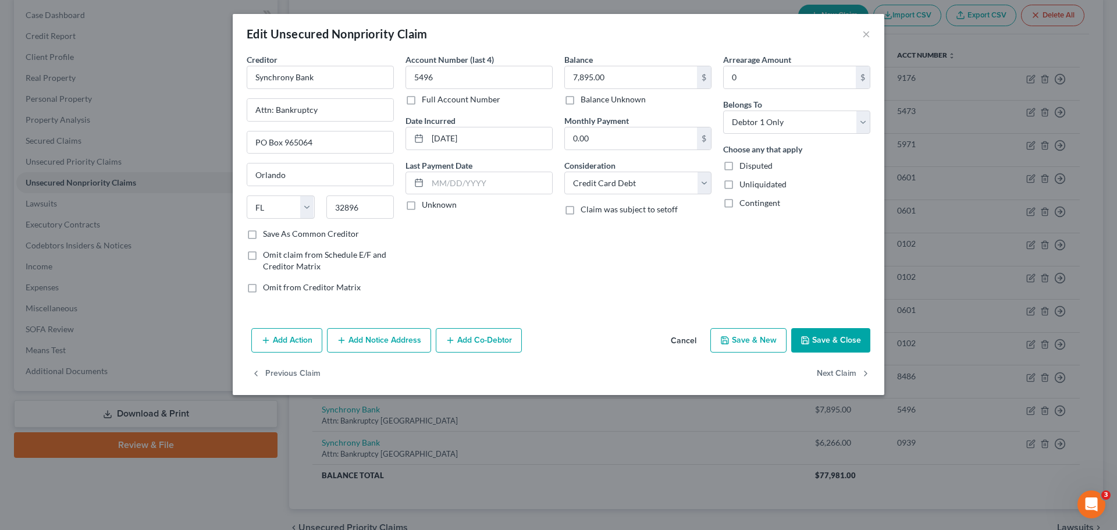
click at [393, 334] on button "Add Notice Address" at bounding box center [379, 340] width 104 height 24
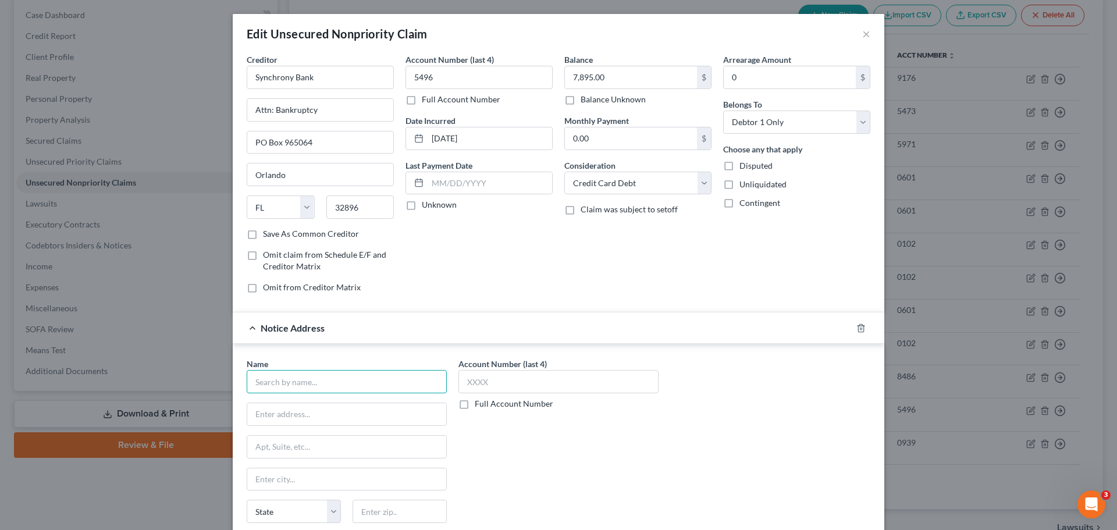
click at [301, 379] on input "text" at bounding box center [347, 381] width 200 height 23
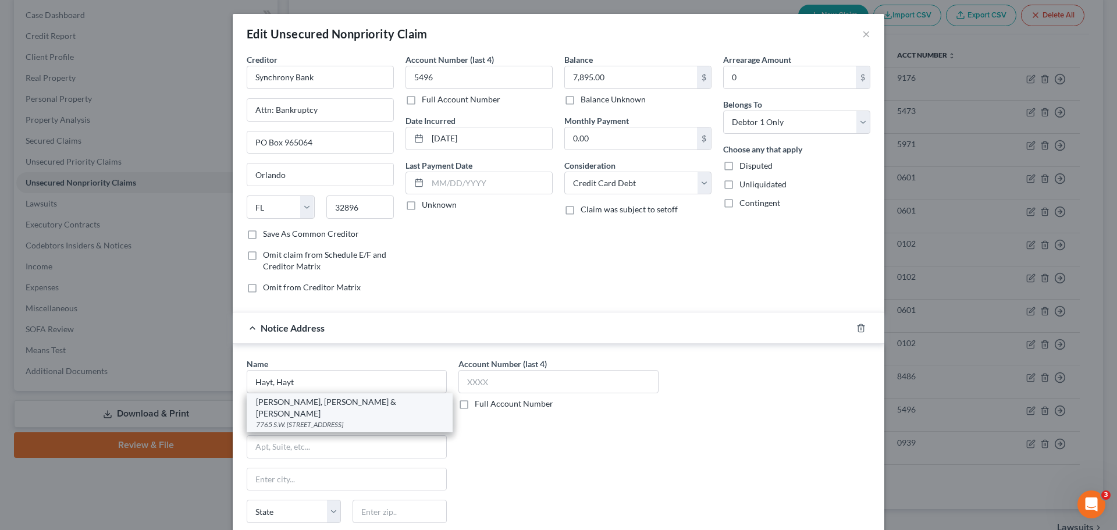
click at [358, 419] on div "[PERSON_NAME], [PERSON_NAME] & [PERSON_NAME] 7765 S.W. [STREET_ADDRESS]" at bounding box center [350, 412] width 206 height 39
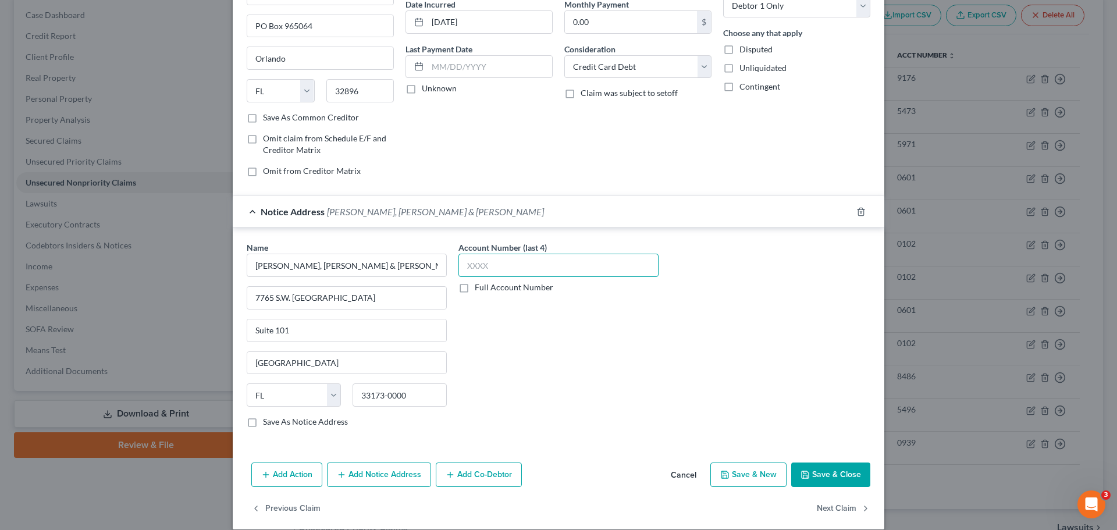
click at [554, 263] on input "text" at bounding box center [558, 265] width 200 height 23
click at [836, 472] on button "Save & Close" at bounding box center [830, 474] width 79 height 24
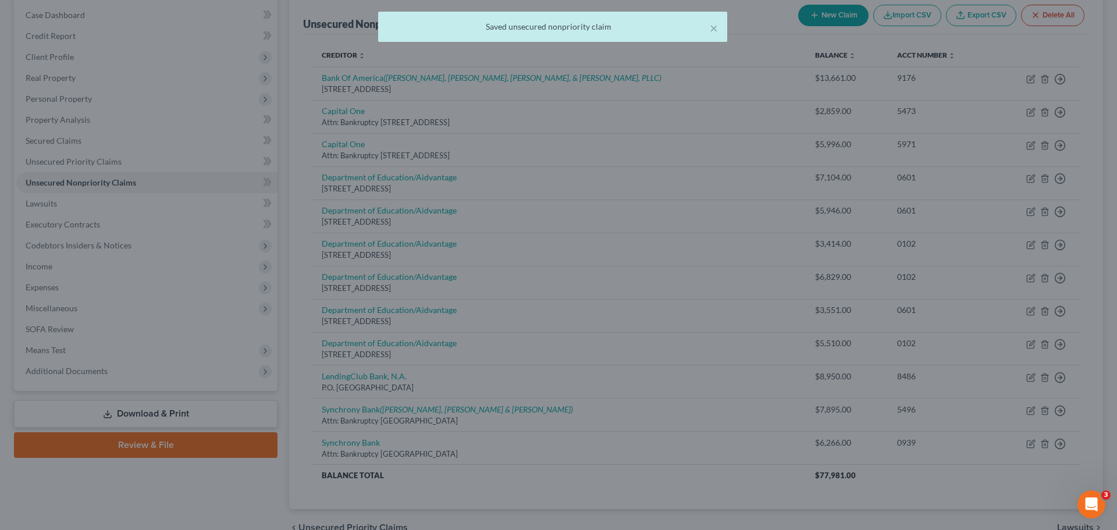
scroll to position [0, 0]
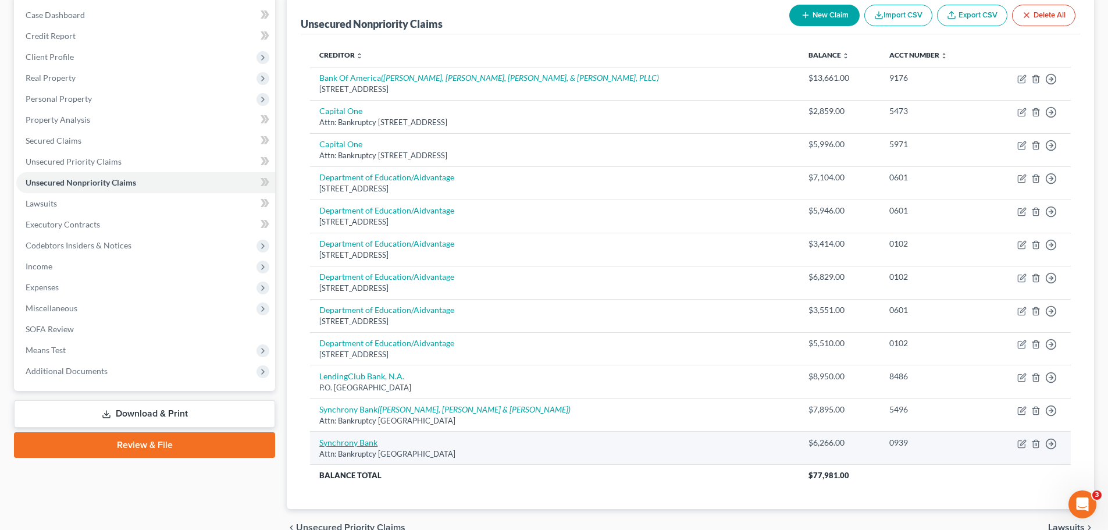
click at [341, 444] on link "Synchrony Bank" at bounding box center [348, 442] width 58 height 10
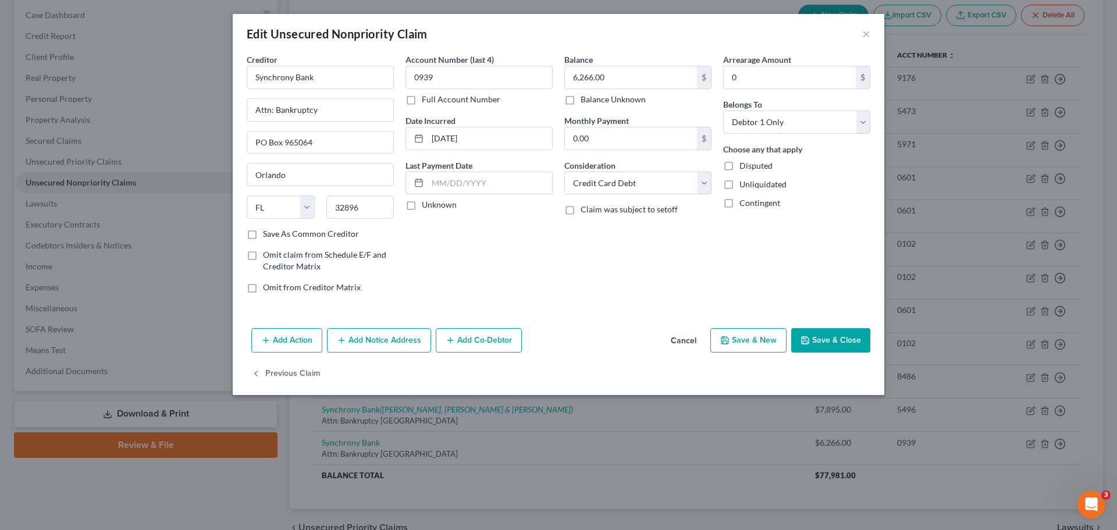
click at [406, 342] on button "Add Notice Address" at bounding box center [379, 340] width 104 height 24
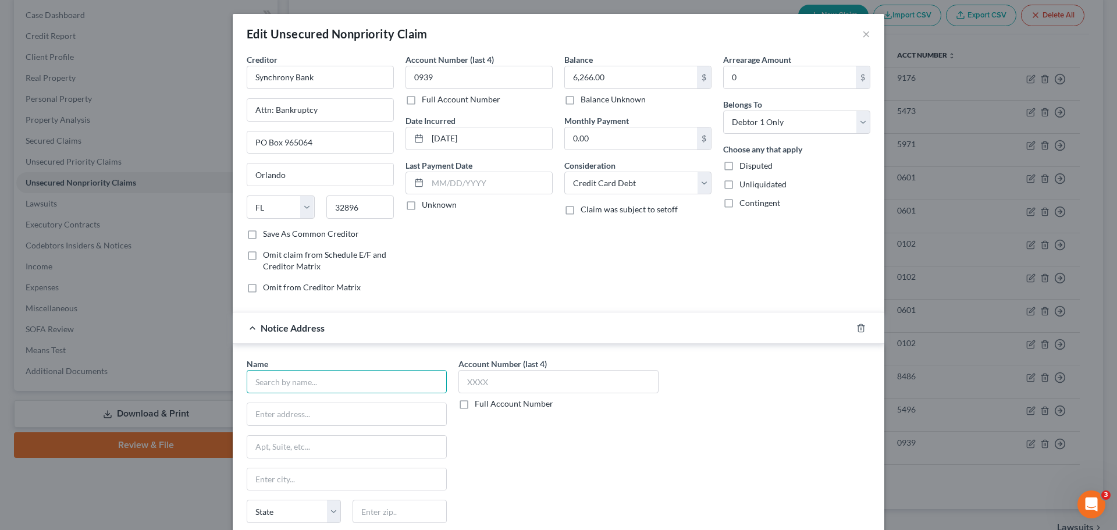
click at [337, 390] on input "text" at bounding box center [347, 381] width 200 height 23
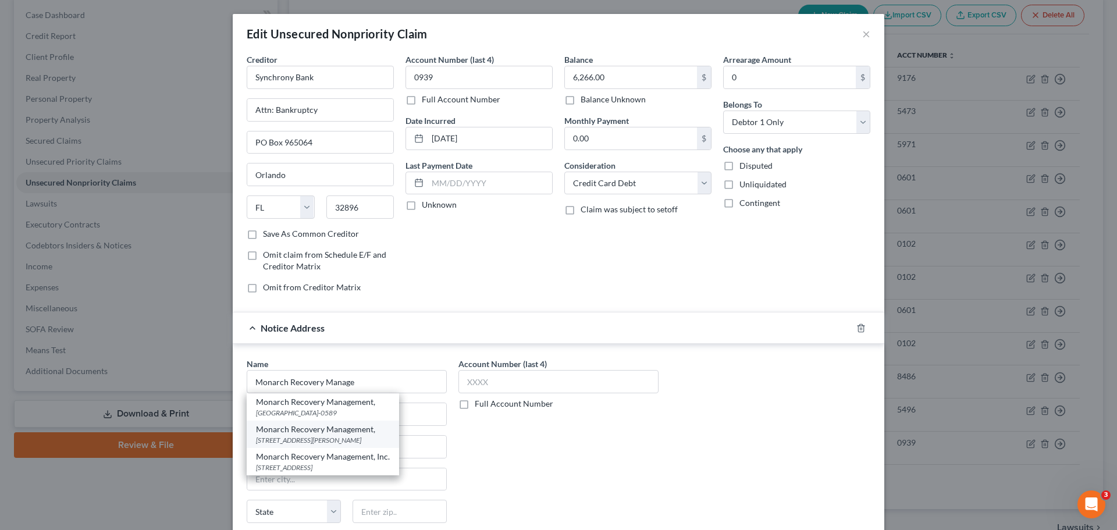
click at [372, 438] on div "[STREET_ADDRESS][PERSON_NAME]" at bounding box center [323, 440] width 134 height 10
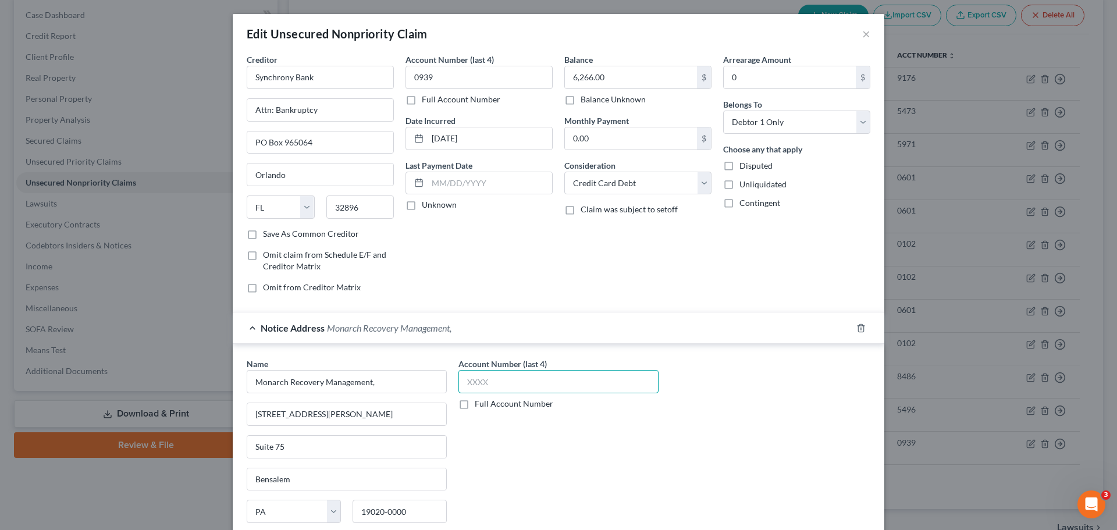
click at [491, 388] on input "text" at bounding box center [558, 381] width 200 height 23
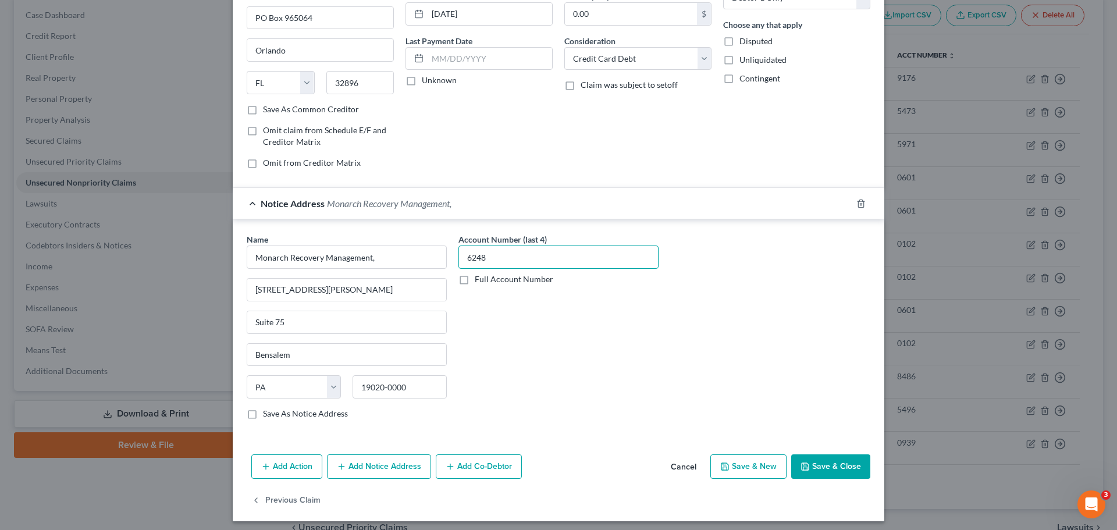
scroll to position [130, 0]
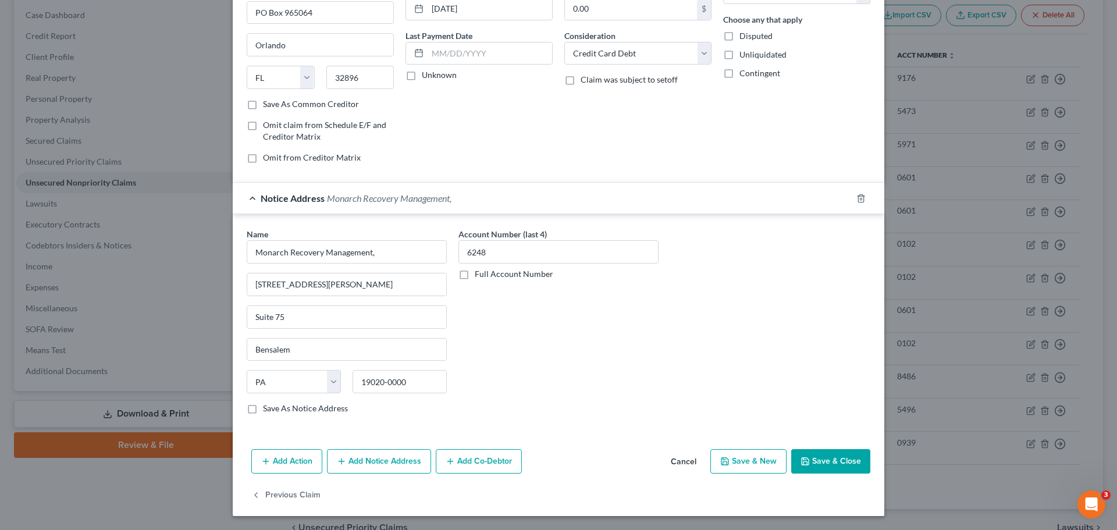
click at [843, 460] on button "Save & Close" at bounding box center [830, 461] width 79 height 24
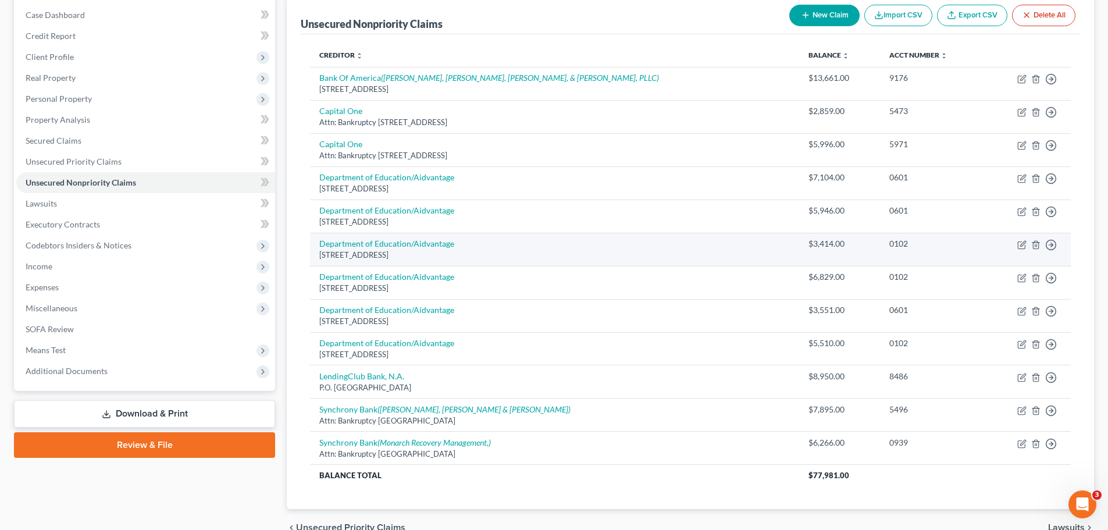
scroll to position [0, 0]
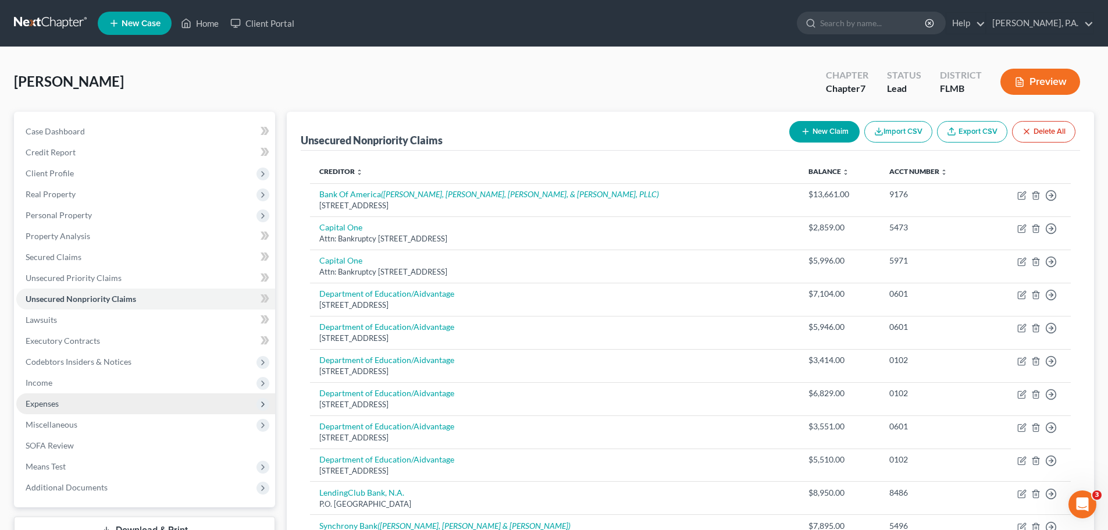
click at [101, 393] on span "Expenses" at bounding box center [145, 403] width 259 height 21
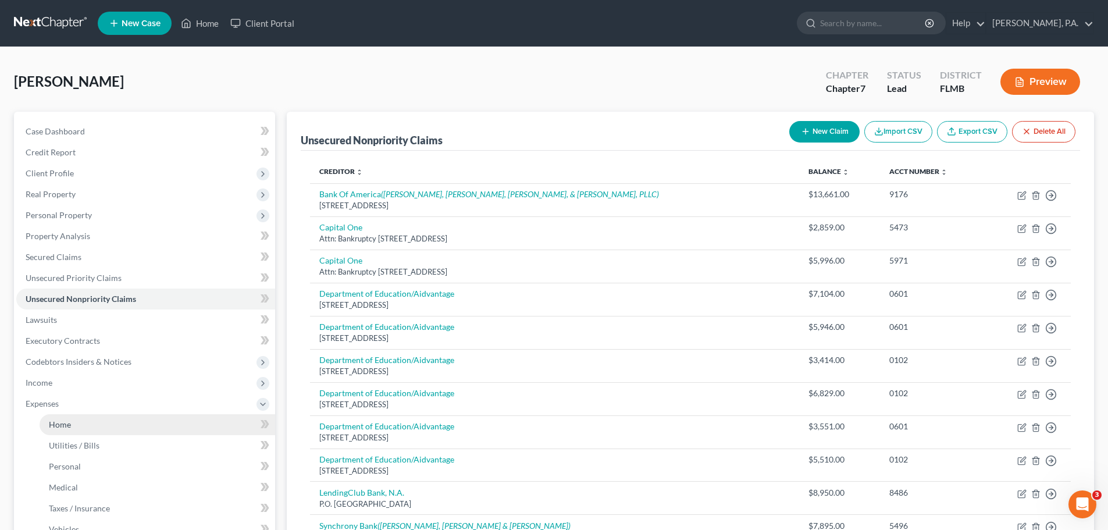
click at [99, 416] on link "Home" at bounding box center [158, 424] width 236 height 21
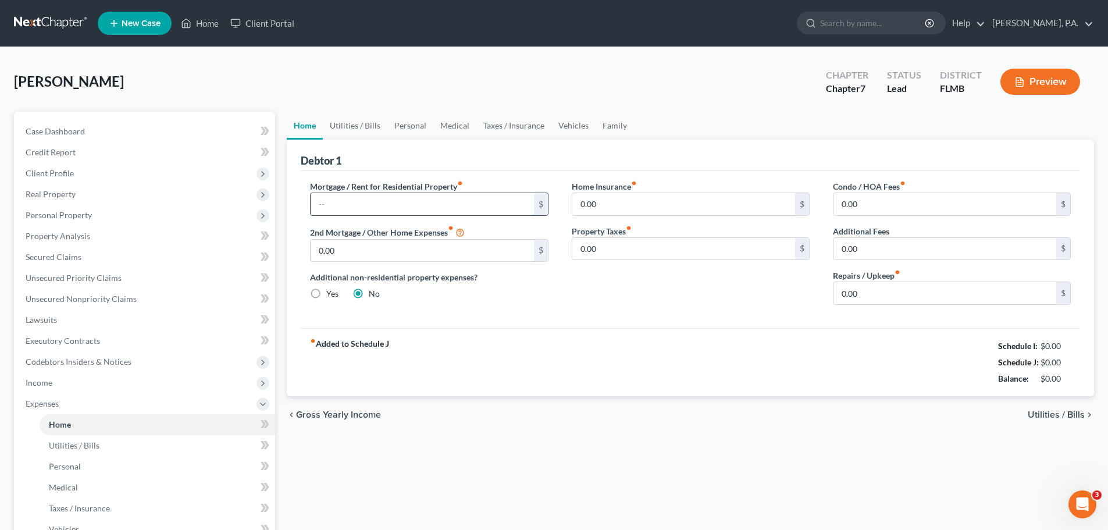
click at [443, 201] on input "text" at bounding box center [422, 204] width 223 height 22
click at [636, 358] on div "fiber_manual_record Added to Schedule J Schedule I: $0.00 Schedule J: $1,928.08…" at bounding box center [690, 362] width 779 height 68
click at [1068, 418] on span "Utilities / Bills" at bounding box center [1056, 414] width 57 height 9
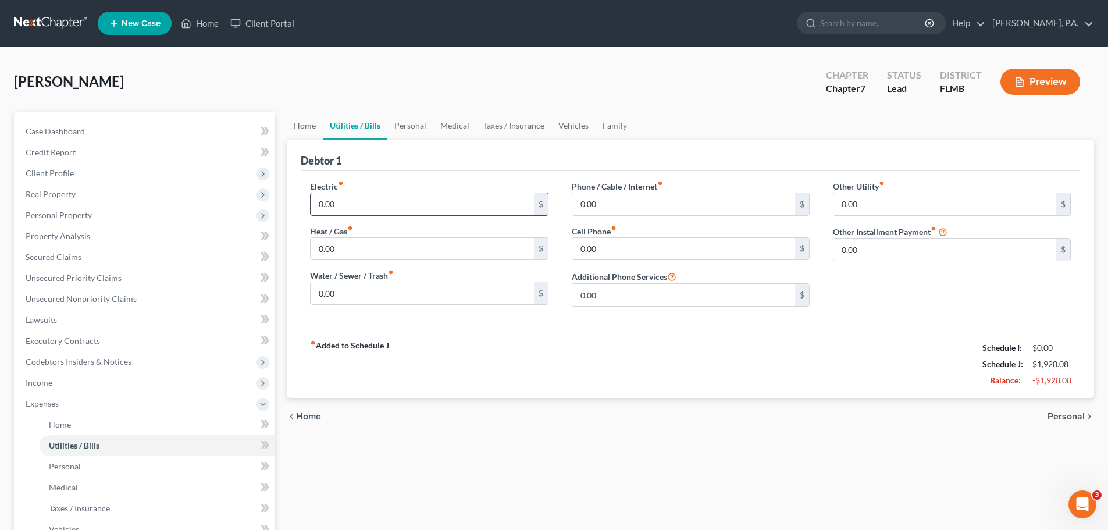
click at [411, 211] on input "0.00" at bounding box center [422, 204] width 223 height 22
click at [463, 289] on input "0.00" at bounding box center [422, 293] width 223 height 22
click at [604, 212] on input "0.00" at bounding box center [683, 204] width 223 height 22
click at [747, 252] on input "0.00" at bounding box center [683, 249] width 223 height 22
click at [1066, 413] on span "Personal" at bounding box center [1065, 416] width 37 height 9
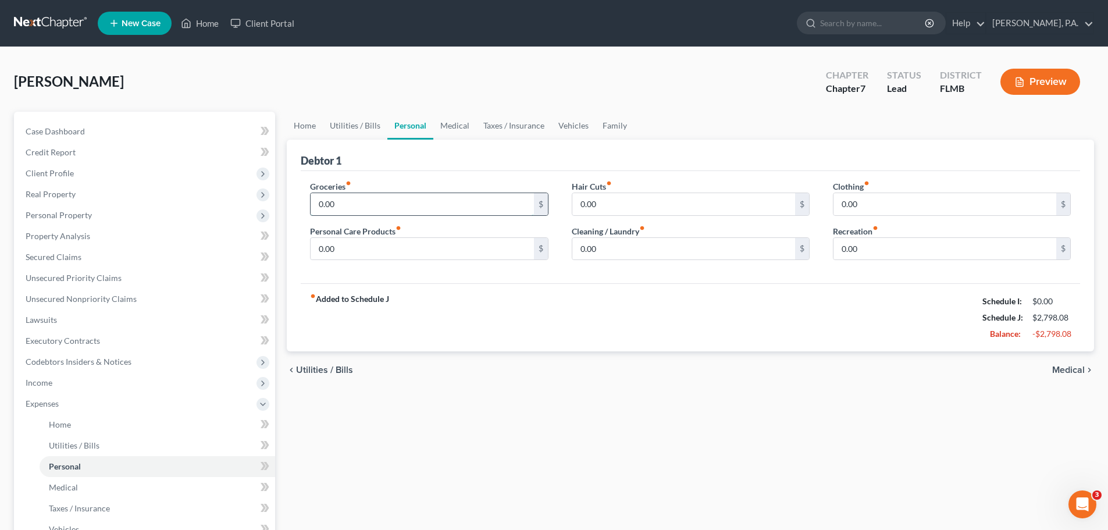
click at [420, 213] on input "0.00" at bounding box center [422, 204] width 223 height 22
click at [612, 209] on input "0.00" at bounding box center [683, 204] width 223 height 22
click at [879, 213] on input "0.00" at bounding box center [944, 204] width 223 height 22
click at [446, 249] on input "0.00" at bounding box center [422, 249] width 223 height 22
click at [873, 248] on input "0.00" at bounding box center [944, 249] width 223 height 22
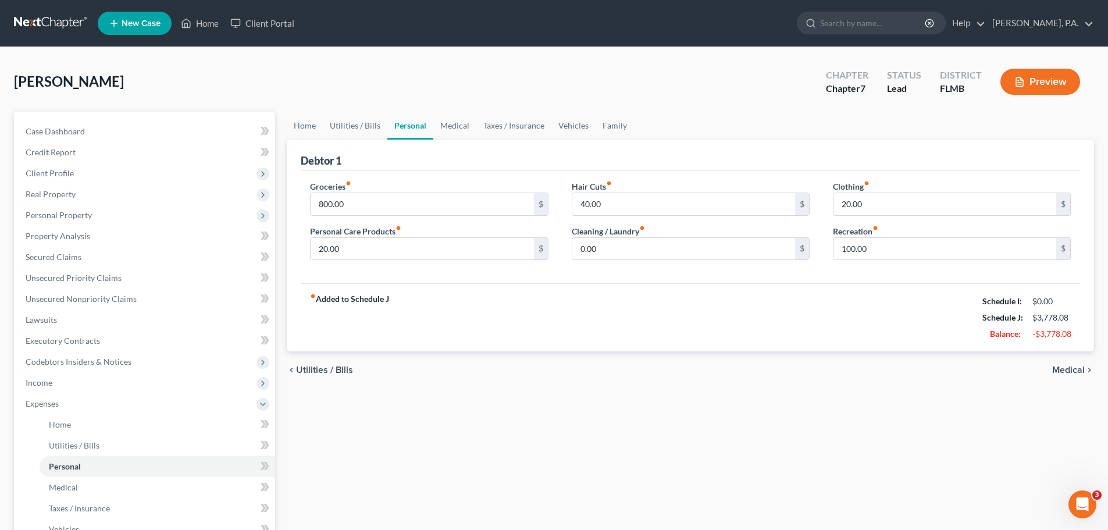
click at [1077, 372] on span "Medical" at bounding box center [1068, 369] width 33 height 9
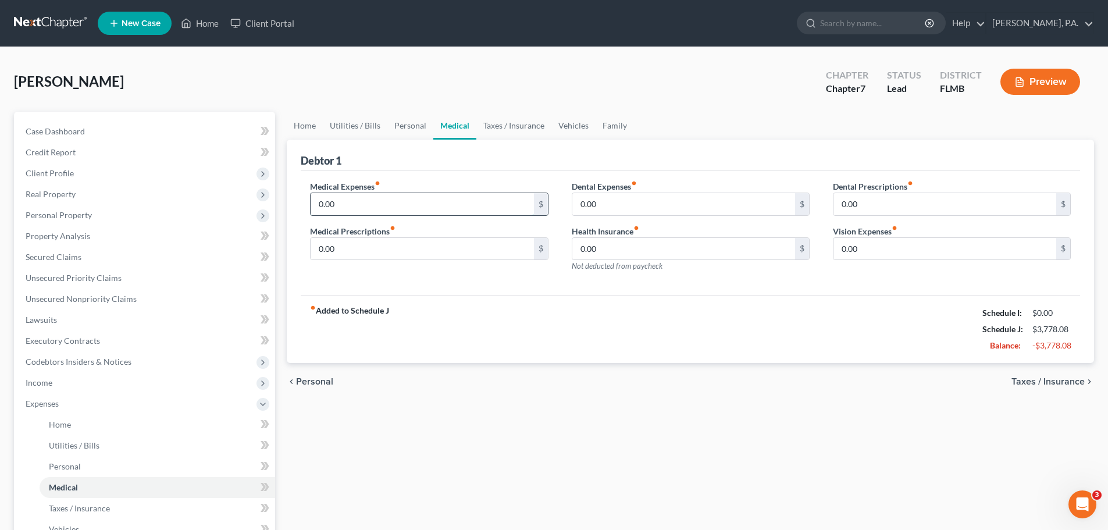
click at [384, 207] on input "0.00" at bounding box center [422, 204] width 223 height 22
click at [654, 212] on input "0.00" at bounding box center [683, 204] width 223 height 22
click at [908, 259] on input "0.00" at bounding box center [944, 249] width 223 height 22
click at [1037, 384] on span "Taxes / Insurance" at bounding box center [1047, 381] width 73 height 9
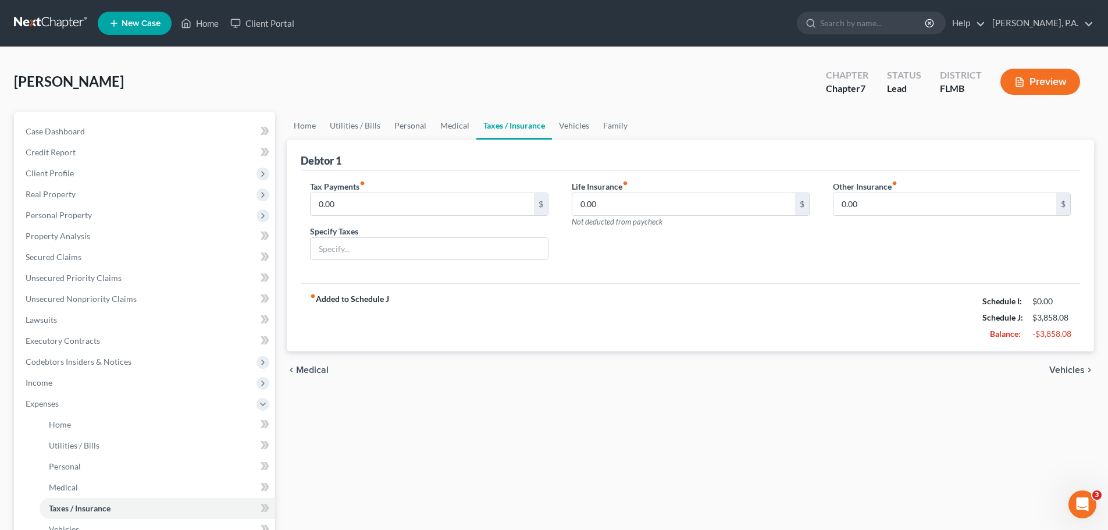
click at [1052, 366] on span "Vehicles" at bounding box center [1066, 369] width 35 height 9
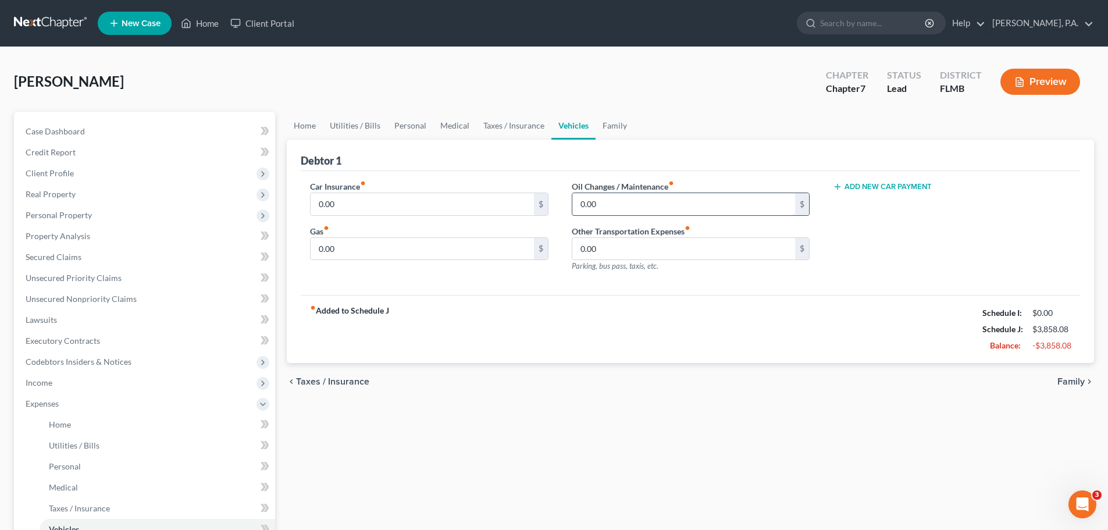
click at [713, 204] on input "0.00" at bounding box center [683, 204] width 223 height 22
click at [462, 250] on input "0.00" at bounding box center [422, 249] width 223 height 22
click at [1075, 386] on span "Family" at bounding box center [1070, 381] width 27 height 9
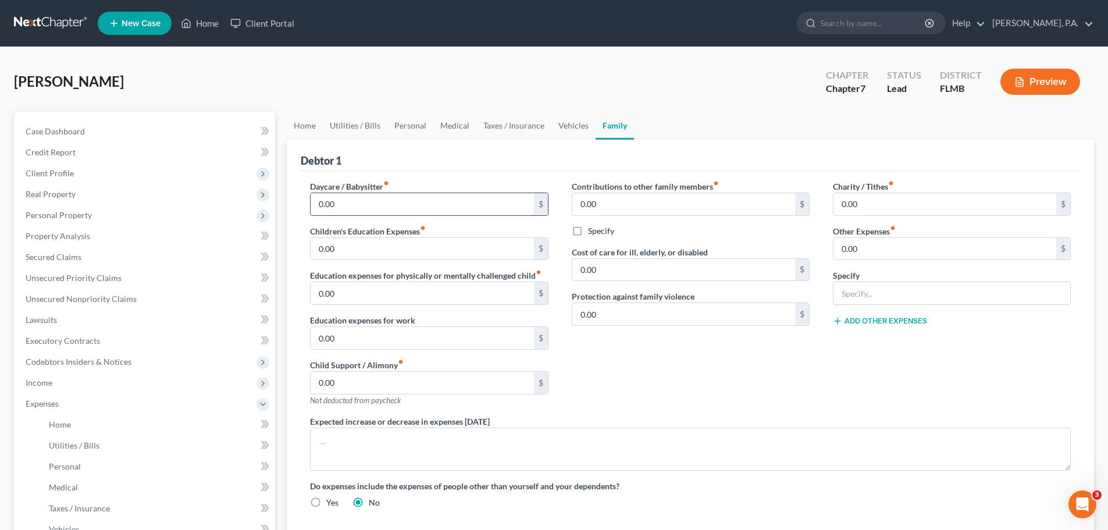
click at [348, 210] on input "0.00" at bounding box center [422, 204] width 223 height 22
click at [348, 247] on input "0.00" at bounding box center [422, 249] width 223 height 22
click at [344, 291] on input "0.00" at bounding box center [422, 293] width 223 height 22
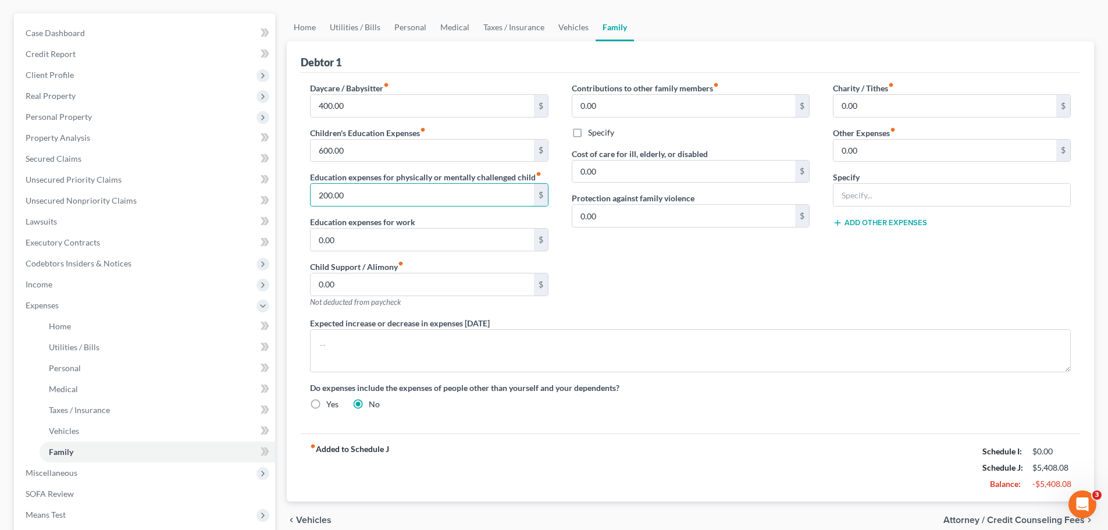
scroll to position [174, 0]
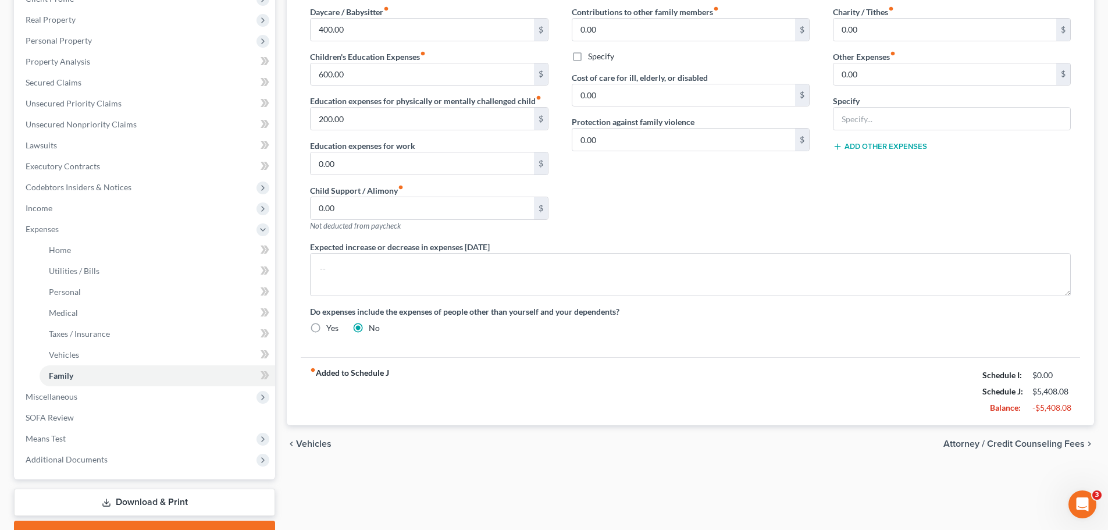
click at [1042, 445] on span "Attorney / Credit Counseling Fees" at bounding box center [1013, 443] width 141 height 9
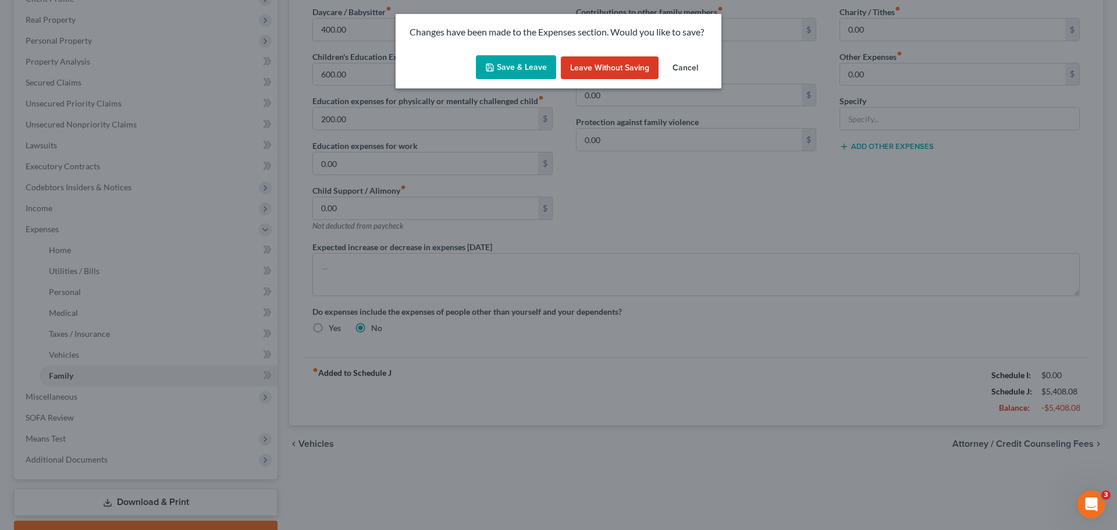
click at [537, 70] on button "Save & Leave" at bounding box center [516, 67] width 80 height 24
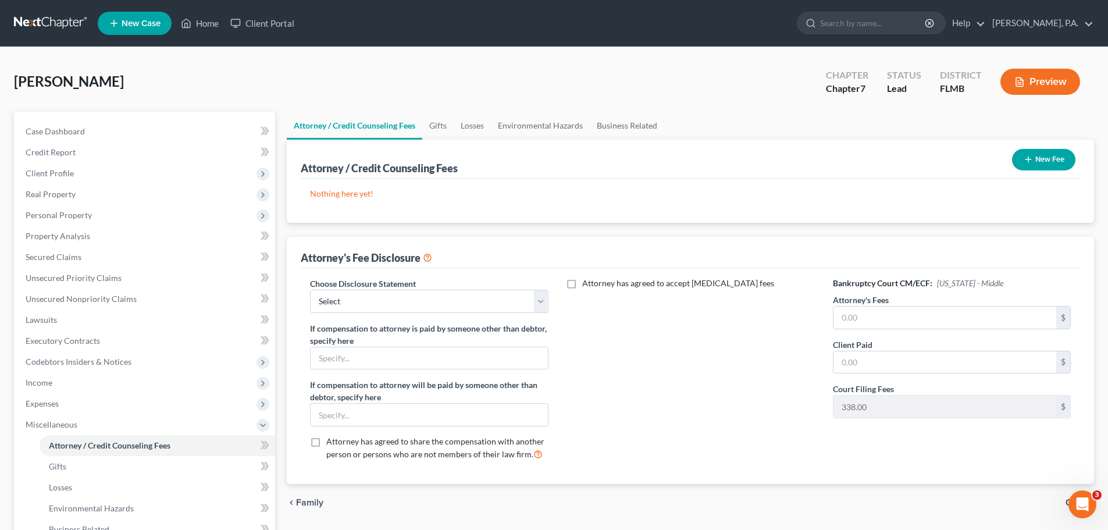
click at [1062, 166] on button "New Fee" at bounding box center [1043, 160] width 63 height 22
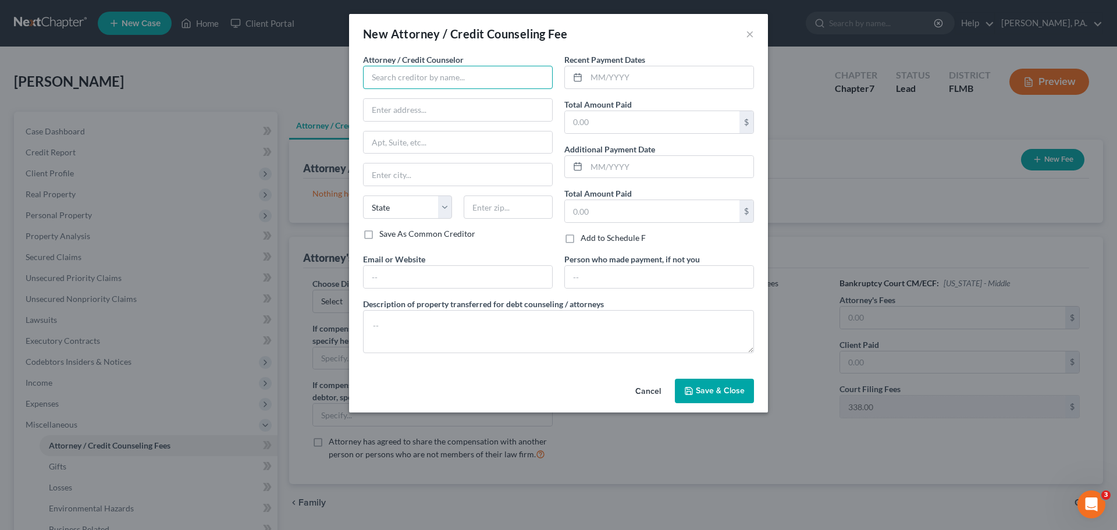
click at [480, 80] on input "text" at bounding box center [458, 77] width 190 height 23
click at [420, 93] on div "[PERSON_NAME], P.A." at bounding box center [432, 98] width 121 height 12
click at [616, 80] on input "text" at bounding box center [669, 77] width 167 height 22
click at [597, 77] on input "text" at bounding box center [669, 77] width 167 height 22
click at [625, 165] on input "text" at bounding box center [669, 167] width 167 height 22
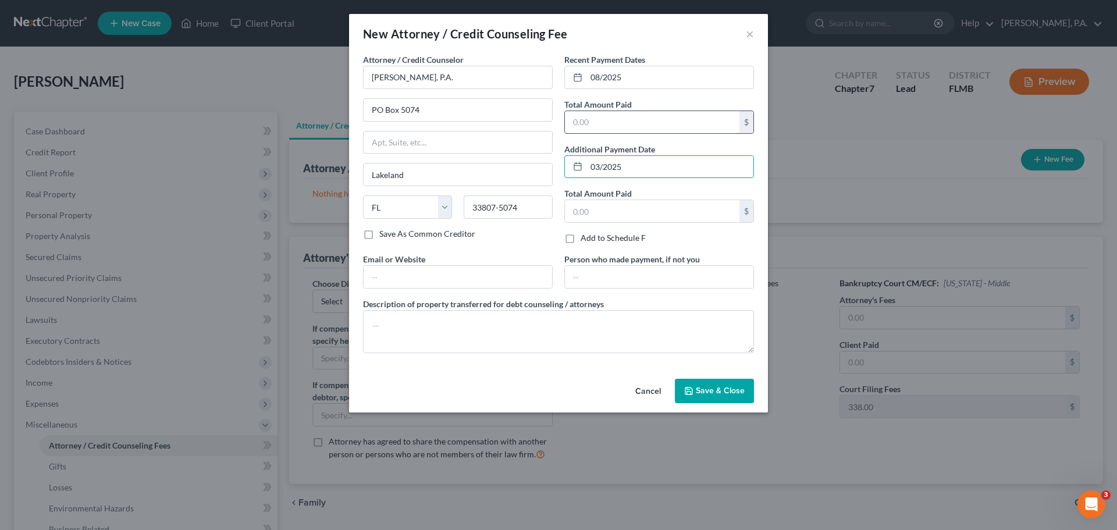
click at [624, 132] on input "text" at bounding box center [652, 122] width 174 height 22
click at [644, 211] on input "text" at bounding box center [652, 211] width 174 height 22
click at [629, 124] on input "383.00" at bounding box center [652, 122] width 174 height 22
click at [660, 211] on input "2" at bounding box center [652, 211] width 174 height 22
drag, startPoint x: 634, startPoint y: 130, endPoint x: 589, endPoint y: 128, distance: 45.4
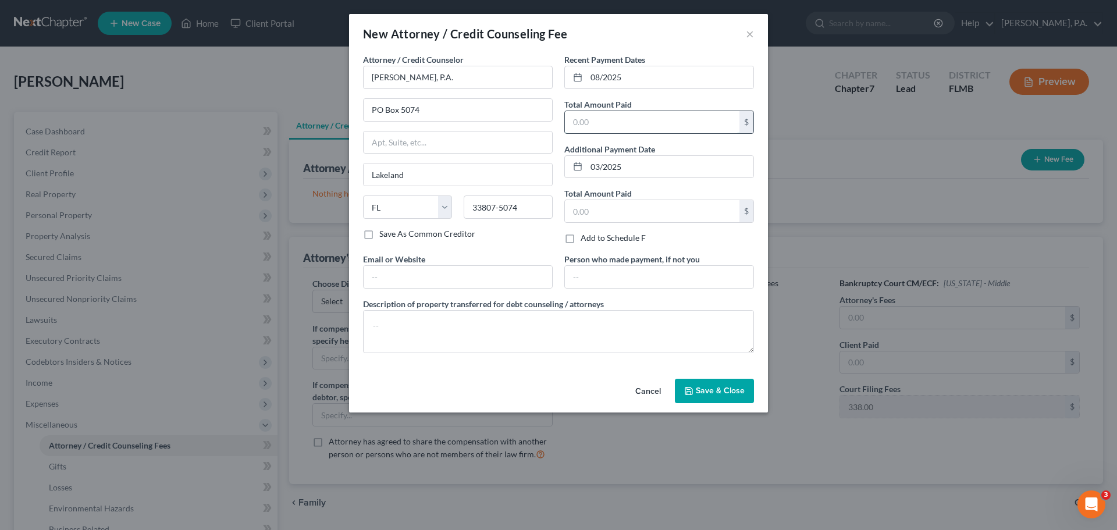
click at [589, 128] on input "text" at bounding box center [652, 122] width 174 height 22
drag, startPoint x: 597, startPoint y: 213, endPoint x: 616, endPoint y: 207, distance: 19.7
click at [597, 213] on input "text" at bounding box center [652, 211] width 174 height 22
click at [738, 394] on span "Save & Close" at bounding box center [720, 391] width 49 height 10
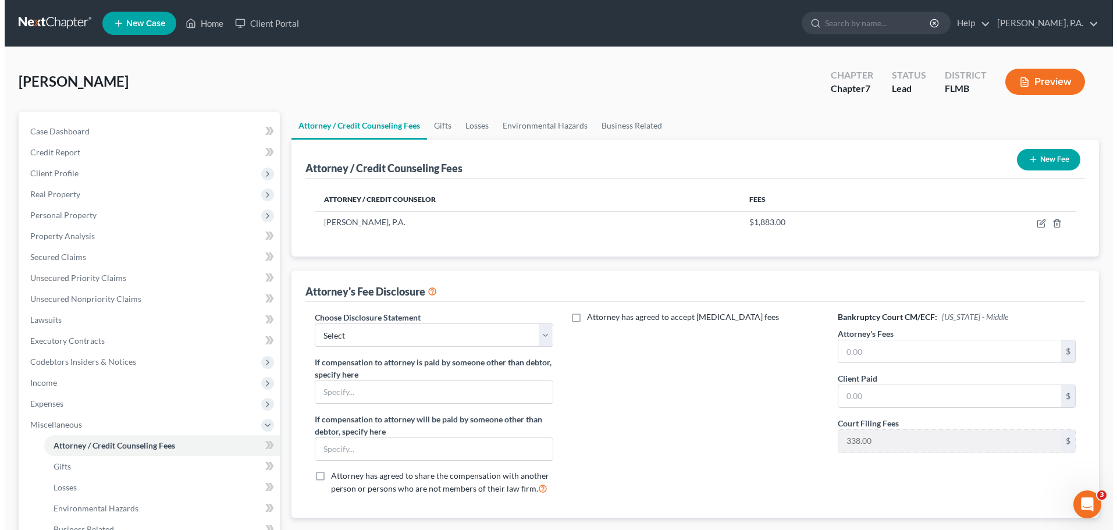
scroll to position [58, 0]
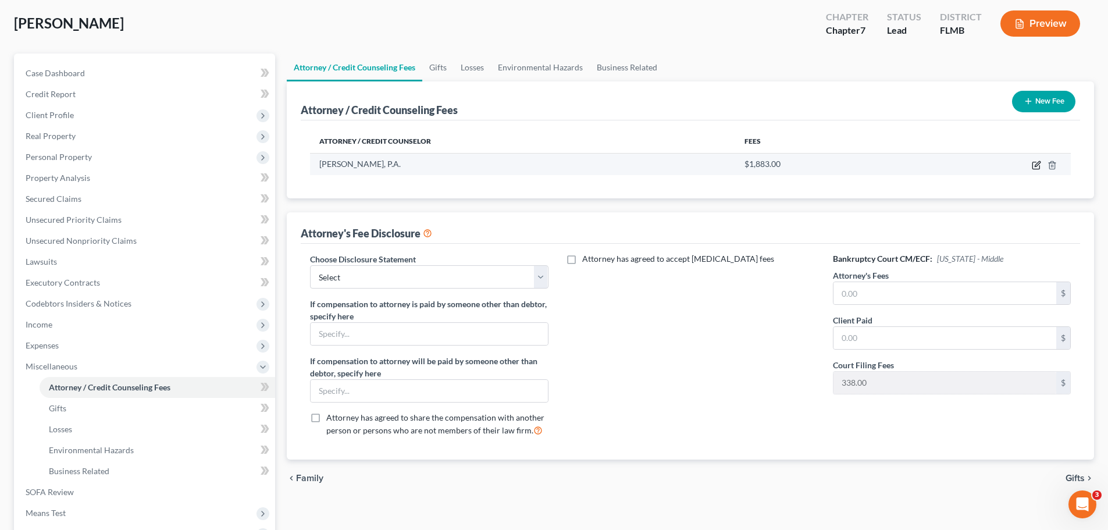
click at [1036, 167] on icon "button" at bounding box center [1036, 165] width 9 height 9
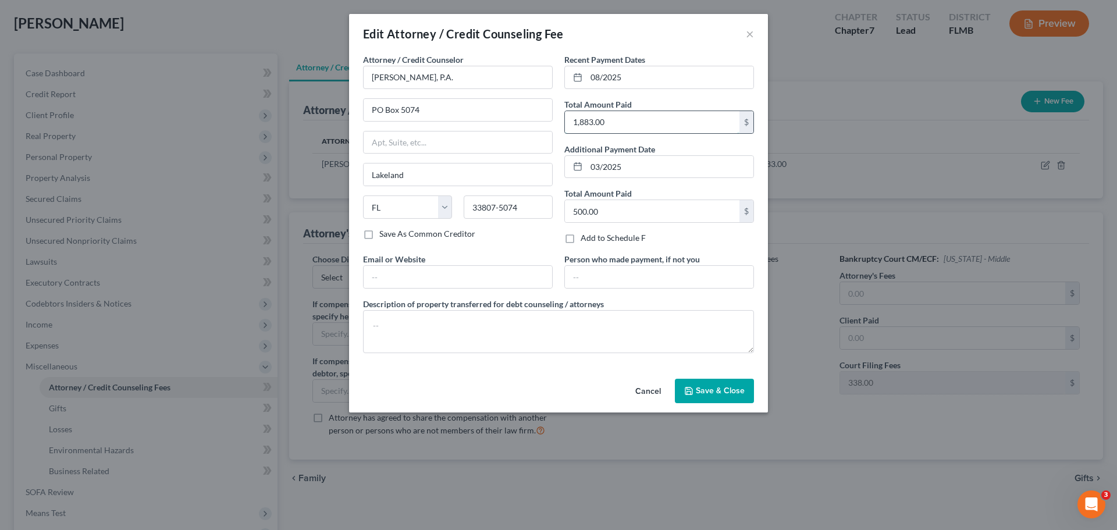
click at [622, 124] on input "1,883.00" at bounding box center [652, 122] width 174 height 22
click at [511, 329] on textarea at bounding box center [558, 331] width 391 height 43
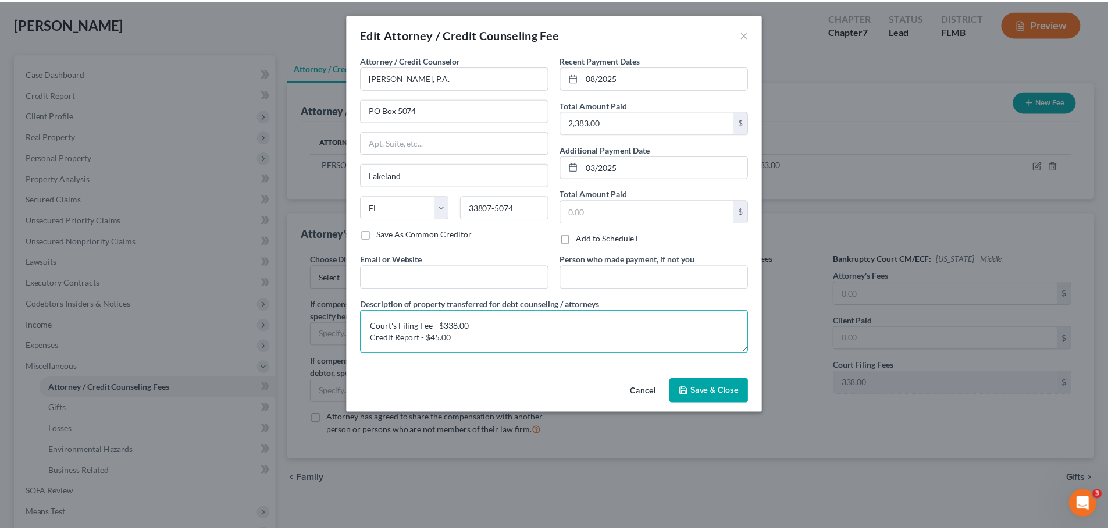
scroll to position [2, 0]
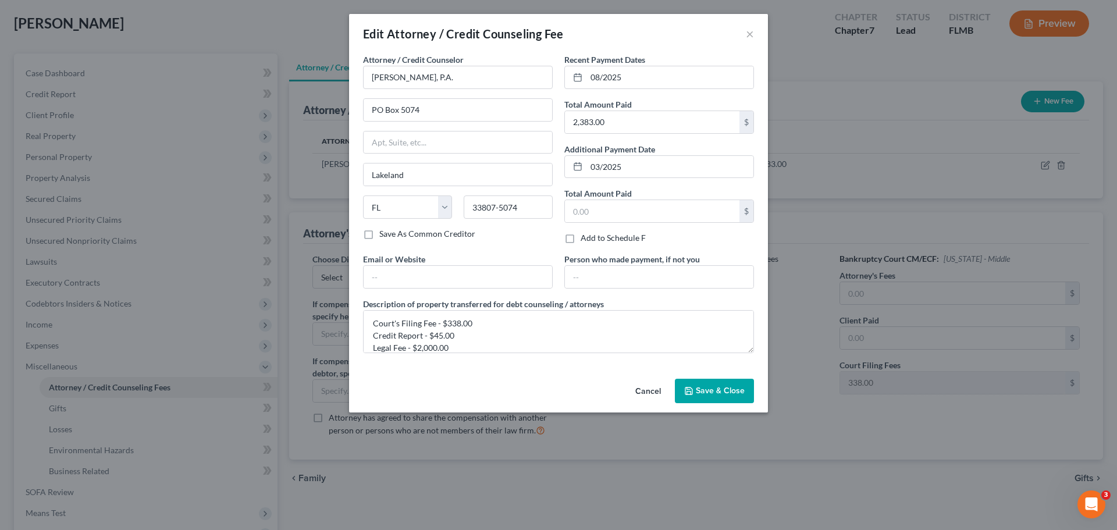
click at [709, 383] on button "Save & Close" at bounding box center [714, 391] width 79 height 24
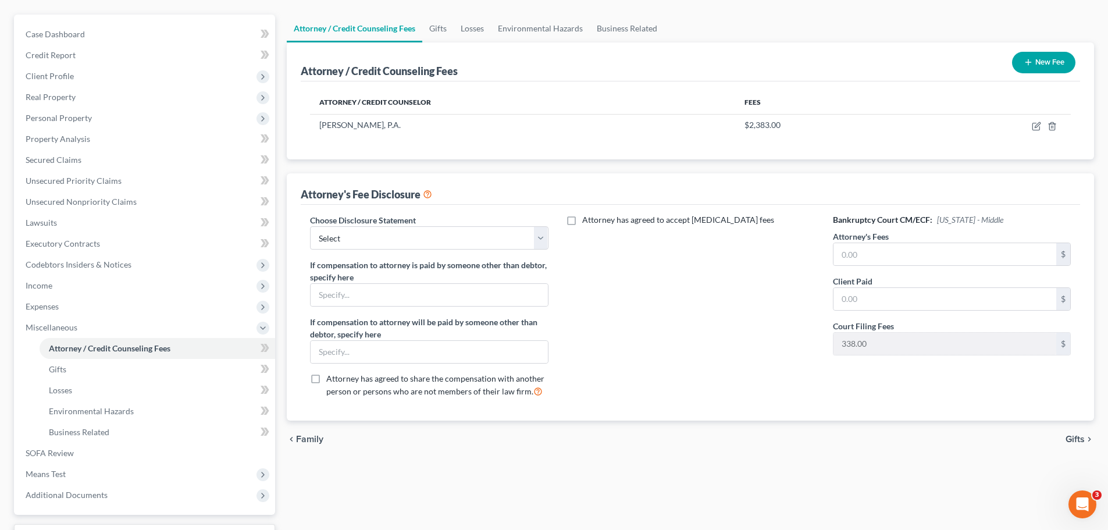
scroll to position [116, 0]
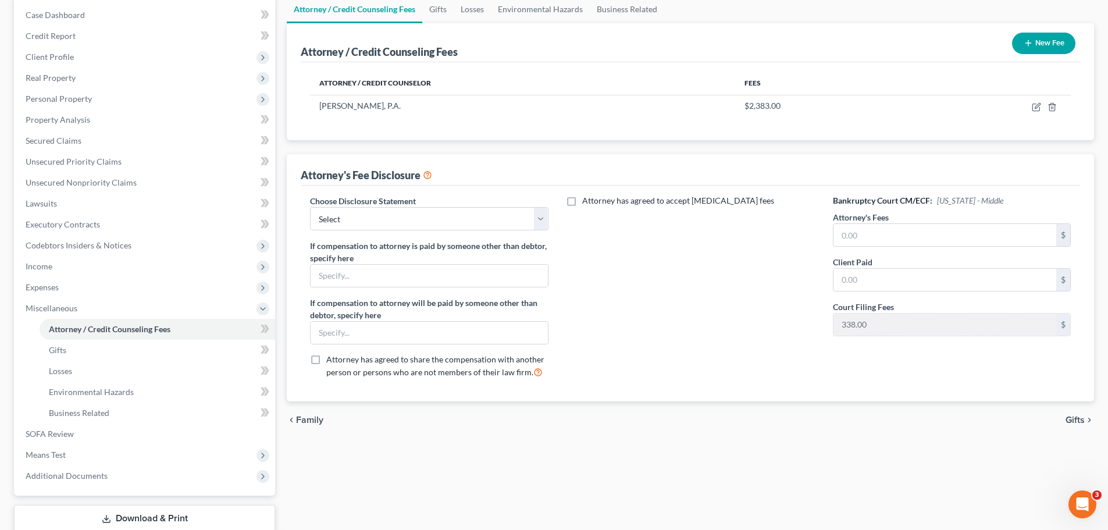
click at [1072, 423] on span "Gifts" at bounding box center [1074, 419] width 19 height 9
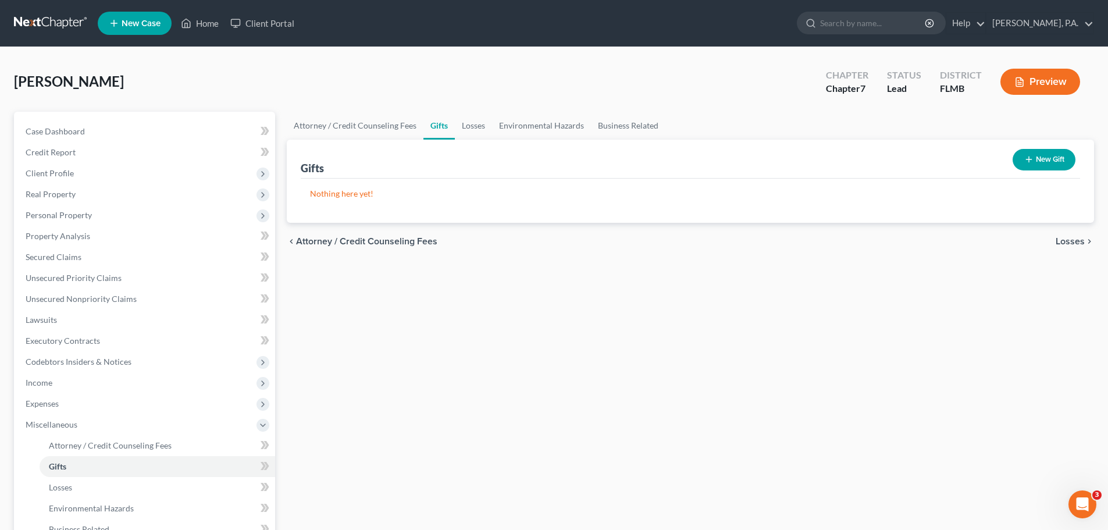
click at [1070, 245] on span "Losses" at bounding box center [1069, 241] width 29 height 9
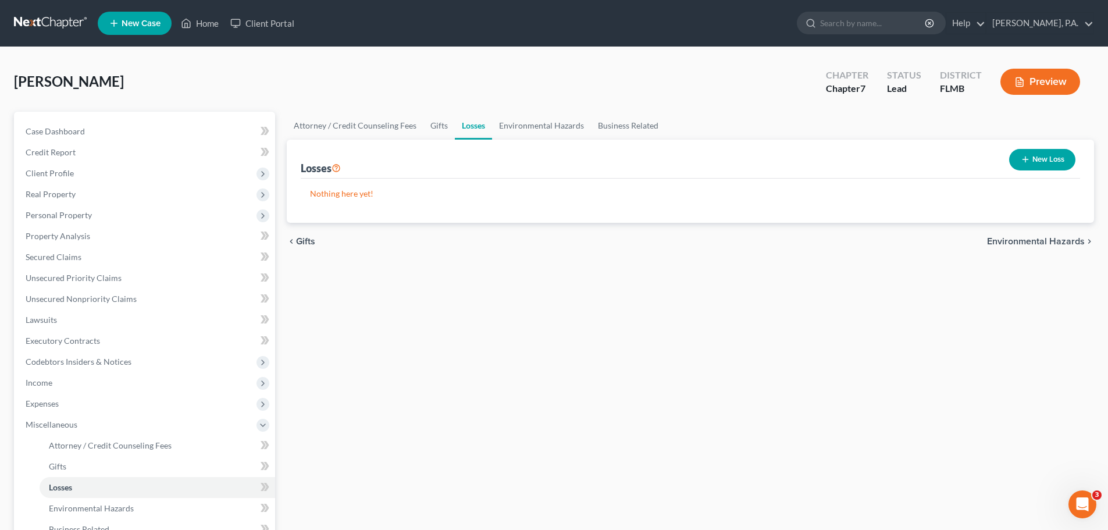
click at [1070, 245] on span "Environmental Hazards" at bounding box center [1036, 241] width 98 height 9
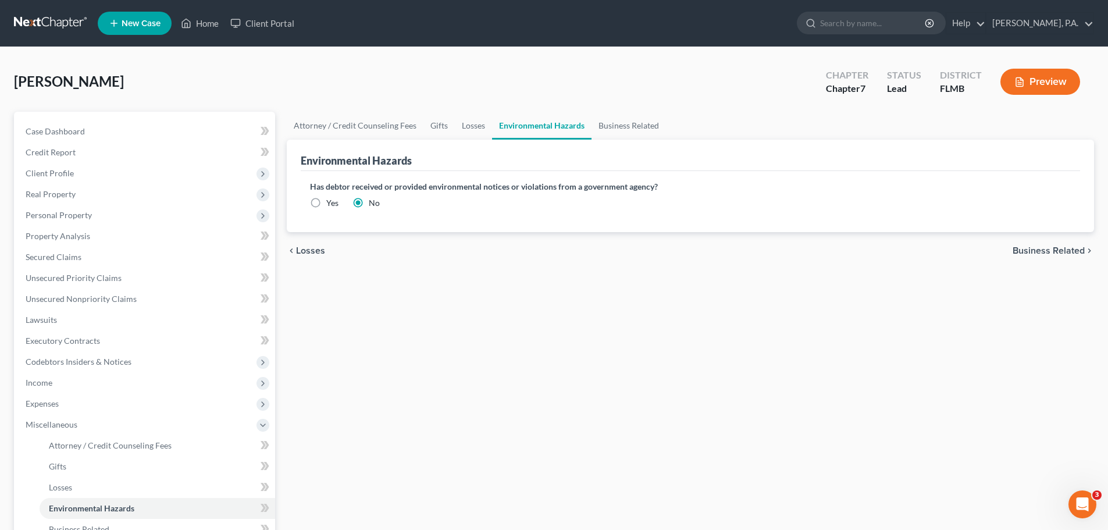
click at [1070, 246] on span "Business Related" at bounding box center [1048, 250] width 72 height 9
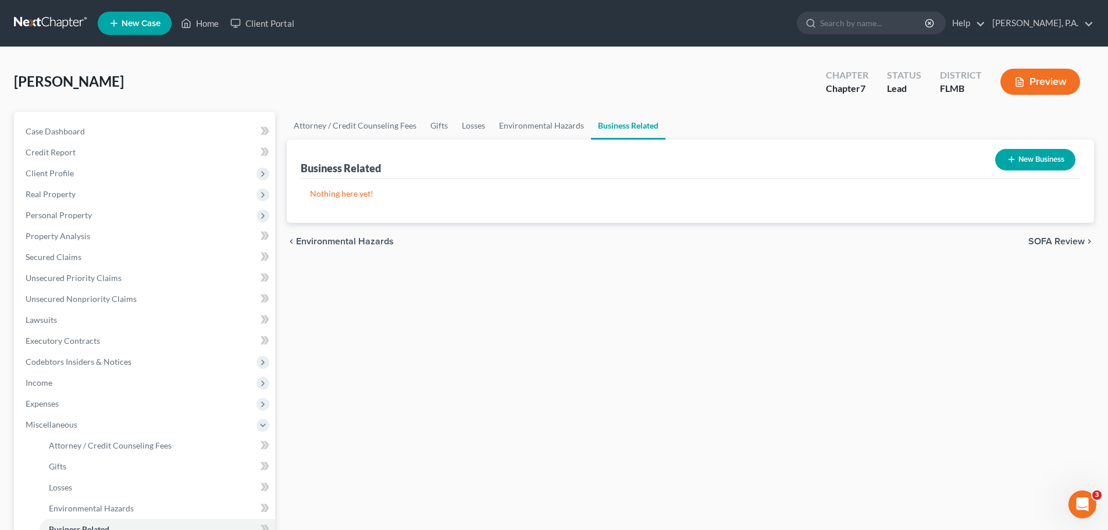
click at [1070, 245] on span "SOFA Review" at bounding box center [1056, 241] width 56 height 9
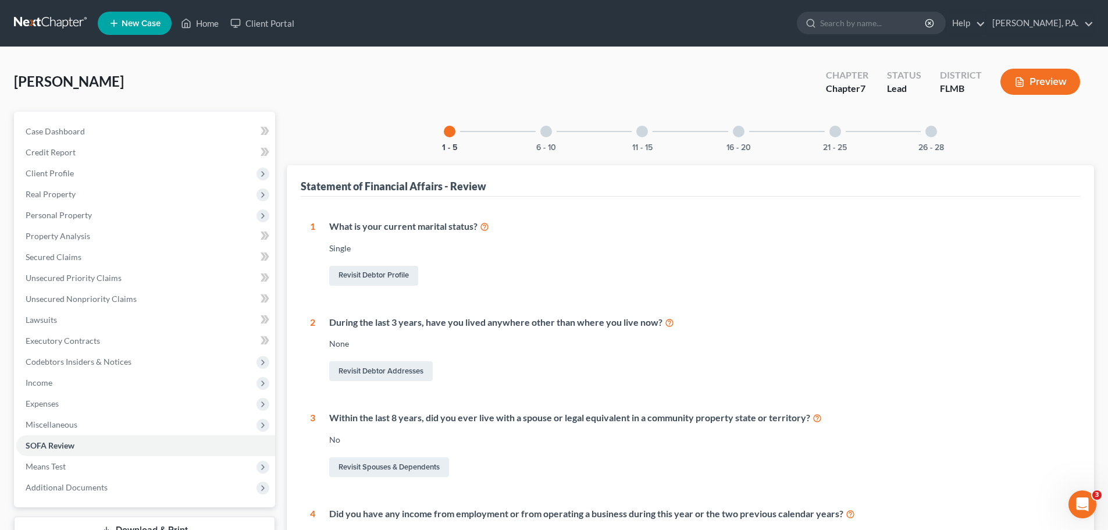
click at [1034, 79] on button "Preview" at bounding box center [1040, 82] width 80 height 26
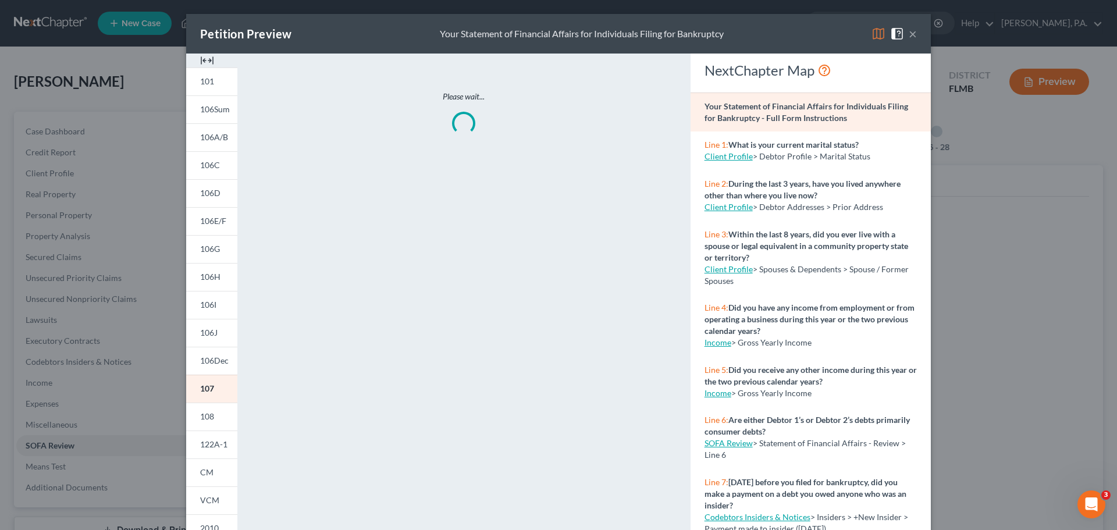
click at [202, 57] on img at bounding box center [207, 61] width 14 height 14
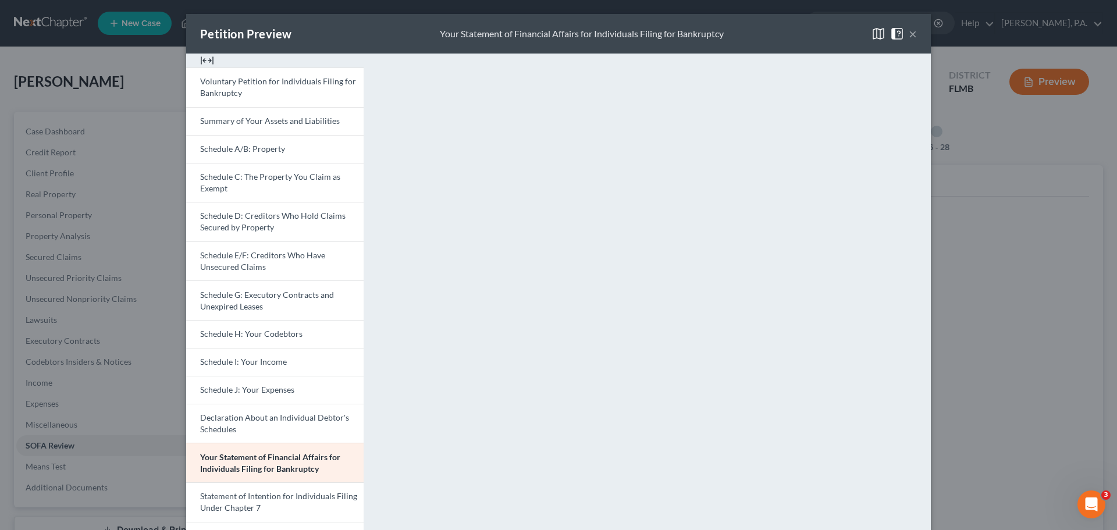
click at [911, 32] on button "×" at bounding box center [912, 34] width 8 height 14
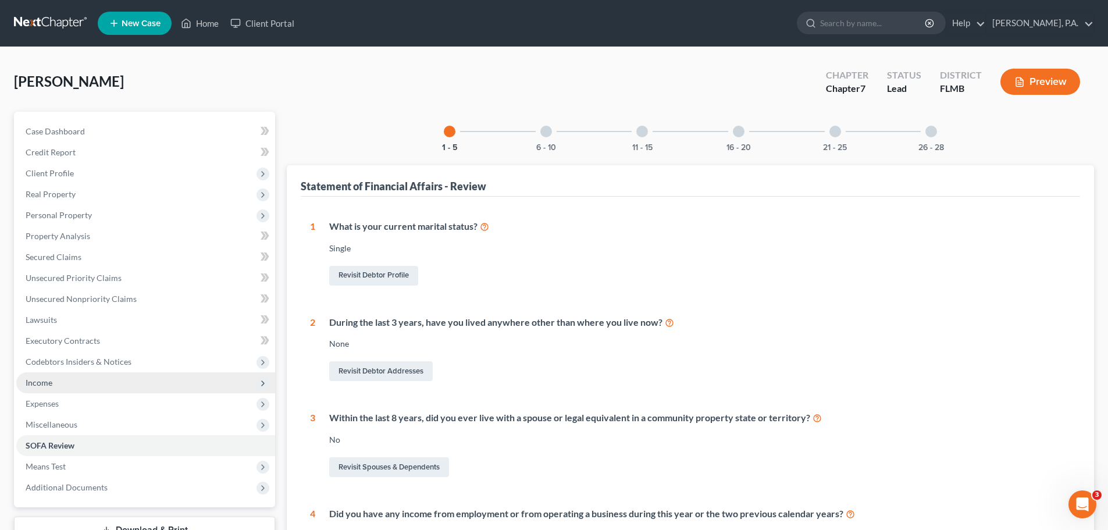
click at [117, 381] on span "Income" at bounding box center [145, 382] width 259 height 21
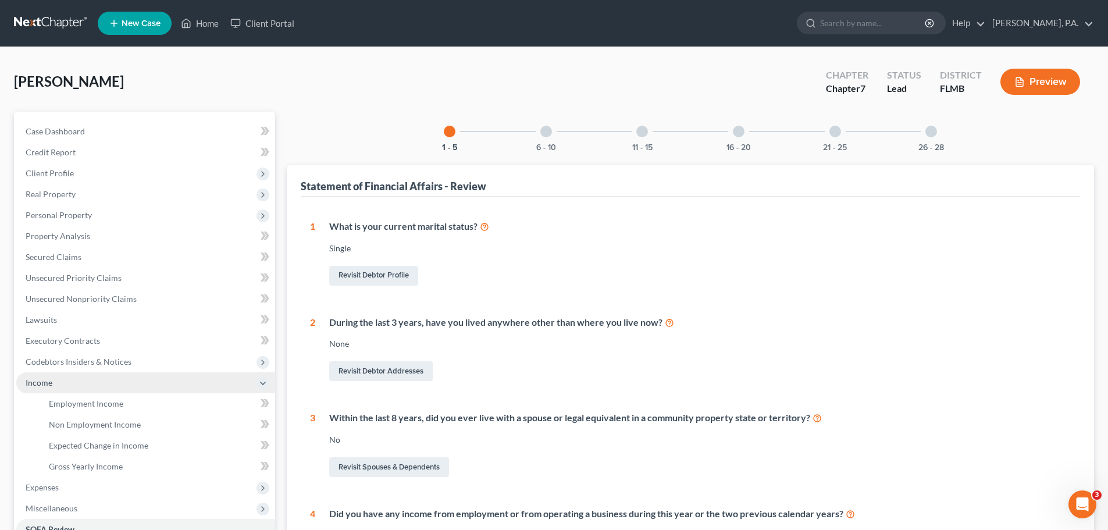
click at [117, 381] on span "Income" at bounding box center [145, 382] width 259 height 21
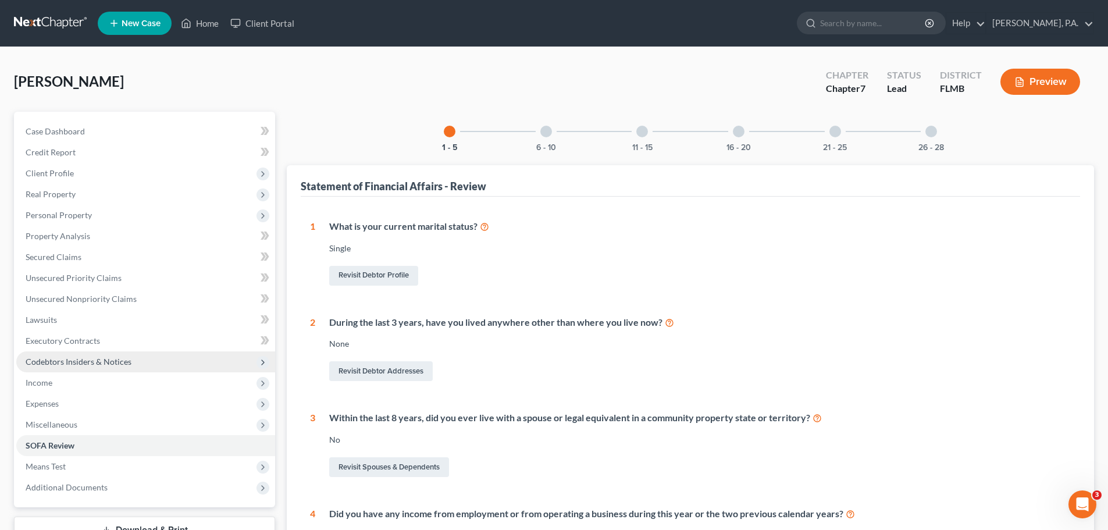
scroll to position [58, 0]
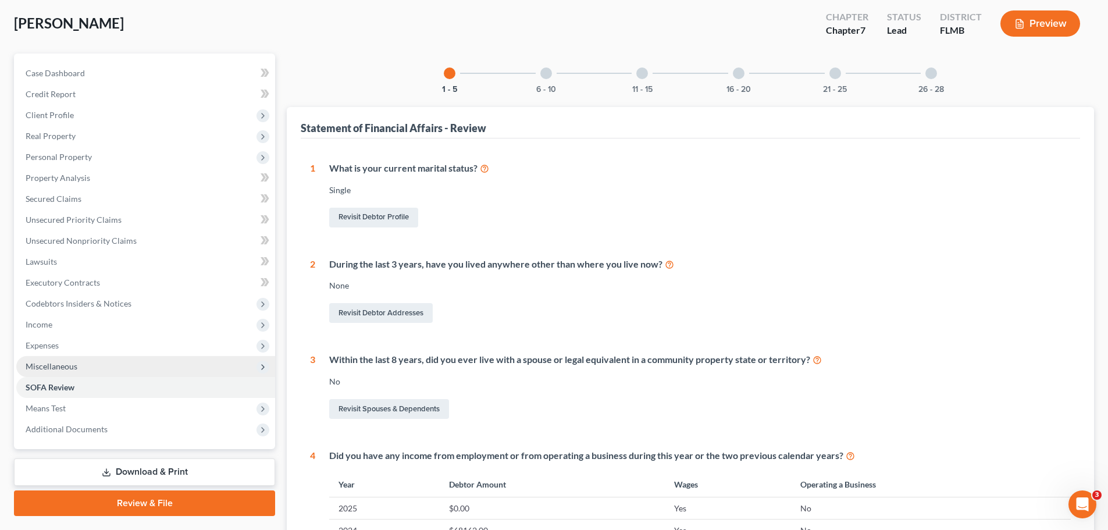
click at [115, 367] on span "Miscellaneous" at bounding box center [145, 366] width 259 height 21
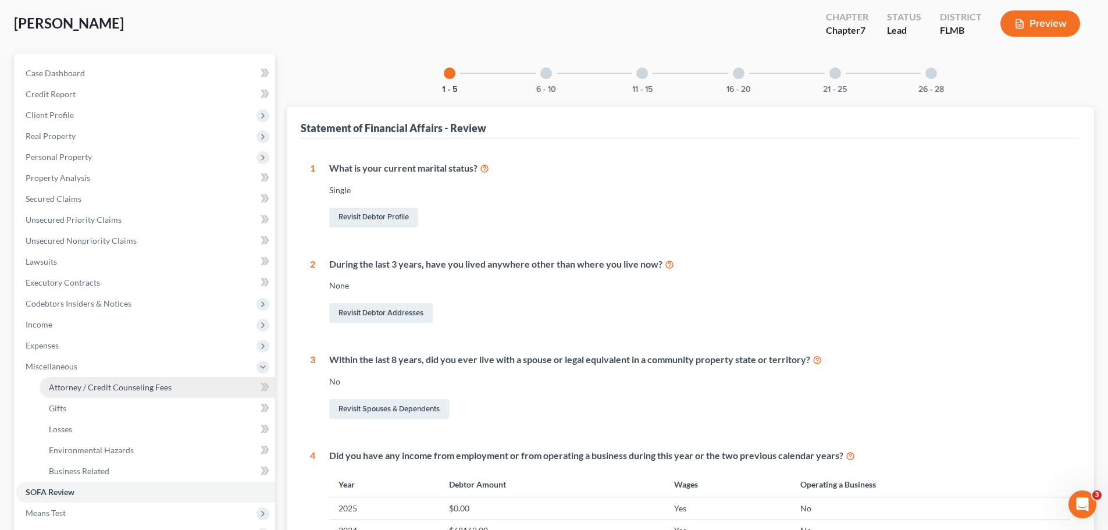
click at [109, 390] on span "Attorney / Credit Counseling Fees" at bounding box center [110, 387] width 123 height 10
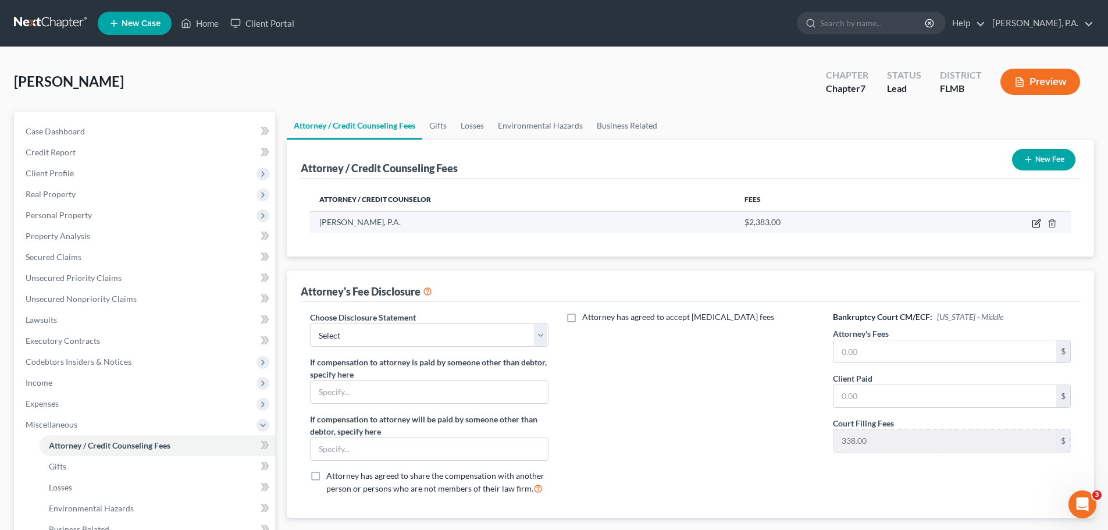
click at [1036, 224] on icon "button" at bounding box center [1036, 223] width 9 height 9
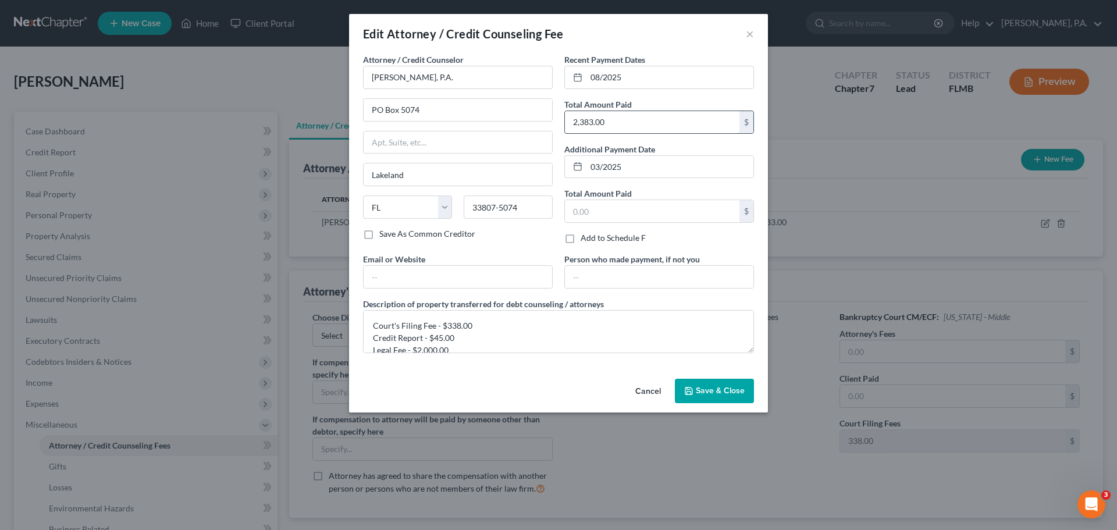
click at [628, 115] on input "2,383.00" at bounding box center [652, 122] width 174 height 22
click at [631, 228] on div "Recent Payment Dates 08/2025 Total Amount Paid 1,883.00 $ Additional Payment Da…" at bounding box center [658, 153] width 201 height 199
click at [629, 211] on input "text" at bounding box center [652, 211] width 174 height 22
click at [730, 375] on div "Cancel Save & Close" at bounding box center [558, 393] width 419 height 38
click at [730, 388] on span "Save & Close" at bounding box center [720, 391] width 49 height 10
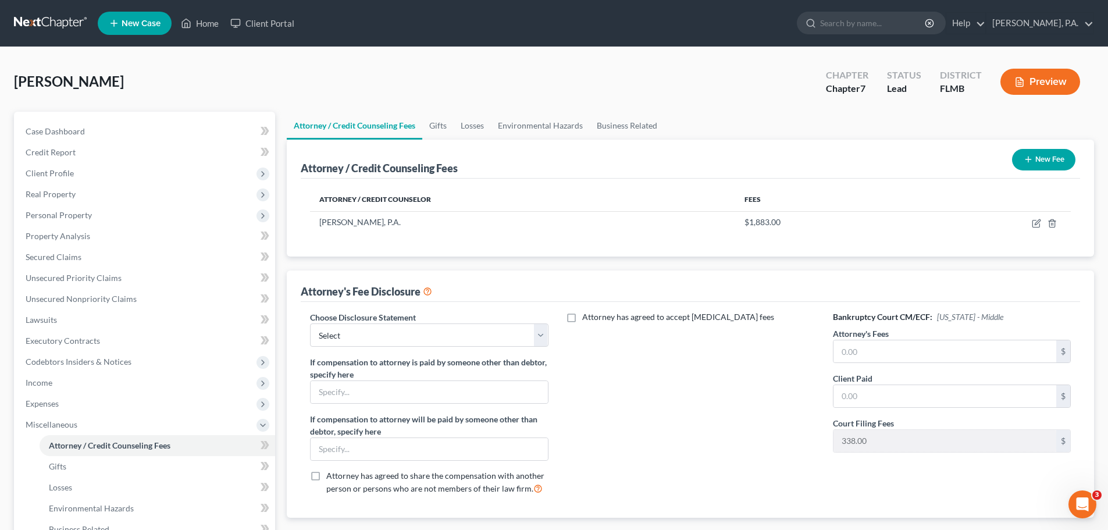
click at [1046, 81] on button "Preview" at bounding box center [1040, 82] width 80 height 26
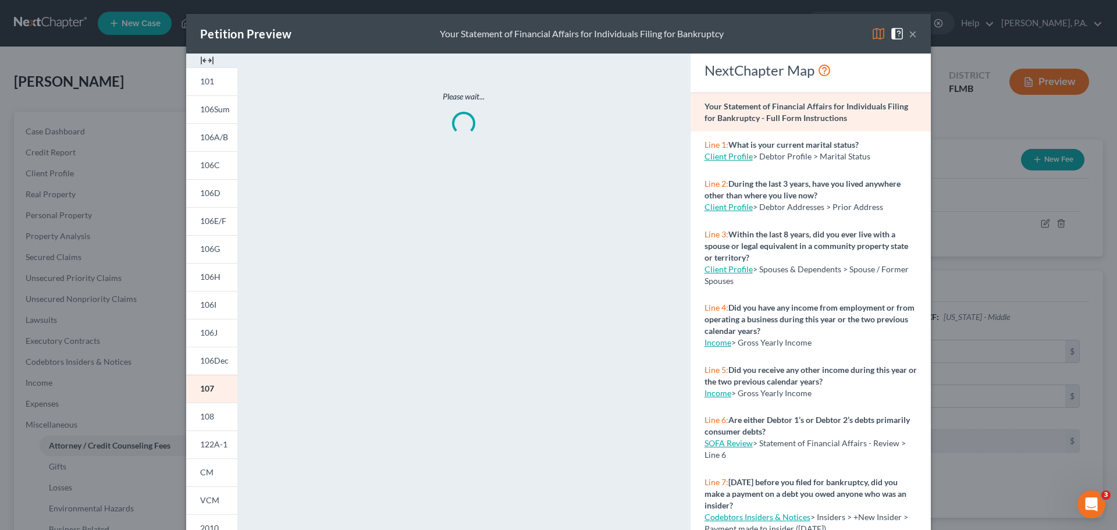
click at [209, 57] on img at bounding box center [207, 61] width 14 height 14
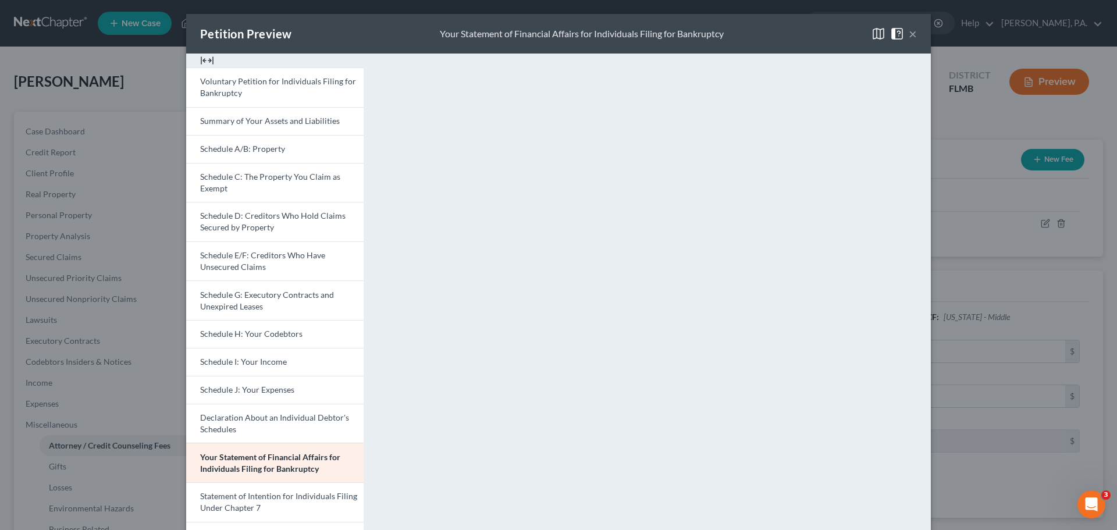
click at [908, 39] on button "×" at bounding box center [912, 34] width 8 height 14
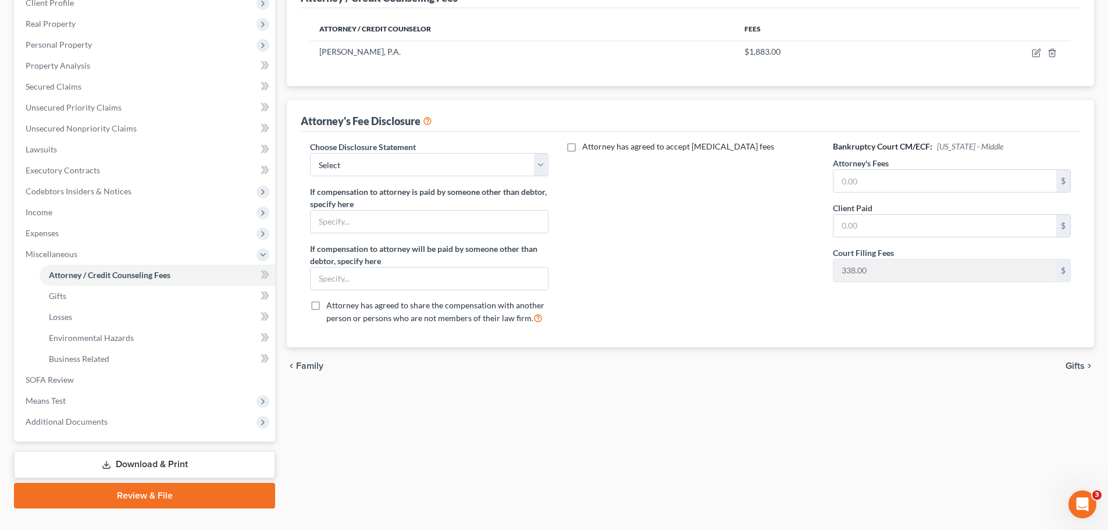
scroll to position [174, 0]
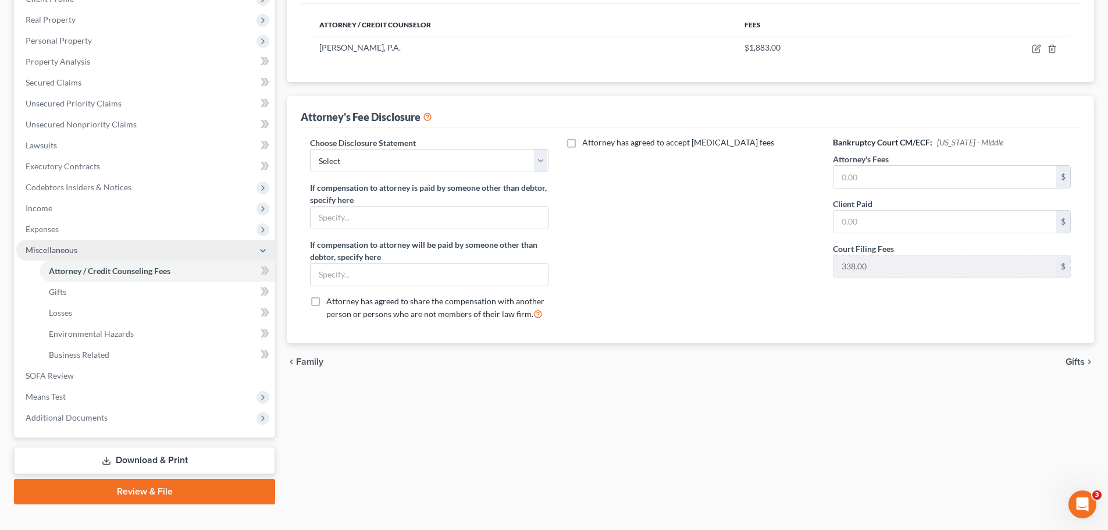
click at [62, 247] on span "Miscellaneous" at bounding box center [52, 250] width 52 height 10
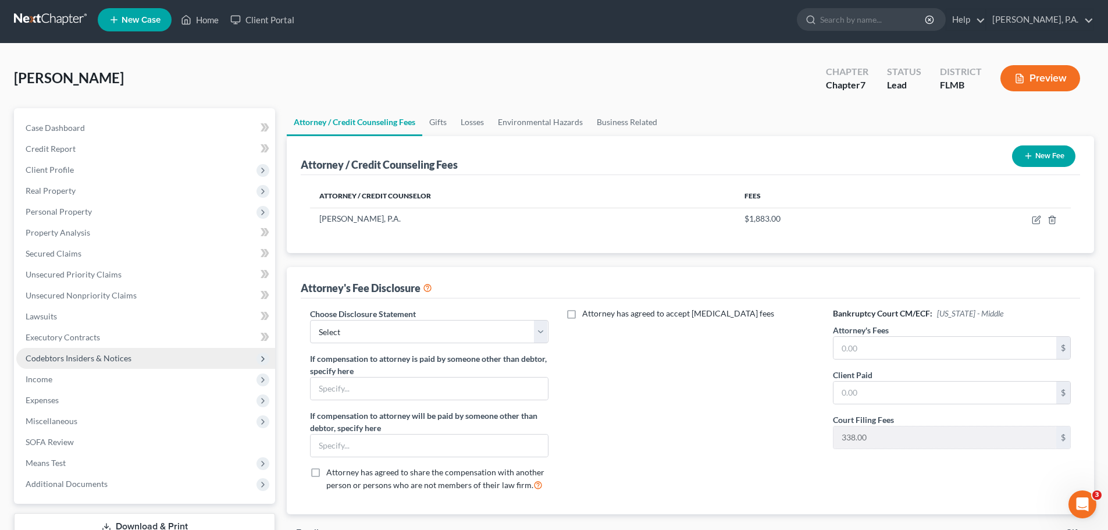
scroll to position [0, 0]
